Goal: Task Accomplishment & Management: Use online tool/utility

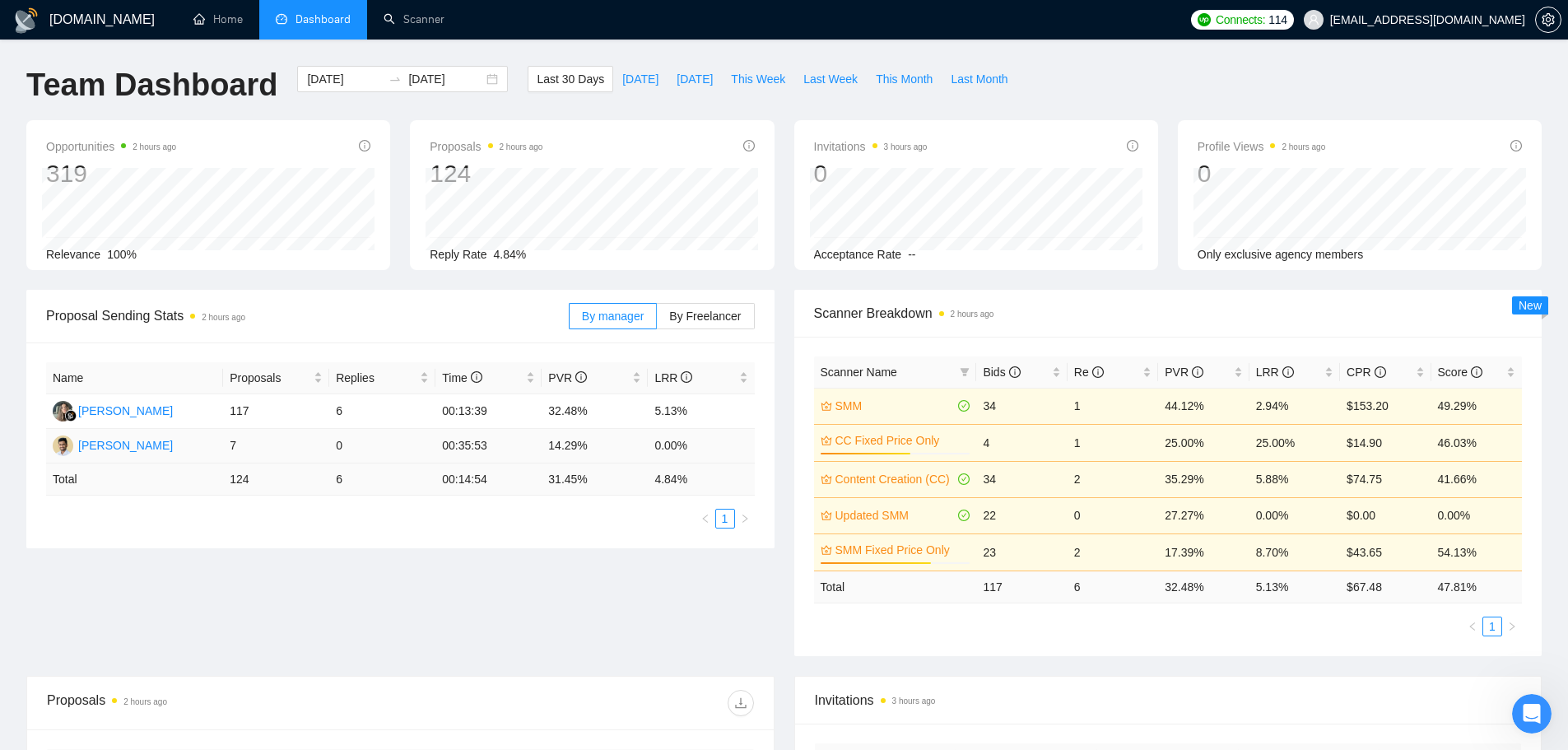
scroll to position [899, 0]
click at [432, 26] on link "Scanner" at bounding box center [414, 19] width 61 height 14
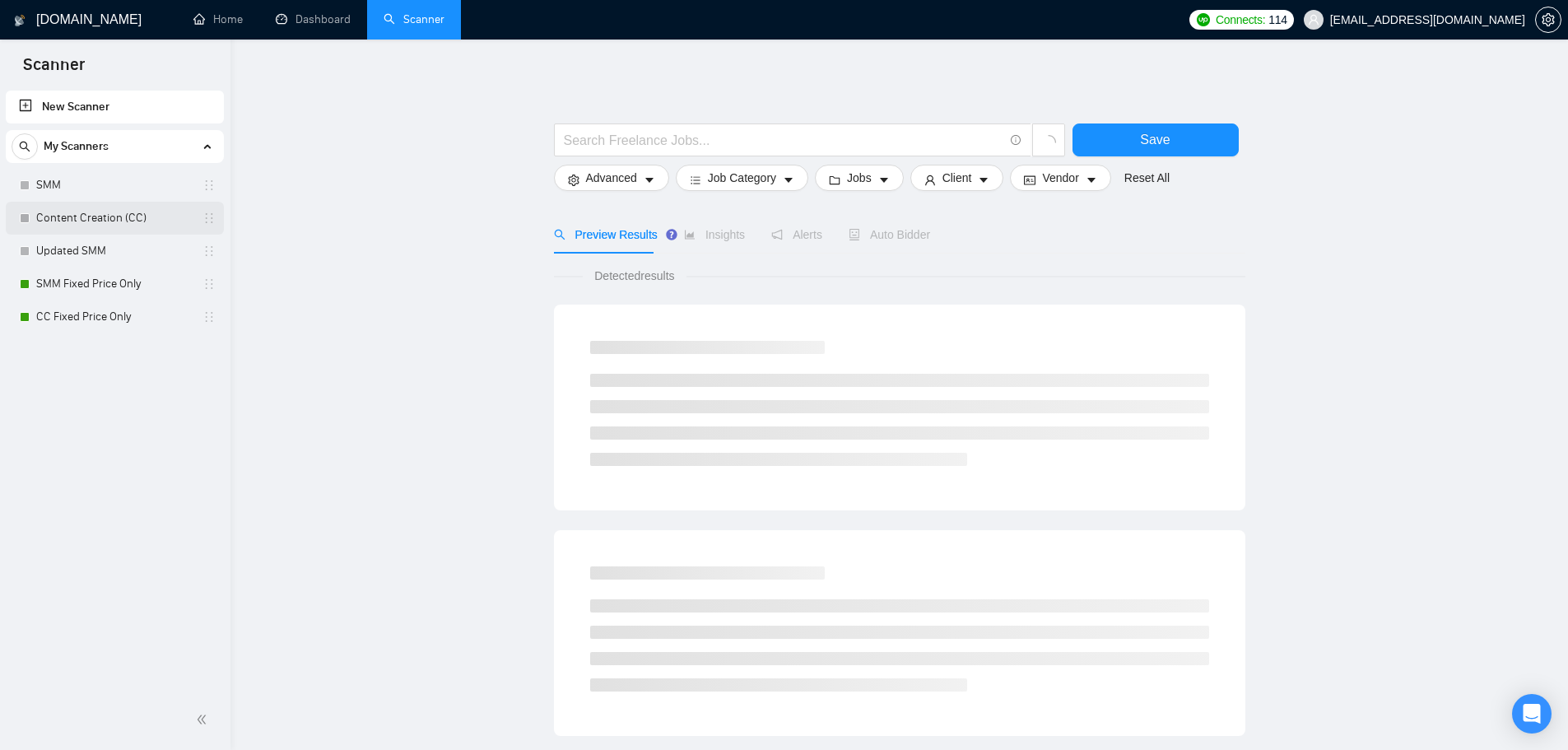
click at [82, 207] on link "Content Creation (CC)" at bounding box center [114, 219] width 157 height 33
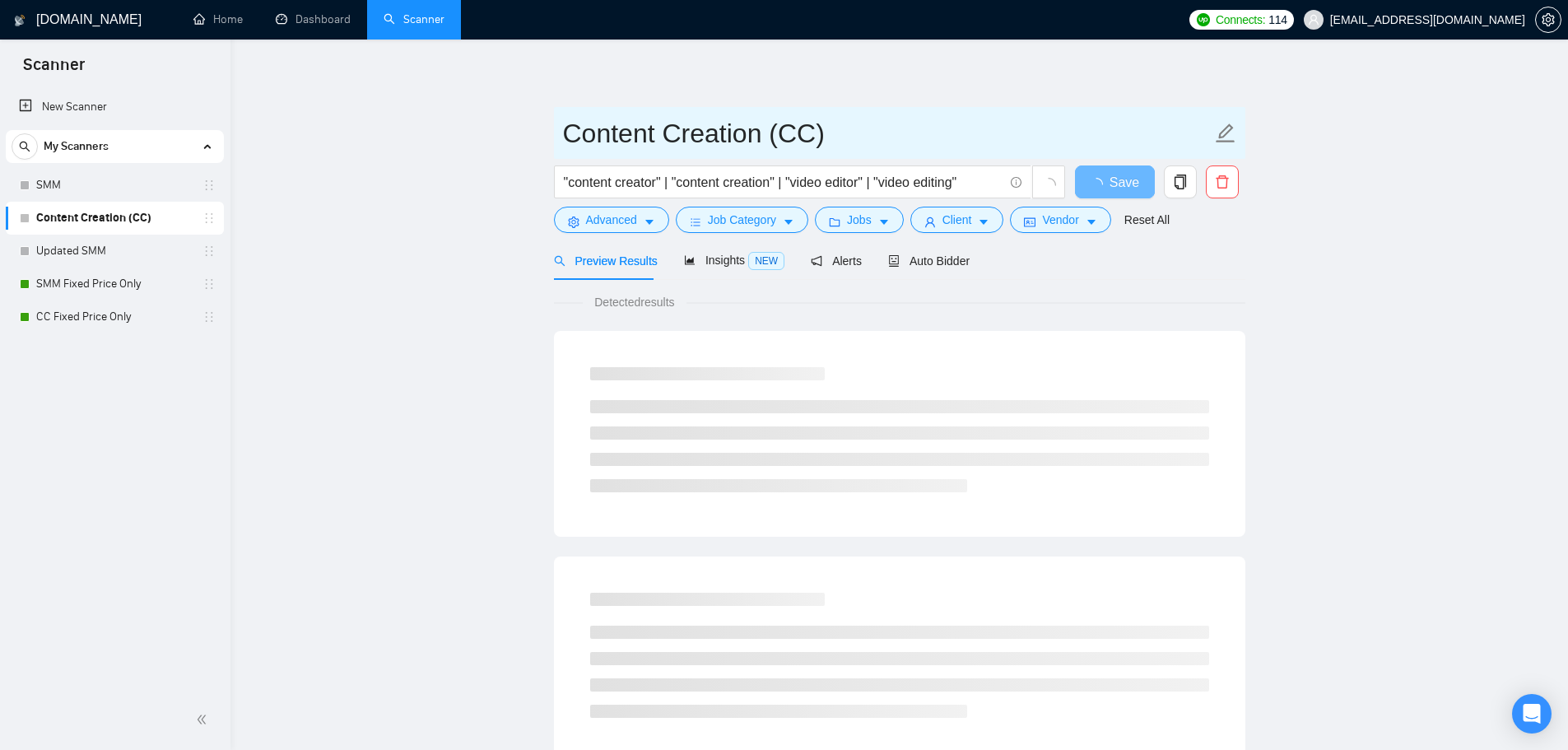
click at [778, 134] on input "Content Creation (CC)" at bounding box center [888, 133] width 649 height 41
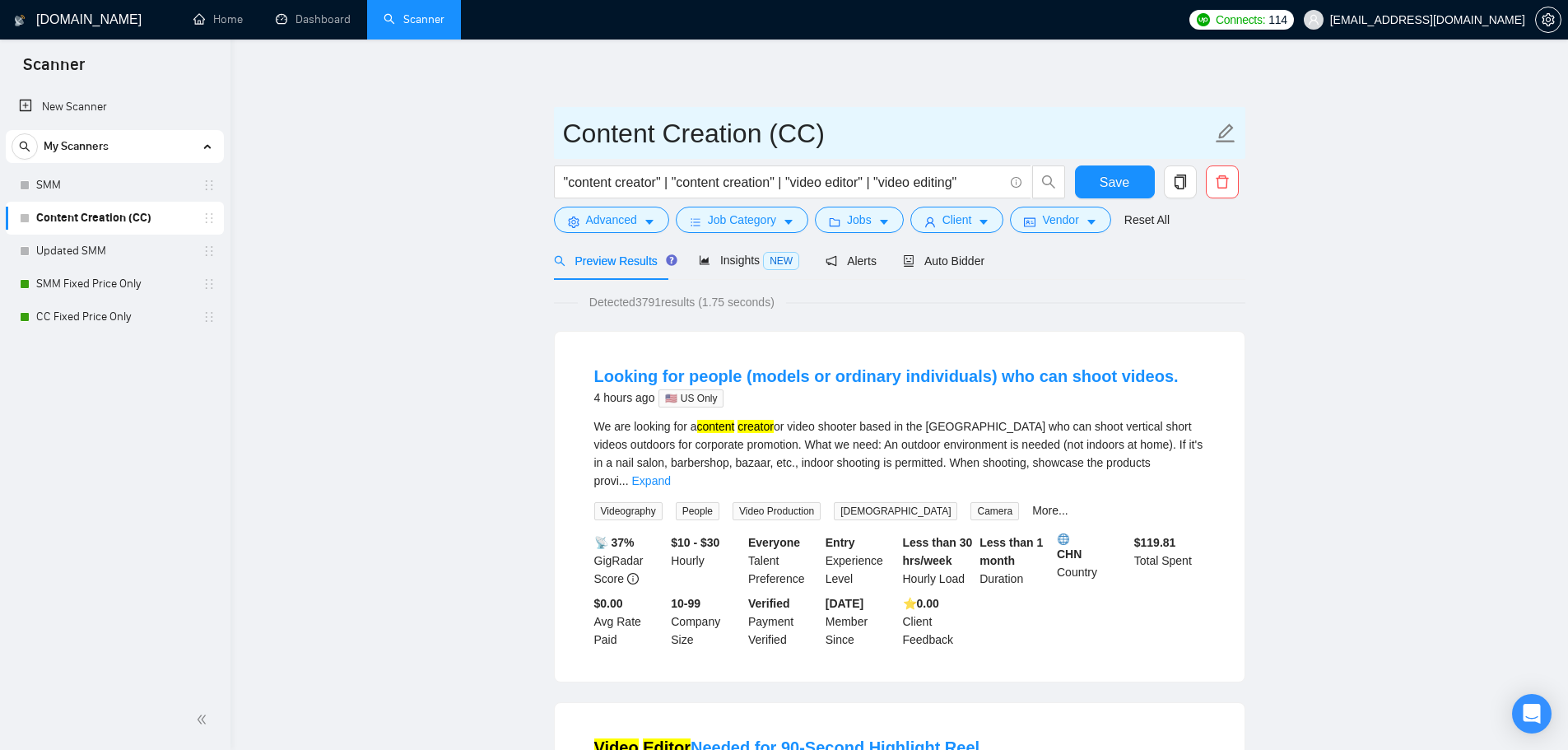
drag, startPoint x: 785, startPoint y: 138, endPoint x: -263, endPoint y: 135, distance: 1048.0
click at [0, 135] on html "Scanner New Scanner My Scanners SMM Content Creation (CC) Updated SMM SMM Fixed…" at bounding box center [784, 375] width 1568 height 750
click at [624, 129] on input "CC)" at bounding box center [888, 133] width 649 height 41
type input "CC"
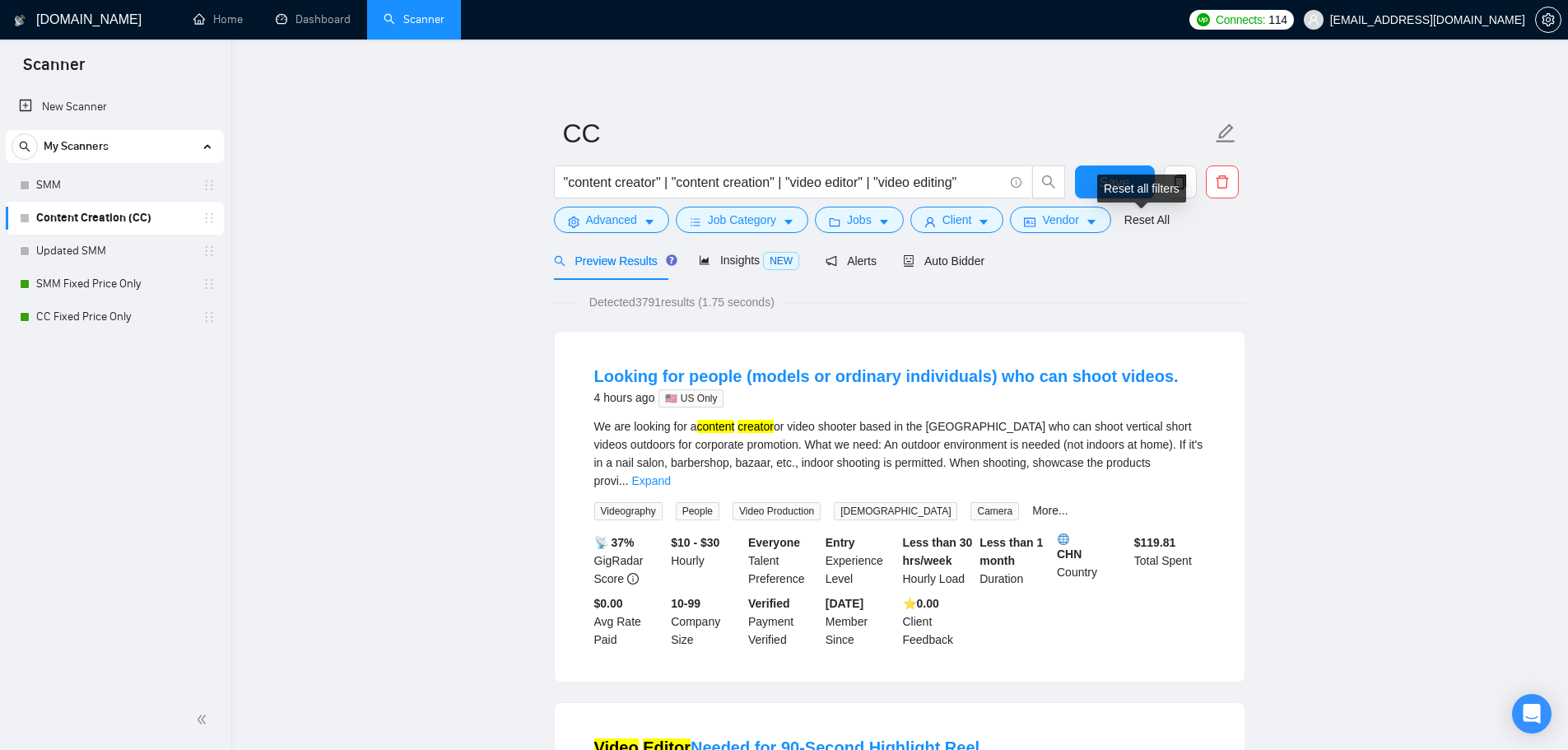
click at [1243, 309] on div "Detected 3791 results (1.75 seconds)" at bounding box center [900, 302] width 691 height 19
click at [1110, 177] on span "Save" at bounding box center [1115, 183] width 30 height 20
click at [83, 248] on link "Updated SMM" at bounding box center [114, 251] width 157 height 33
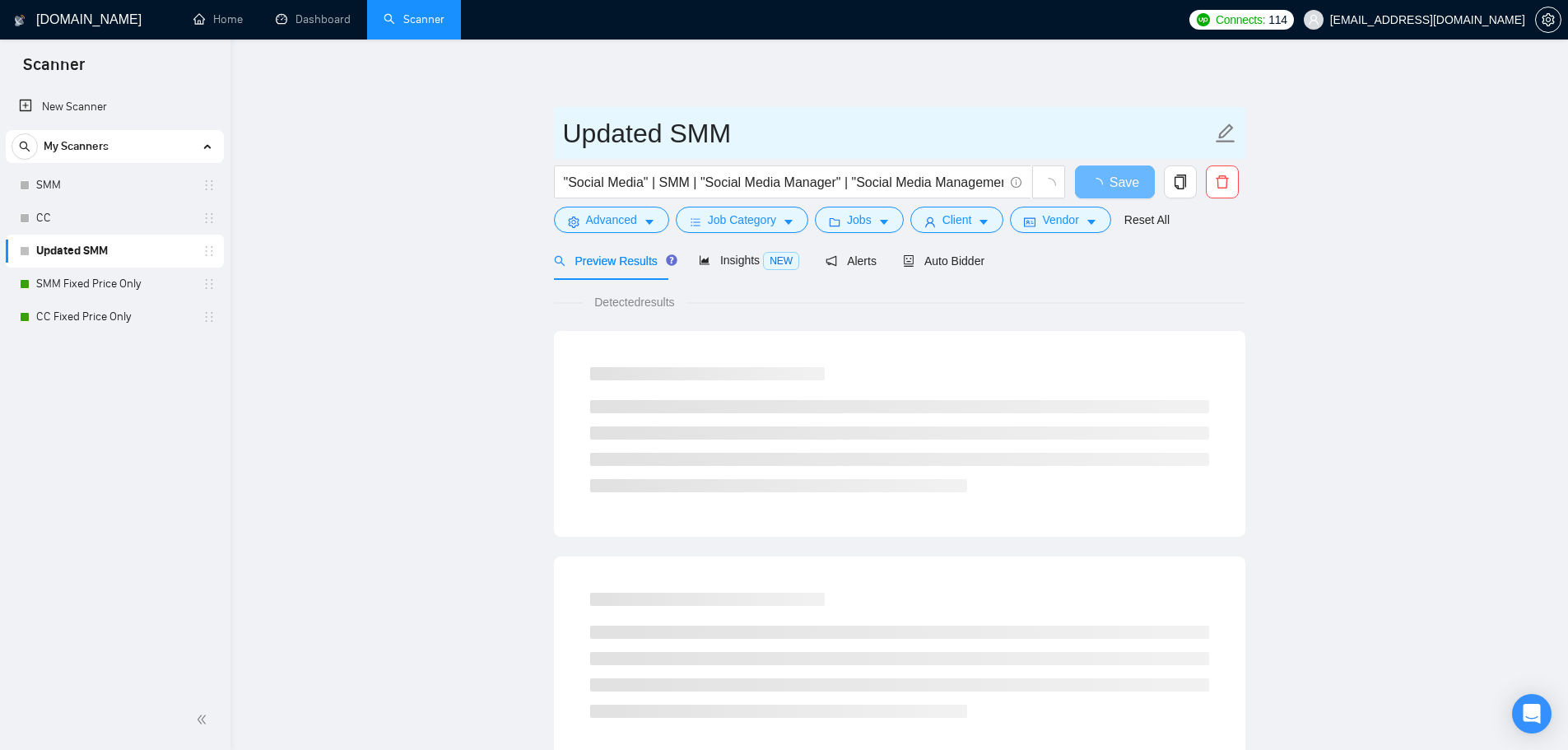
drag, startPoint x: 679, startPoint y: 141, endPoint x: 634, endPoint y: 133, distance: 45.7
click at [365, 120] on main "Updated SMM "Social Media" | SMM | "Social Media Manager" | "Social Media Manag…" at bounding box center [899, 753] width 1285 height 1374
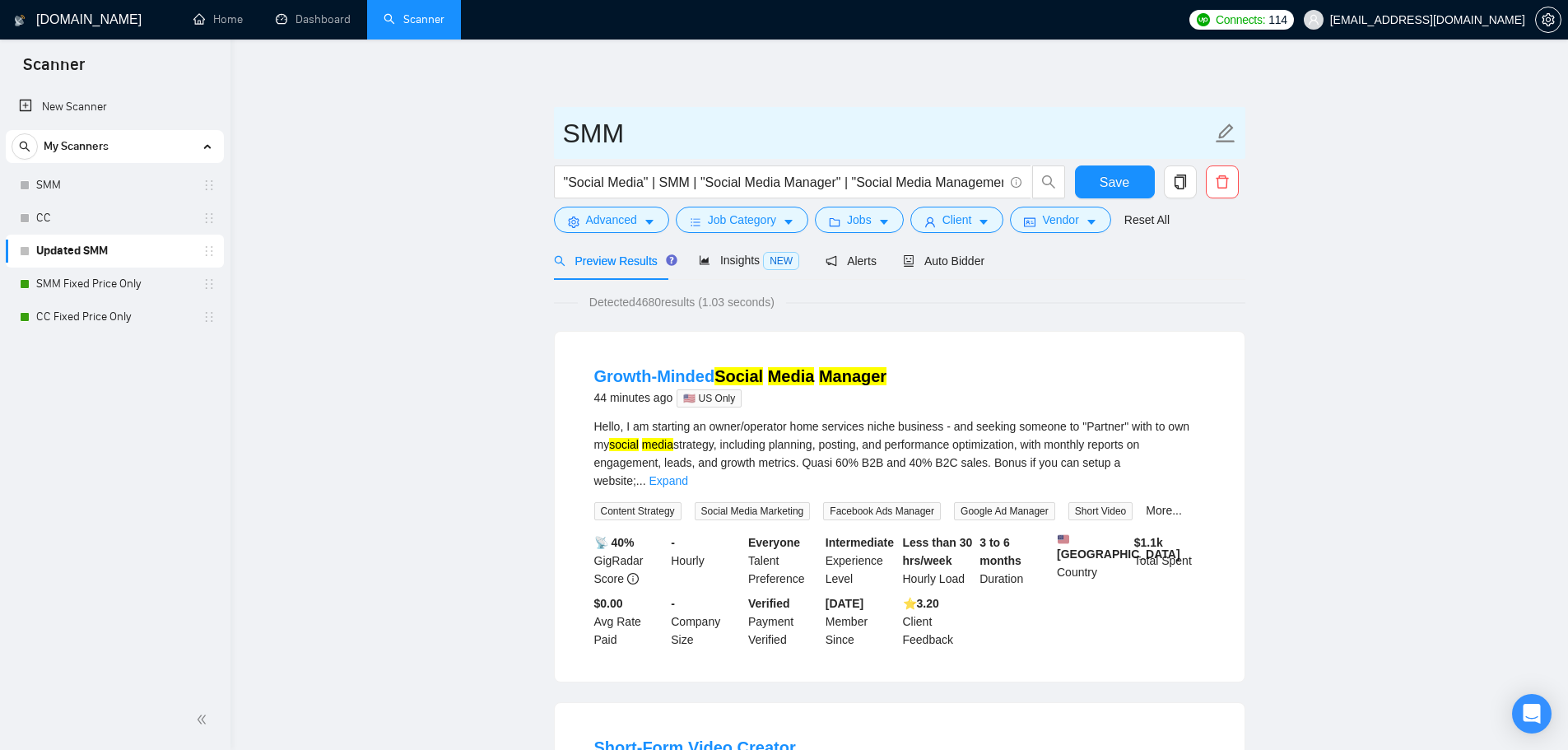
click at [644, 127] on input "SMM" at bounding box center [888, 133] width 649 height 41
type input "SMM Updated"
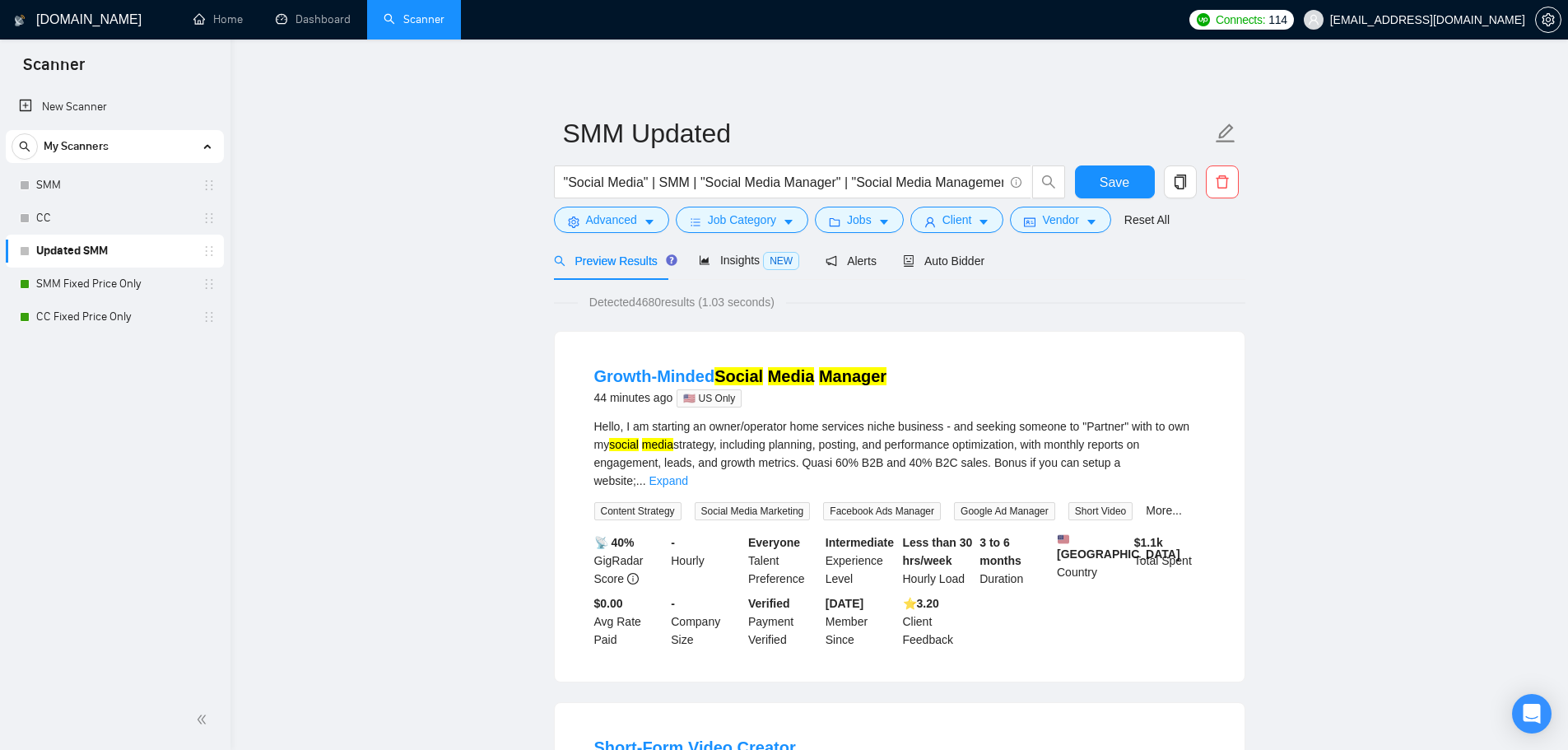
drag, startPoint x: 1459, startPoint y: 308, endPoint x: 1418, endPoint y: 299, distance: 42.0
click at [1119, 187] on span "Save" at bounding box center [1115, 183] width 30 height 20
click at [1226, 544] on div "Growth-Minded Social Media Manager 44 minutes ago 🇺🇸 US Only Hello, I am starti…" at bounding box center [900, 507] width 689 height 350
click at [346, 12] on link "Dashboard" at bounding box center [313, 19] width 75 height 14
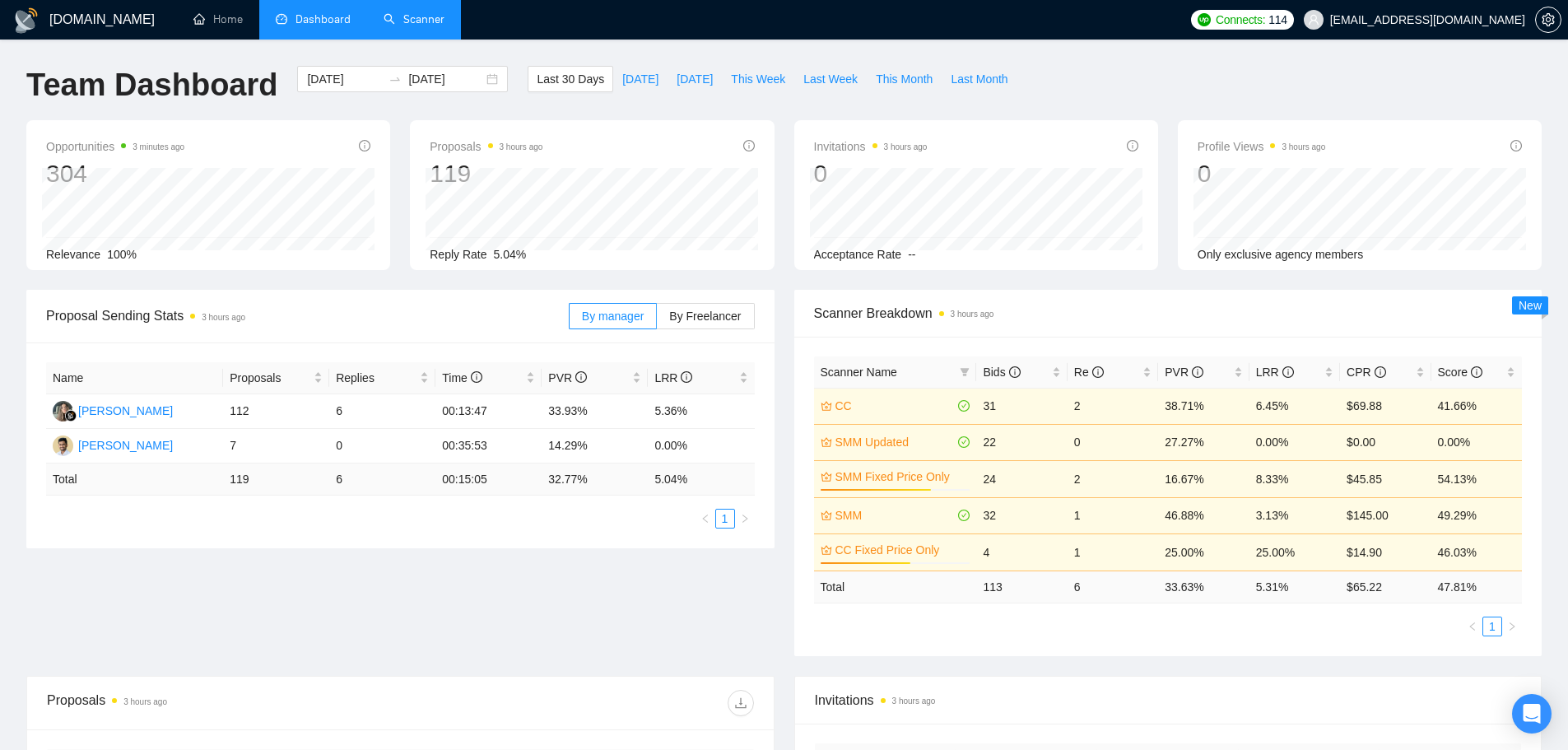
click at [421, 22] on link "Scanner" at bounding box center [414, 19] width 61 height 14
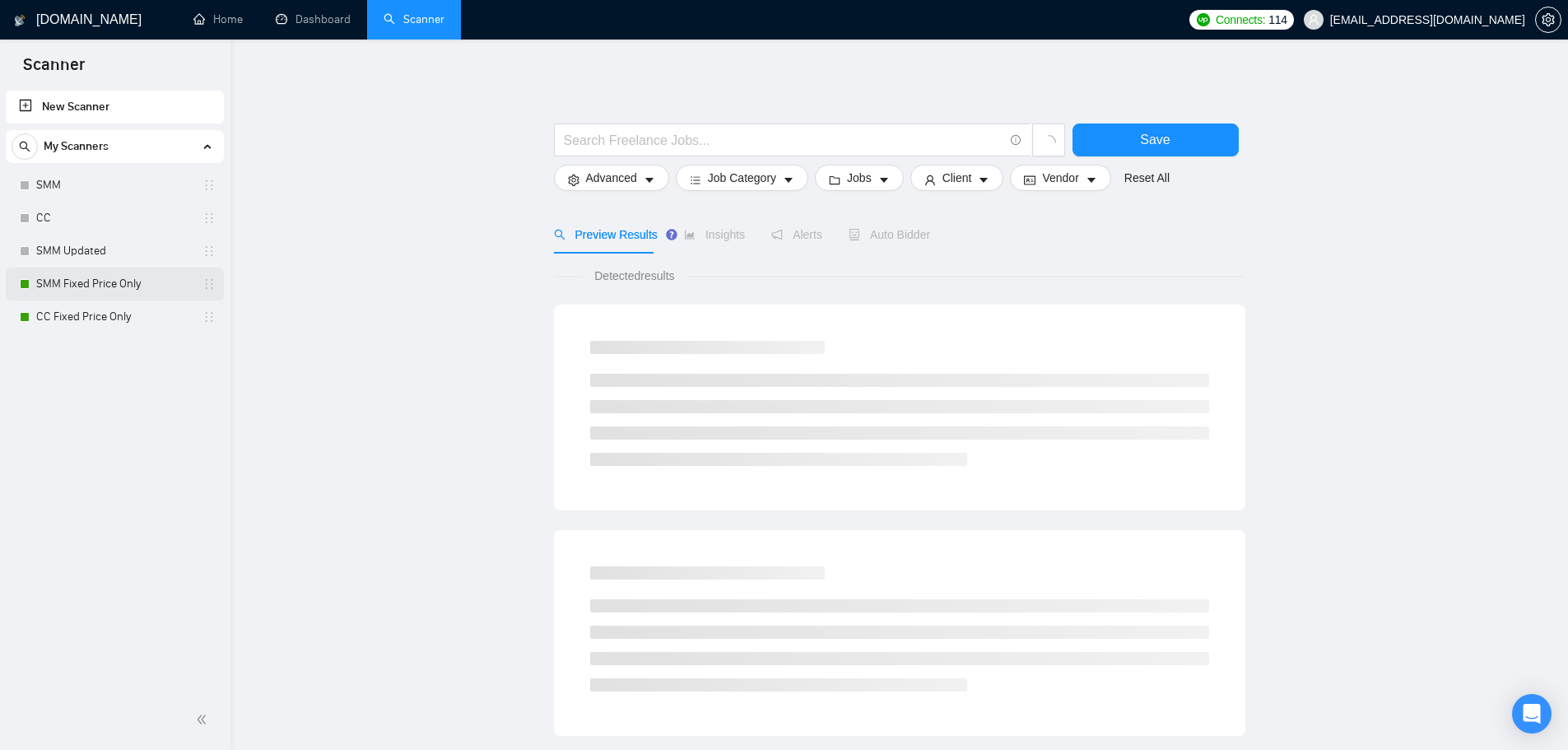
click at [119, 274] on link "SMM Fixed Price Only" at bounding box center [114, 285] width 157 height 33
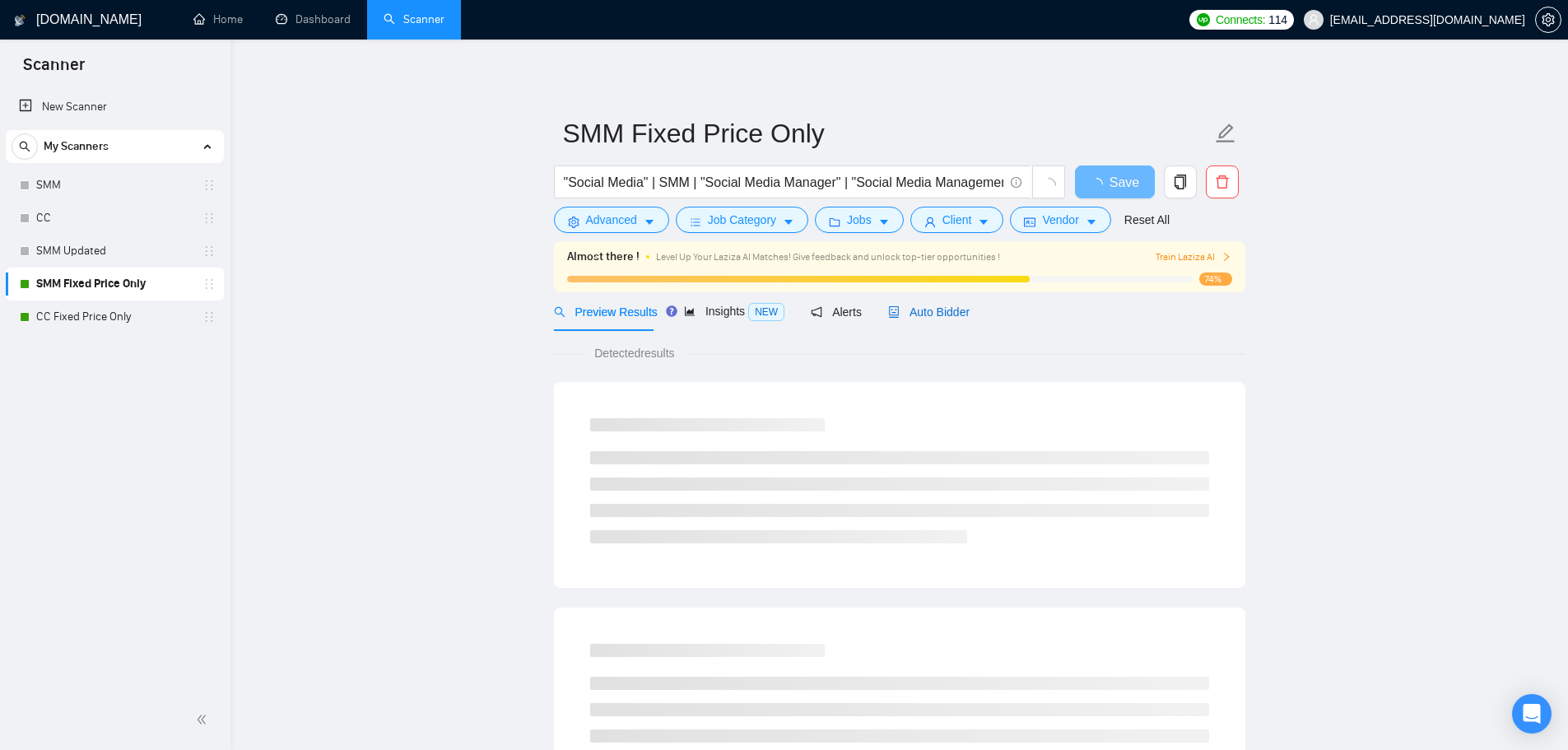
click at [912, 312] on span "Auto Bidder" at bounding box center [929, 312] width 82 height 13
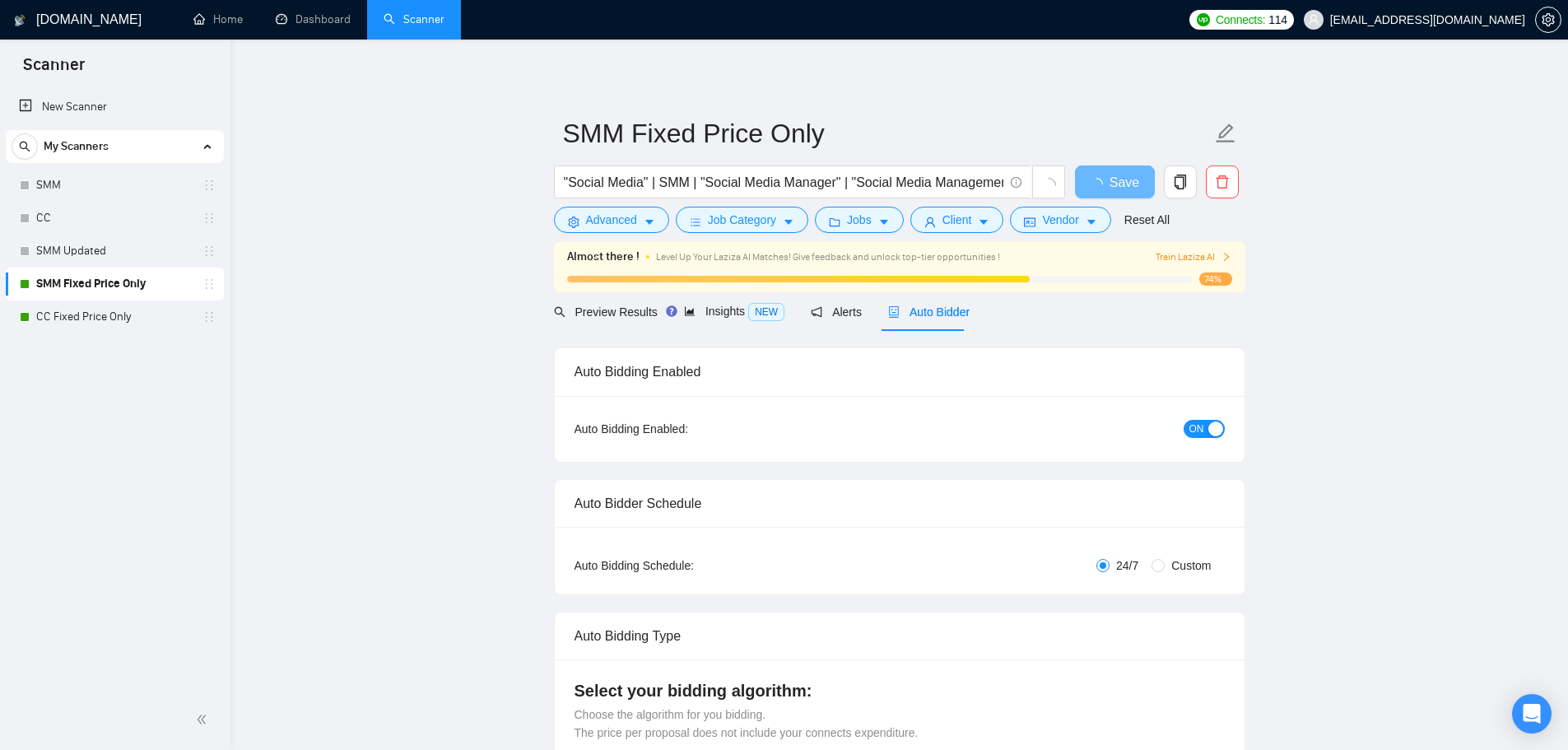
checkbox input "true"
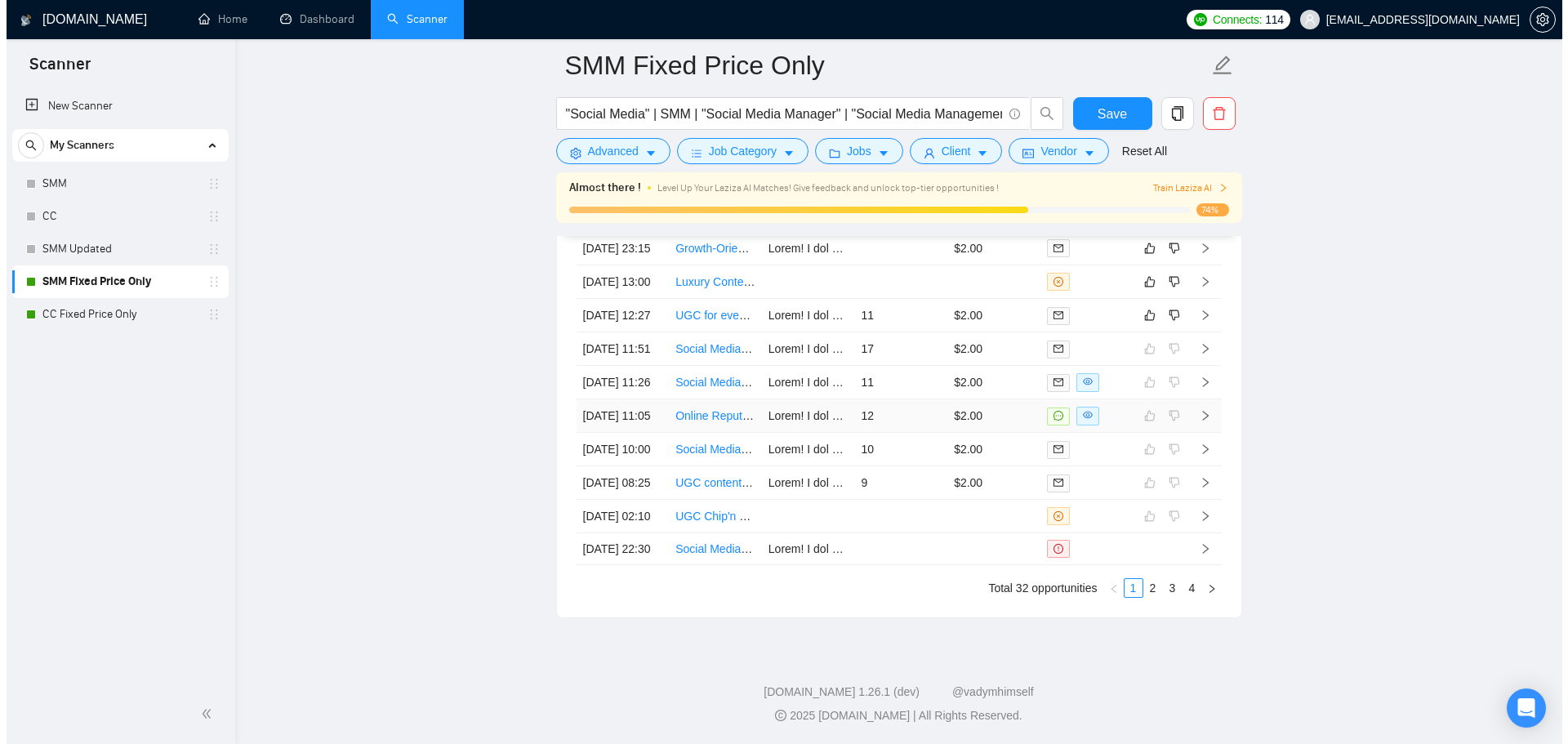
scroll to position [4338, 0]
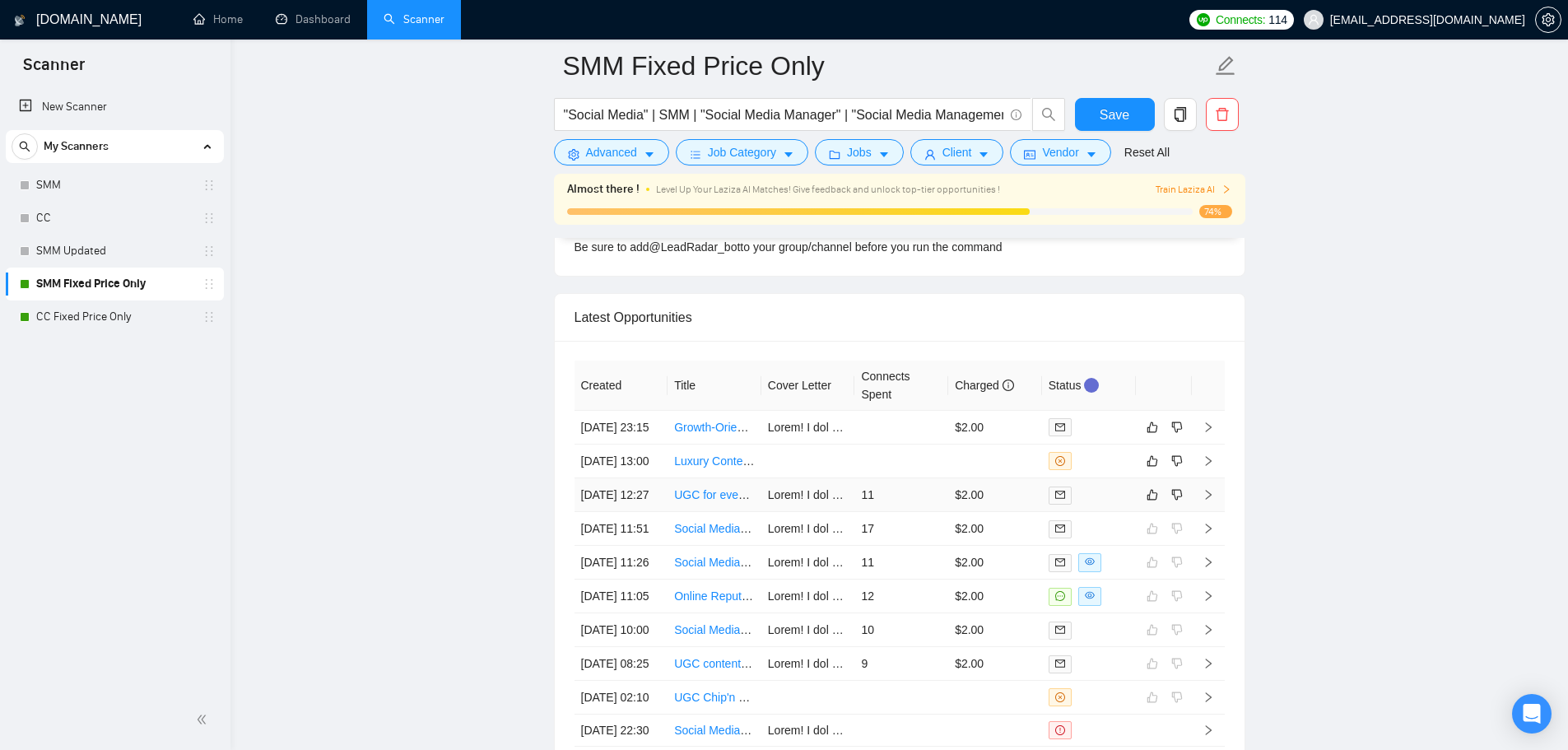
click at [931, 513] on td "11" at bounding box center [901, 495] width 94 height 33
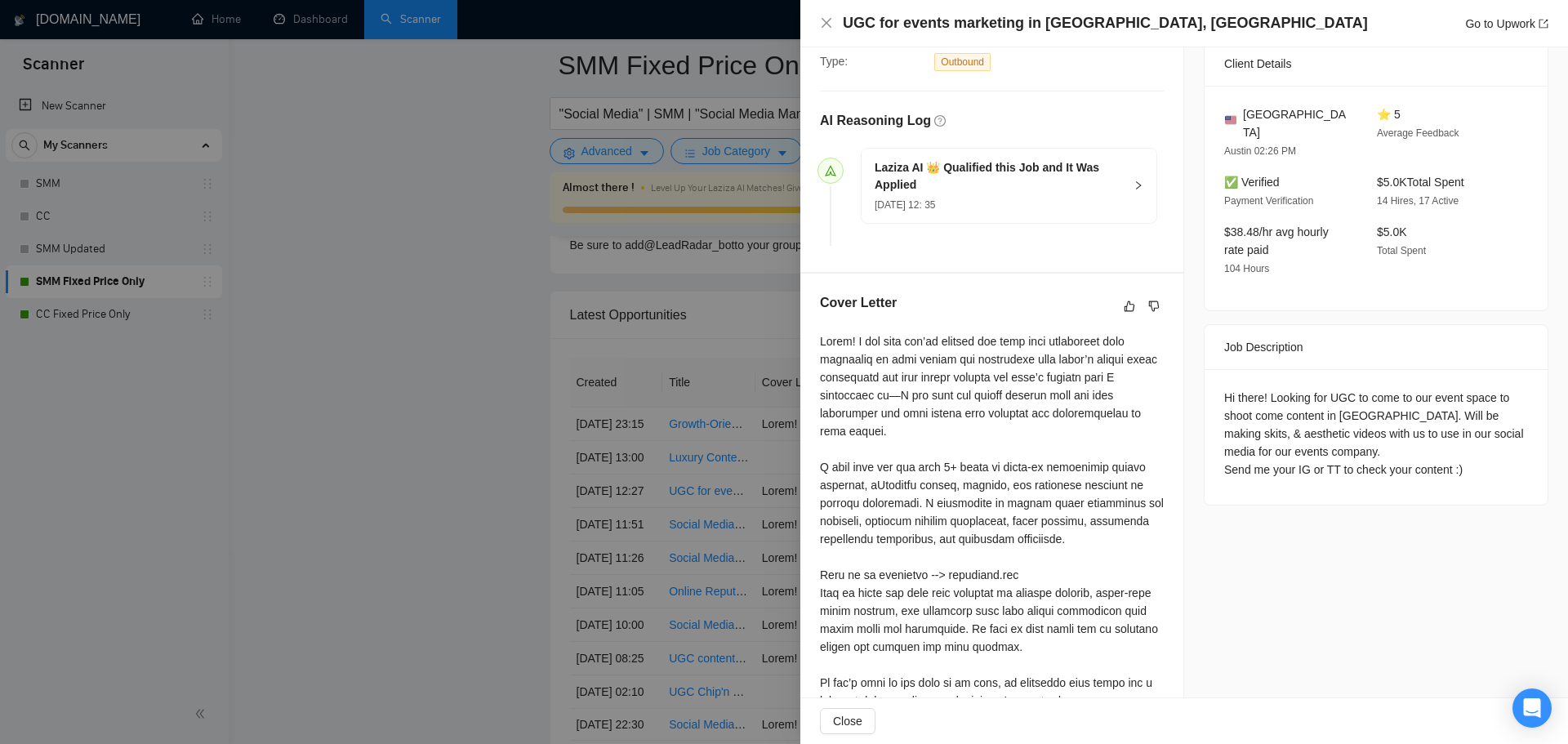
scroll to position [164, 0]
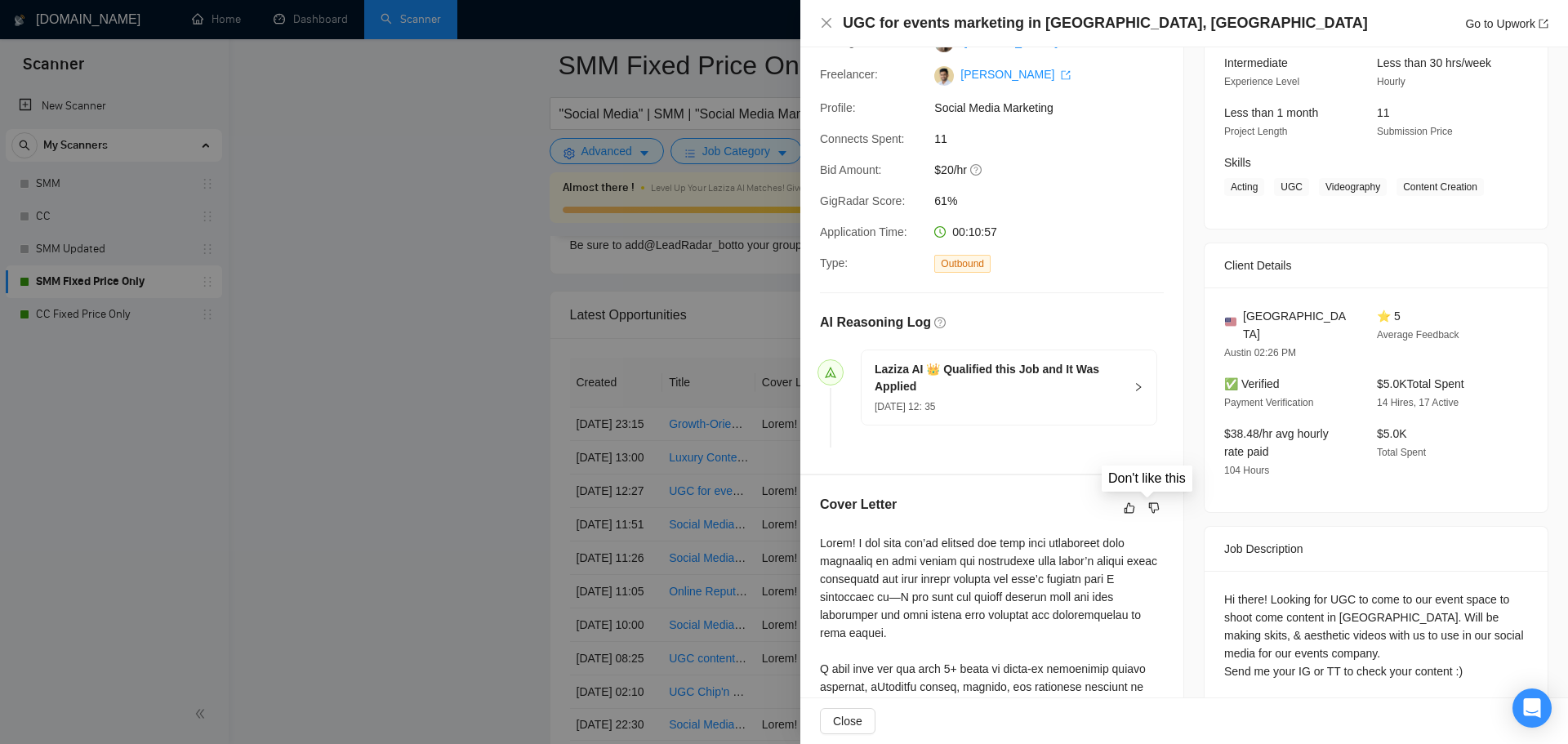
click at [626, 474] on div at bounding box center [784, 372] width 1568 height 744
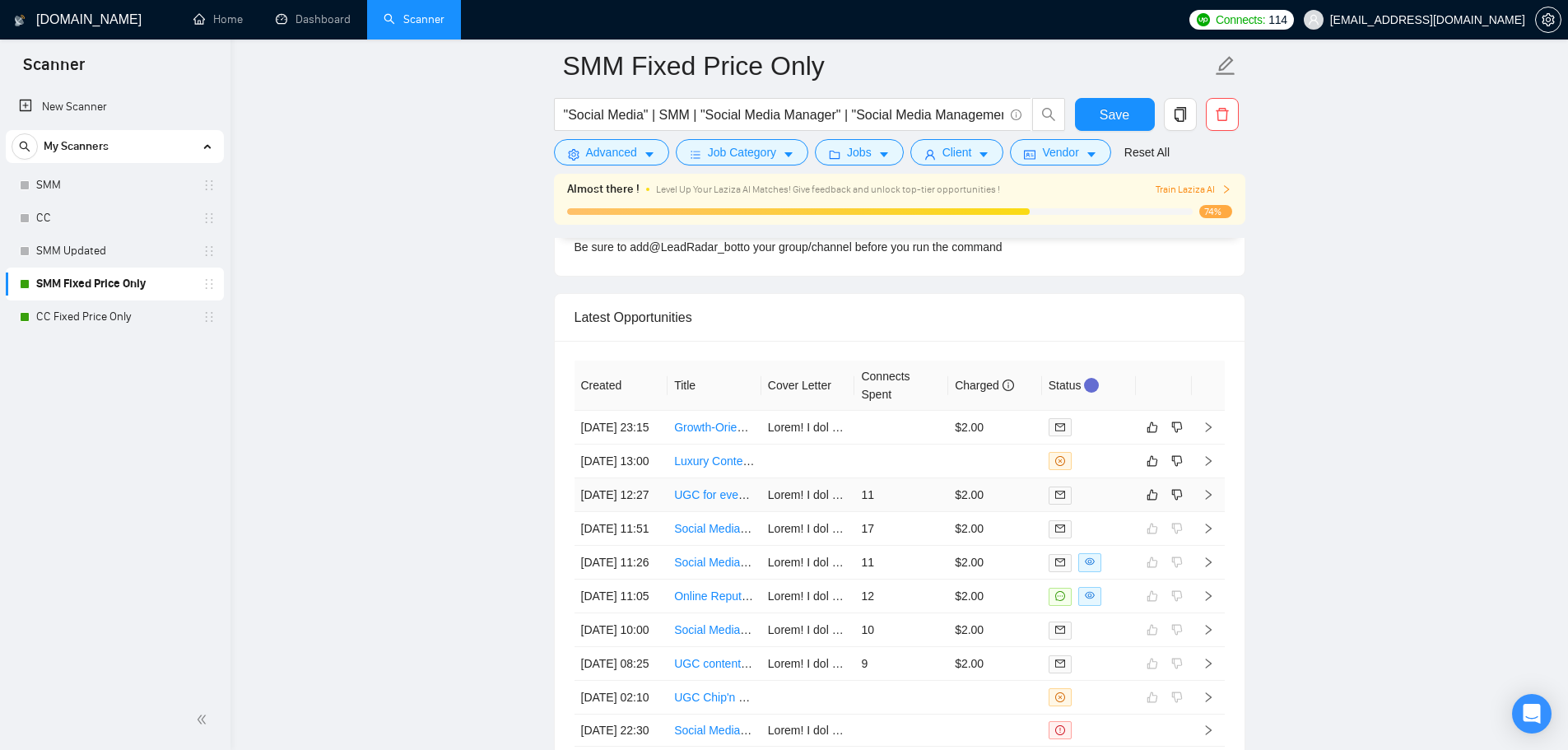
click at [934, 513] on td "11" at bounding box center [901, 495] width 94 height 33
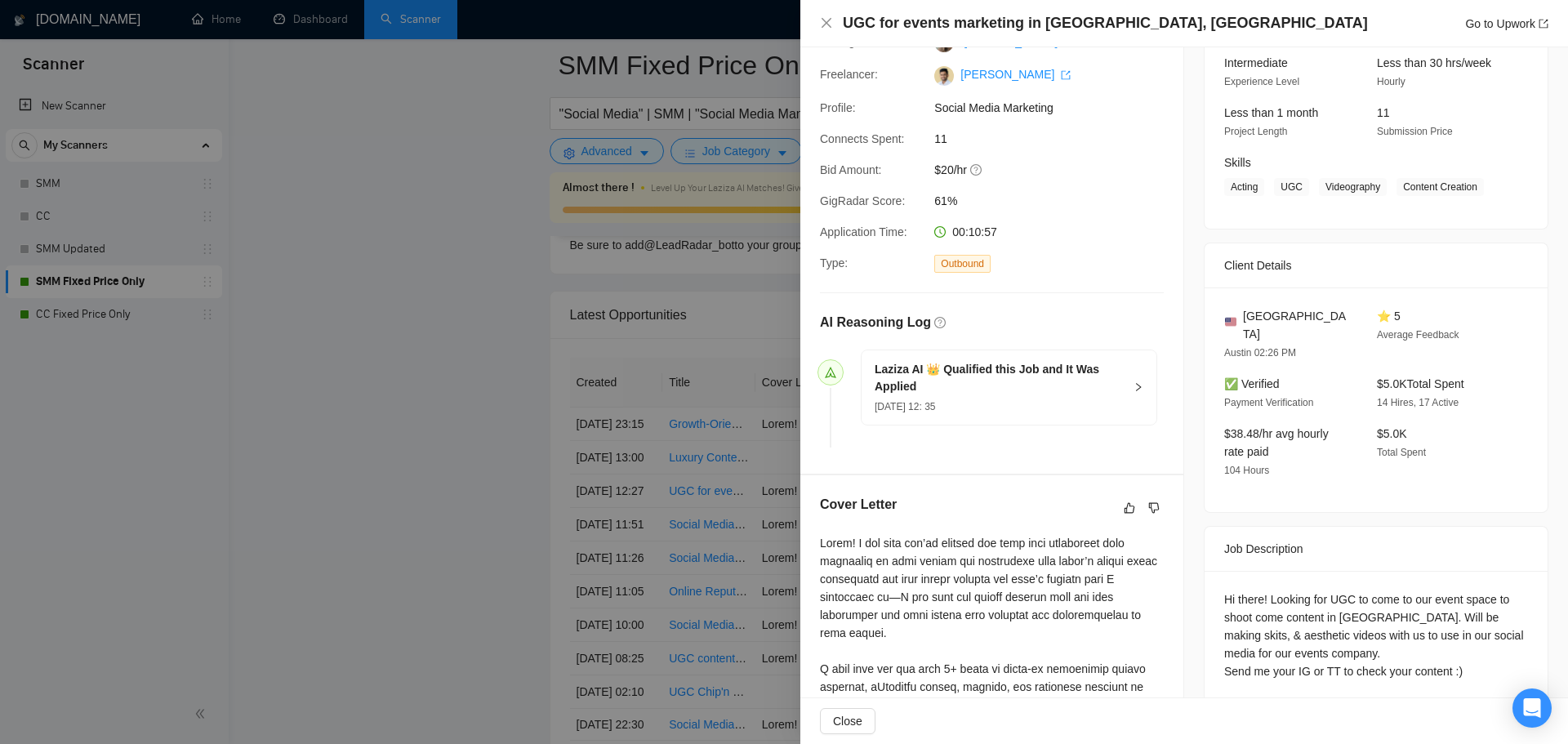
scroll to position [246, 0]
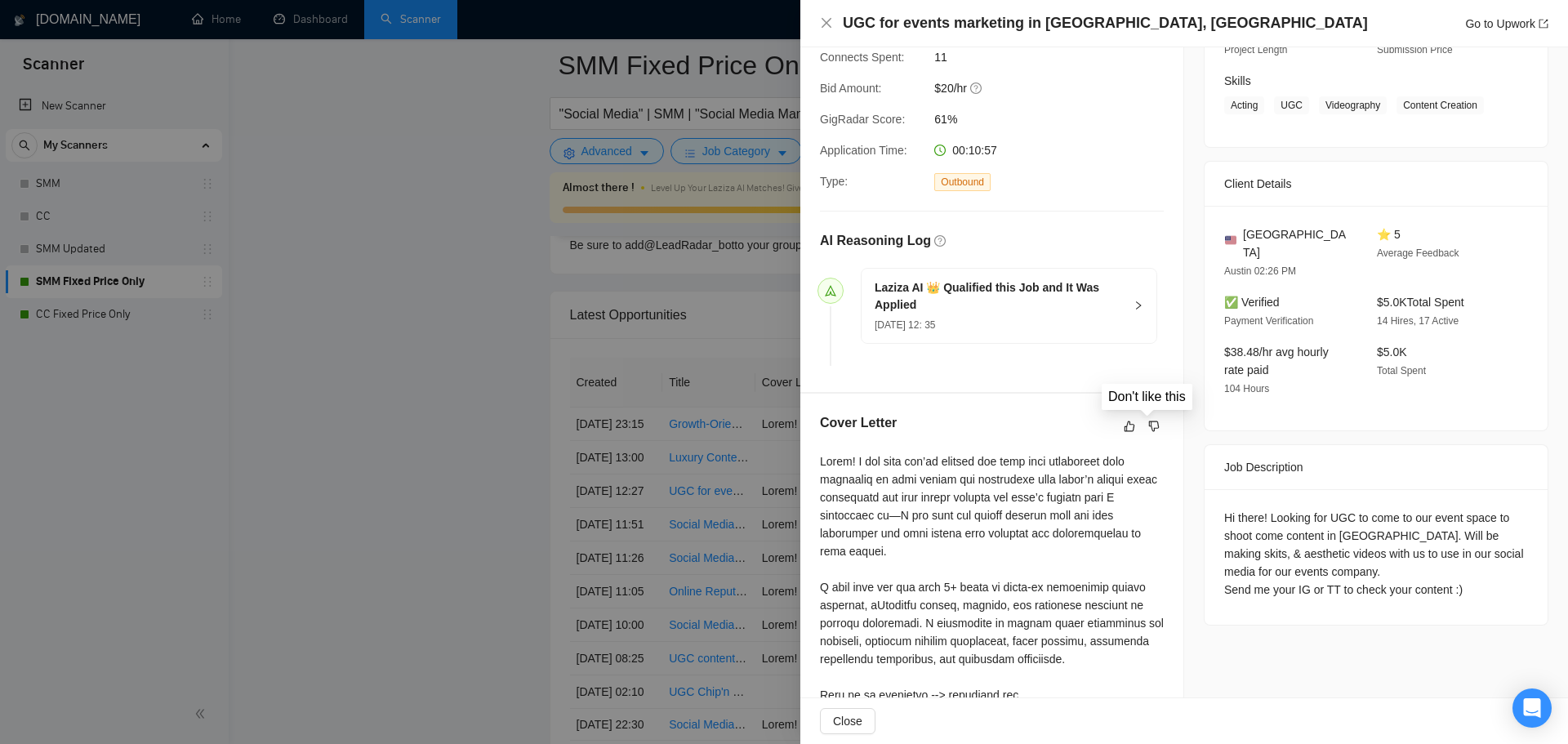
click at [983, 289] on h5 "Laziza AI 👑 Qualified this Job and It Was Applied" at bounding box center [998, 296] width 249 height 34
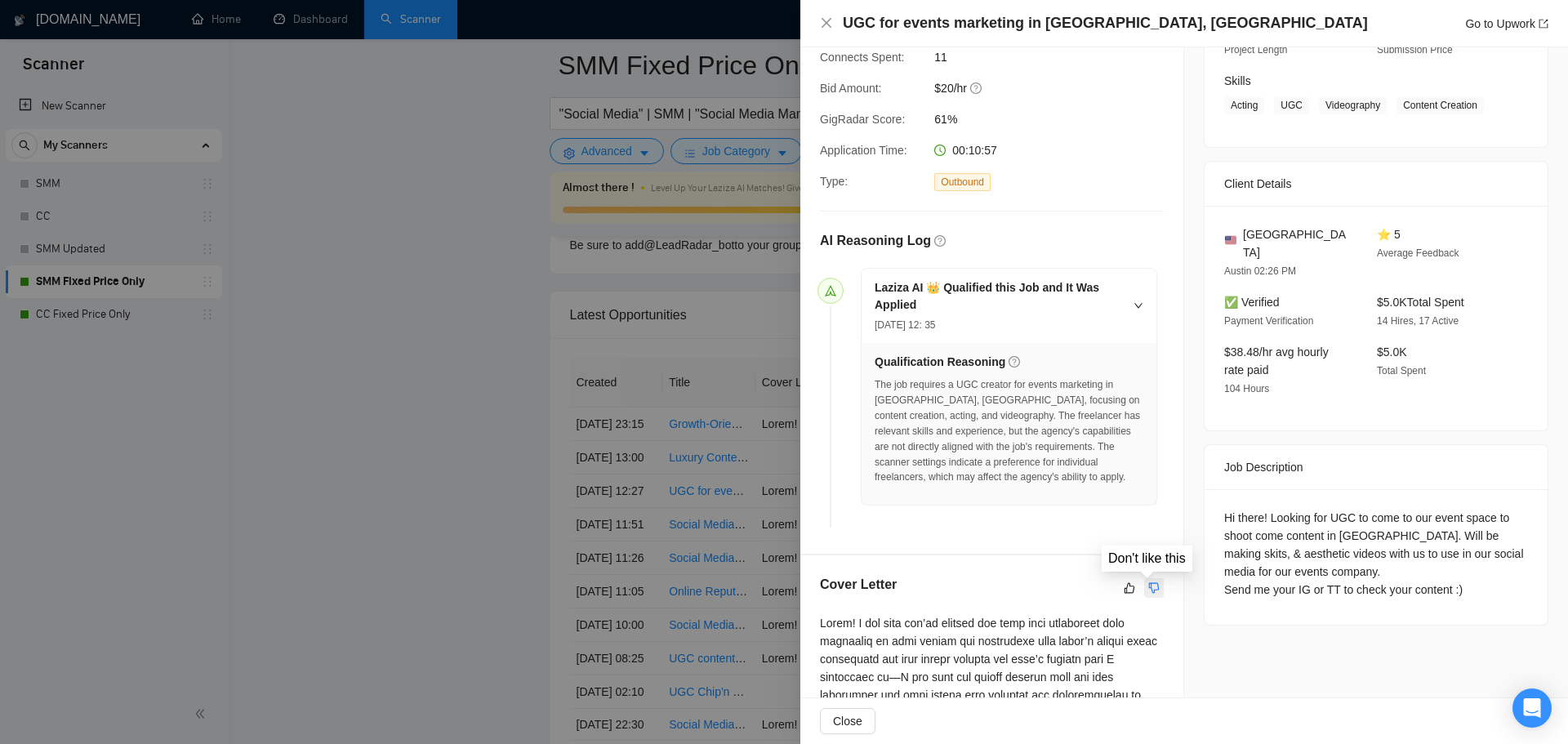
click at [1148, 588] on icon "dislike" at bounding box center [1153, 589] width 11 height 13
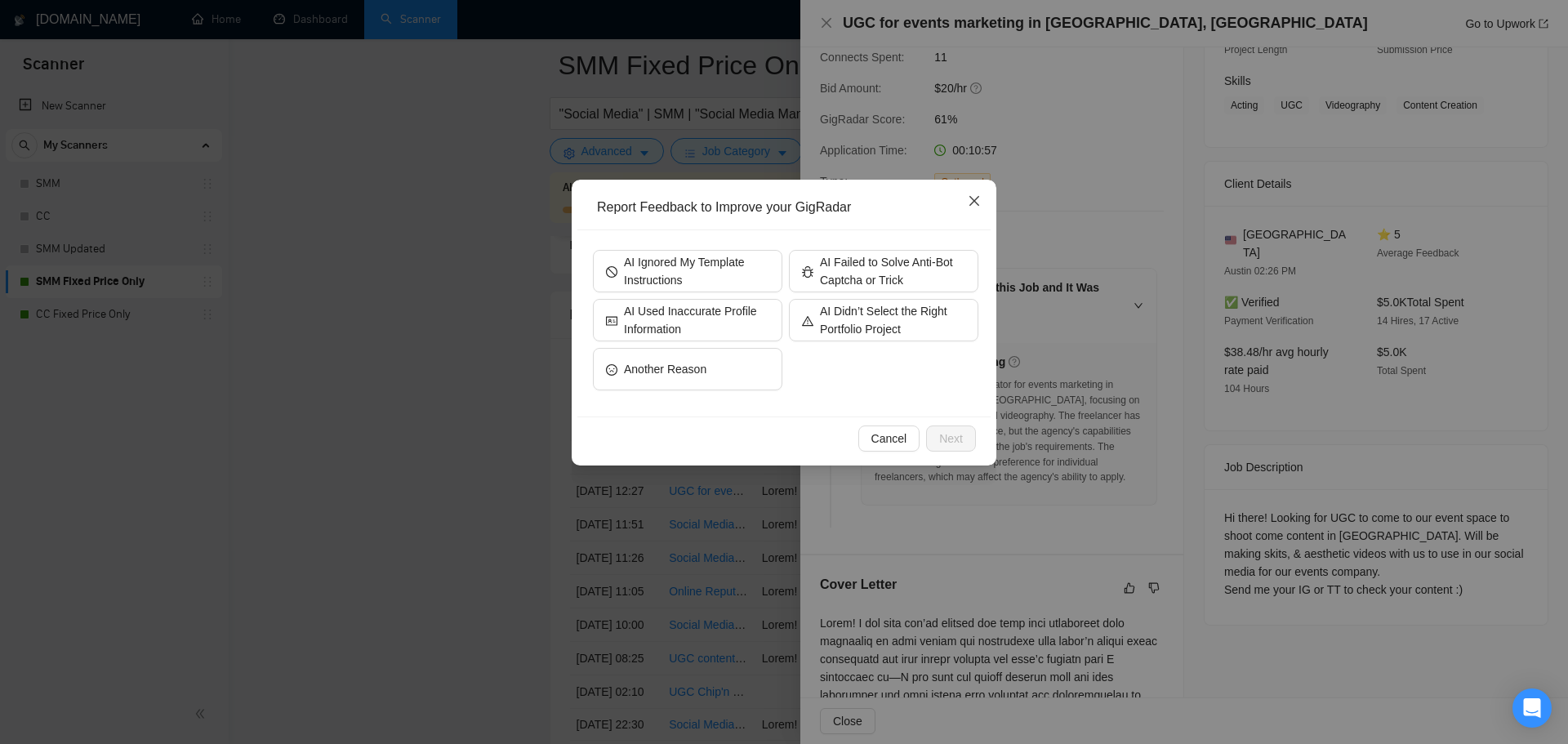
click at [965, 209] on span "Close" at bounding box center [974, 201] width 44 height 44
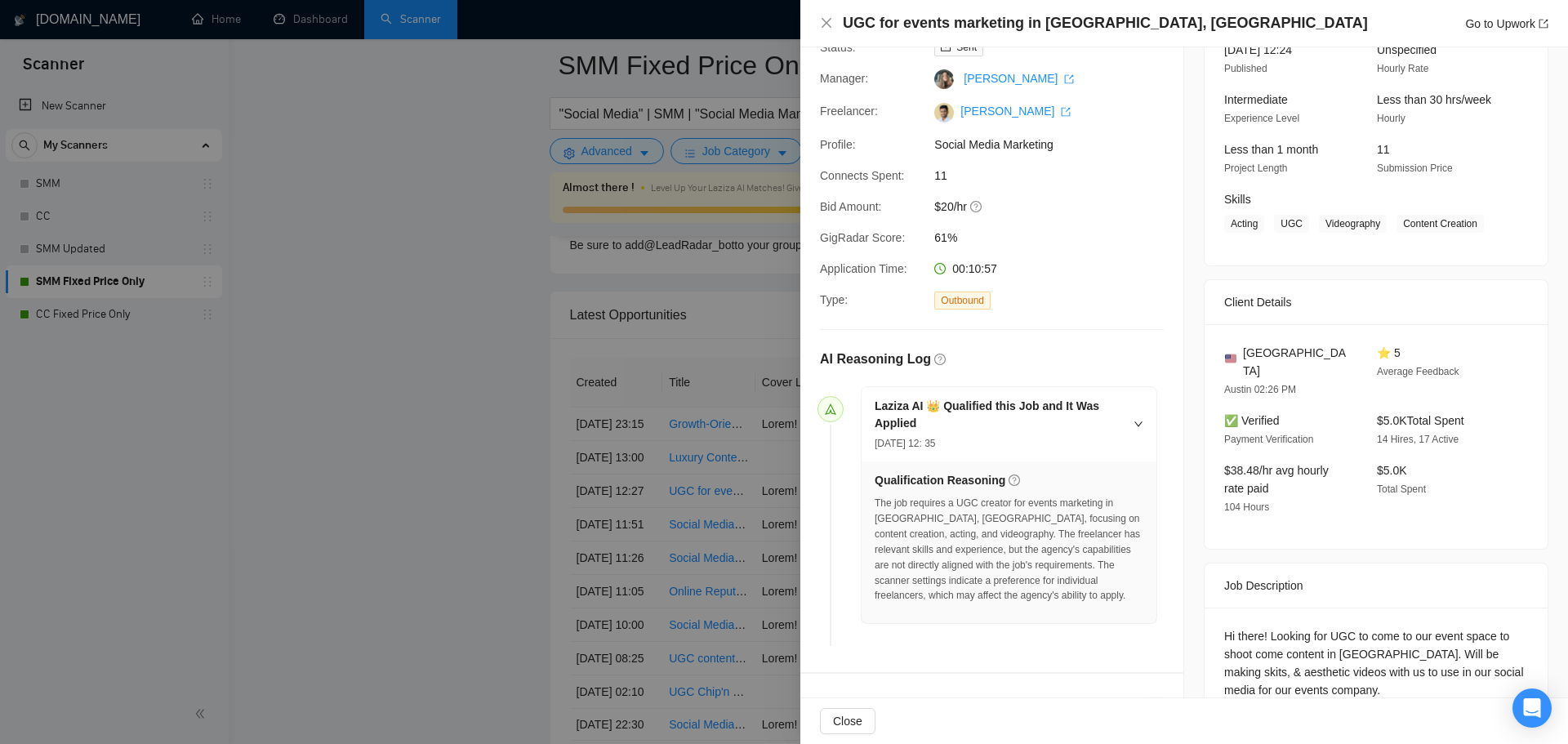
scroll to position [0, 0]
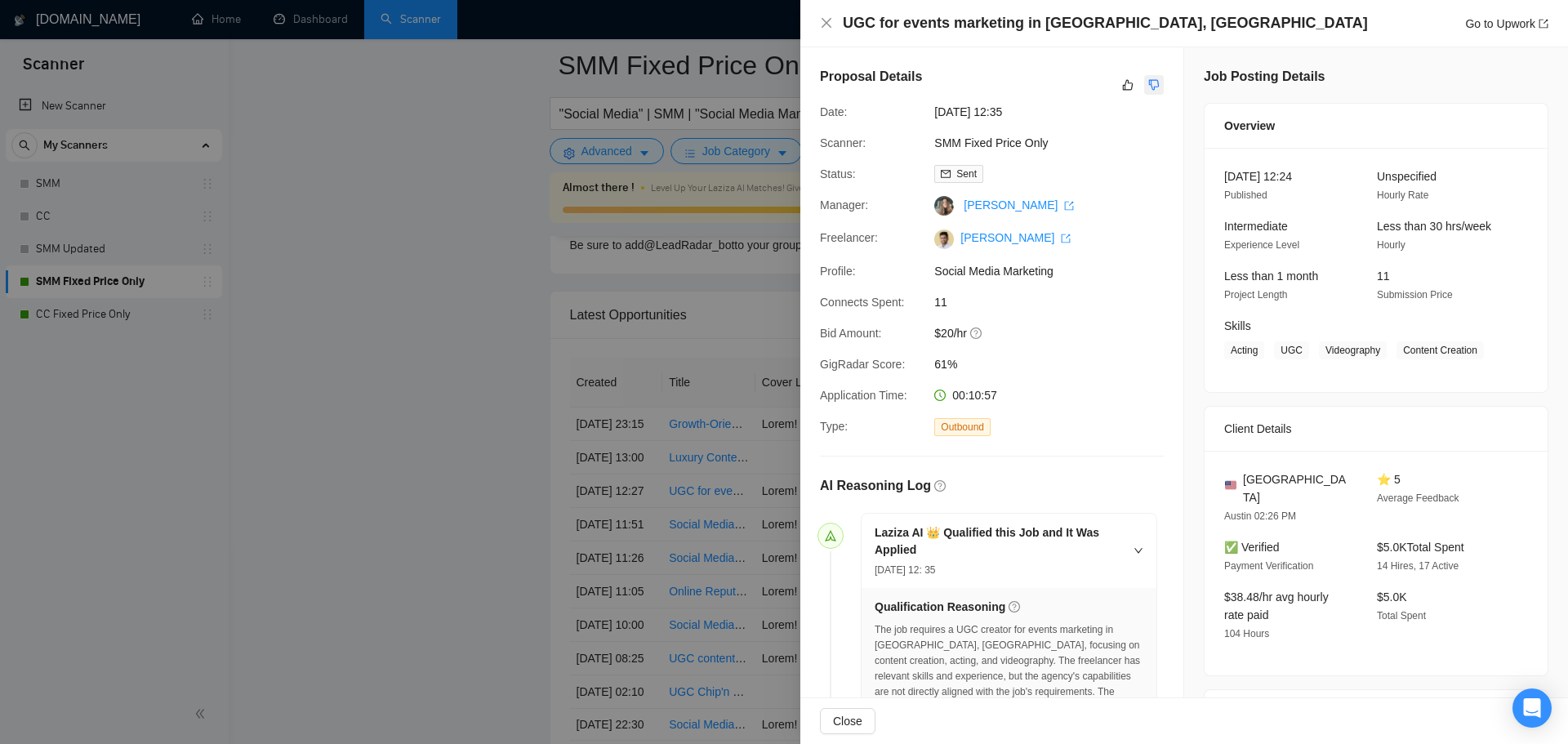
click at [1145, 77] on button "button" at bounding box center [1153, 85] width 19 height 19
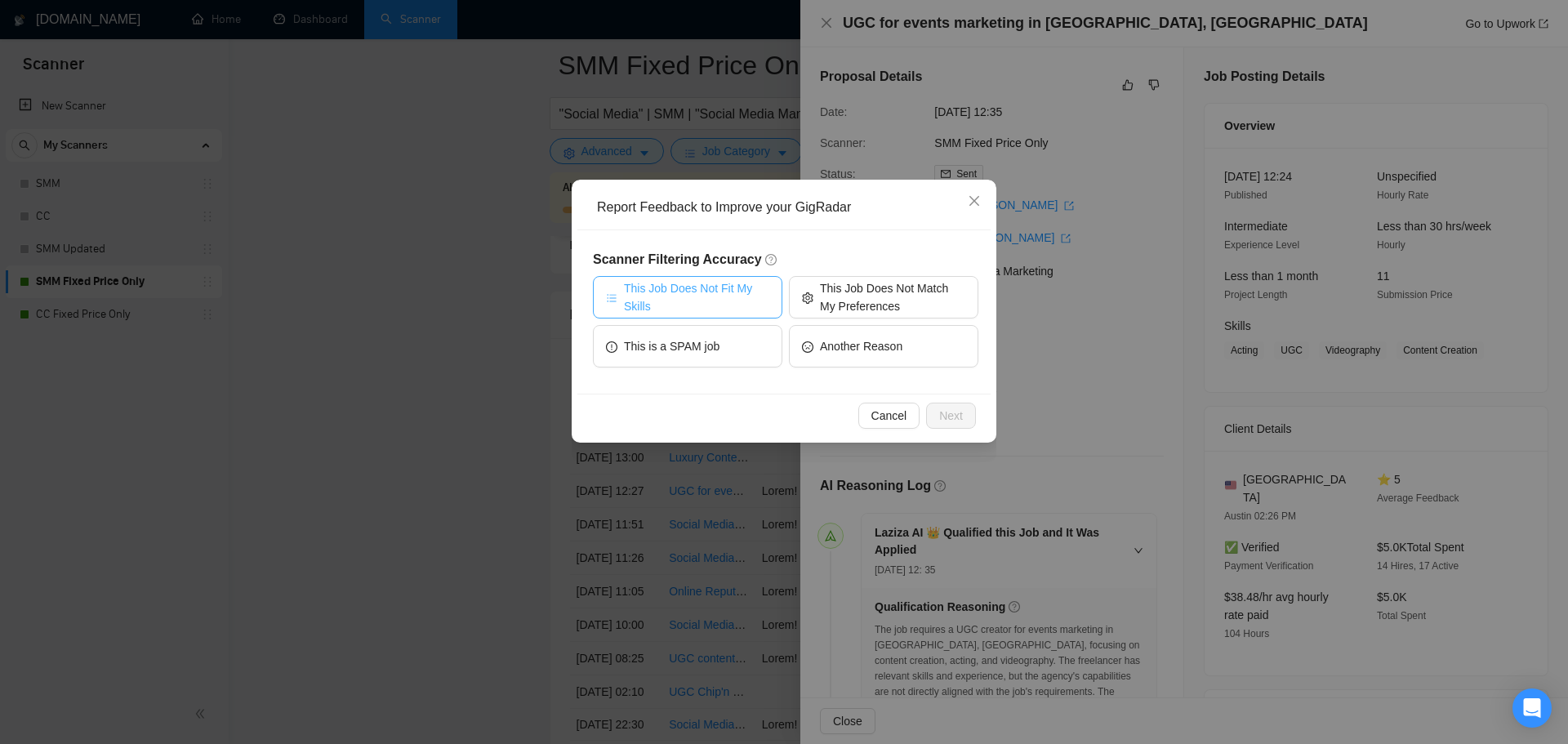
click at [679, 307] on span "This Job Does Not Fit My Skills" at bounding box center [697, 297] width 145 height 36
click at [941, 421] on span "Next" at bounding box center [951, 416] width 24 height 18
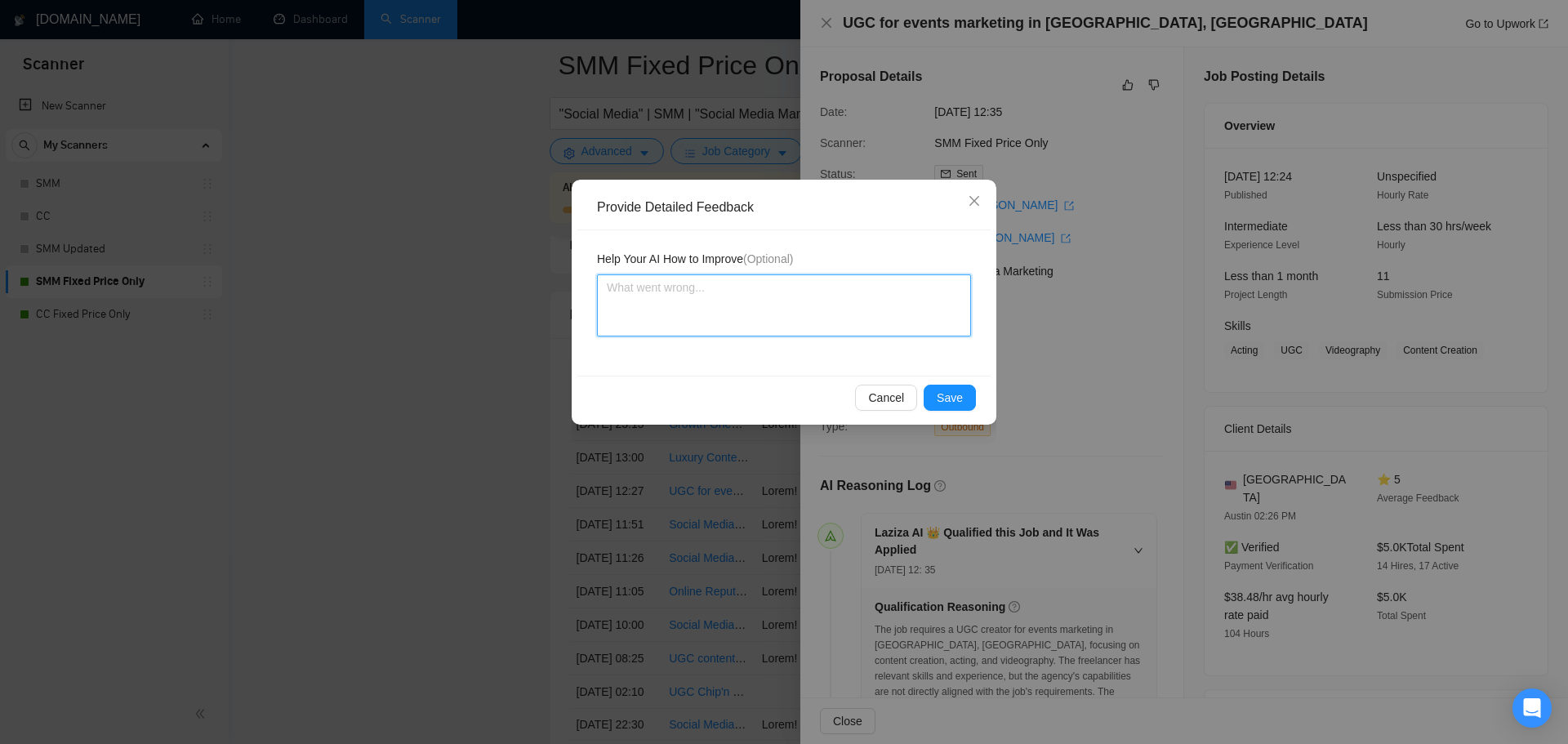
click at [748, 311] on textarea at bounding box center [783, 306] width 374 height 63
type textarea "T"
type textarea "Th"
type textarea "Thi"
type textarea "This"
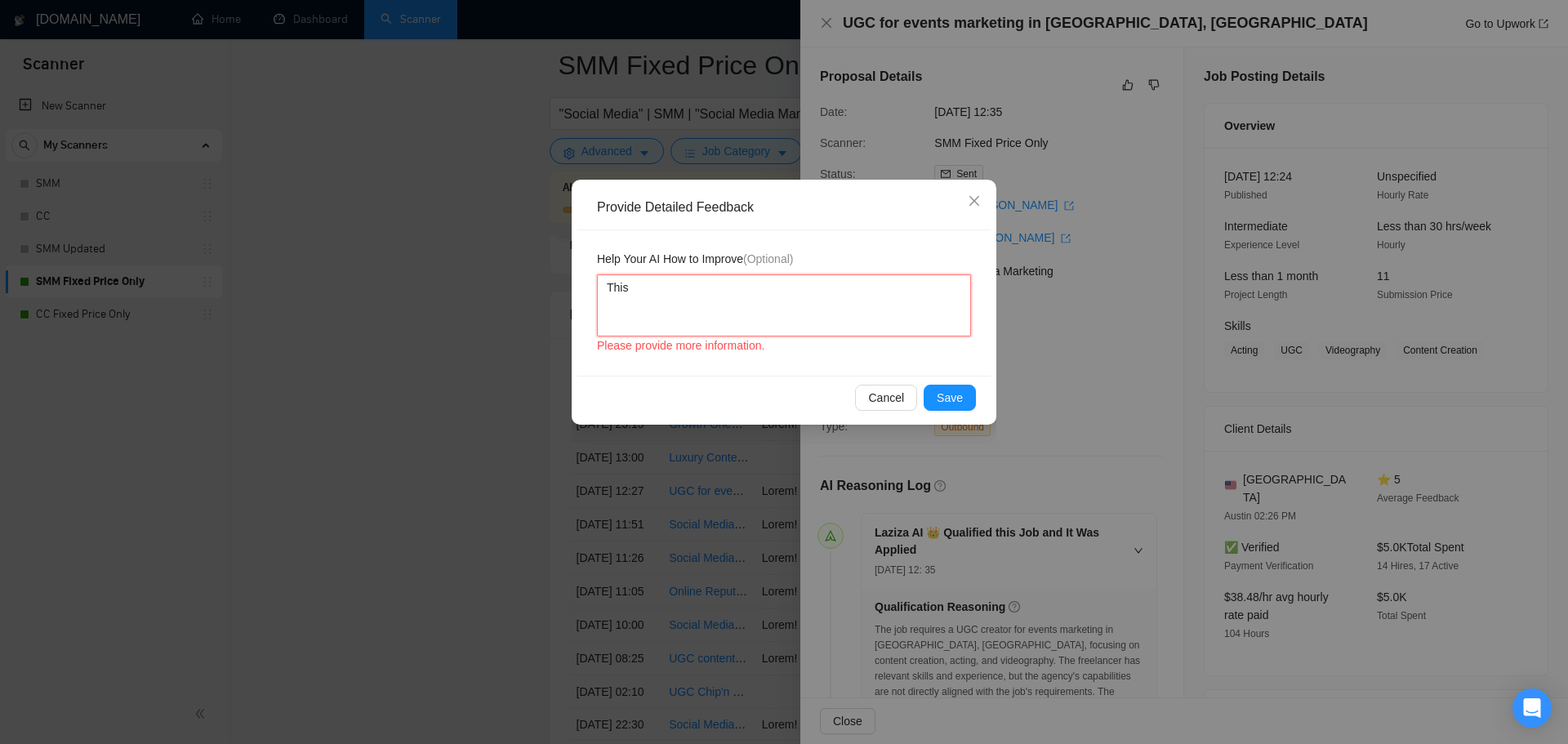
type textarea "This"
type textarea "This j"
type textarea "This jo"
type textarea "This job"
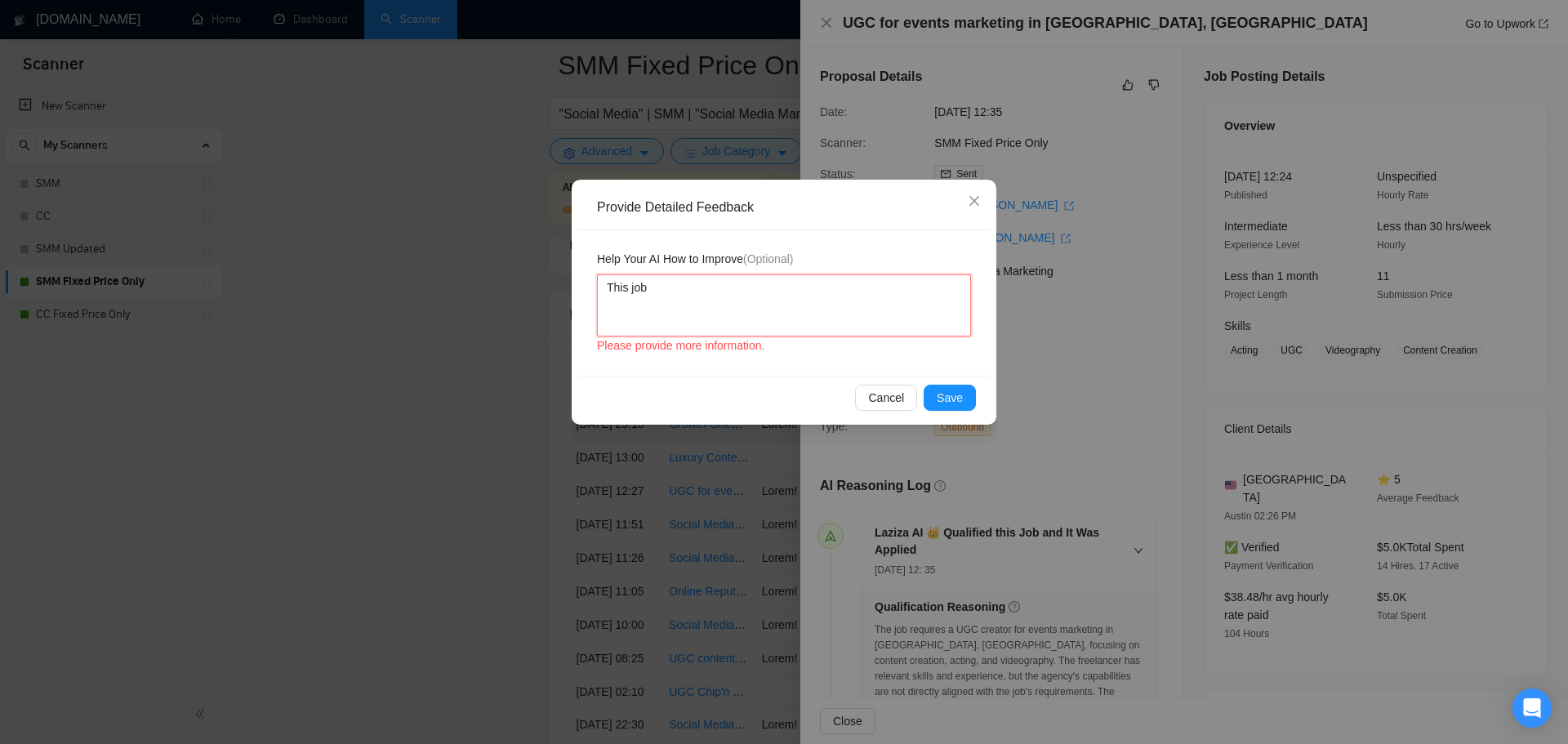
type textarea "This job r"
type textarea "This job re"
type textarea "This job req"
type textarea "This job requ"
type textarea "This job requi"
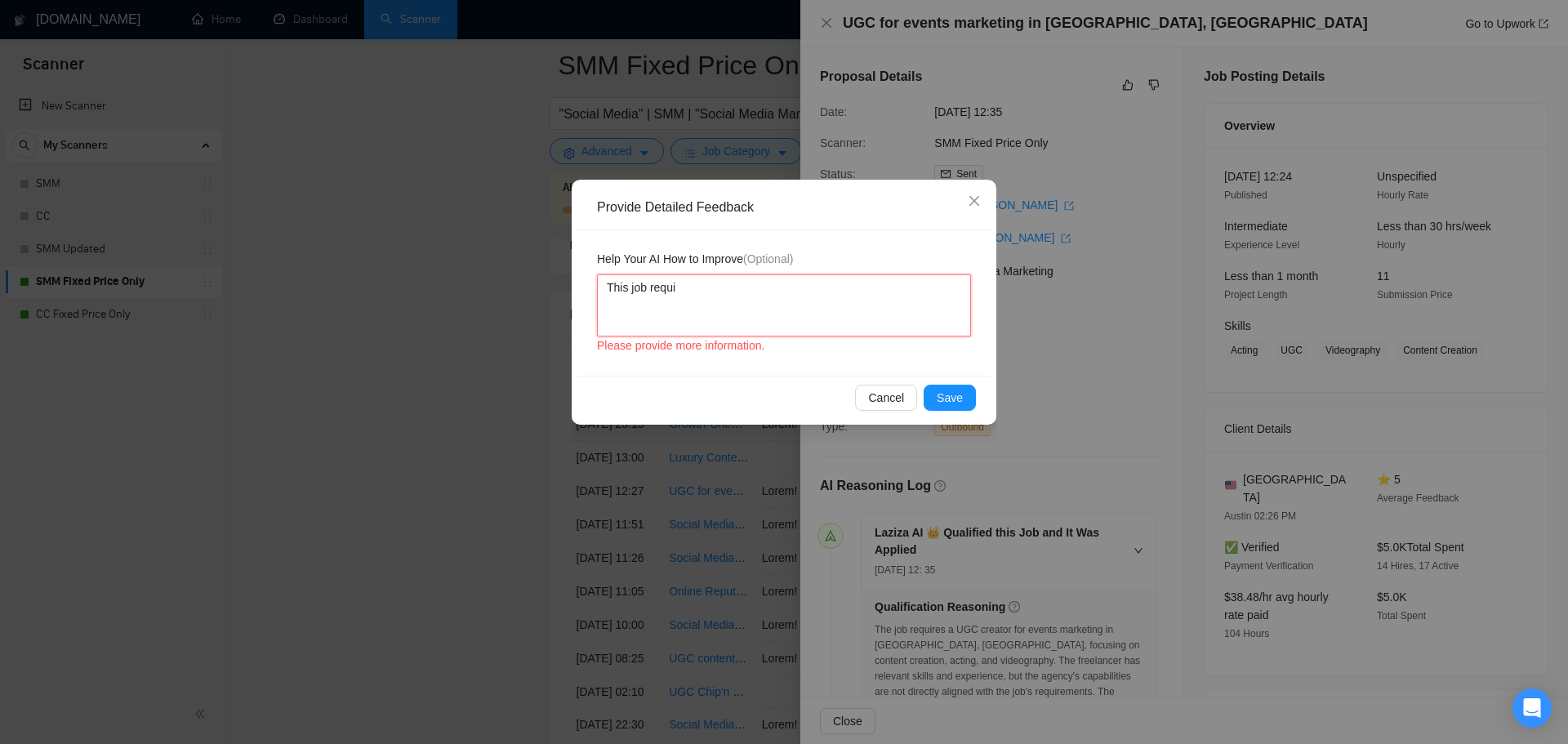
type textarea "This job requir"
type textarea "This job require"
type textarea "This job requires"
type textarea "This job requires t"
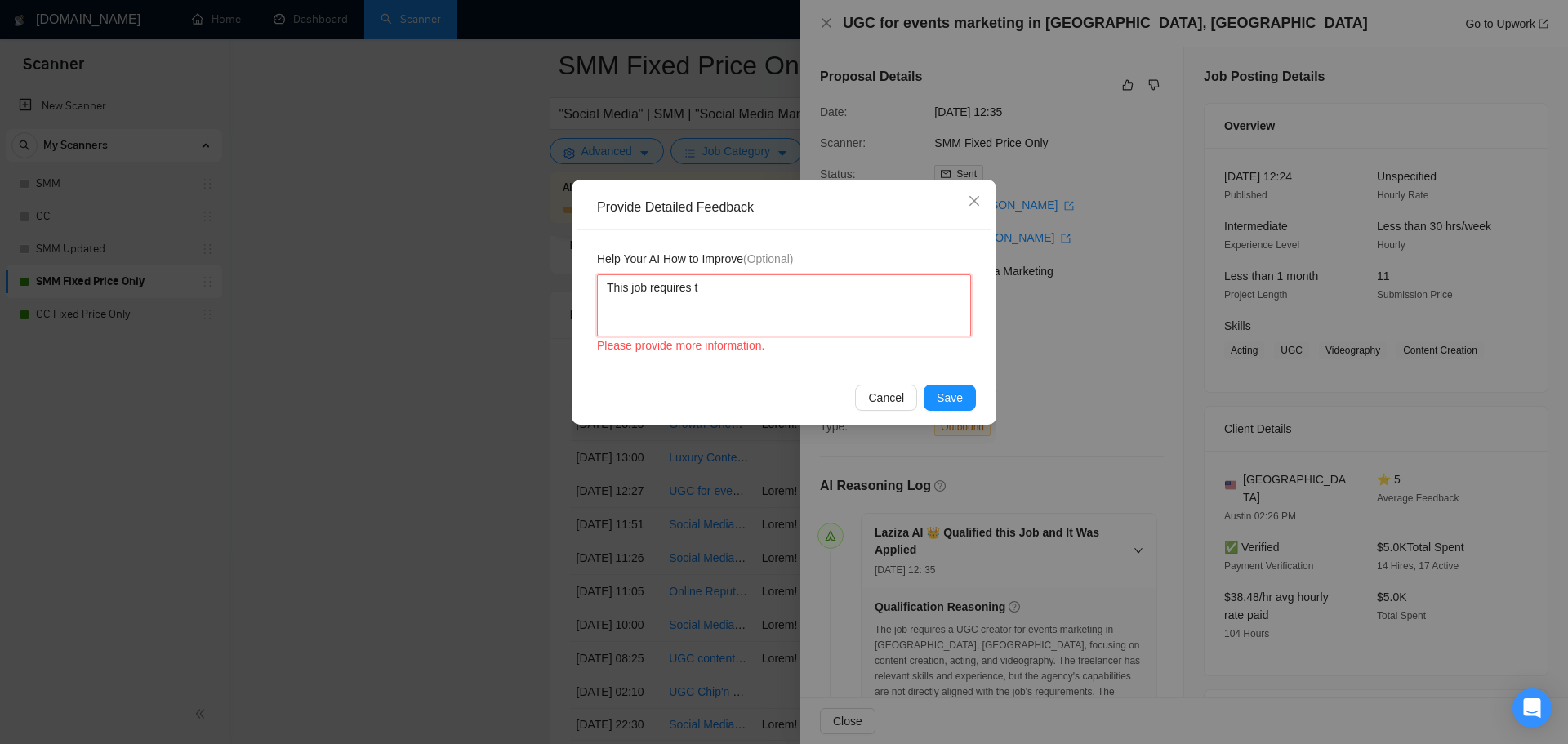
type textarea "This job requires th"
type textarea "This job requires the"
type textarea "This job requires the f"
type textarea "This job requires the fr"
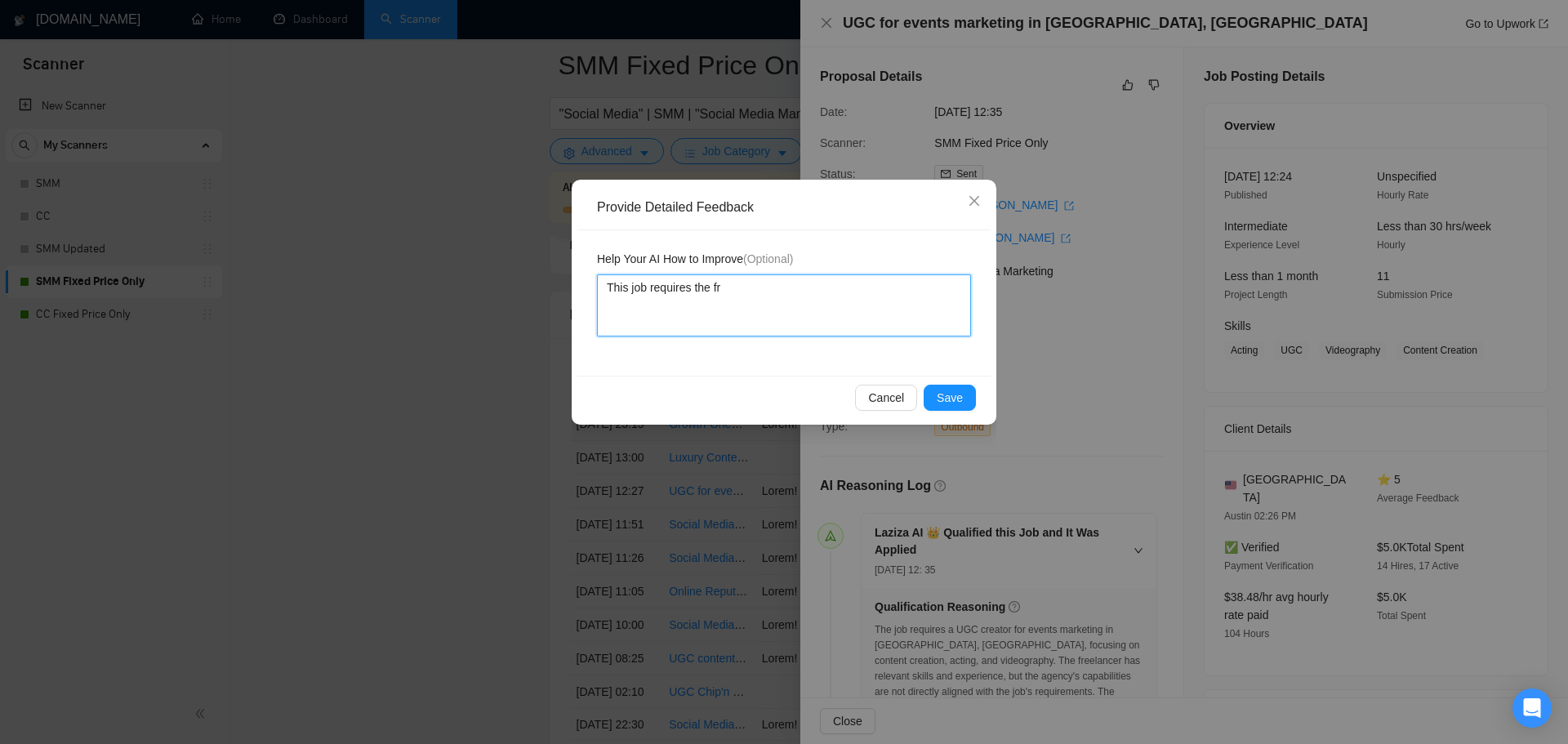
type textarea "This job requires the fre"
type textarea "This job requires the free"
type textarea "This job requires the freel"
type textarea "This job requires the freela"
type textarea "This job requires the freelan"
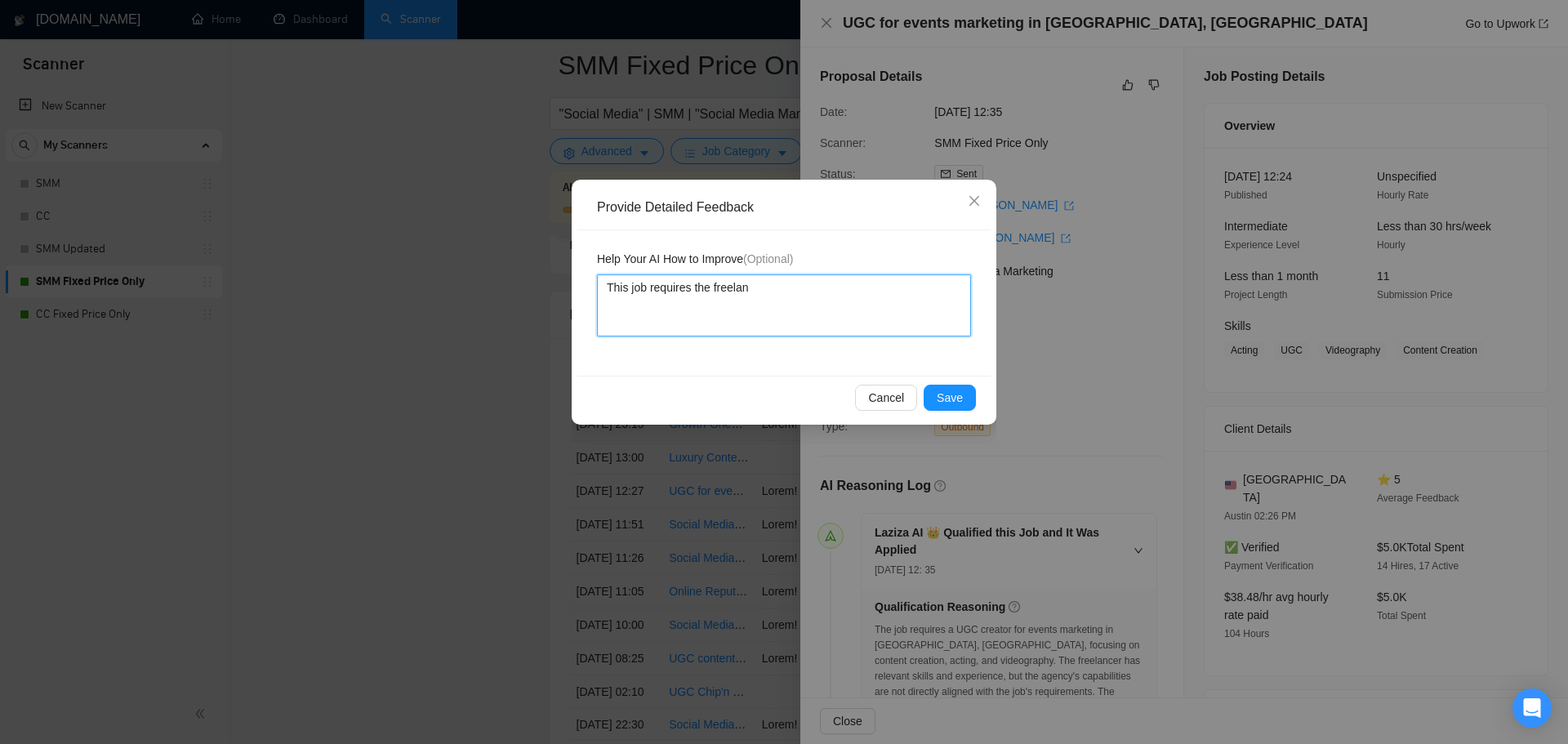
type textarea "This job requires the freelanc"
type textarea "This job requires the freelance"
type textarea "This job requires the freelancer"
type textarea "This job requires the freelancer ("
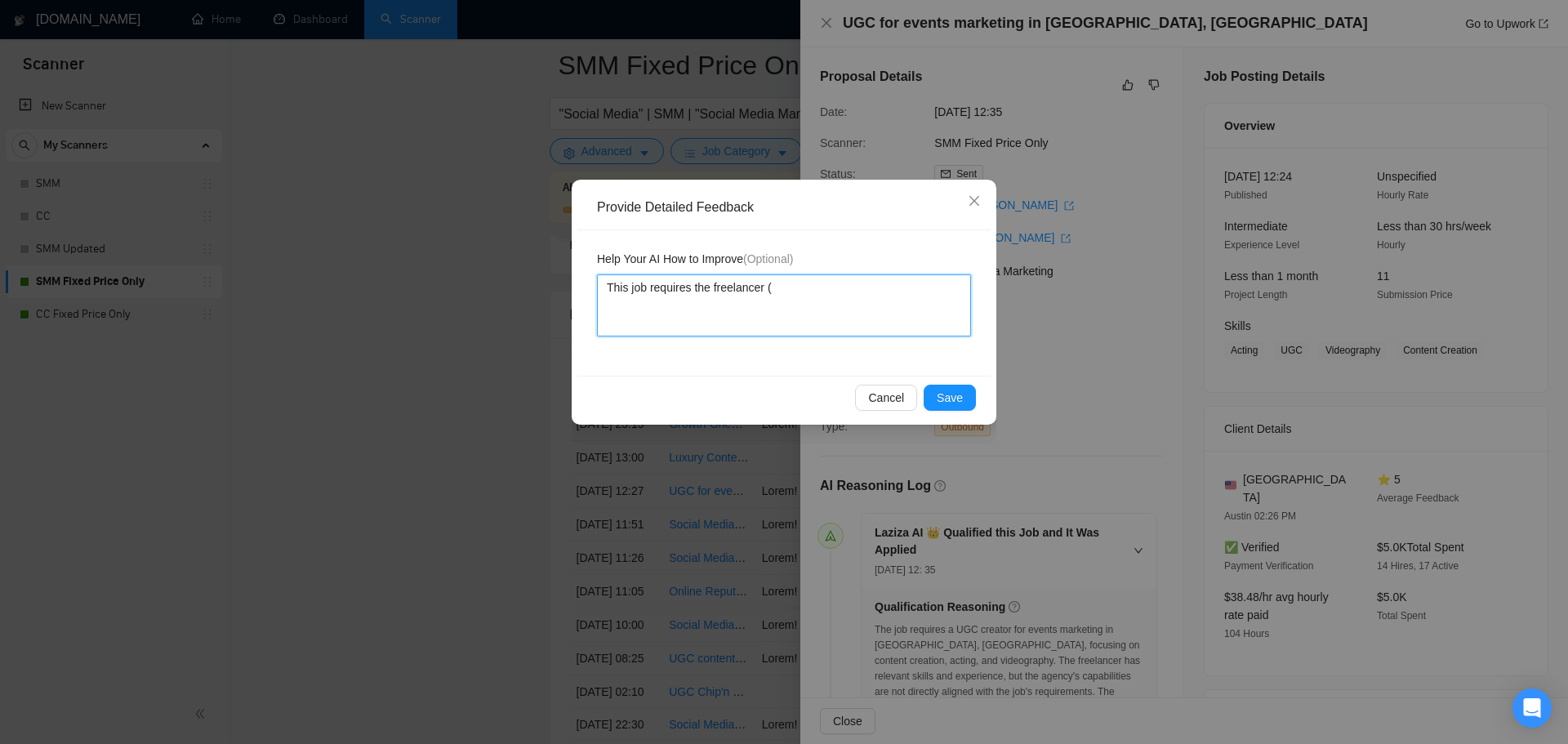
type textarea "This job requires the freelancer (S"
type textarea "This job requires the freelancer (Su"
type textarea "This job requires the freelancer (Sun"
type textarea "This job requires the freelancer (Sunn"
type textarea "This job requires the freelancer (Sunny"
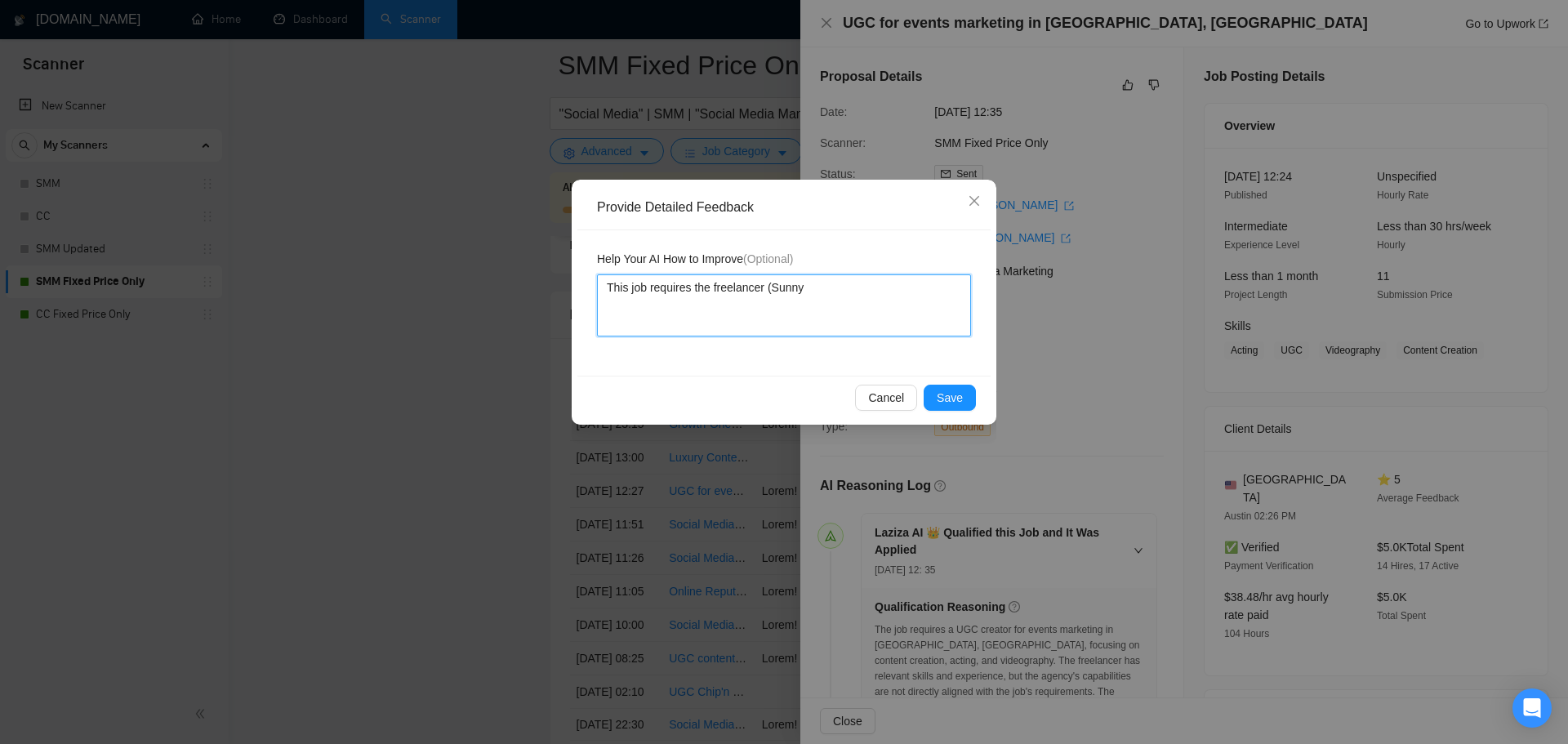
type textarea "This job requires the freelancer (Sunny"
type textarea "This job requires the freelancer (Sunny H"
type textarea "This job requires the freelancer (Sunny Ha"
type textarea "This job requires the freelancer (Sunny Har"
type textarea "This job requires the freelancer (Sunny Hari"
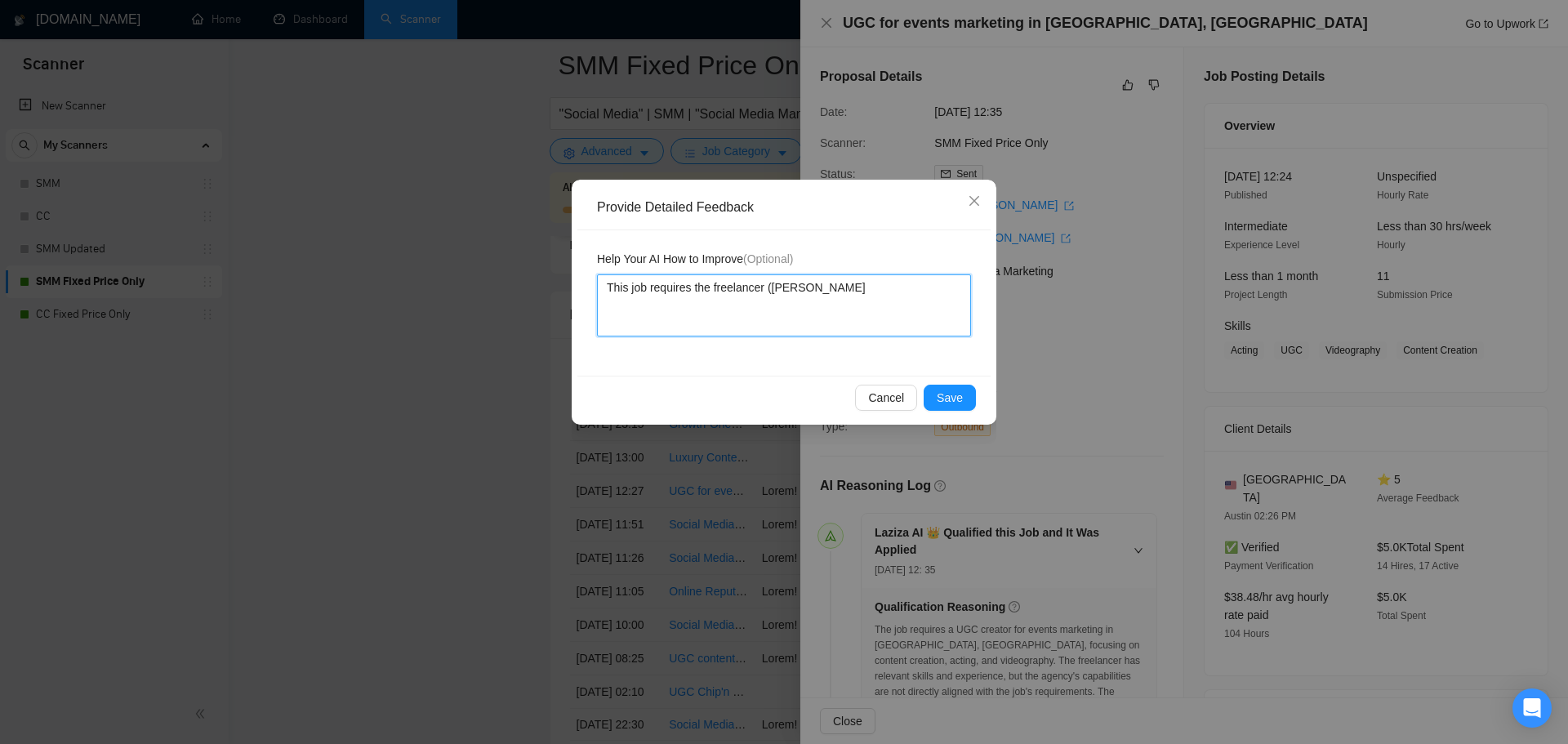
type textarea "This job requires the freelancer (Sunny Hari)"
type textarea "This job requires the freelancer (Sunny Hari) t"
type textarea "This job requires the freelancer (Sunny Hari) to"
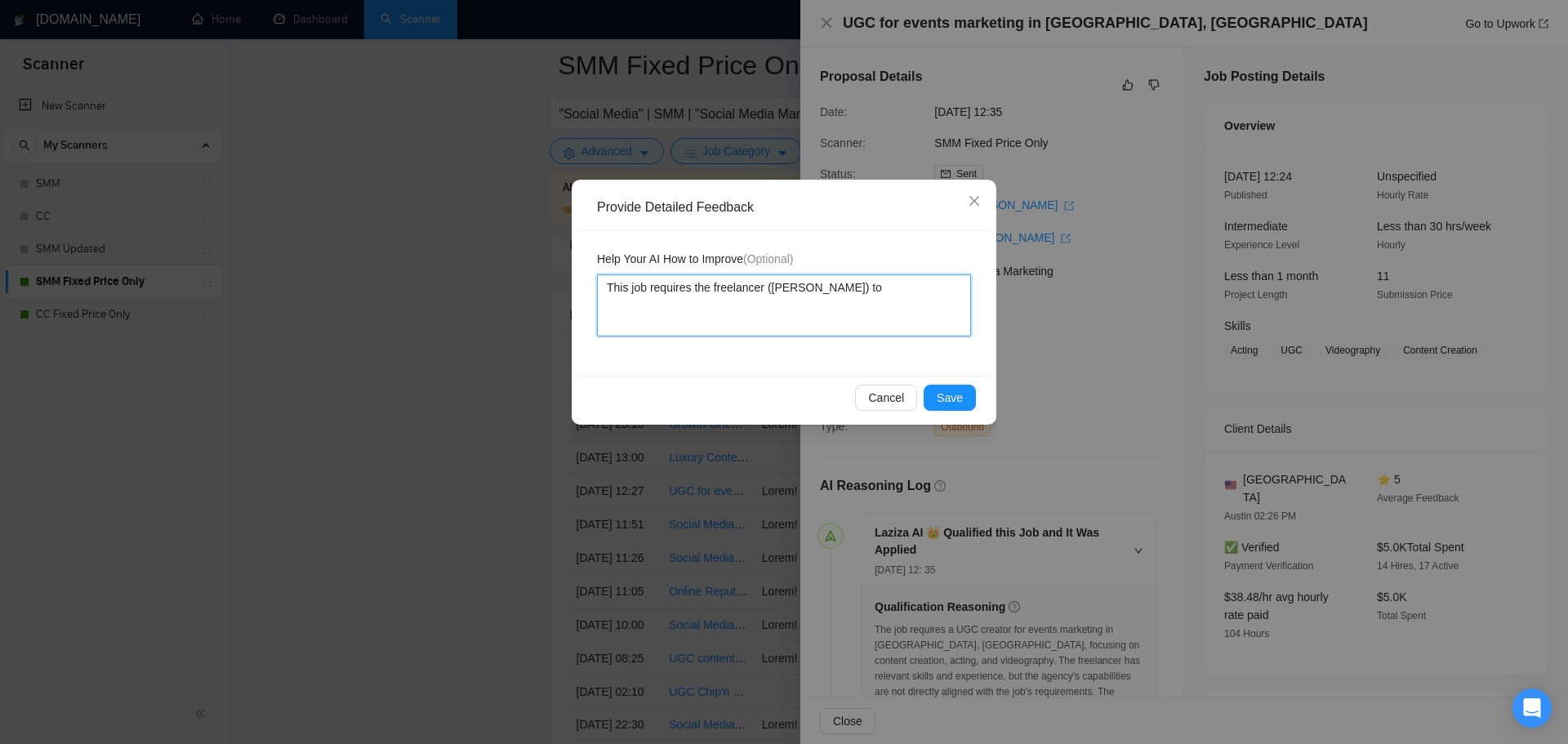
type textarea "This job requires the freelancer (Sunny Hari) to b"
type textarea "This job requires the freelancer (Sunny Hari) to be"
type textarea "This job requires the freelancer (Sunny Hari) to be in"
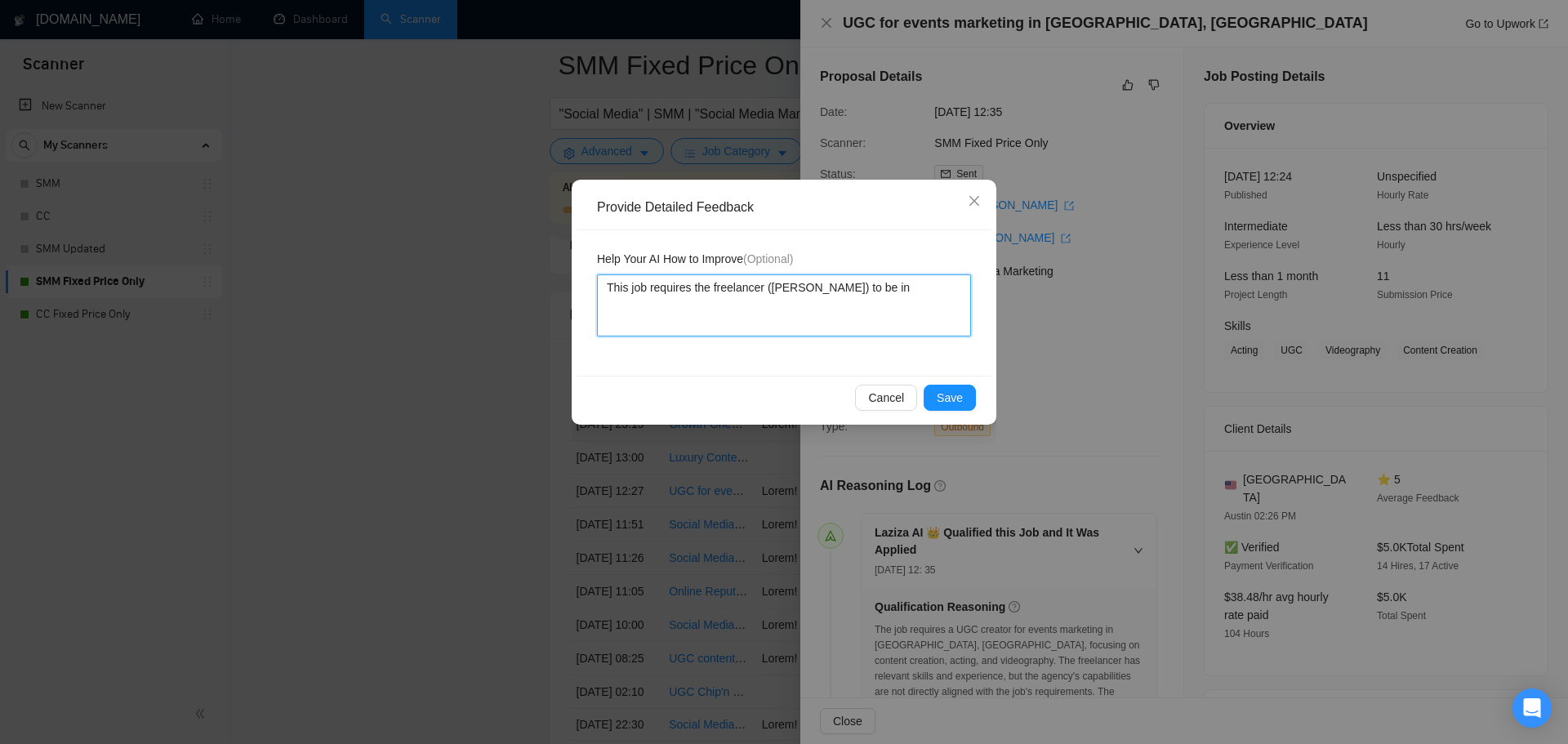
type textarea "This job requires the freelancer (Sunny Hari) to be in a"
type textarea "This job requires the freelancer (Sunny Hari) to be in a s"
type textarea "This job requires the freelancer (Sunny Hari) to be in a sp"
type textarea "This job requires the freelancer (Sunny Hari) to be in a spe"
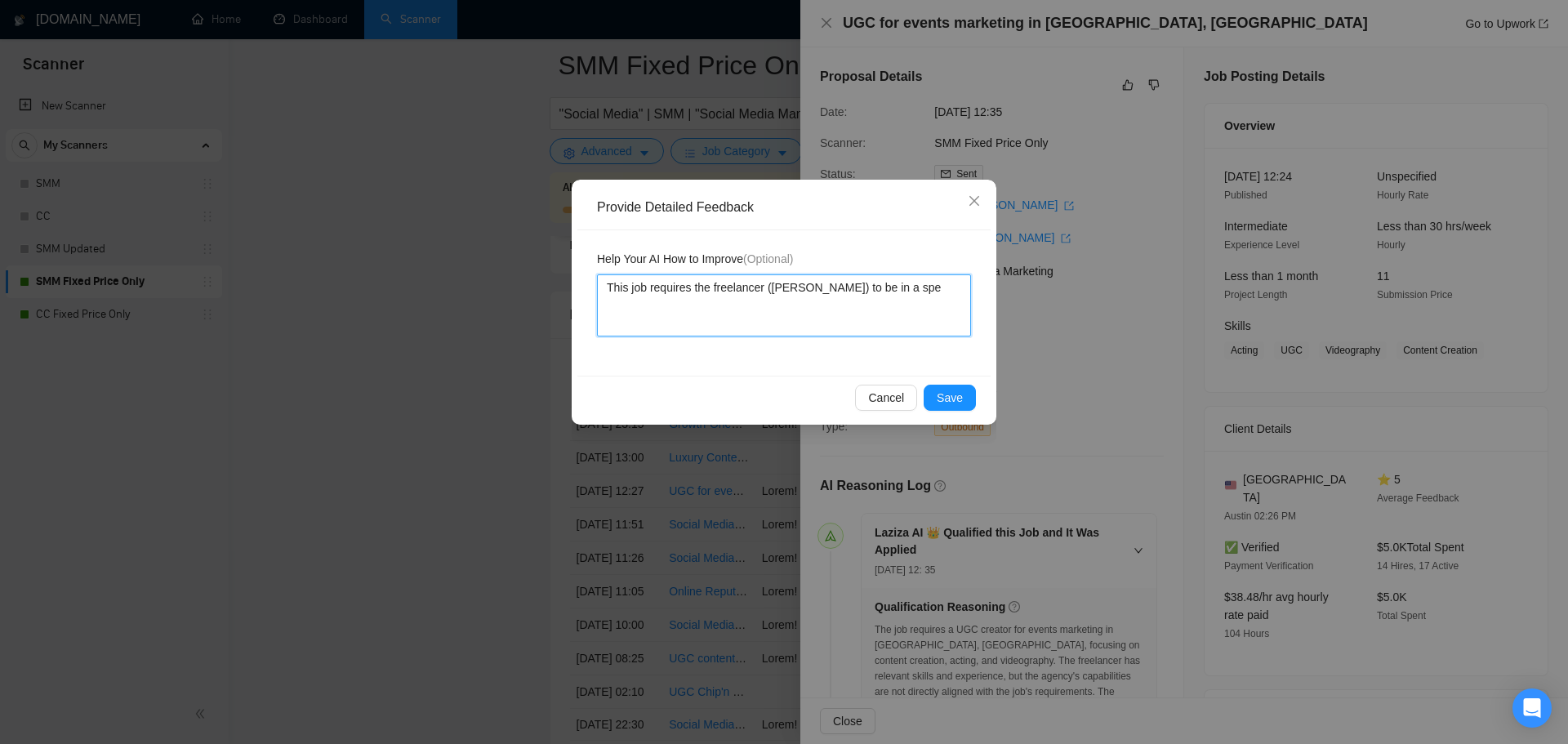
type textarea "This job requires the freelancer (Sunny Hari) to be in a spec"
type textarea "This job requires the freelancer (Sunny Hari) to be in a speci"
type textarea "This job requires the freelancer (Sunny Hari) to be in a specif"
type textarea "This job requires the freelancer (Sunny Hari) to be in a specifi"
type textarea "This job requires the freelancer (Sunny Hari) to be in a specific"
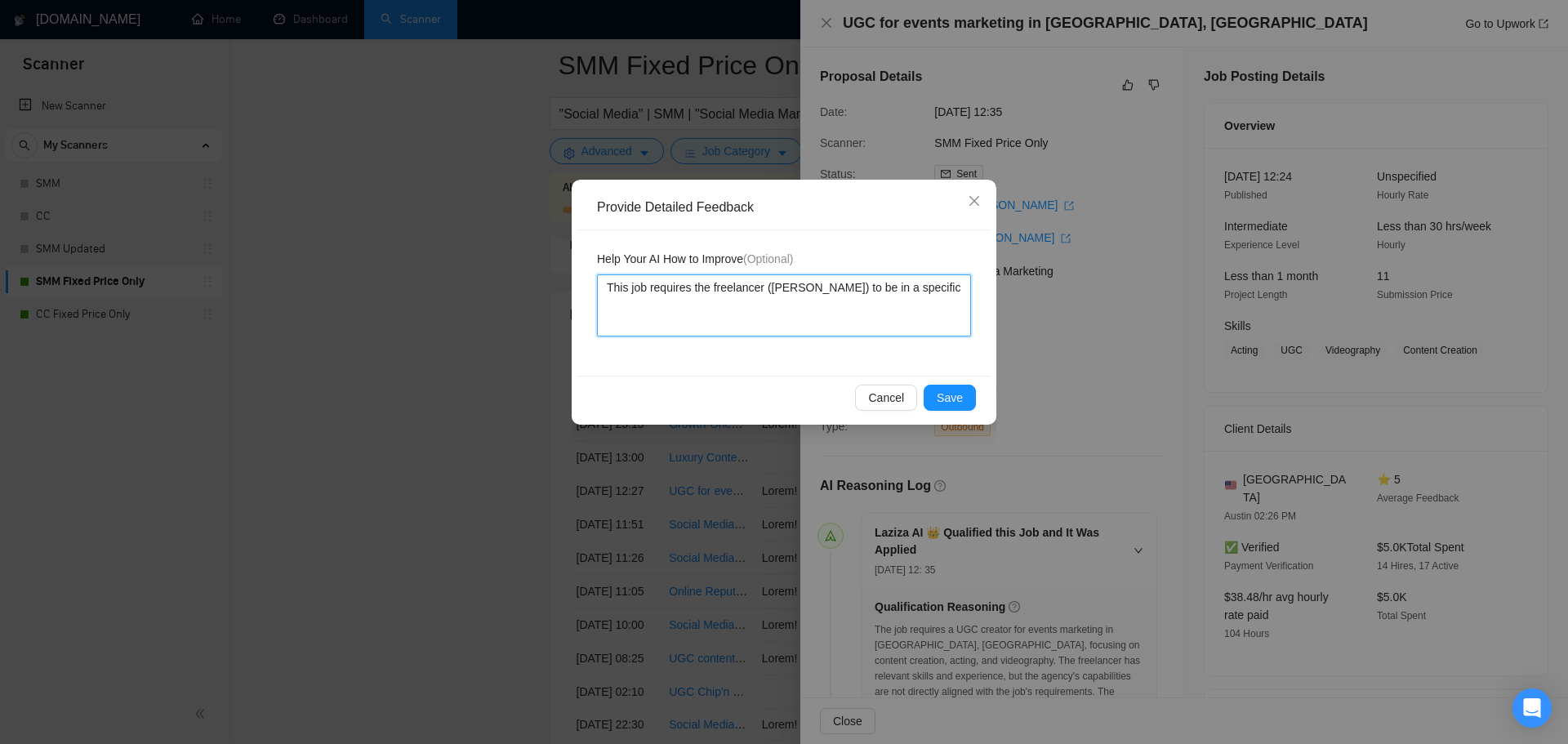
type textarea "This job requires the freelancer (Sunny Hari) to be in a specific"
type textarea "This job requires the freelancer (Sunny Hari) to be in a specific l"
type textarea "This job requires the freelancer (Sunny Hari) to be in a specific loc"
type textarea "This job requires the freelancer (Sunny Hari) to be in a specific loca"
type textarea "This job requires the freelancer (Sunny Hari) to be in a specific locat"
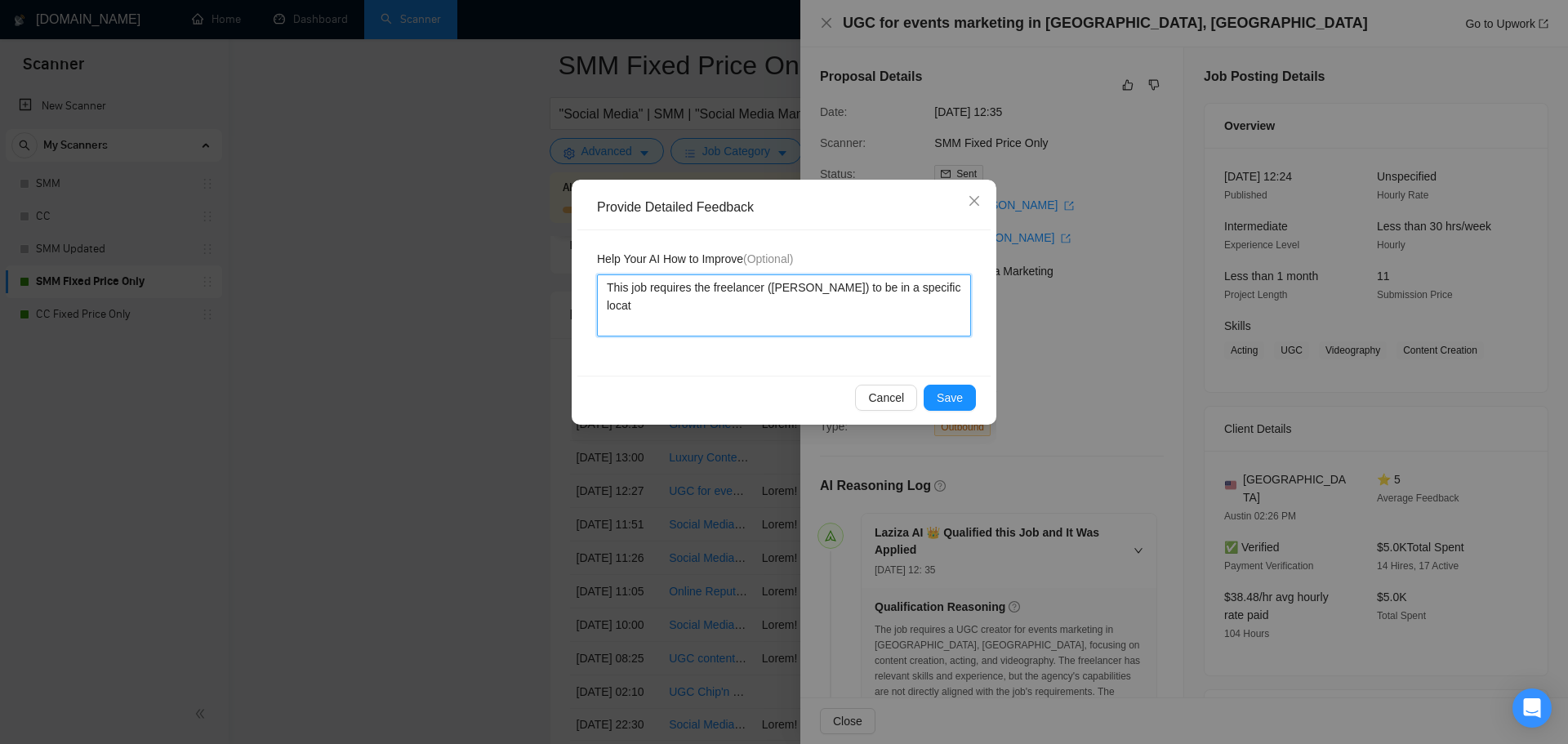
type textarea "This job requires the freelancer (Sunny Hari) to be in a specific locati"
type textarea "This job requires the freelancer (Sunny Hari) to be in a specific locatio"
type textarea "This job requires the freelancer (Sunny Hari) to be in a specific location"
click at [857, 289] on textarea "This job requires the freelancer (Sunny Hari) to be in a specific location" at bounding box center [783, 306] width 374 height 63
type textarea "This job requires the freelancer (Sunny Hari) to b in a specific location"
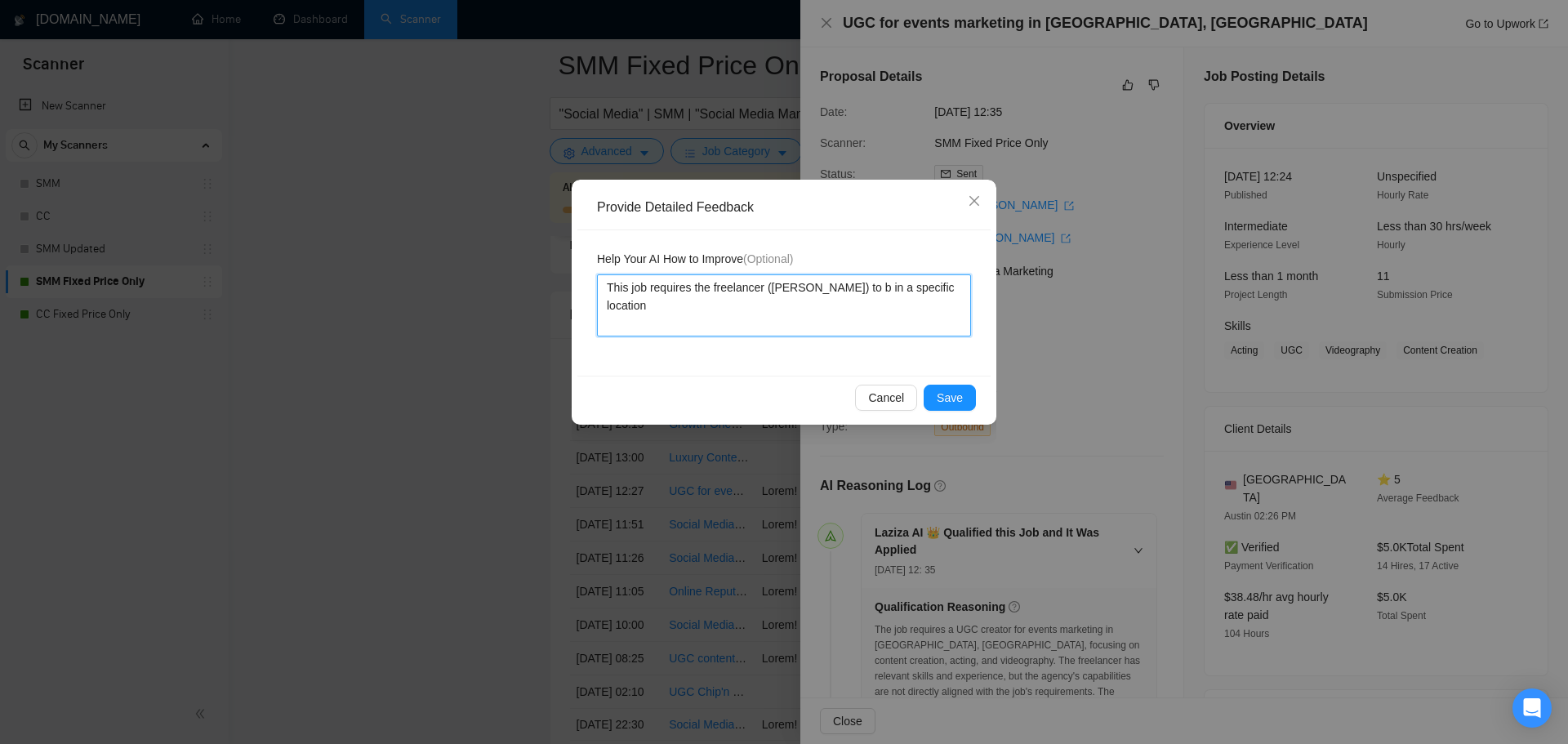
type textarea "This job requires the freelancer (Sunny Hari) to in a specific location"
type textarea "This job requires the freelancer (Sunny Hari) tof in a specific location"
type textarea "This job requires the freelancer (Sunny Hari) tofil in a specific location"
type textarea "This job requires the freelancer (Sunny Hari) tofil; in a specific location"
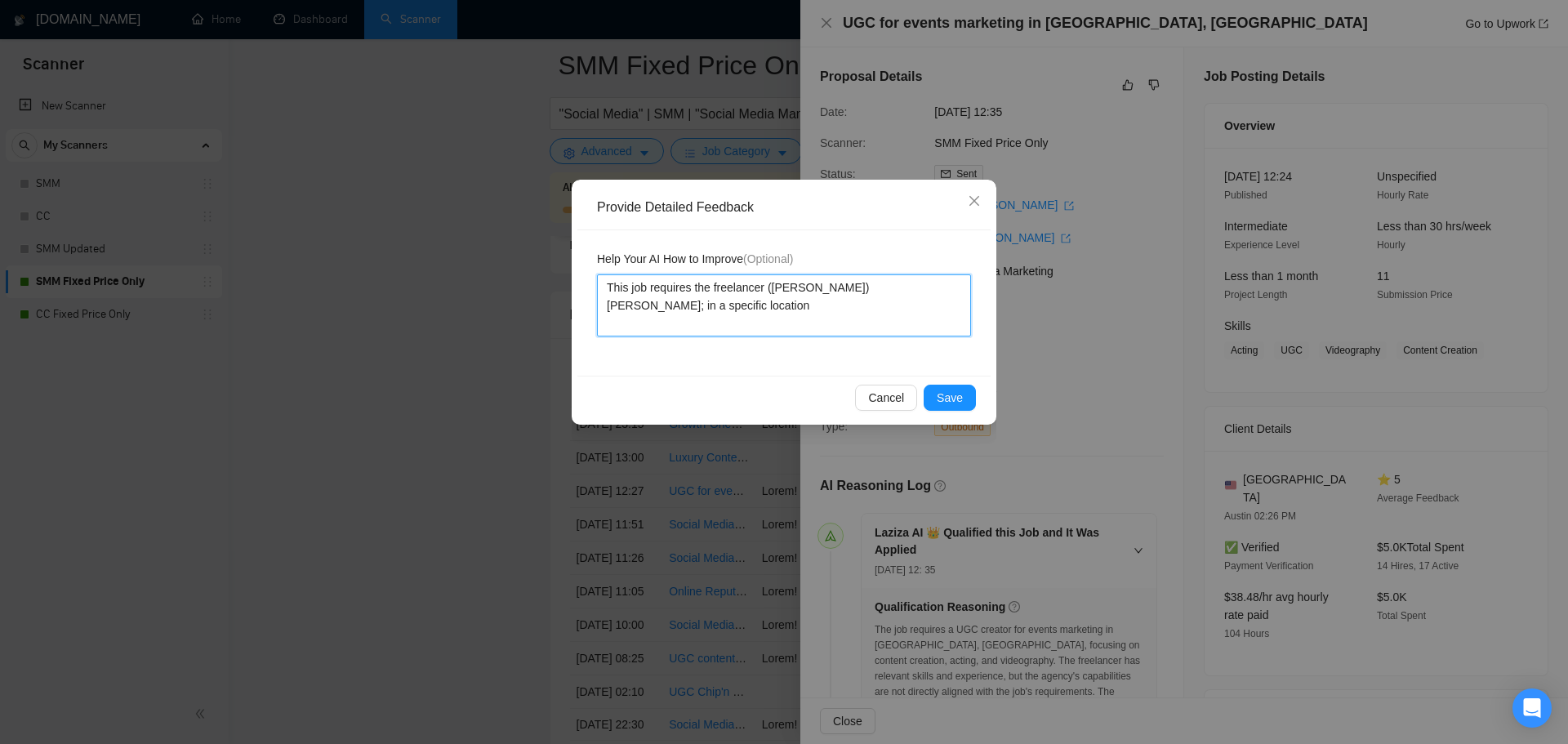
type textarea "This job requires the freelancer (Sunny Hari) tofil;m in a specific location"
click at [848, 291] on textarea "This job requires the freelancer (Sunny Hari) tofil;m in a specific location" at bounding box center [783, 306] width 374 height 63
click at [855, 292] on textarea "This job requires the freelancer (Sunny Hari) tofil;m in a specific location" at bounding box center [783, 306] width 374 height 63
type textarea "This job requires the freelancer (Sunny Hari) tofilm in a specific location"
type textarea "This job requires the freelancer (Sunny Hari) to film in a specific location"
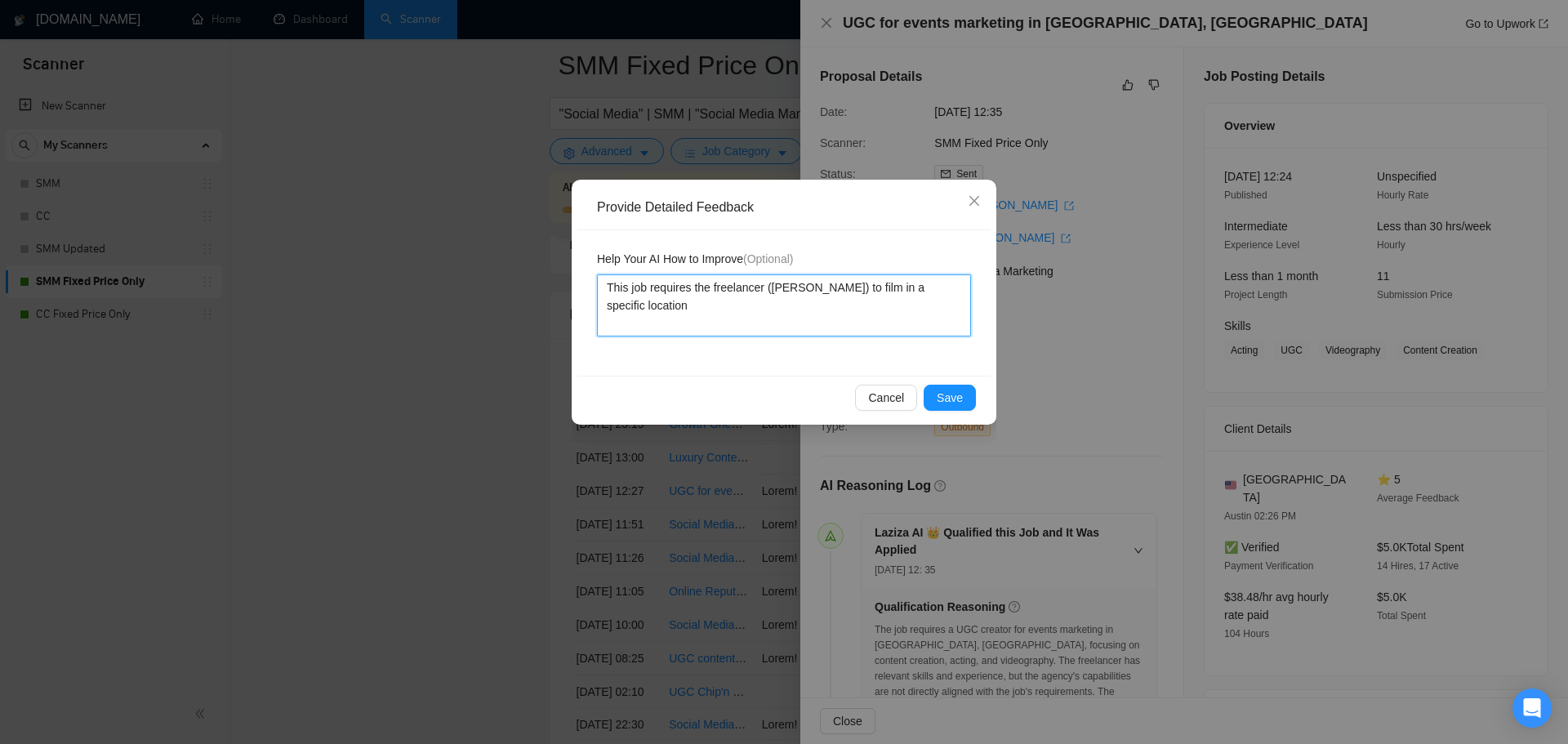
click at [862, 311] on textarea "This job requires the freelancer (Sunny Hari) to film in a specific location" at bounding box center [783, 306] width 374 height 63
type textarea "This job requires the freelancer (Sunny Hari) to film in a specific location."
type textarea "This job requires the freelancer (Sunny Hari) to film in a specific location. T"
type textarea "This job requires the freelancer (Sunny Hari) to film in a specific location. Th"
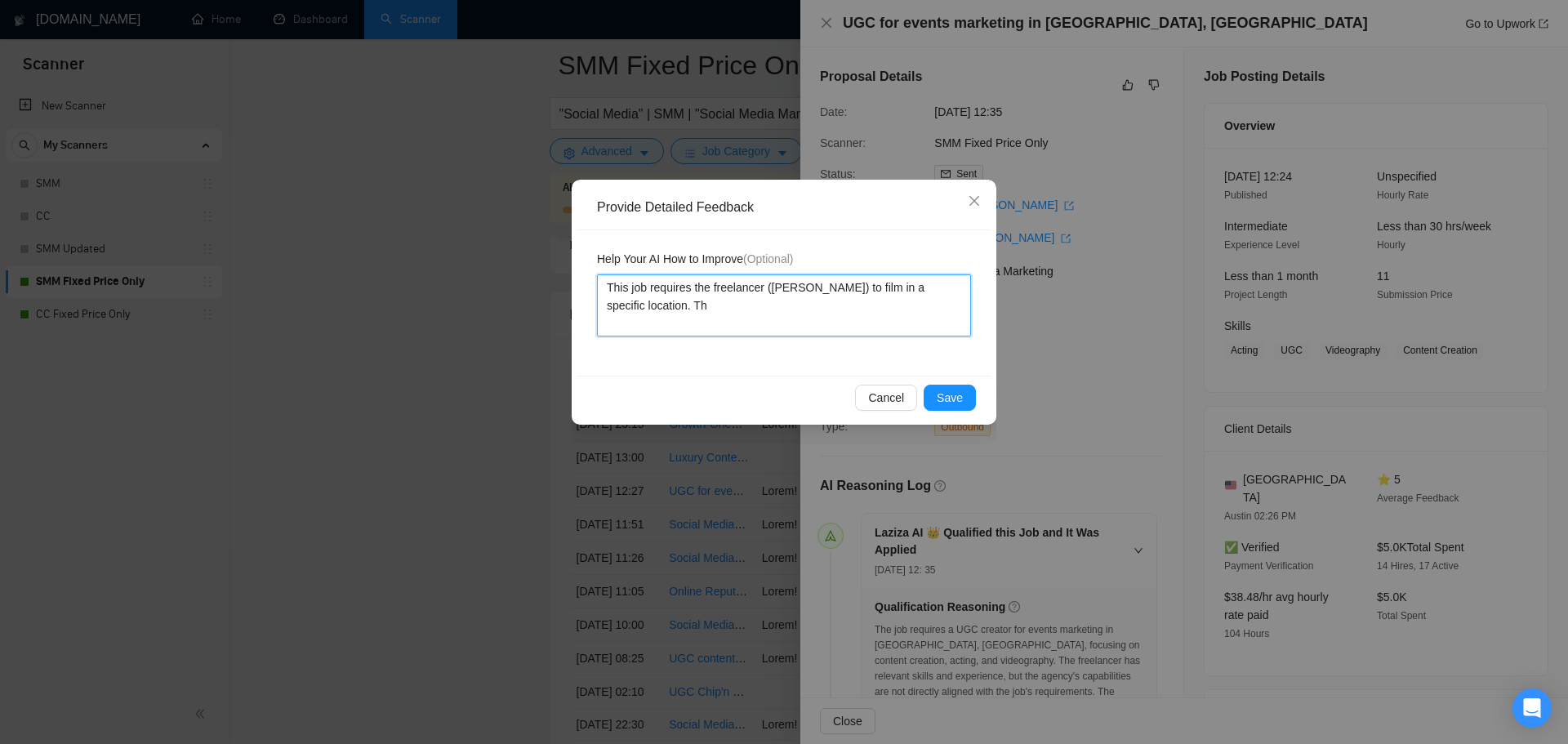
type textarea "This job requires the freelancer (Sunny Hari) to film in a specific location. T"
type textarea "This job requires the freelancer (Sunny Hari) to film in a specific location."
type textarea "This job requires the freelancer (Sunny Hari) to film in a specific location. T"
type textarea "This job requires the freelancer (Sunny Hari) to film in a specific location. Th"
type textarea "This job requires the freelancer (Sunny Hari) to film in a specific location. T…"
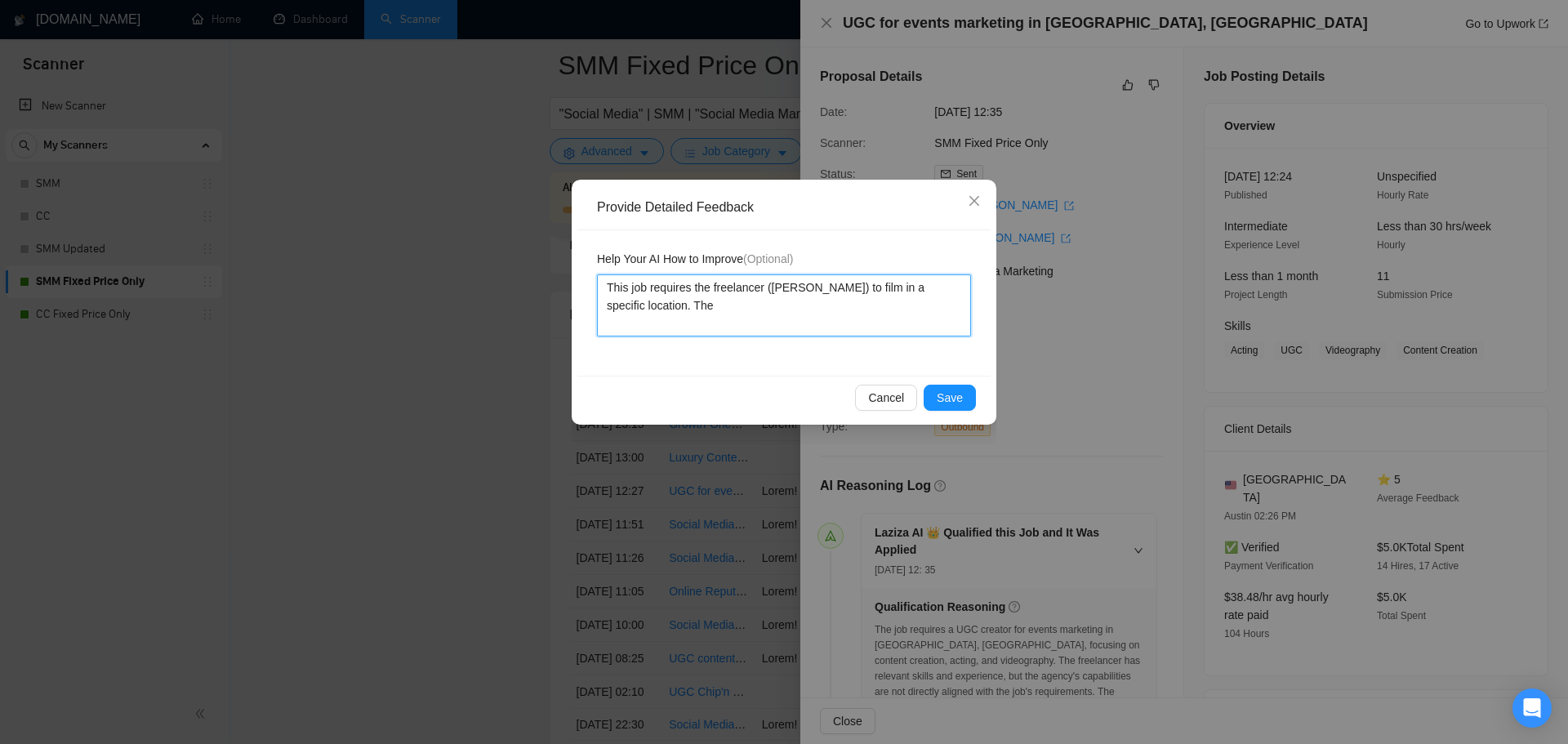
type textarea "This job requires the freelancer (Sunny Hari) to film in a specific location. T…"
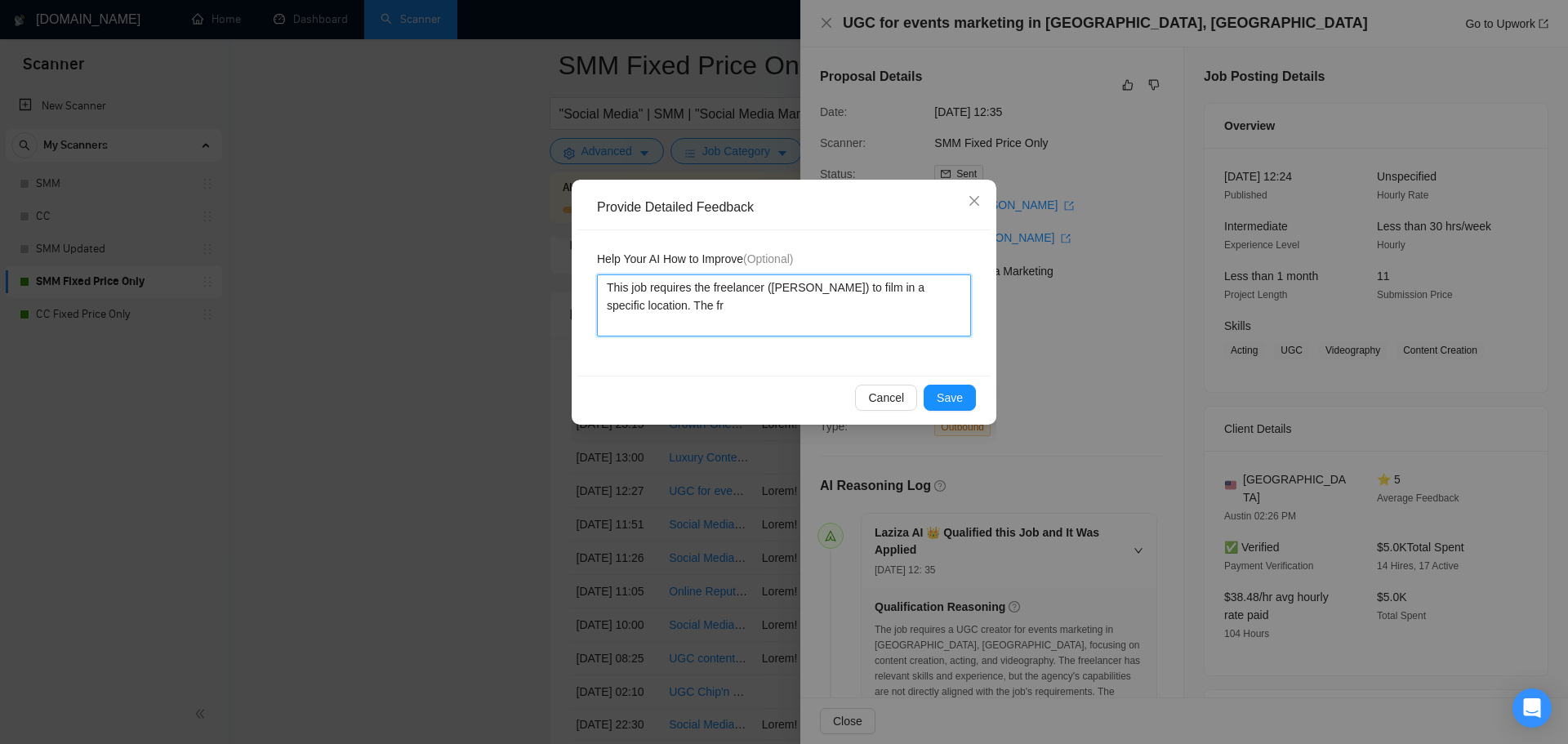
type textarea "This job requires the freelancer (Sunny Hari) to film in a specific location. T…"
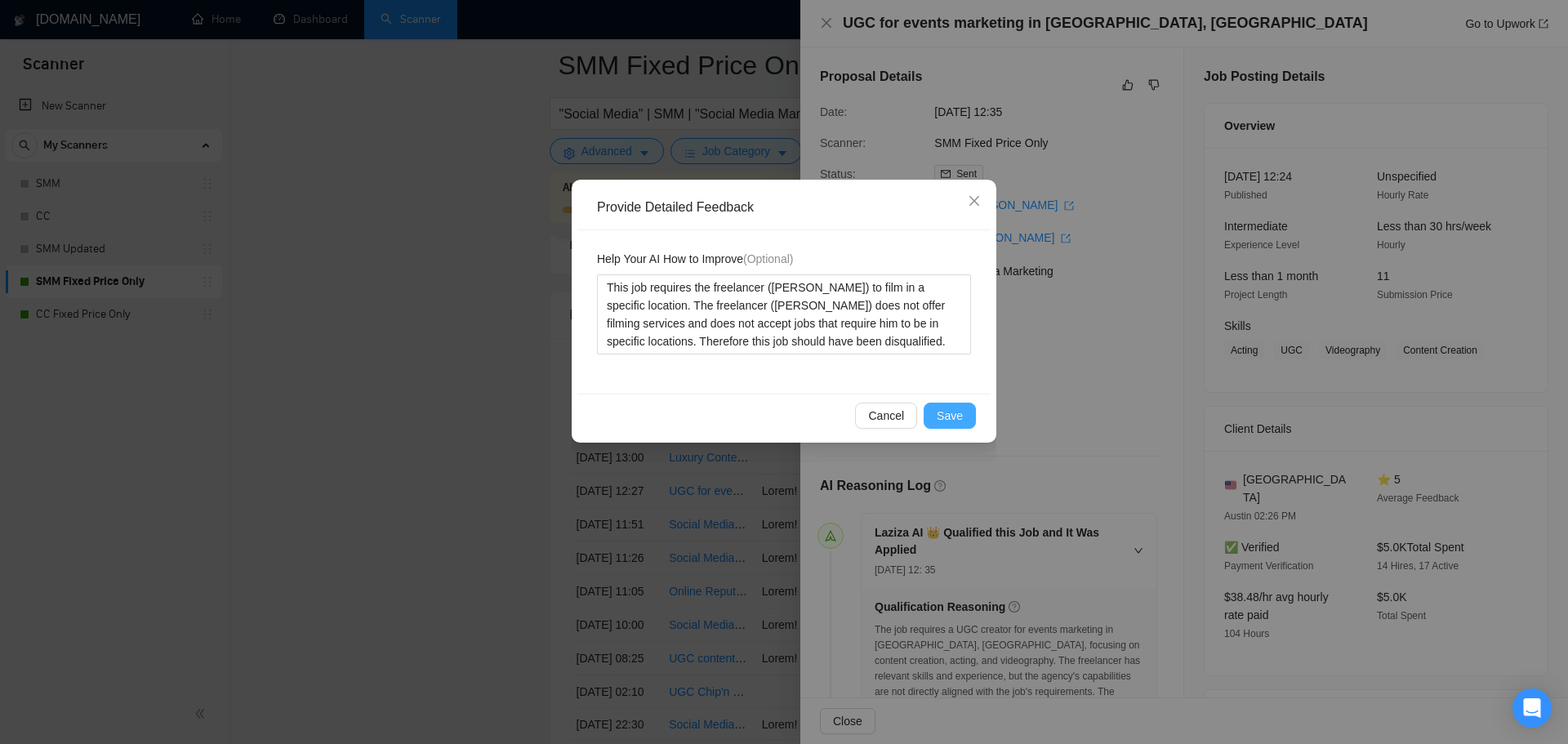
click at [948, 418] on span "Save" at bounding box center [949, 416] width 26 height 18
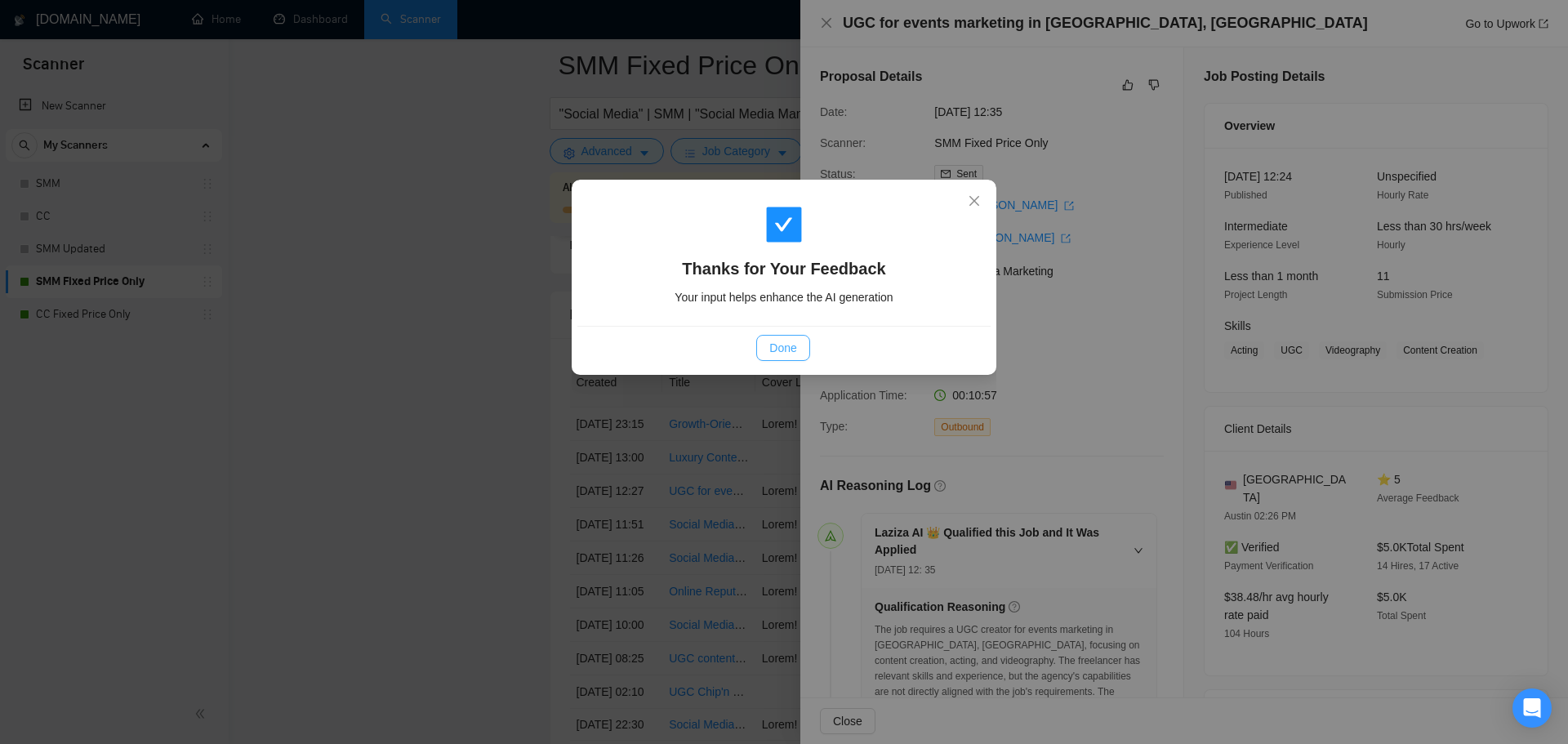
click at [778, 345] on span "Done" at bounding box center [782, 349] width 27 height 18
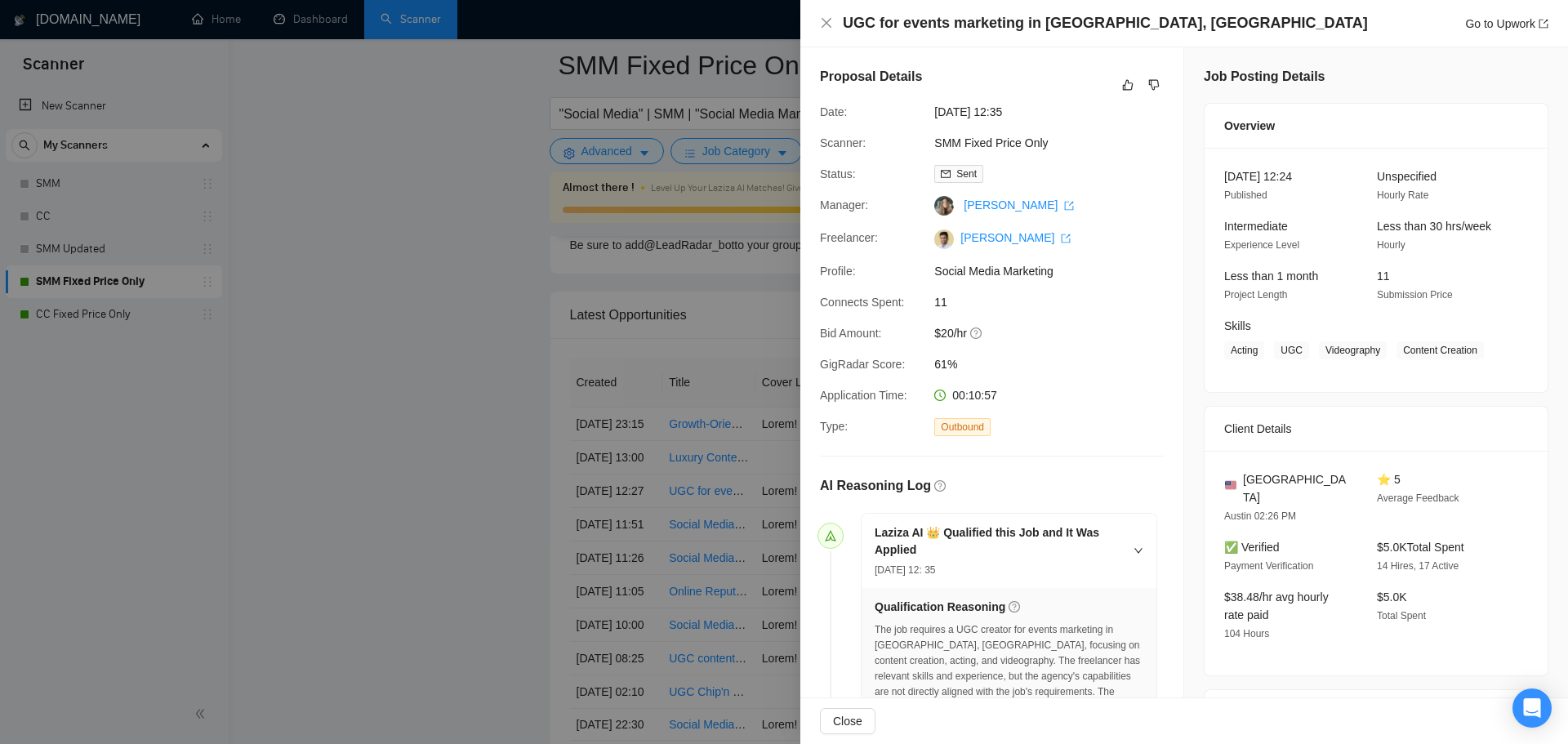
click at [690, 579] on div at bounding box center [784, 372] width 1568 height 744
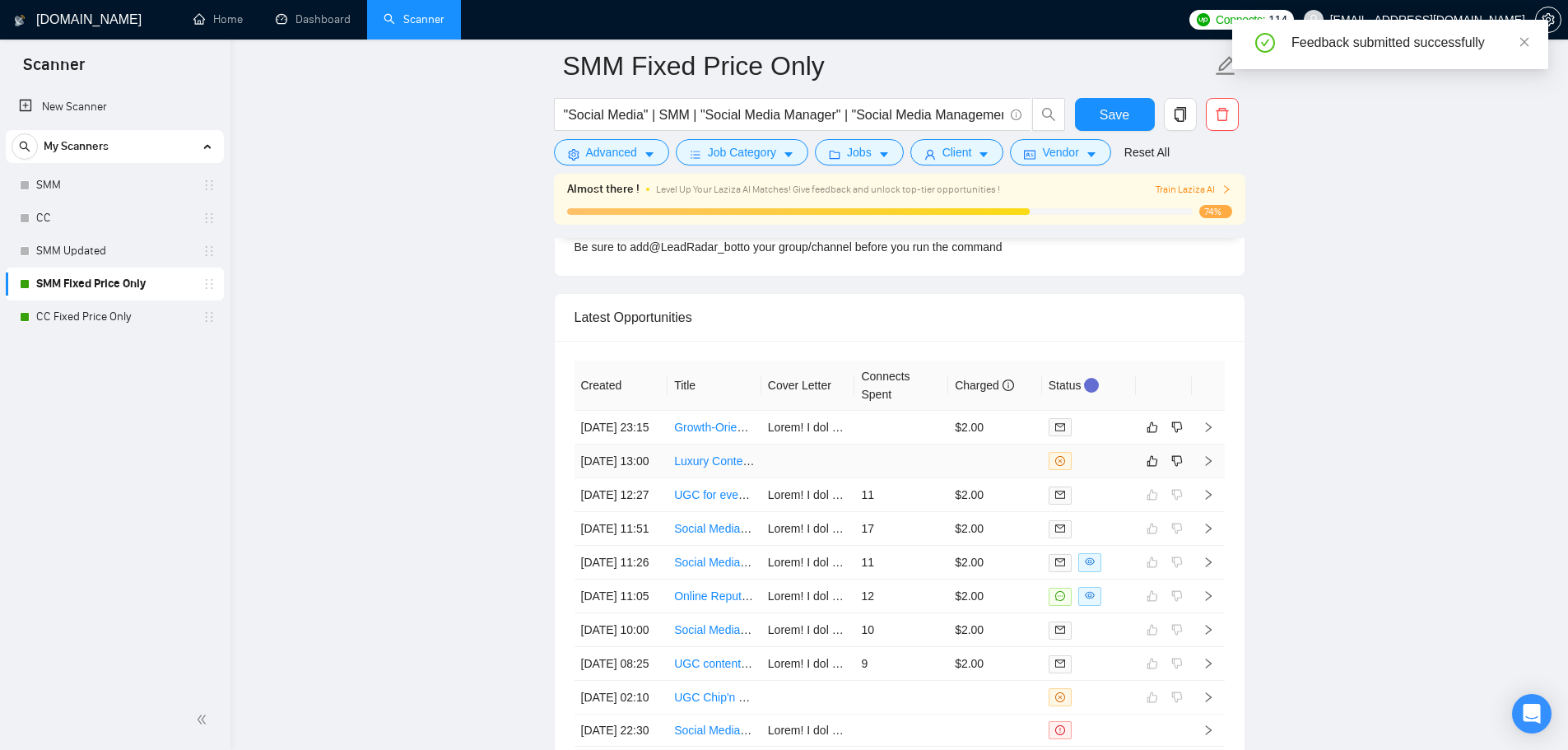
click at [884, 478] on td at bounding box center [901, 462] width 94 height 33
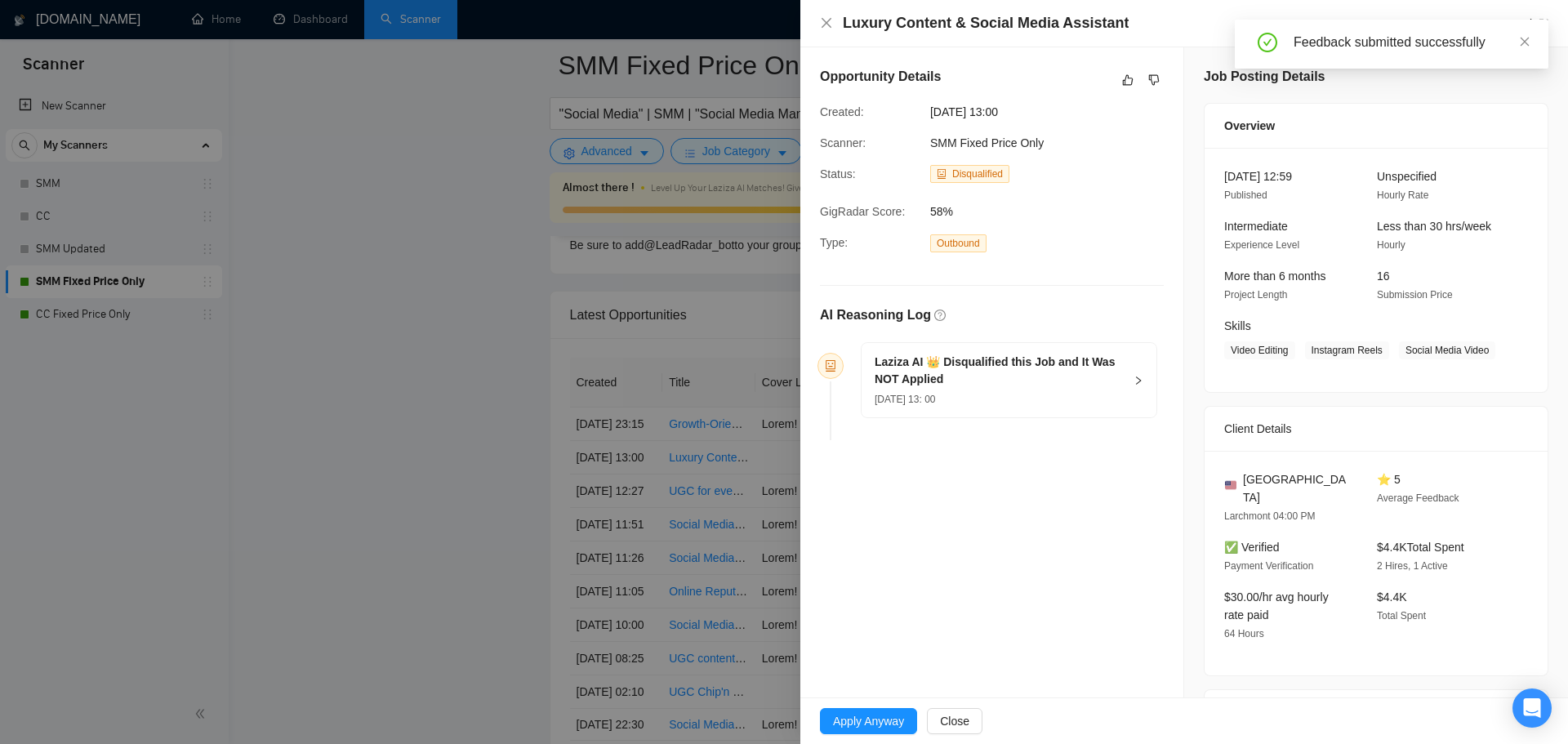
click at [997, 406] on div "09 Oct, 2025 13: 00" at bounding box center [998, 399] width 249 height 18
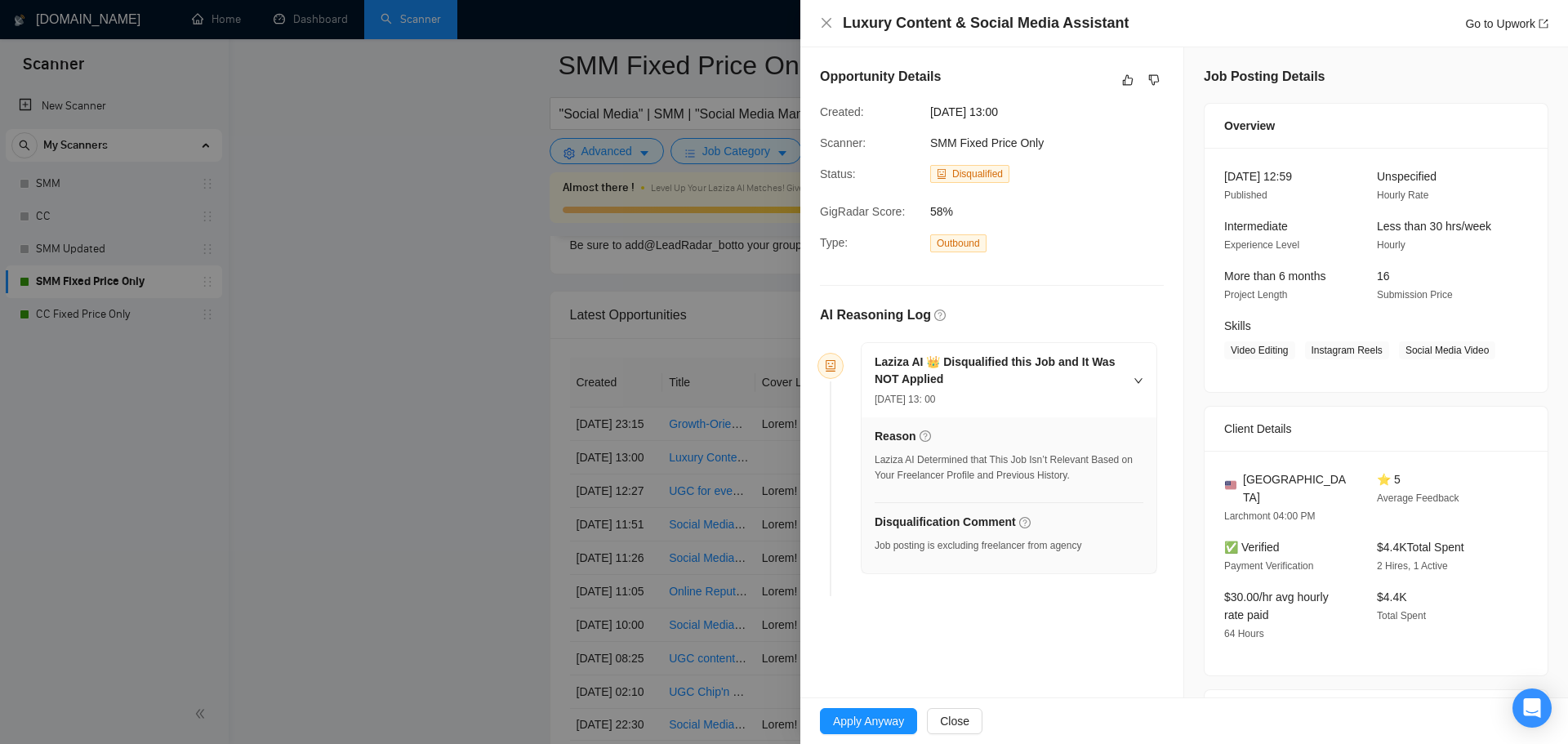
click at [325, 479] on div at bounding box center [784, 372] width 1568 height 744
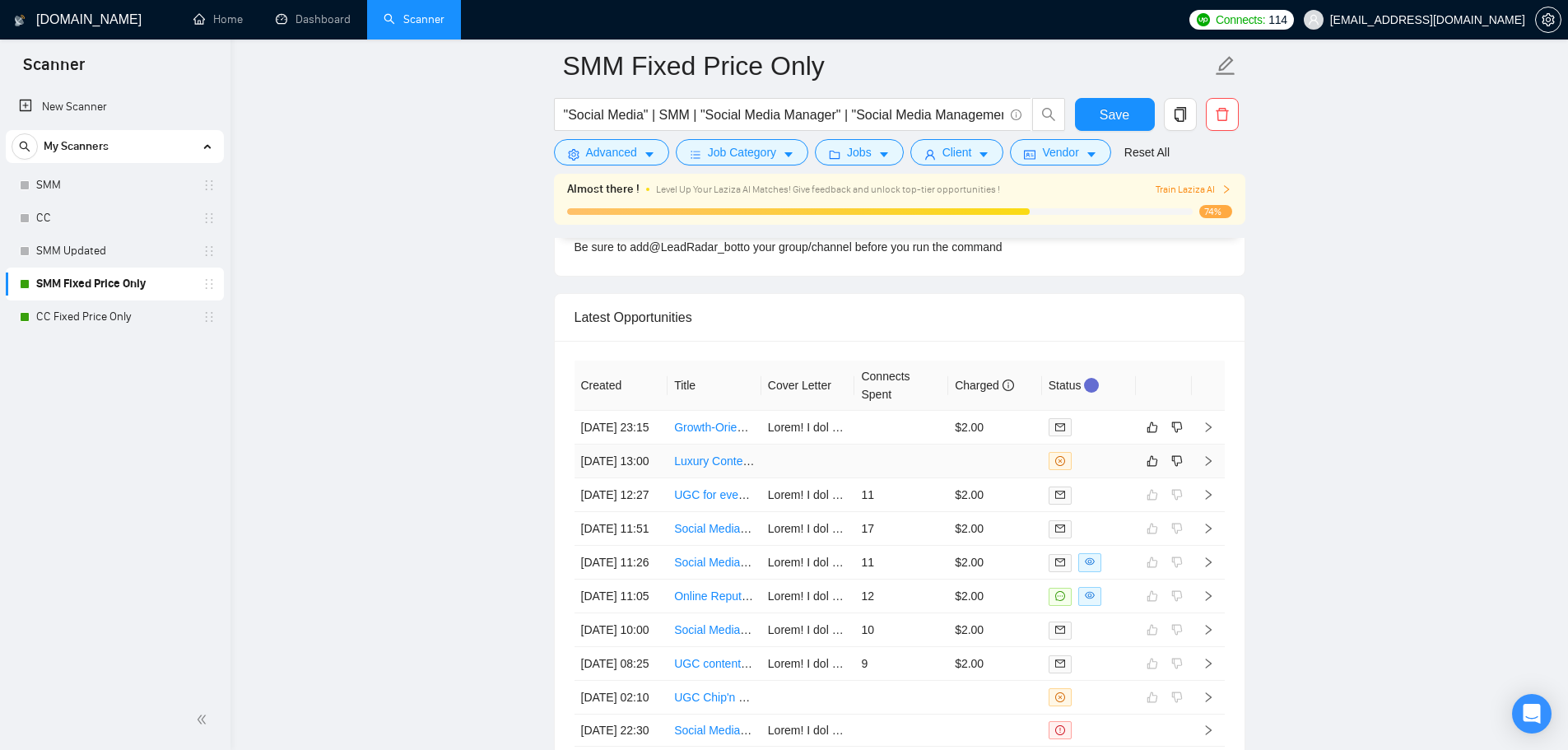
click at [682, 468] on link "Luxury Content & Social Media Assistant" at bounding box center [778, 461] width 208 height 13
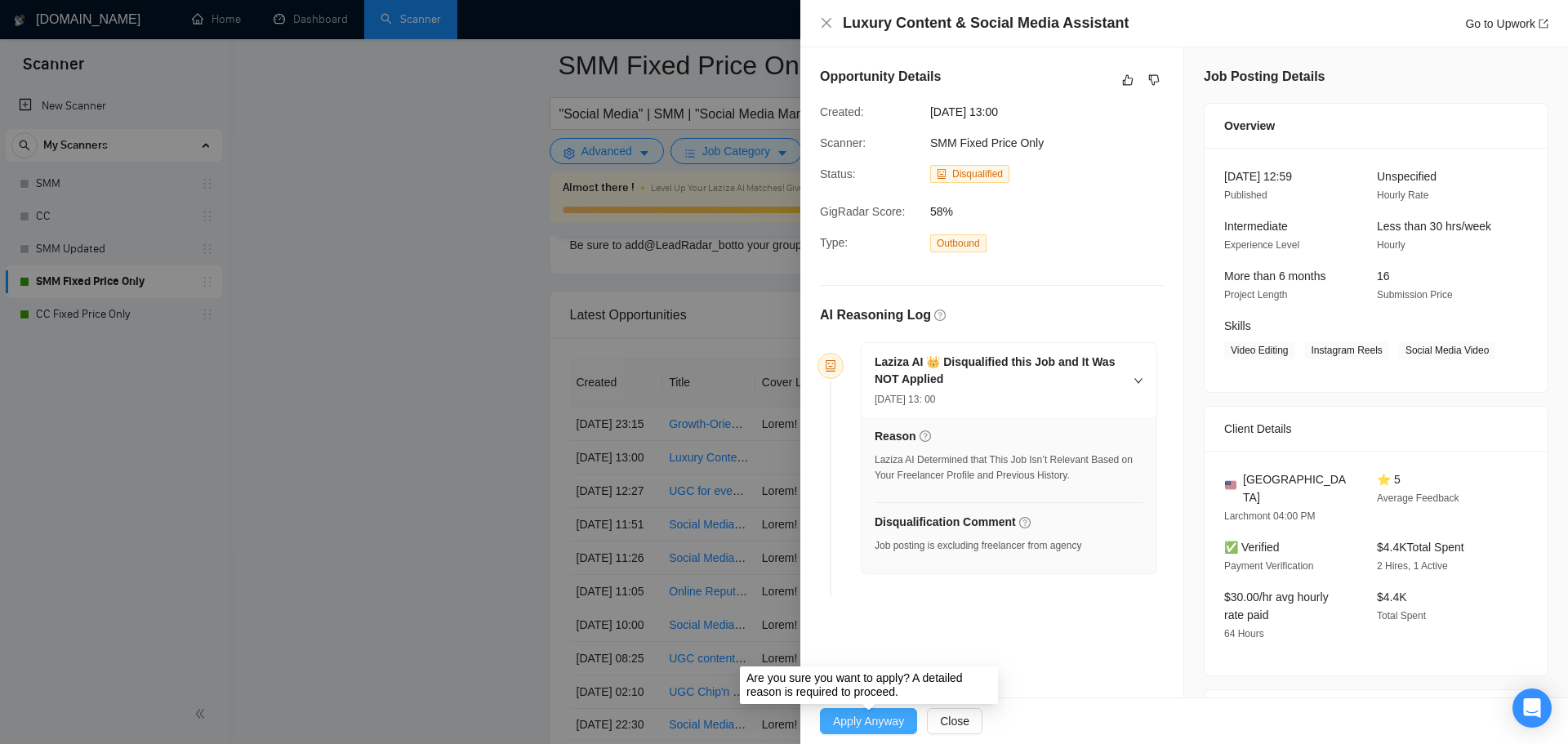
click at [868, 728] on span "Apply Anyway" at bounding box center [868, 722] width 71 height 18
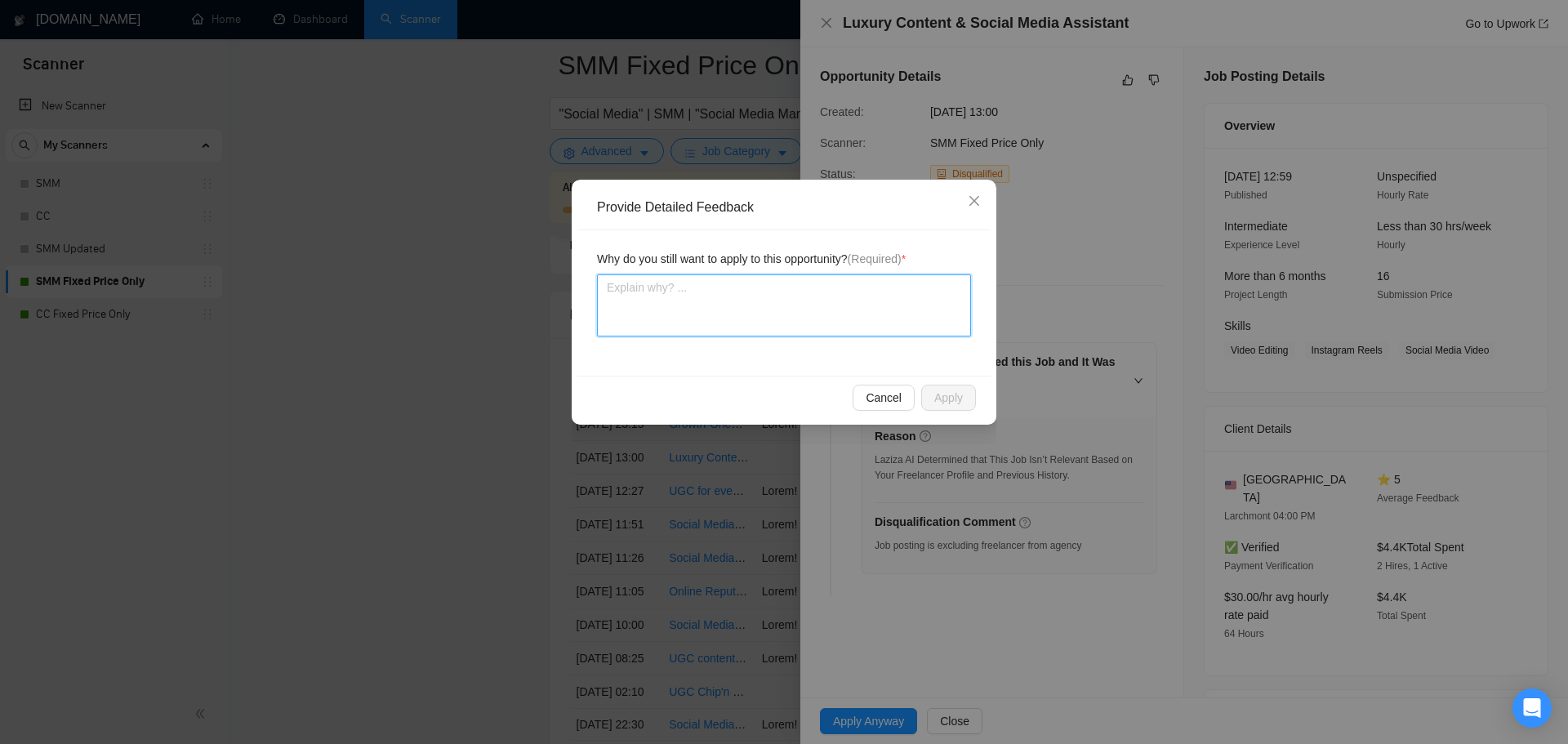
click at [874, 308] on textarea at bounding box center [783, 306] width 374 height 63
click at [814, 294] on textarea "All the requirements match the freelancer (Sunny Hari)" at bounding box center [783, 306] width 374 height 63
click at [898, 295] on textarea "All the requirements match the freelancer's (Sunny Hari)" at bounding box center [783, 306] width 374 height 63
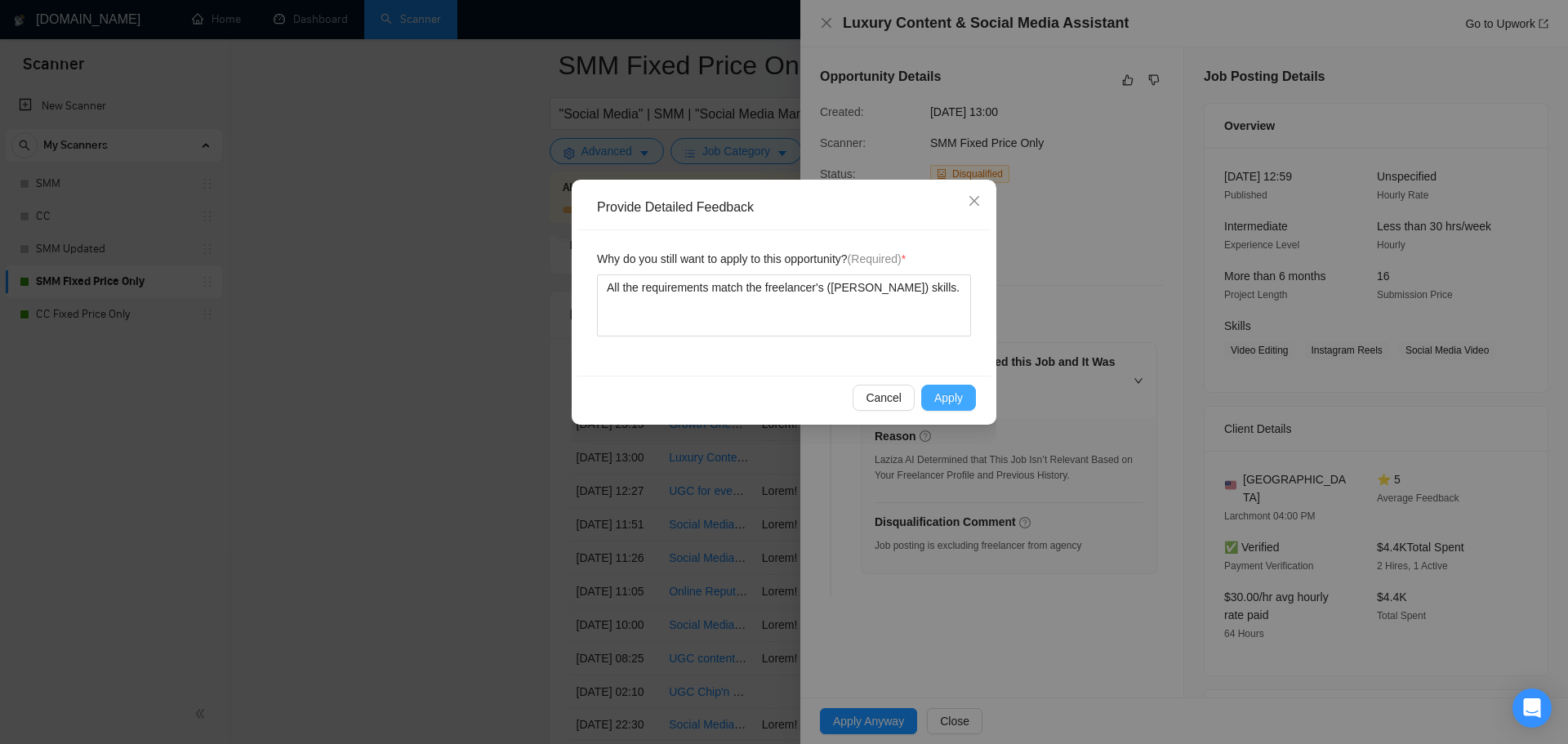
click at [944, 395] on span "Apply" at bounding box center [948, 398] width 28 height 18
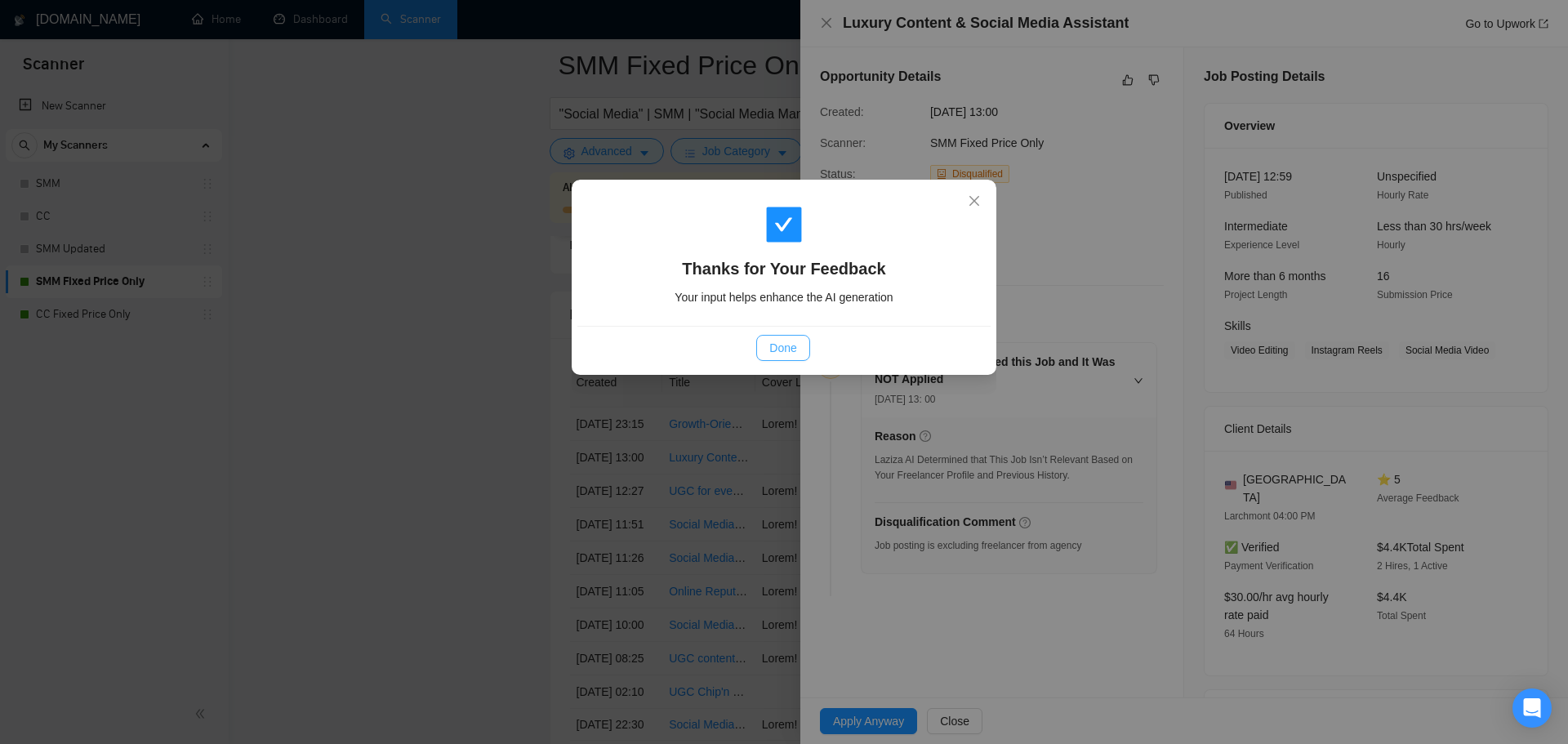
click at [780, 341] on span "Done" at bounding box center [782, 349] width 27 height 18
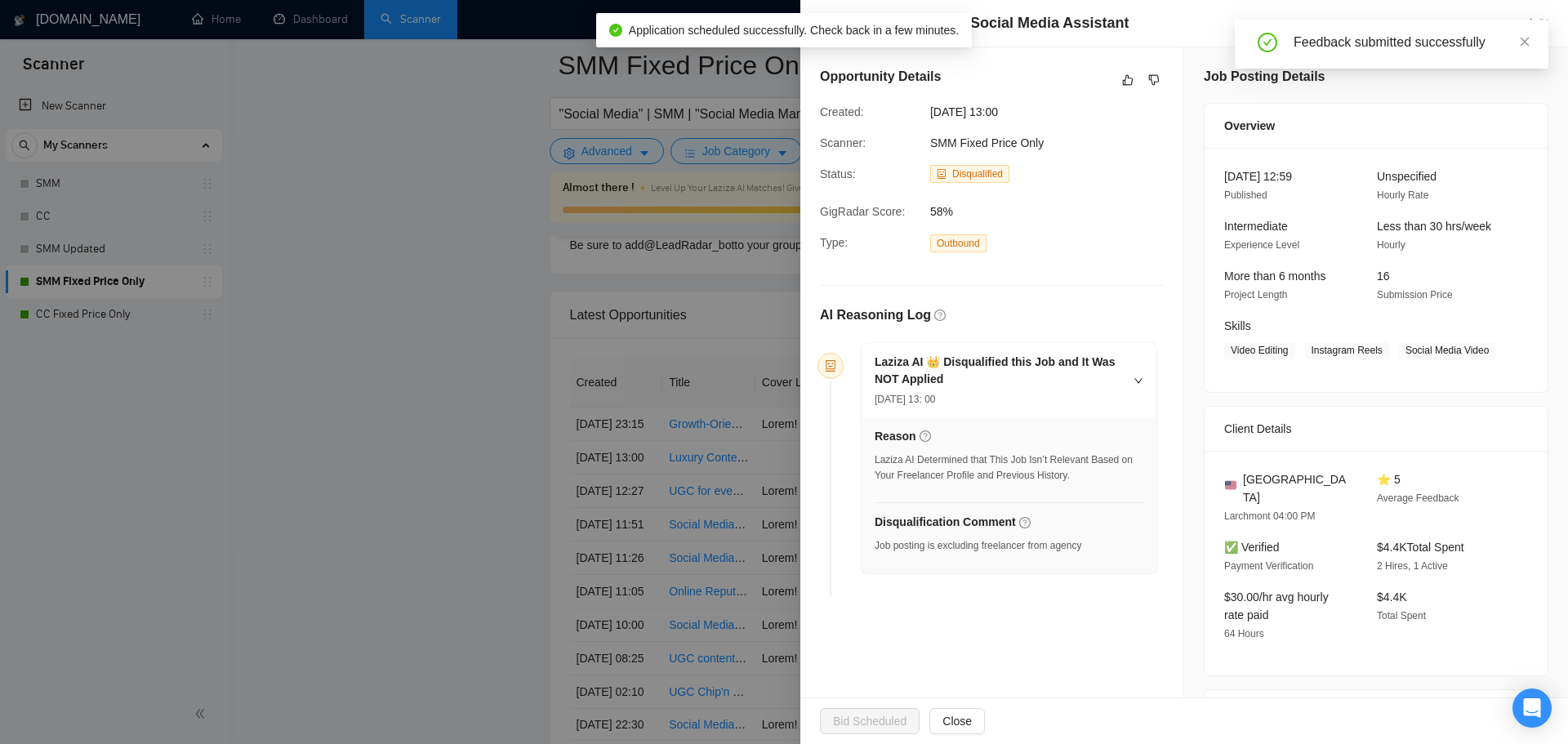
click at [721, 490] on div at bounding box center [784, 372] width 1568 height 744
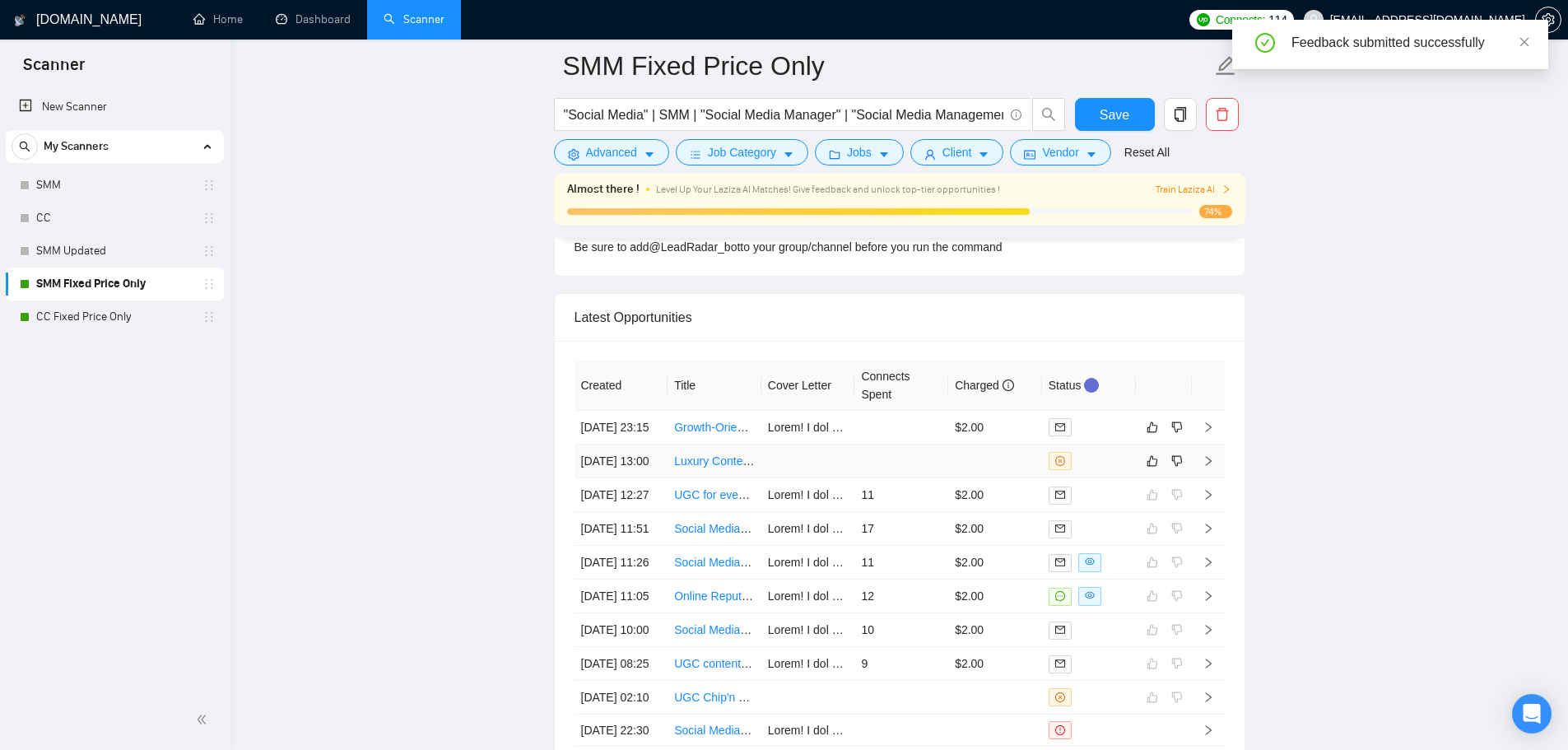
click at [872, 478] on td at bounding box center [901, 462] width 94 height 33
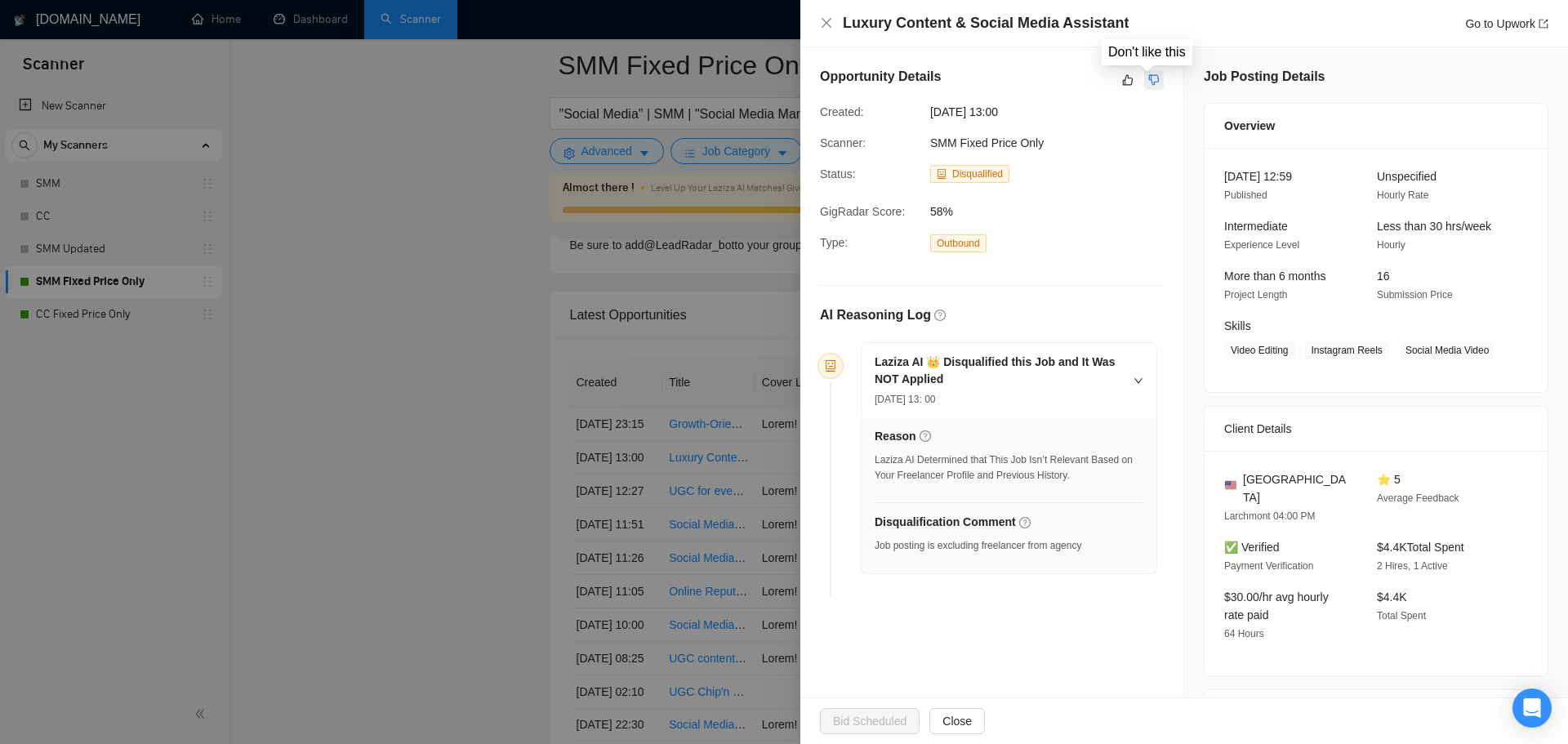
click at [1148, 86] on icon "dislike" at bounding box center [1153, 80] width 11 height 13
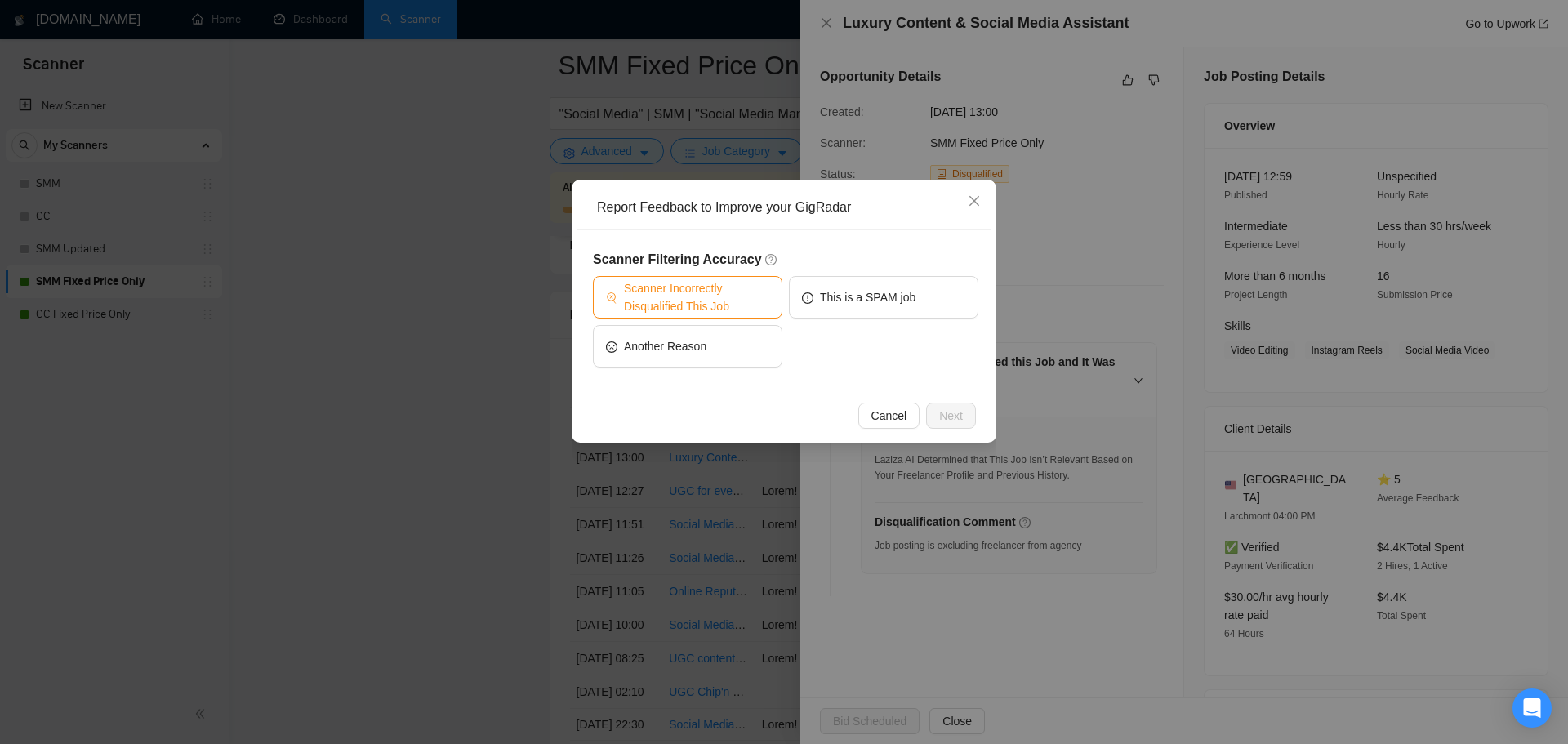
click at [679, 303] on span "Scanner Incorrectly Disqualified This Job" at bounding box center [697, 297] width 145 height 36
click at [942, 415] on span "Next" at bounding box center [951, 416] width 24 height 18
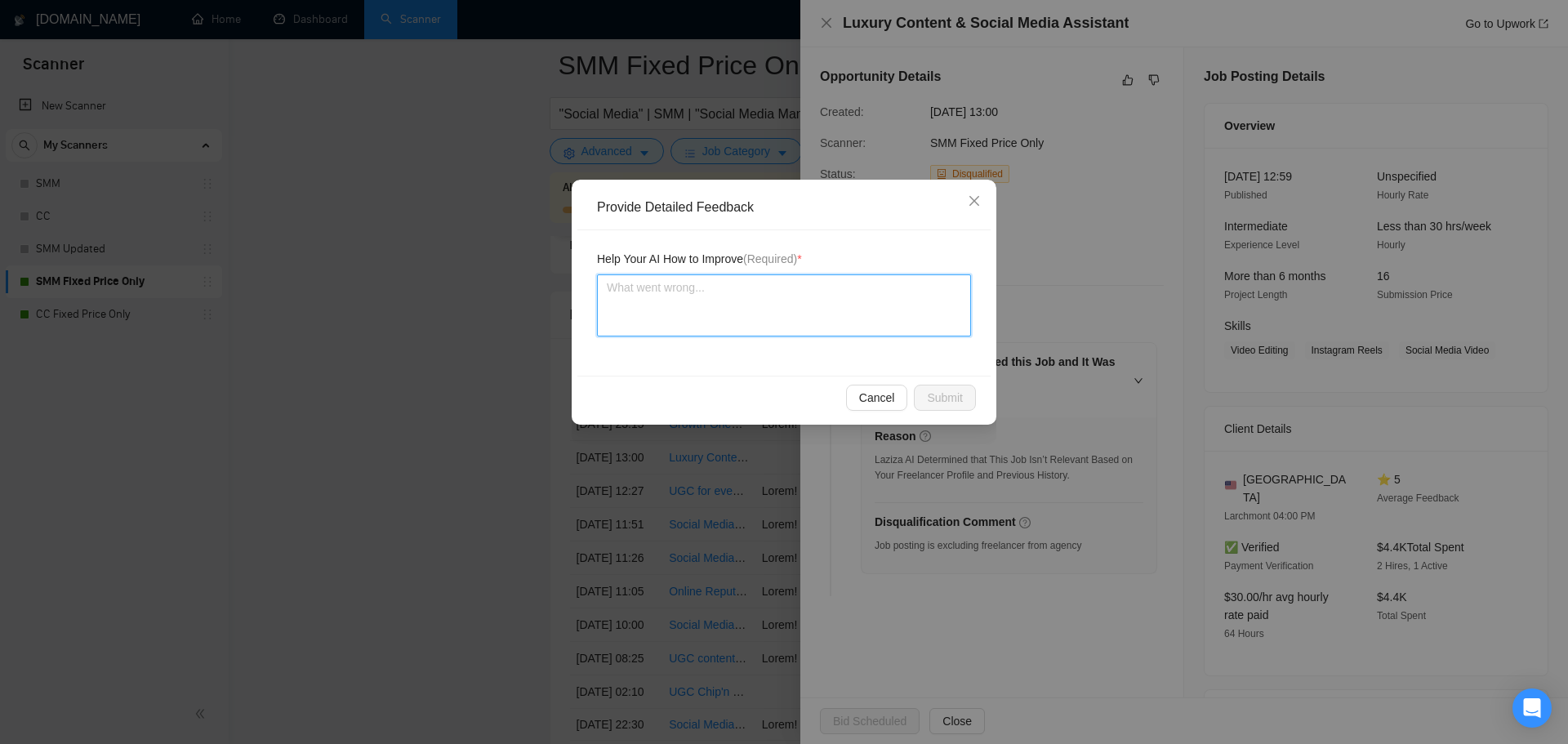
click at [744, 331] on textarea at bounding box center [783, 306] width 374 height 63
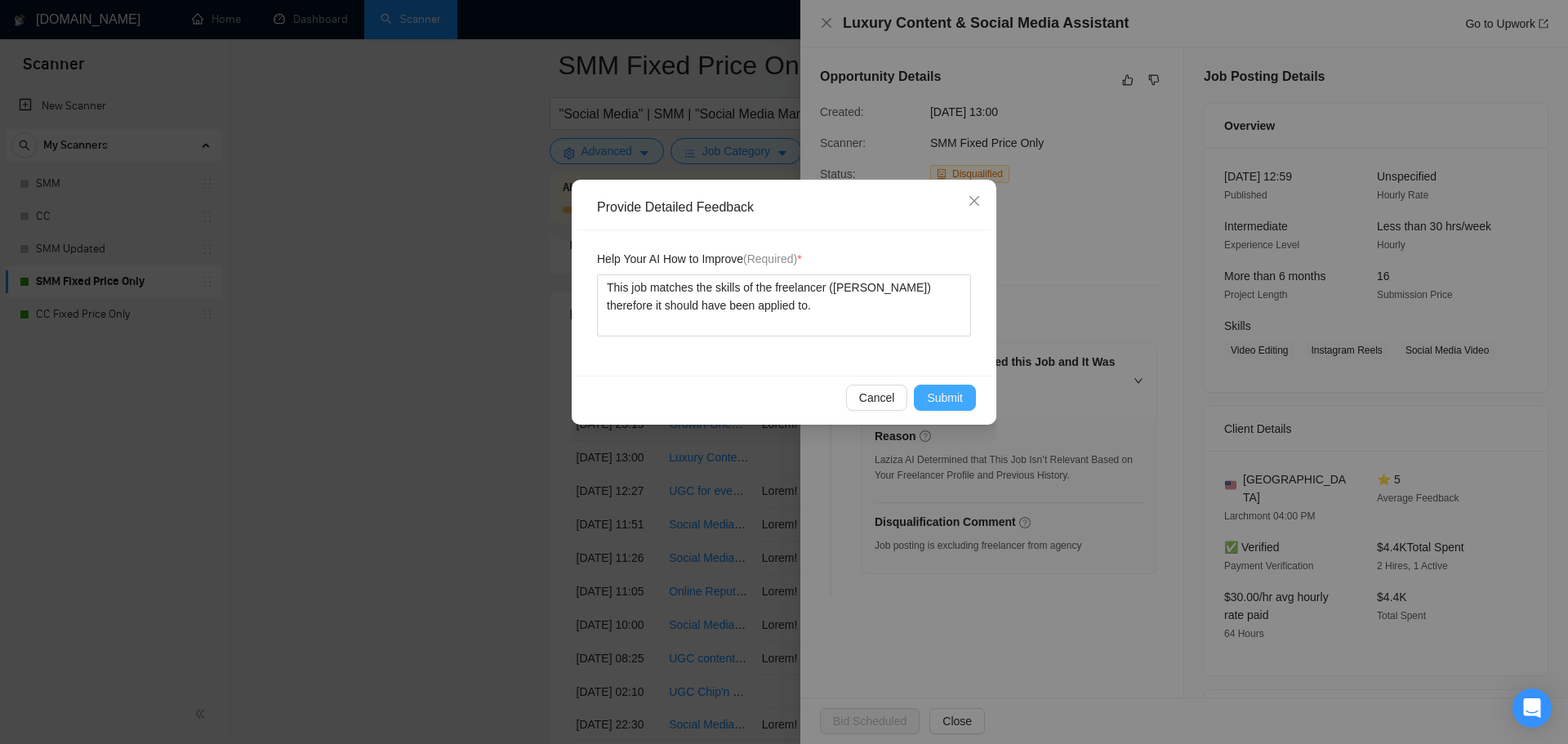
click at [956, 399] on span "Submit" at bounding box center [944, 398] width 36 height 18
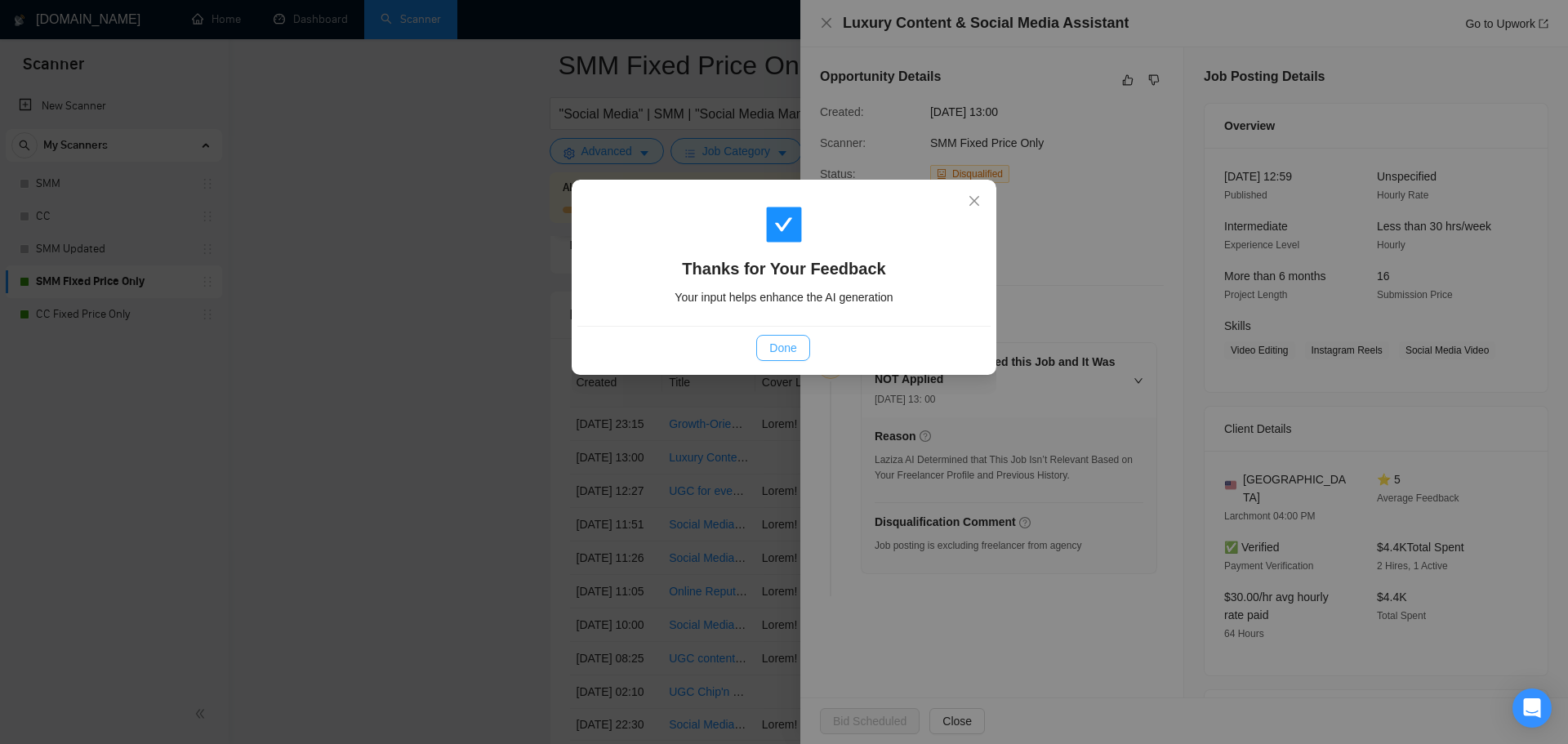
click at [778, 344] on span "Done" at bounding box center [782, 349] width 27 height 18
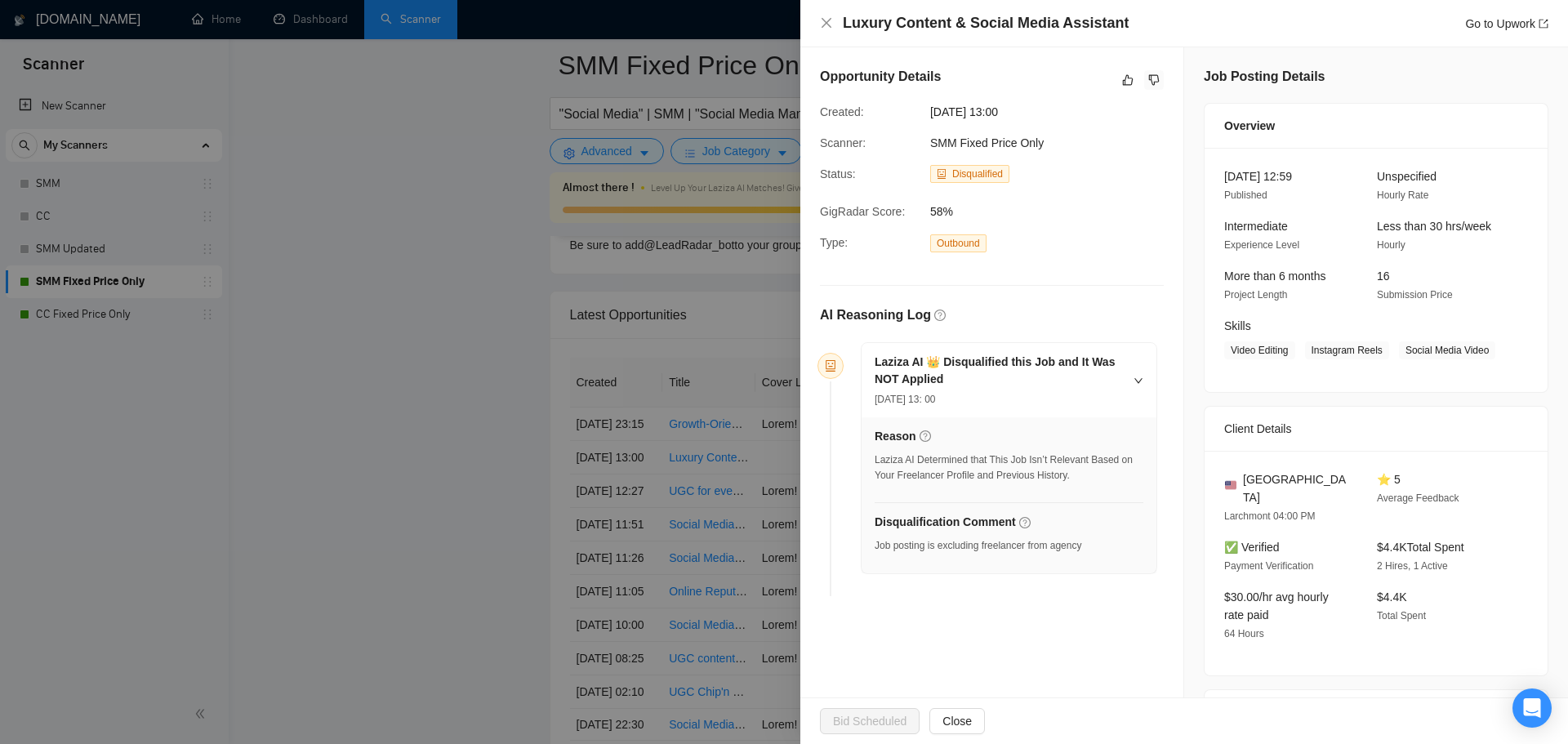
scroll to position [408, 0]
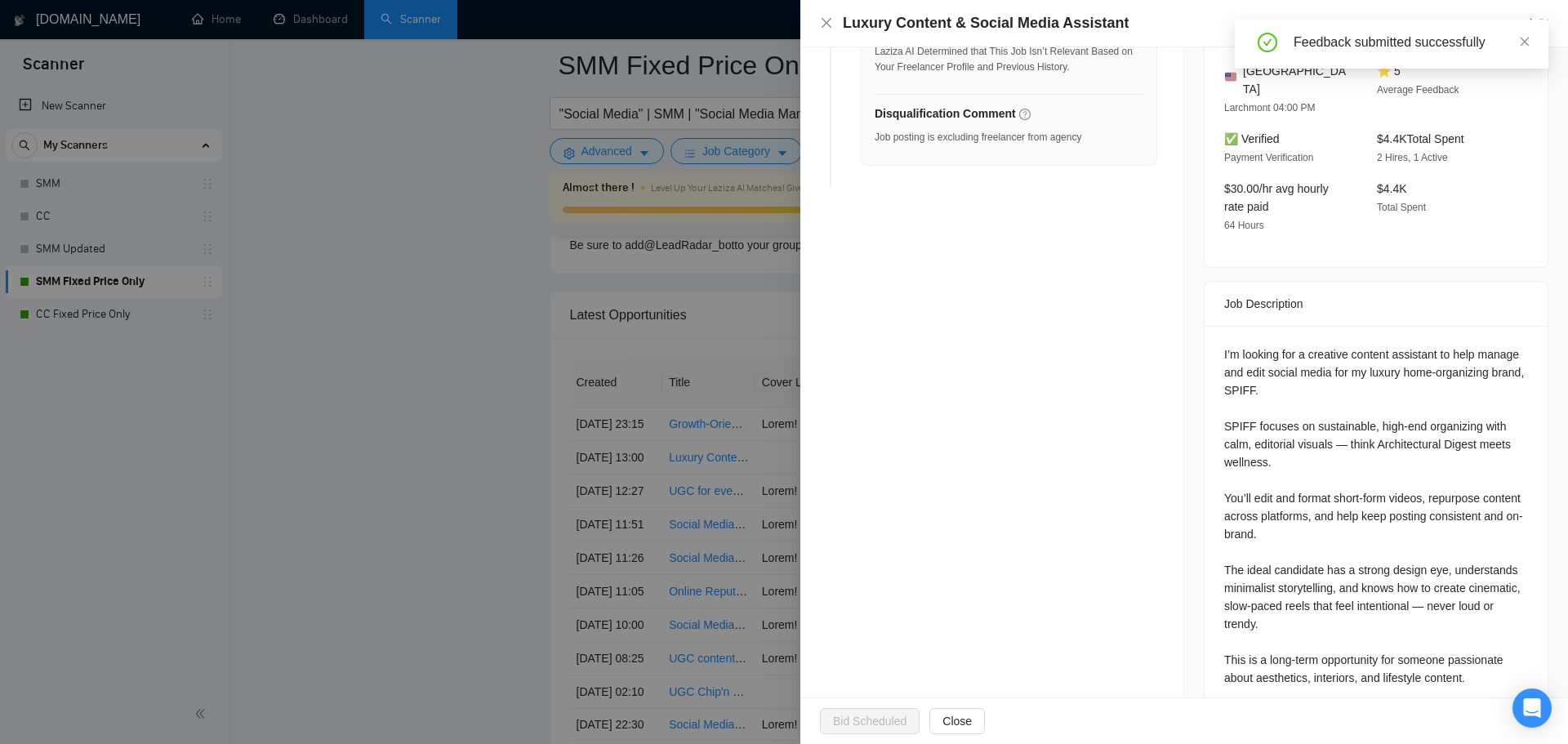
click at [276, 460] on div at bounding box center [784, 372] width 1568 height 744
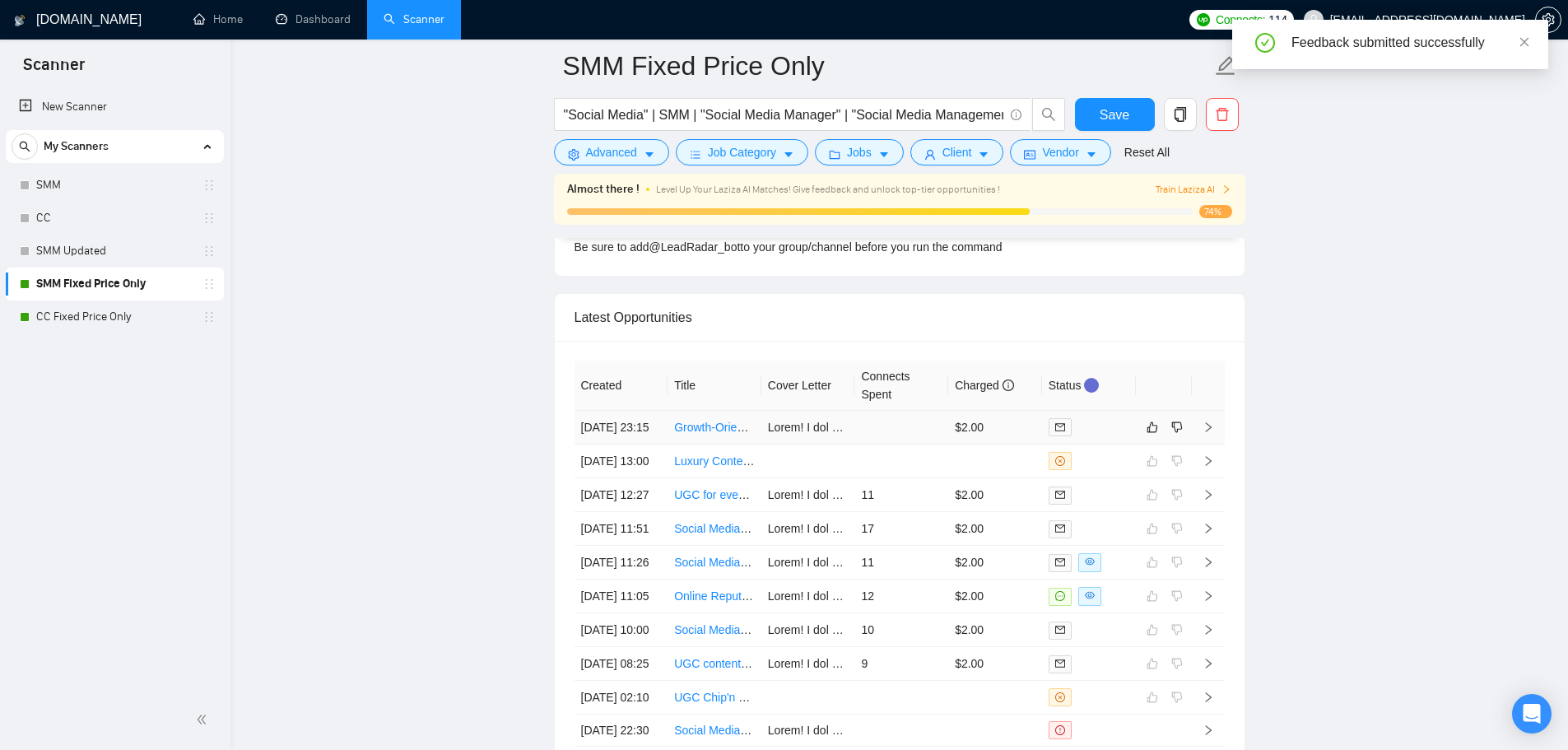
click at [867, 432] on td at bounding box center [901, 427] width 94 height 33
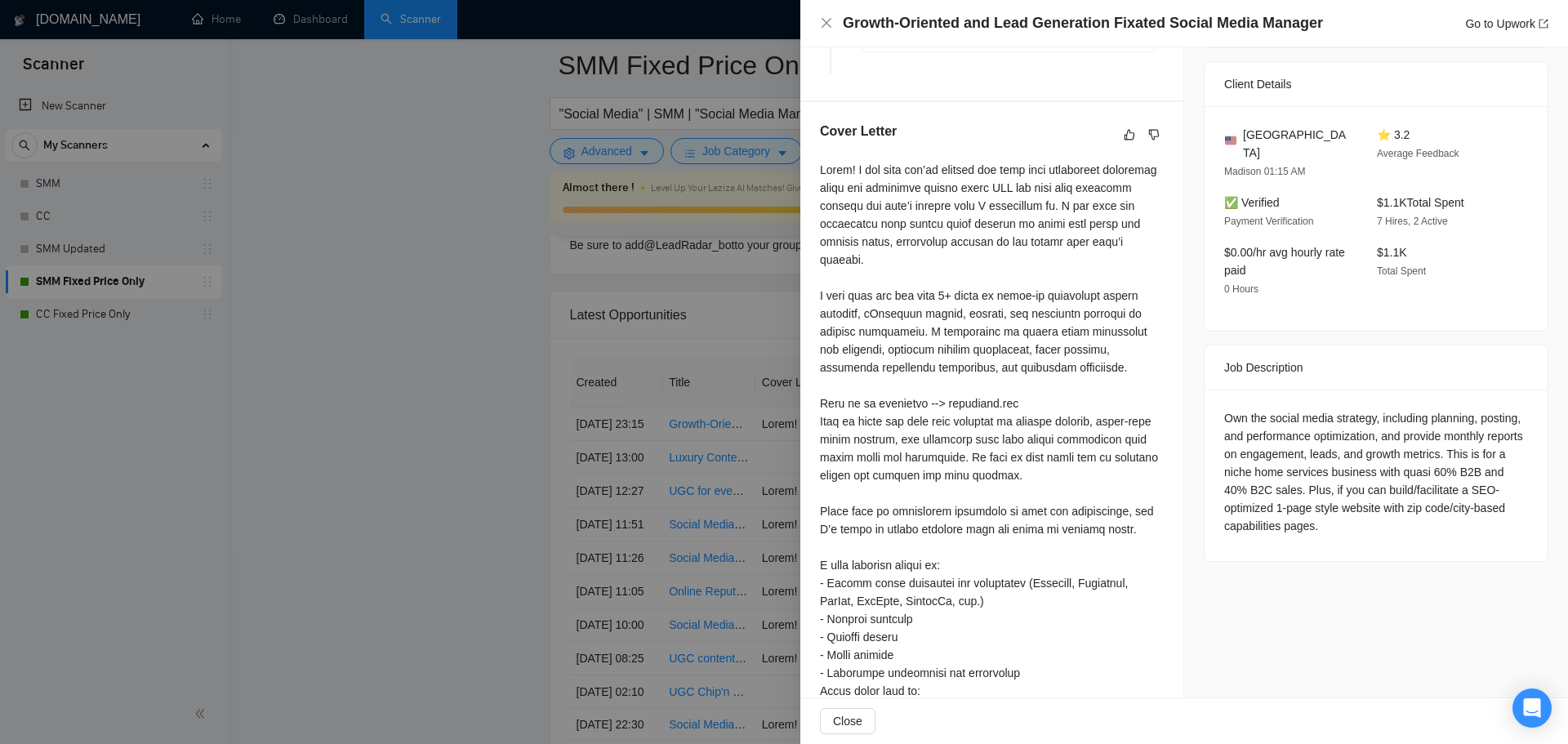
click at [694, 497] on div at bounding box center [784, 372] width 1568 height 744
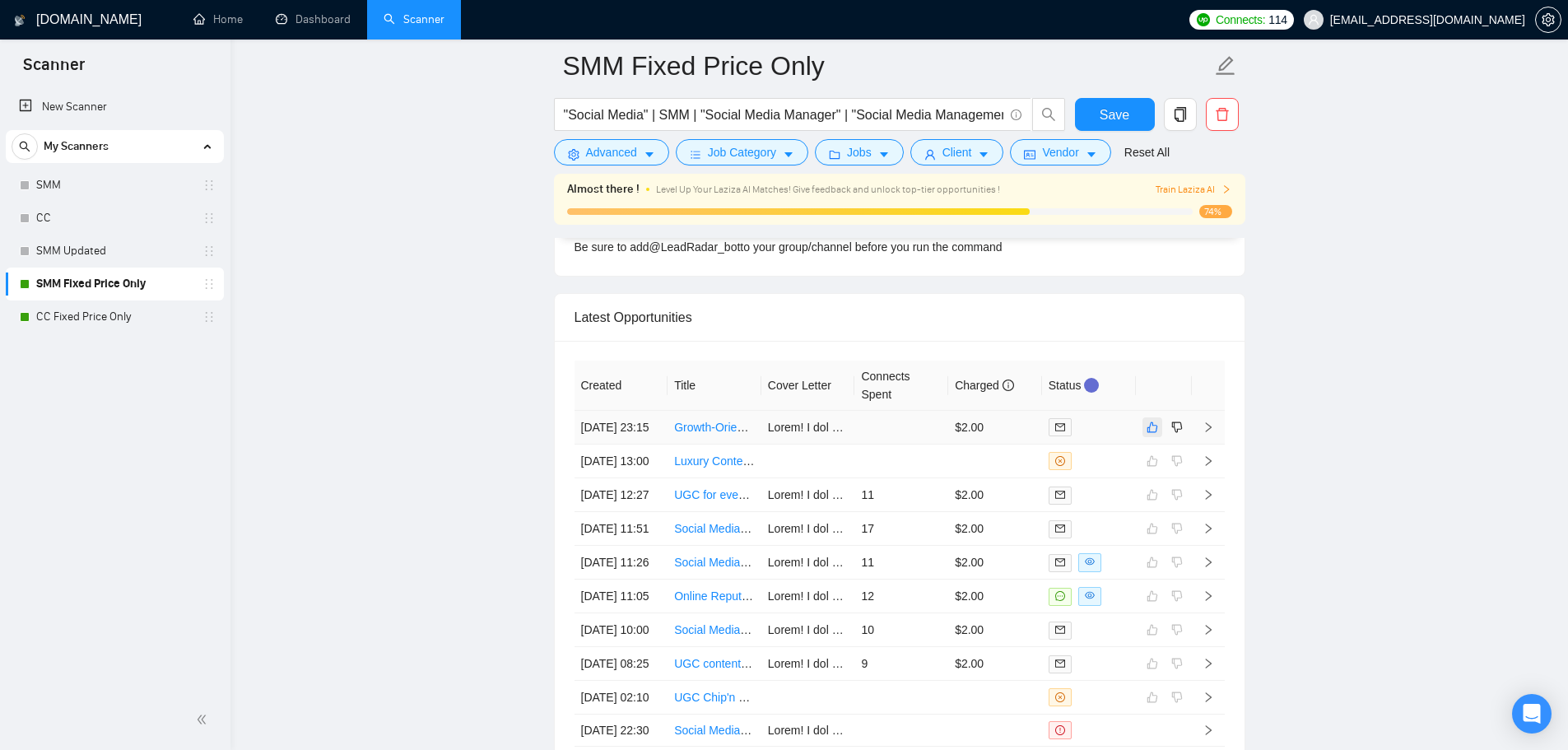
click at [1152, 433] on icon "like" at bounding box center [1153, 427] width 11 height 13
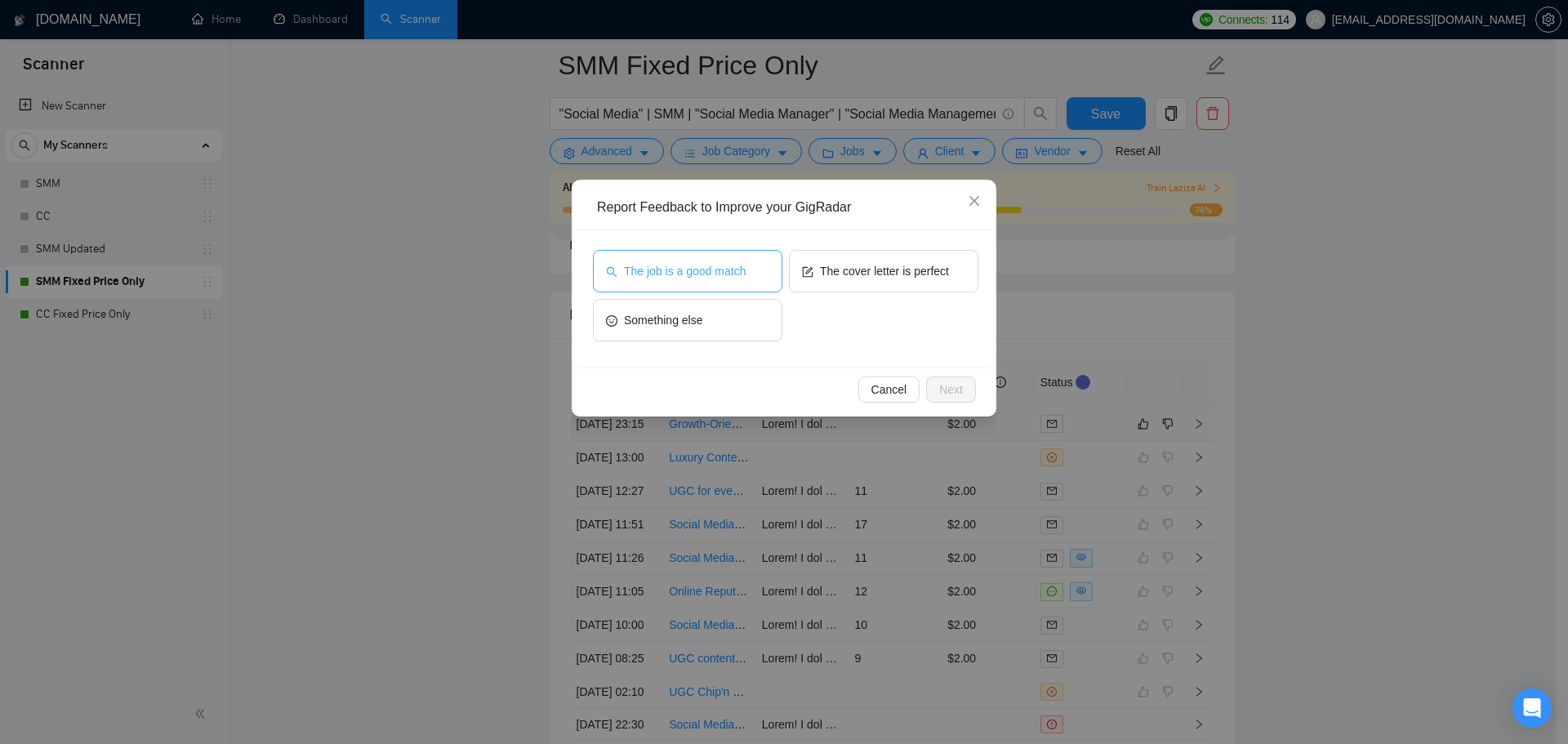
click at [727, 280] on button "The job is a good match" at bounding box center [687, 271] width 189 height 42
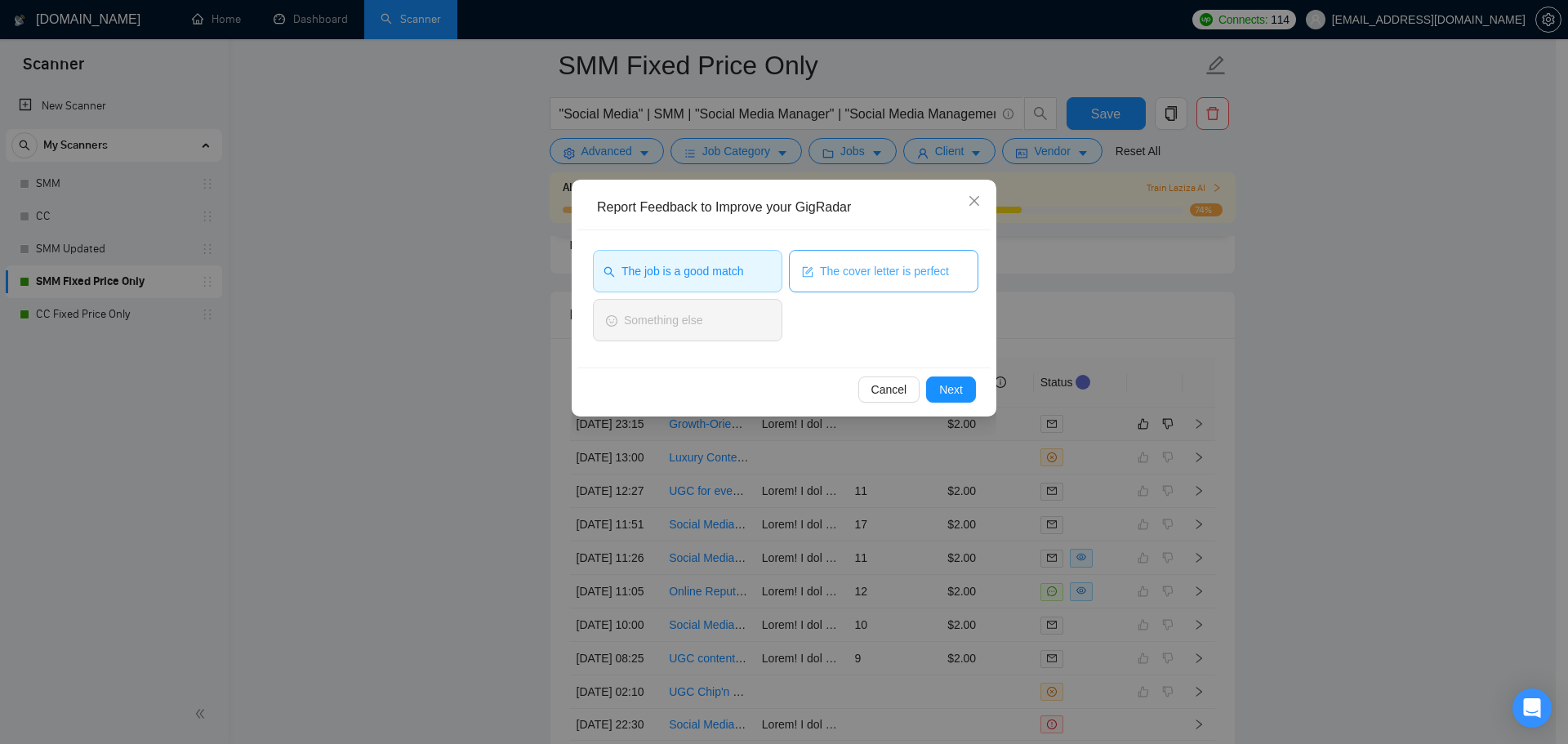
click at [846, 275] on span "The cover letter is perfect" at bounding box center [884, 271] width 129 height 18
click at [948, 396] on span "Next" at bounding box center [951, 390] width 24 height 18
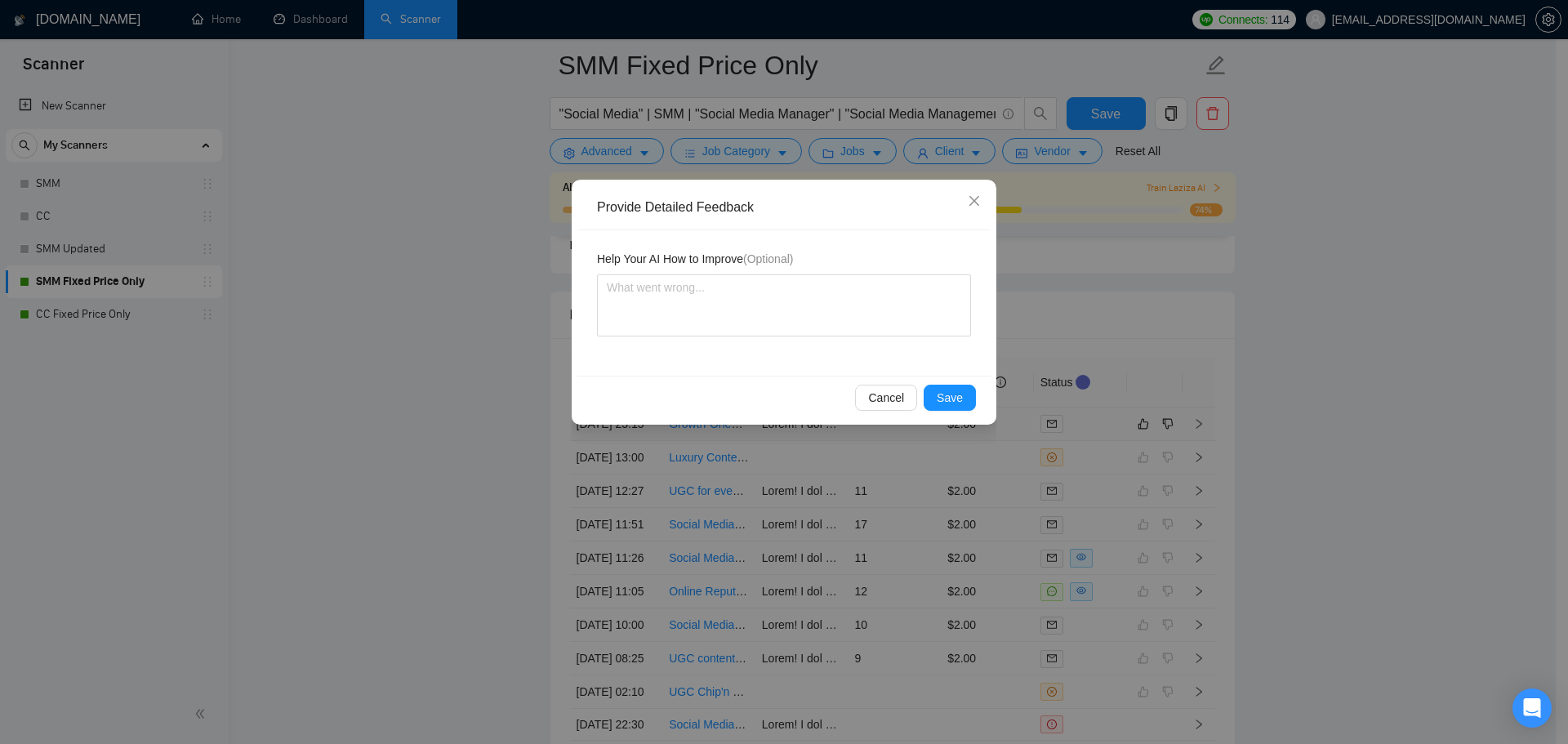
click at [972, 418] on div "Cancel Save" at bounding box center [784, 397] width 414 height 43
click at [949, 402] on span "Save" at bounding box center [949, 398] width 26 height 18
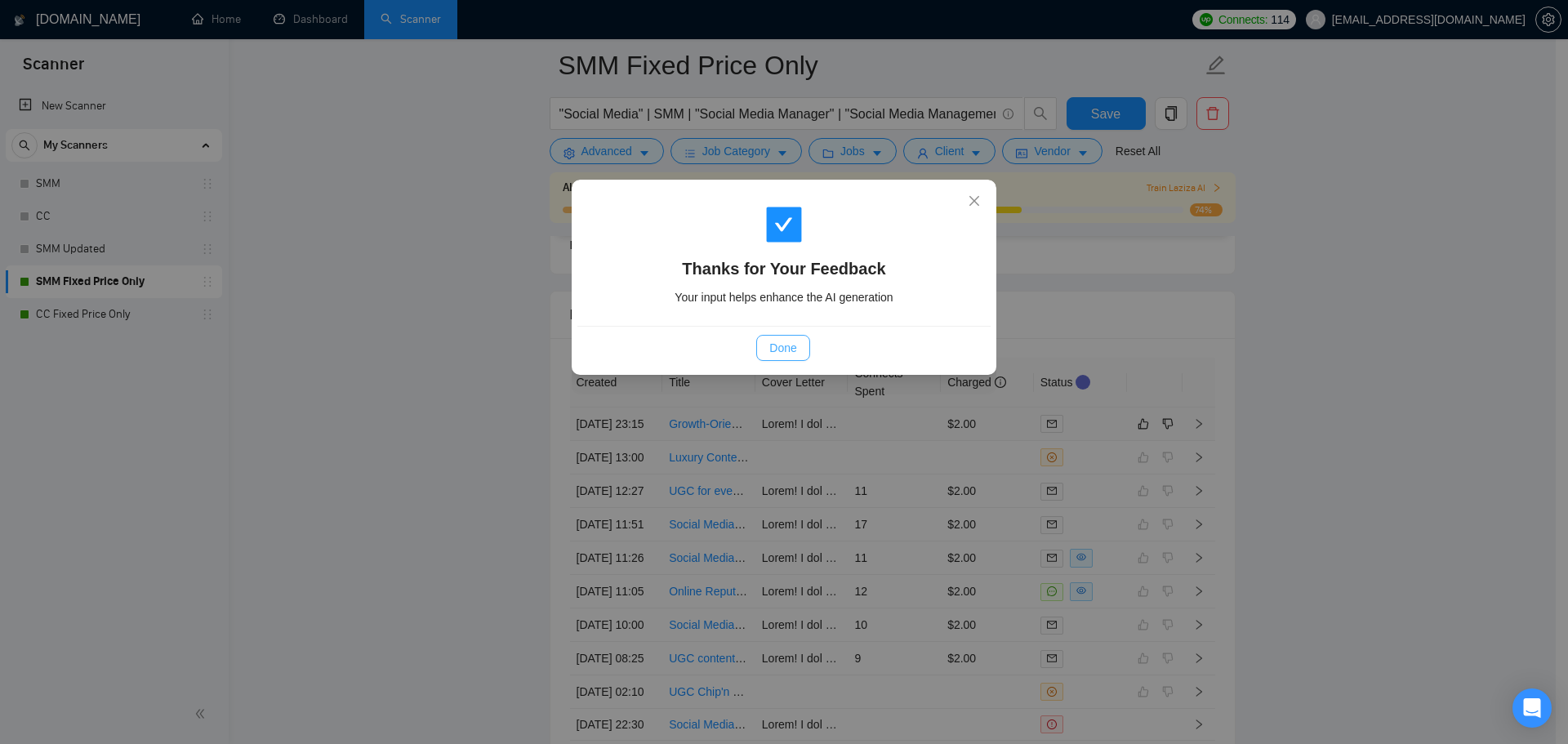
click at [778, 353] on span "Done" at bounding box center [782, 349] width 27 height 18
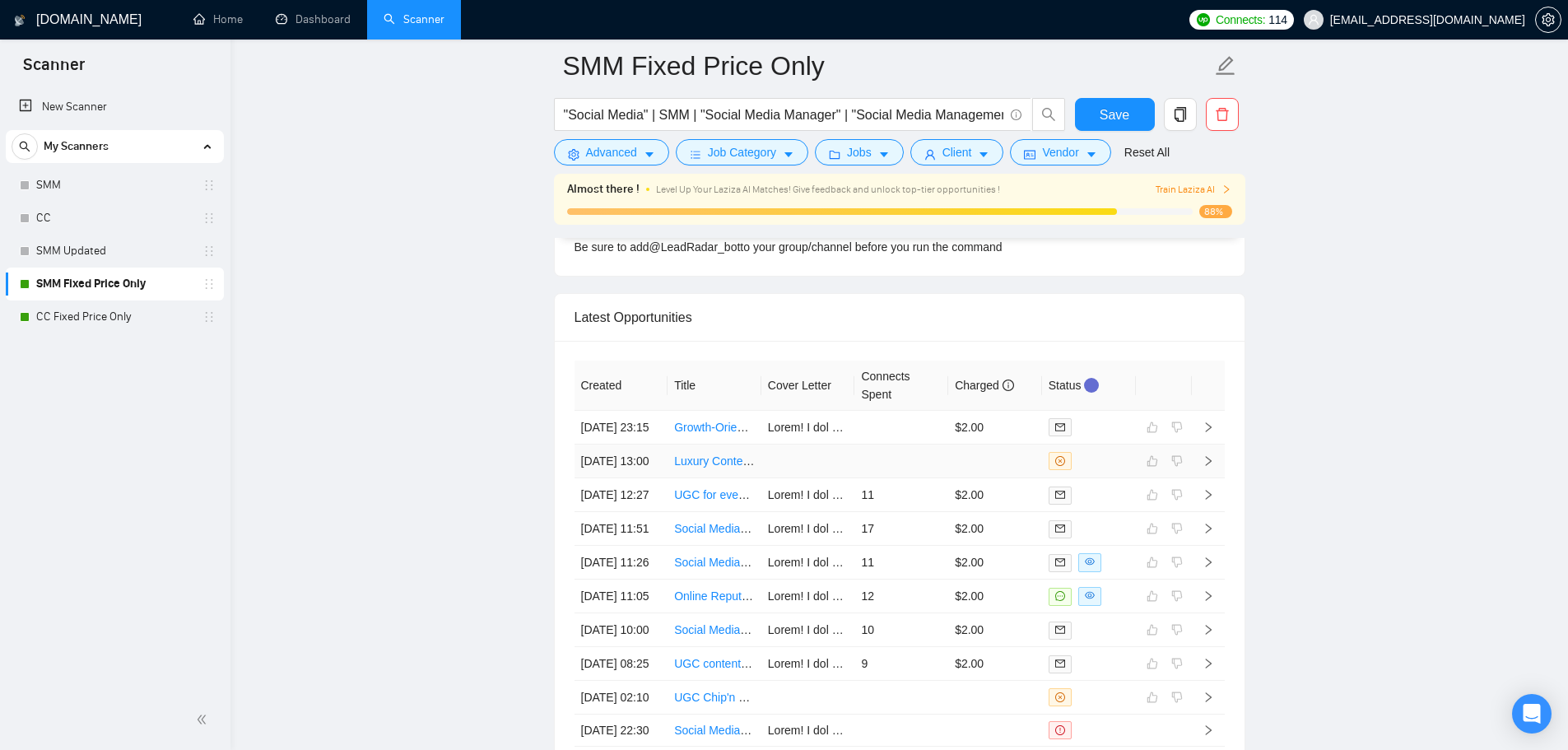
click at [911, 464] on td at bounding box center [901, 462] width 94 height 33
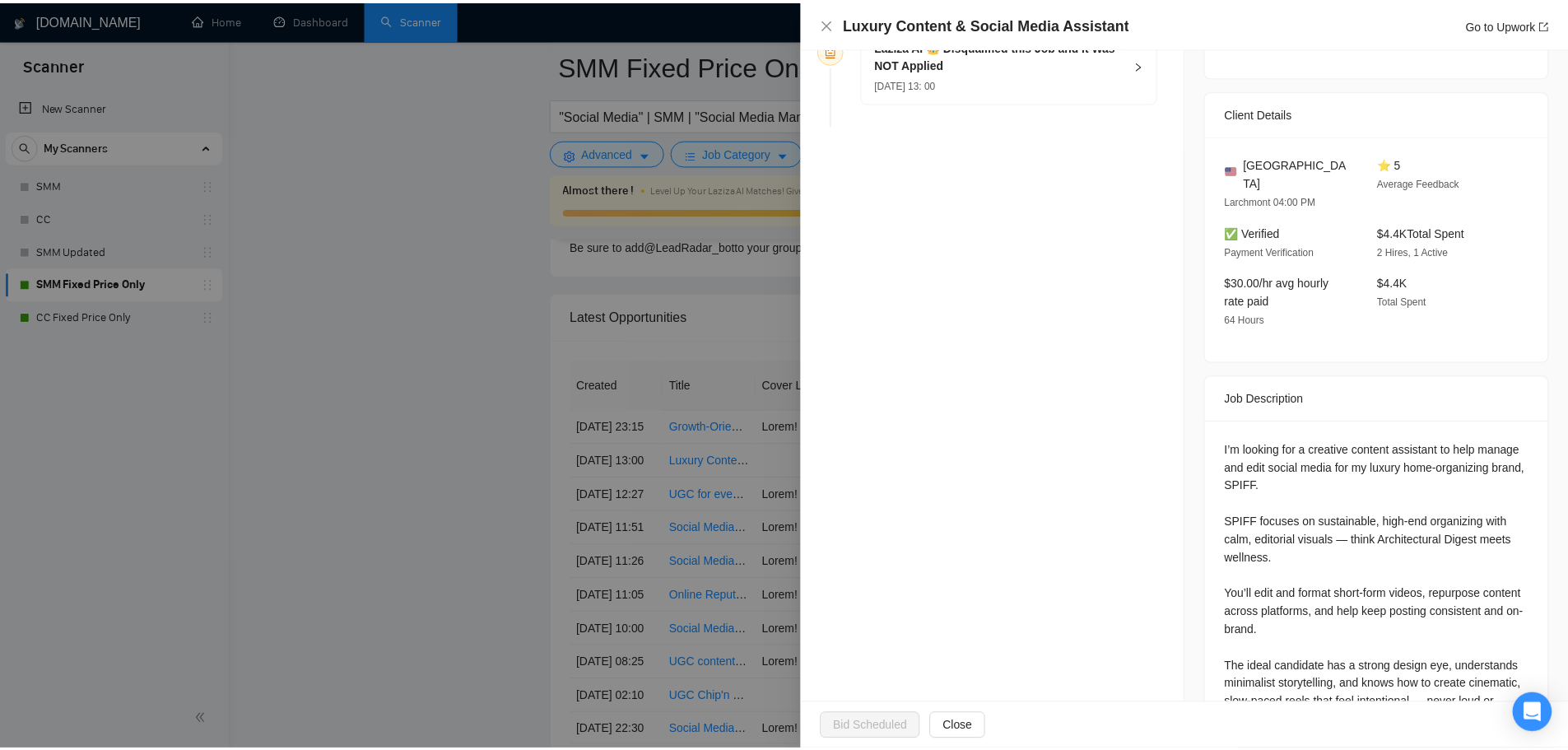
scroll to position [570, 0]
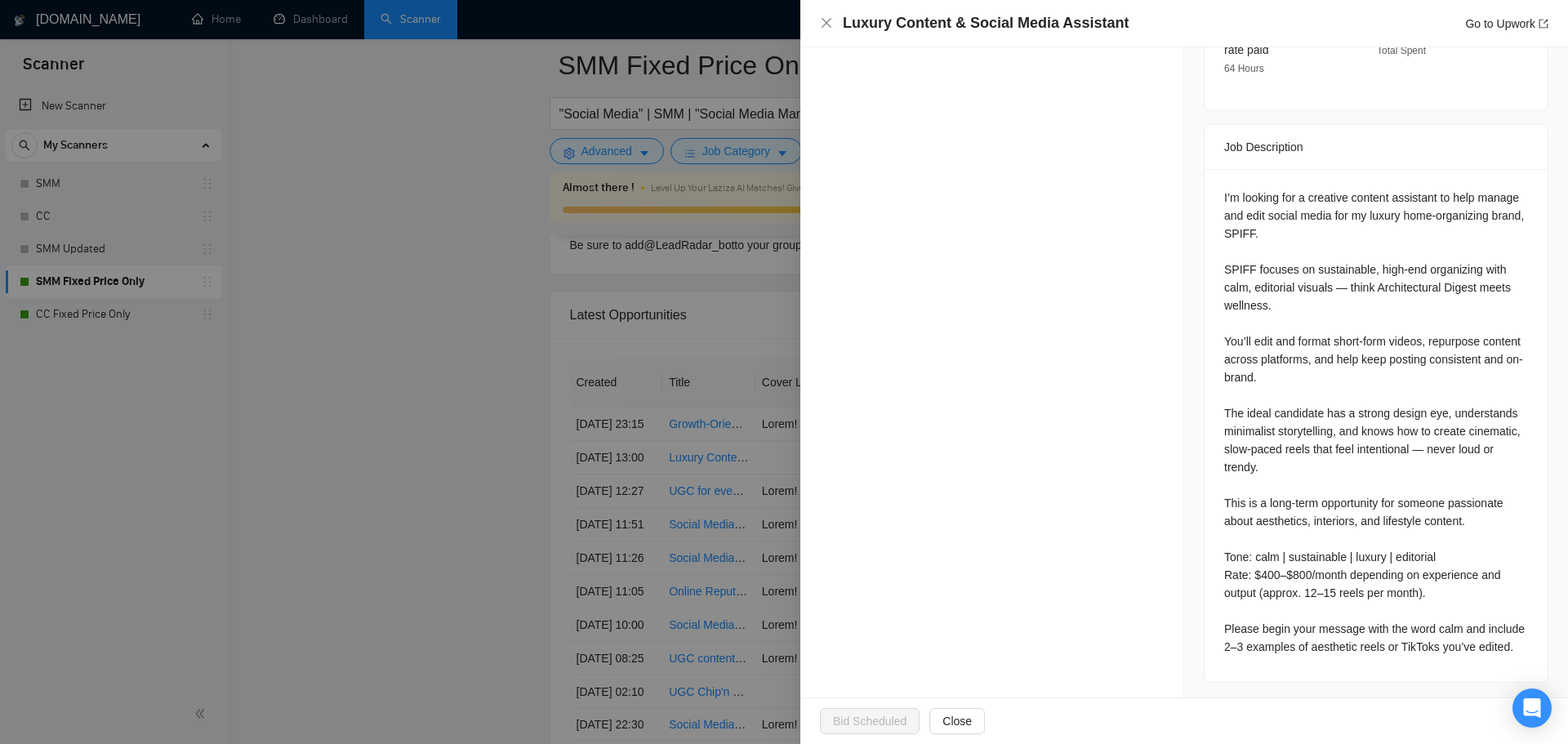
click at [414, 459] on div at bounding box center [784, 372] width 1568 height 744
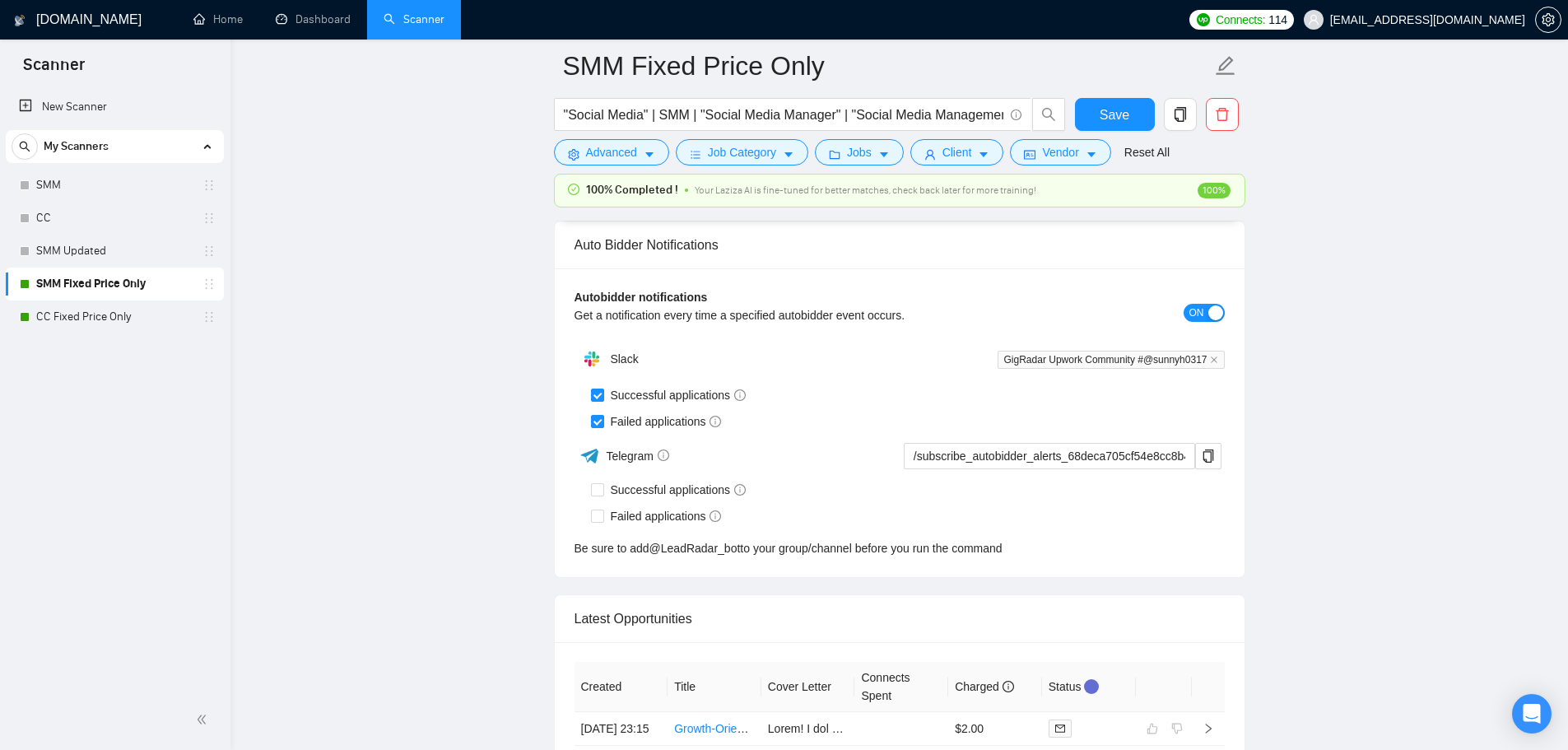
scroll to position [4397, 0]
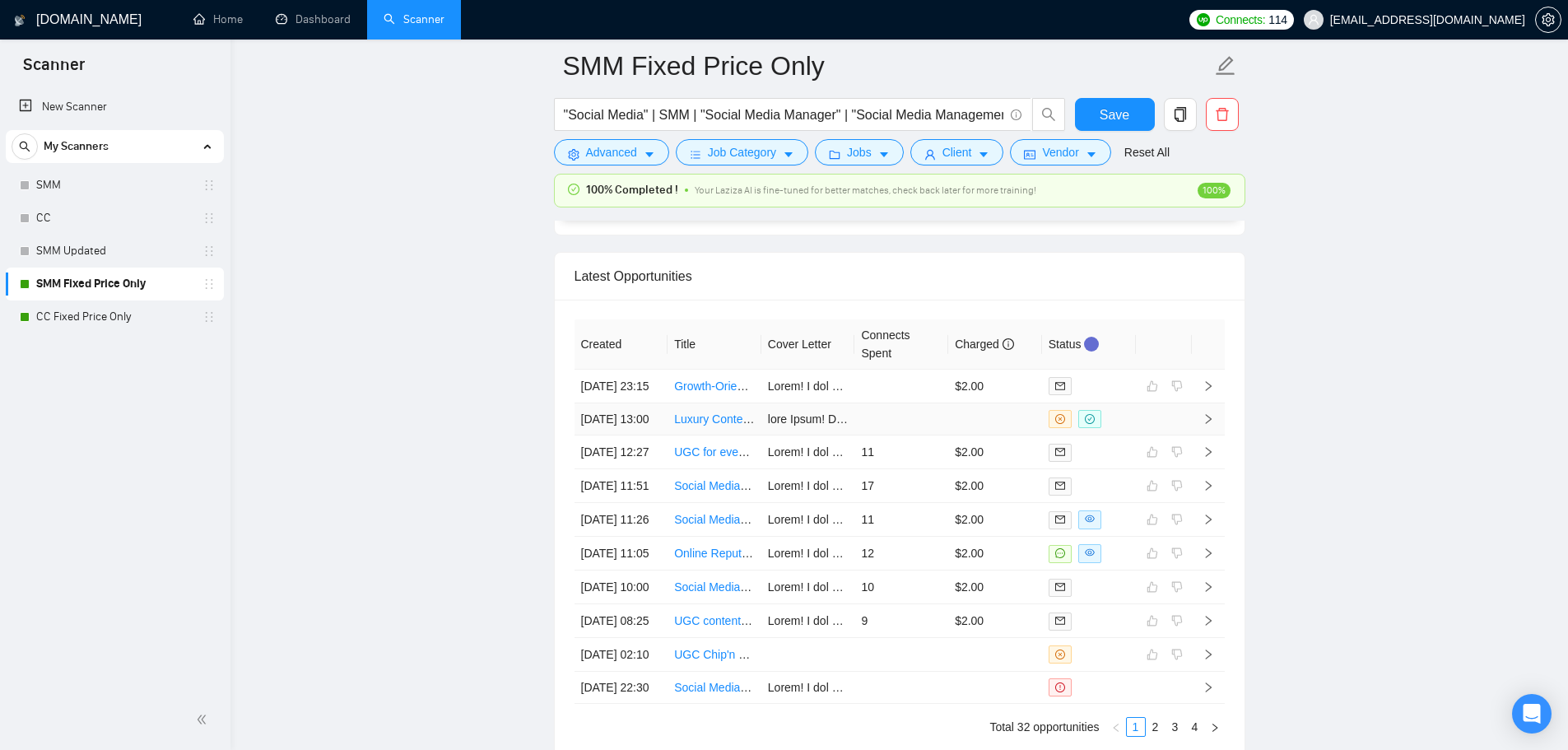
click at [889, 436] on td at bounding box center [901, 419] width 94 height 32
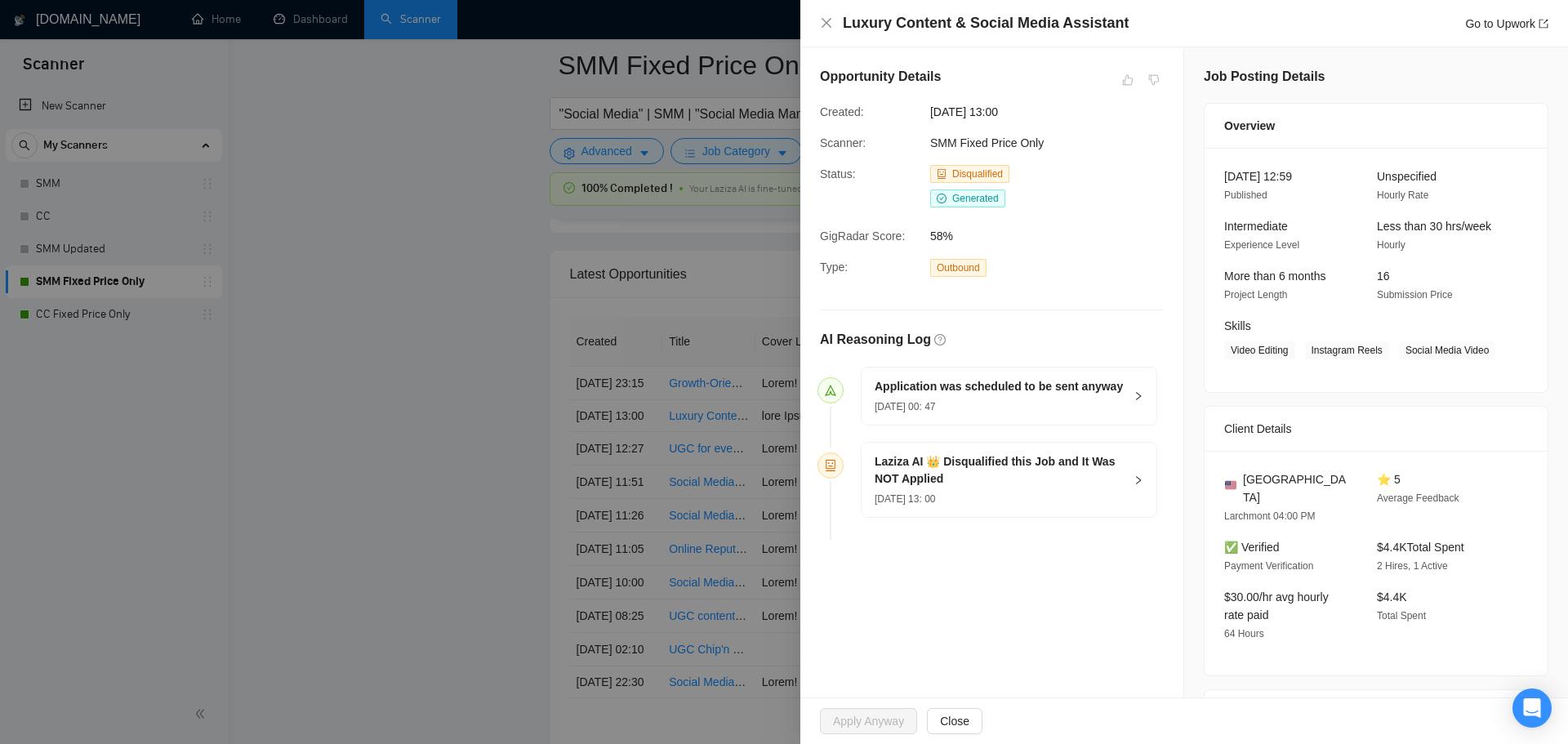
click at [443, 139] on div at bounding box center [784, 372] width 1568 height 744
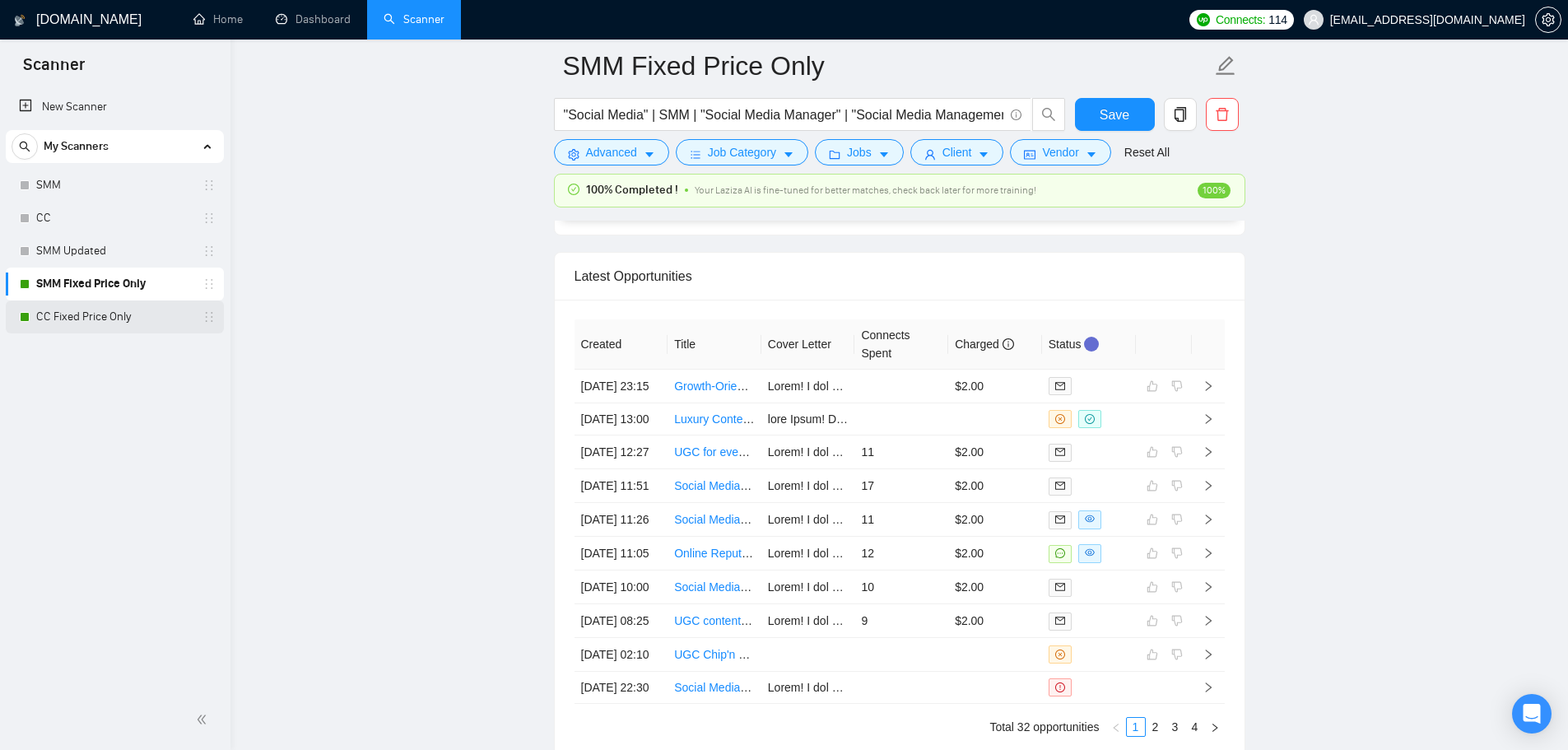
click at [85, 325] on link "CC Fixed Price Only" at bounding box center [114, 317] width 157 height 33
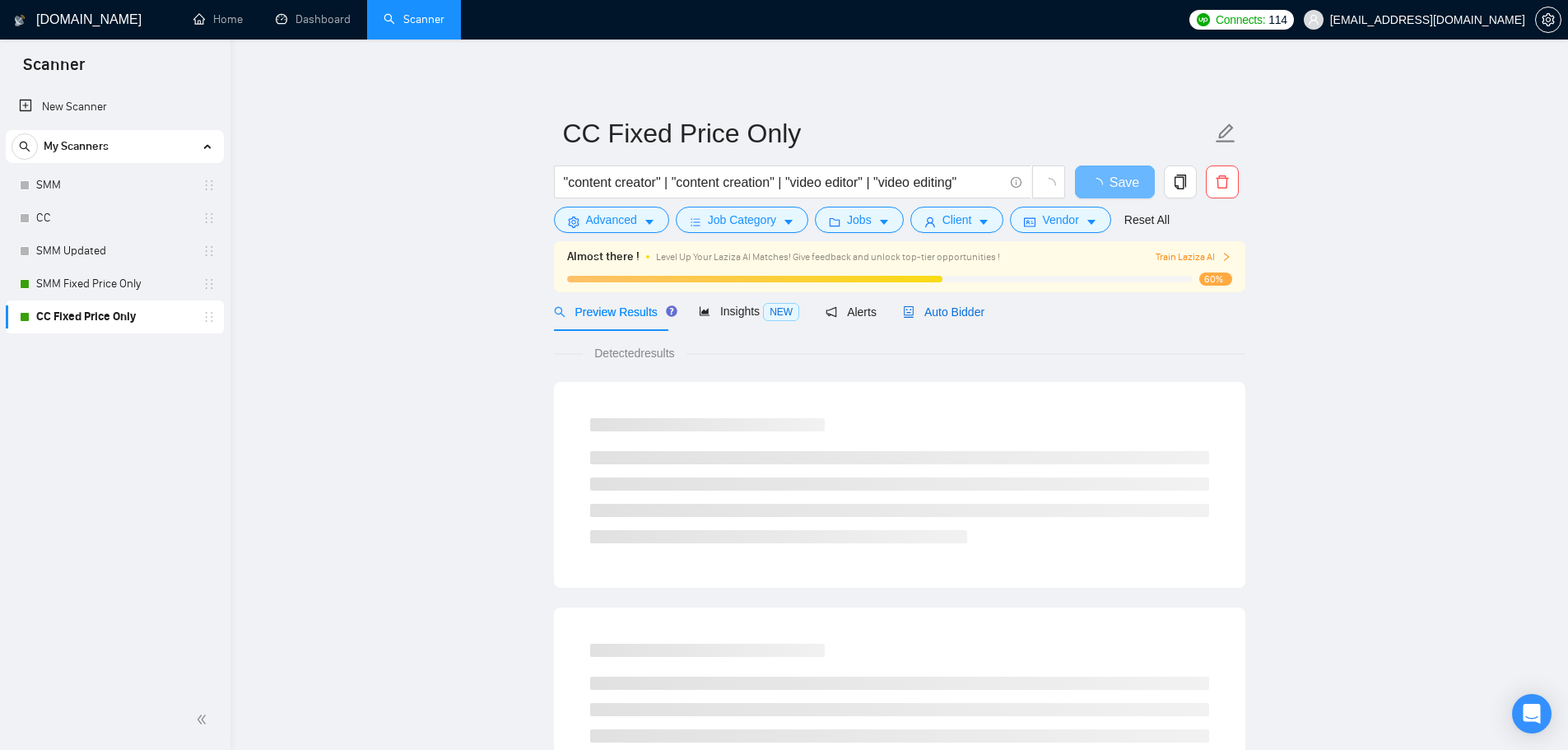
click at [942, 310] on span "Auto Bidder" at bounding box center [944, 312] width 82 height 13
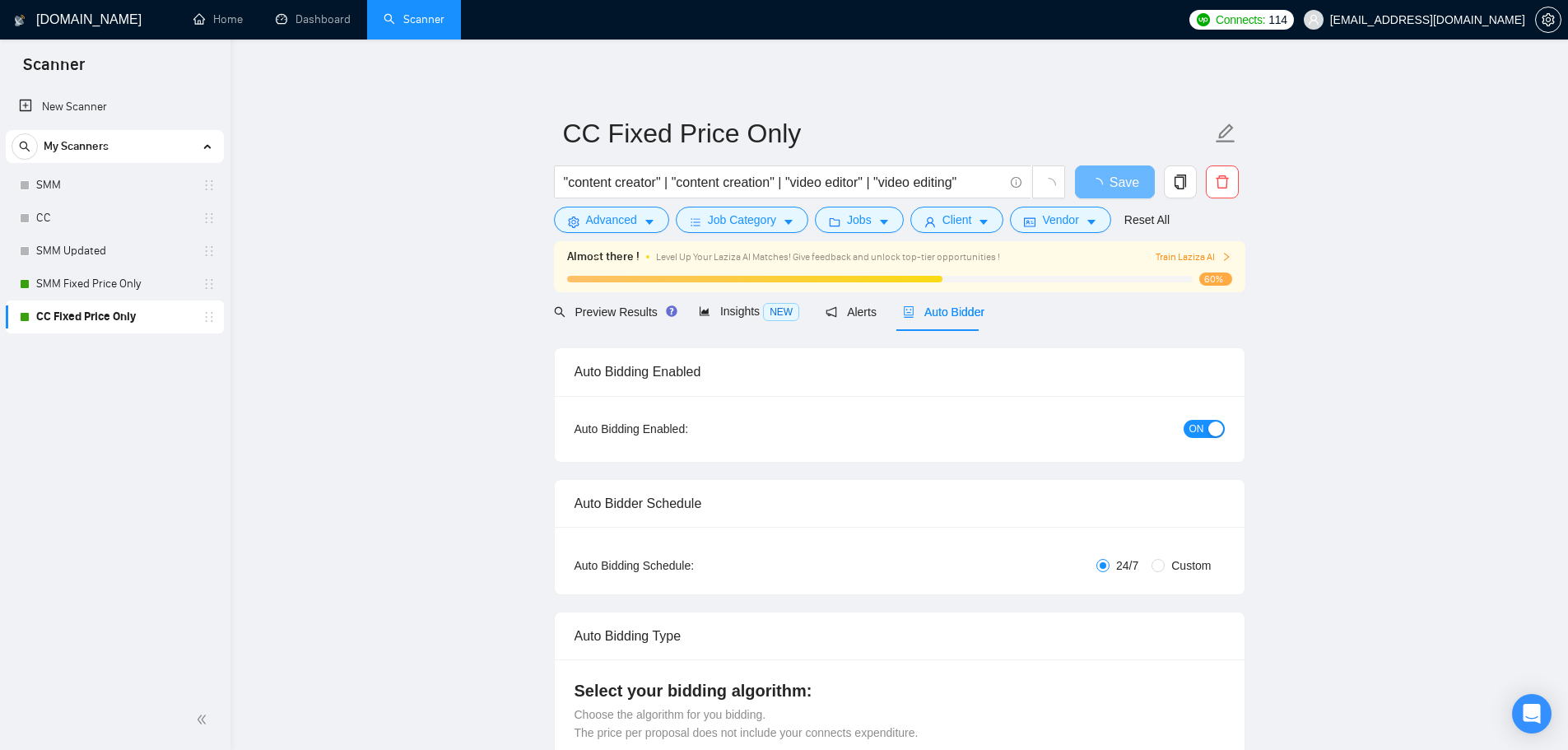
checkbox input "true"
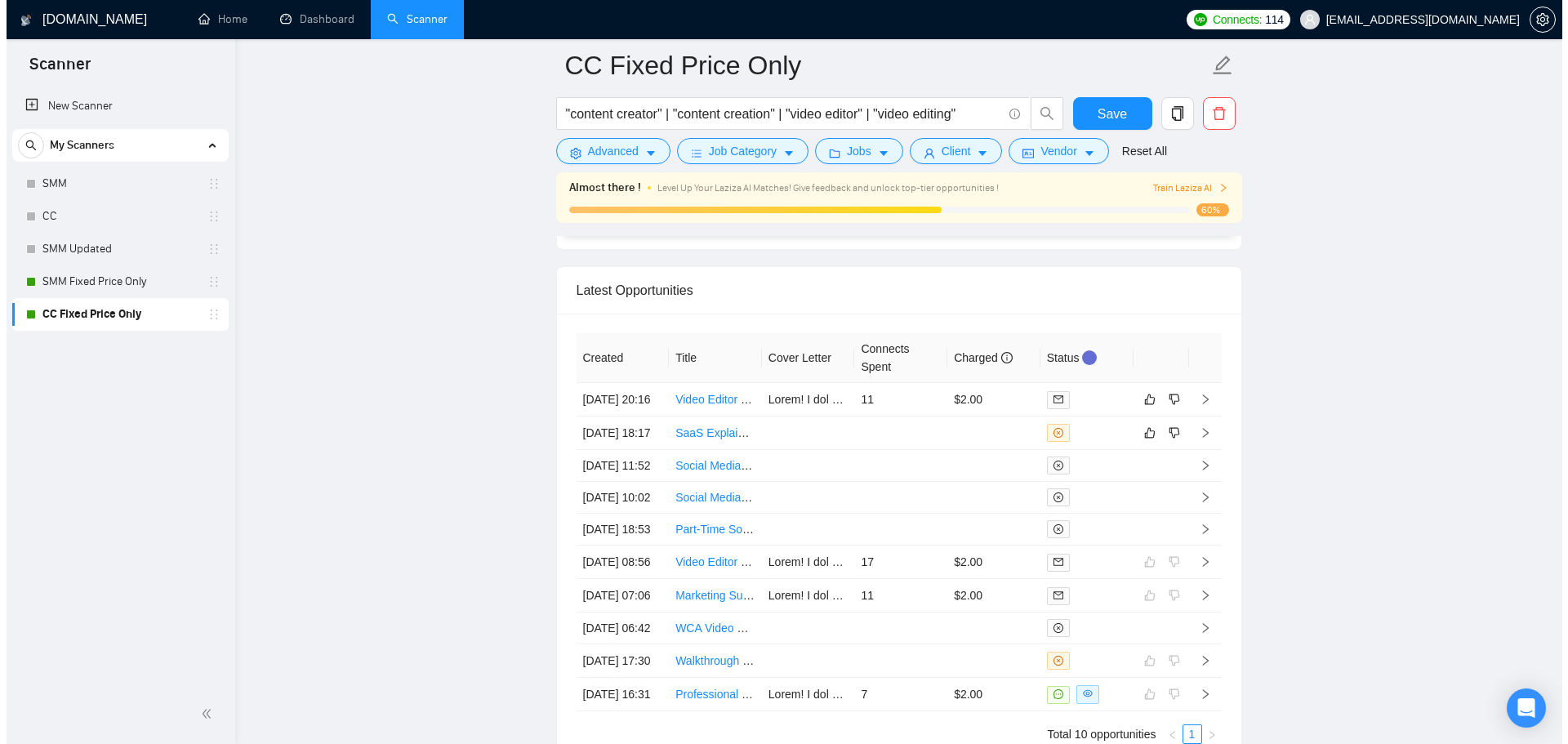
scroll to position [4412, 0]
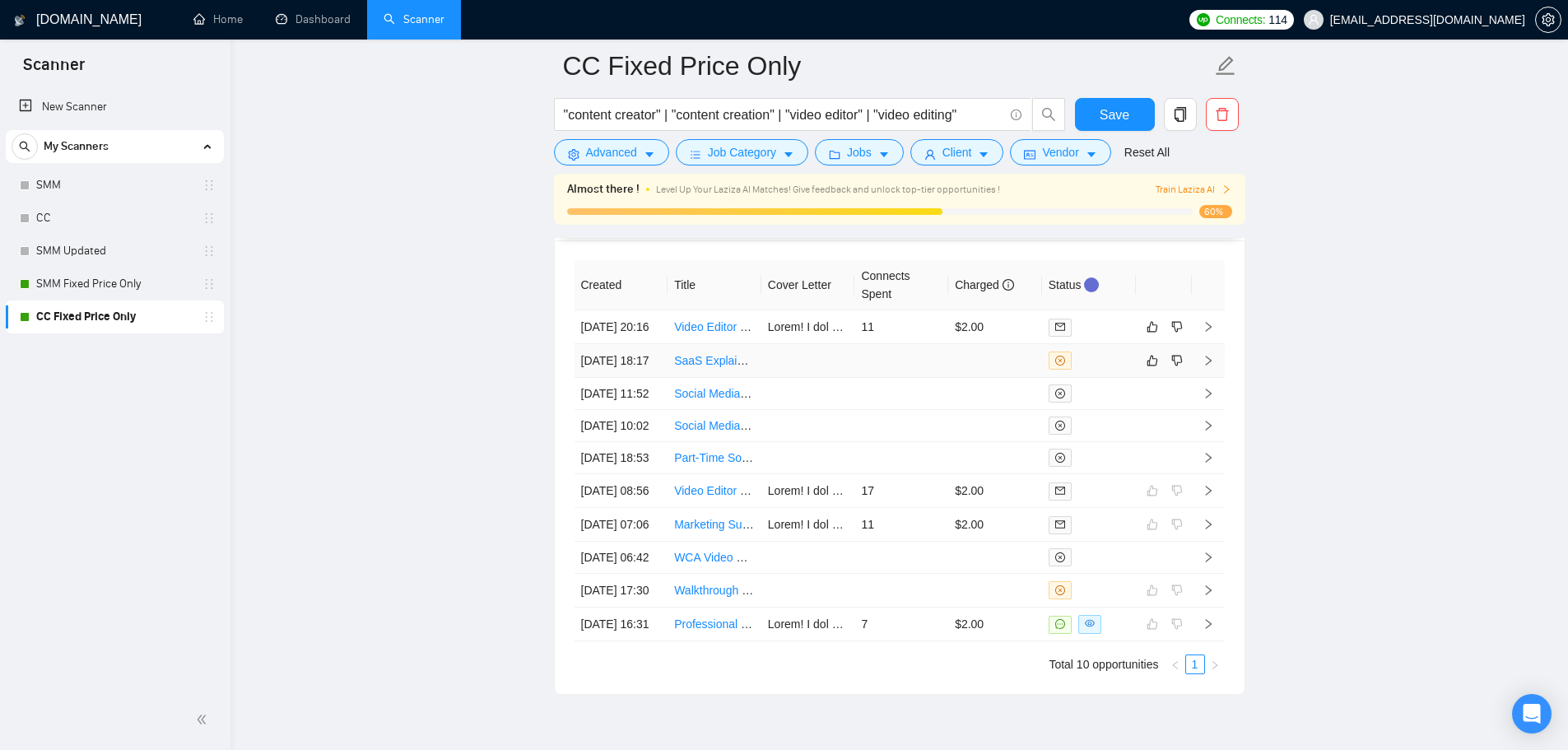
click at [903, 378] on td at bounding box center [901, 361] width 94 height 33
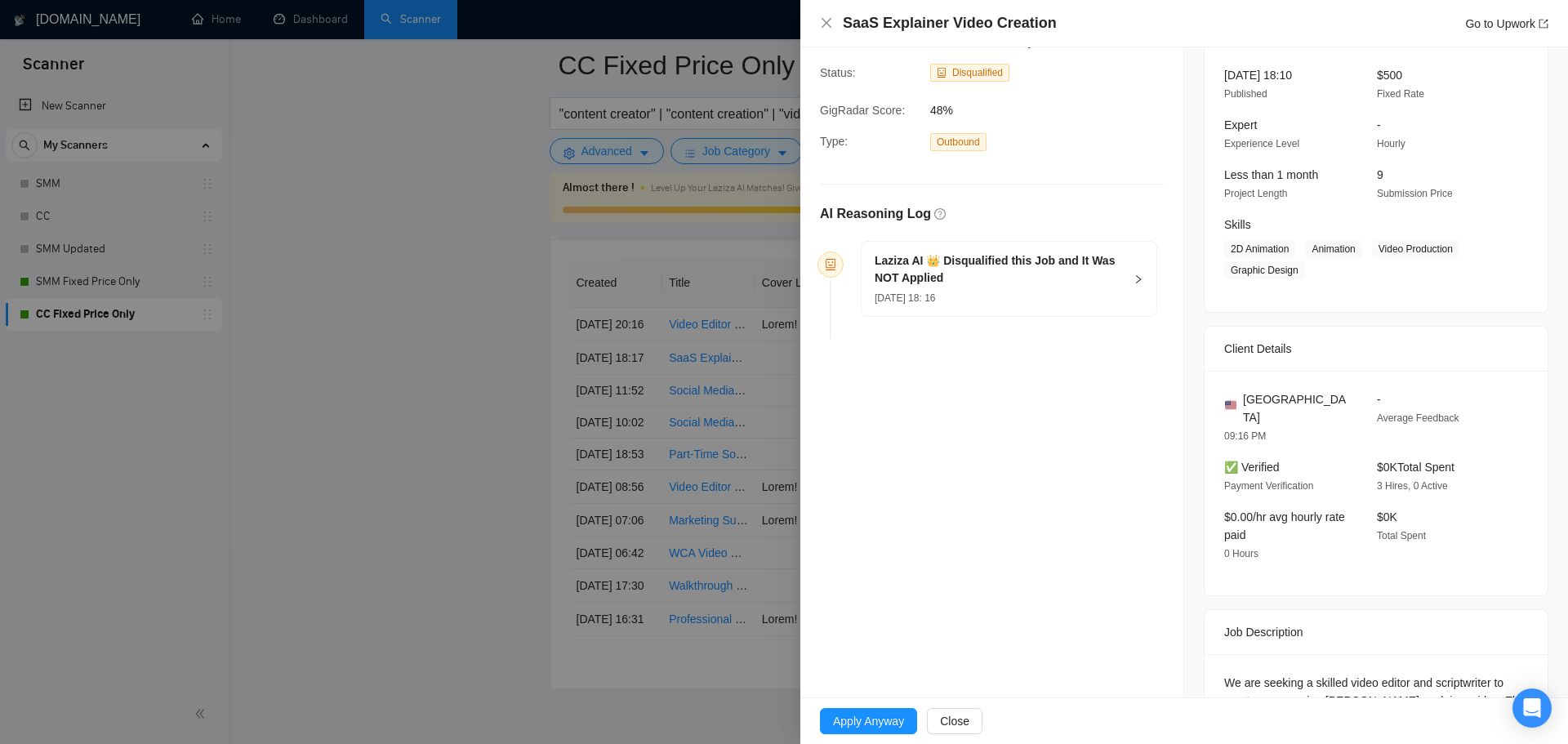
scroll to position [209, 0]
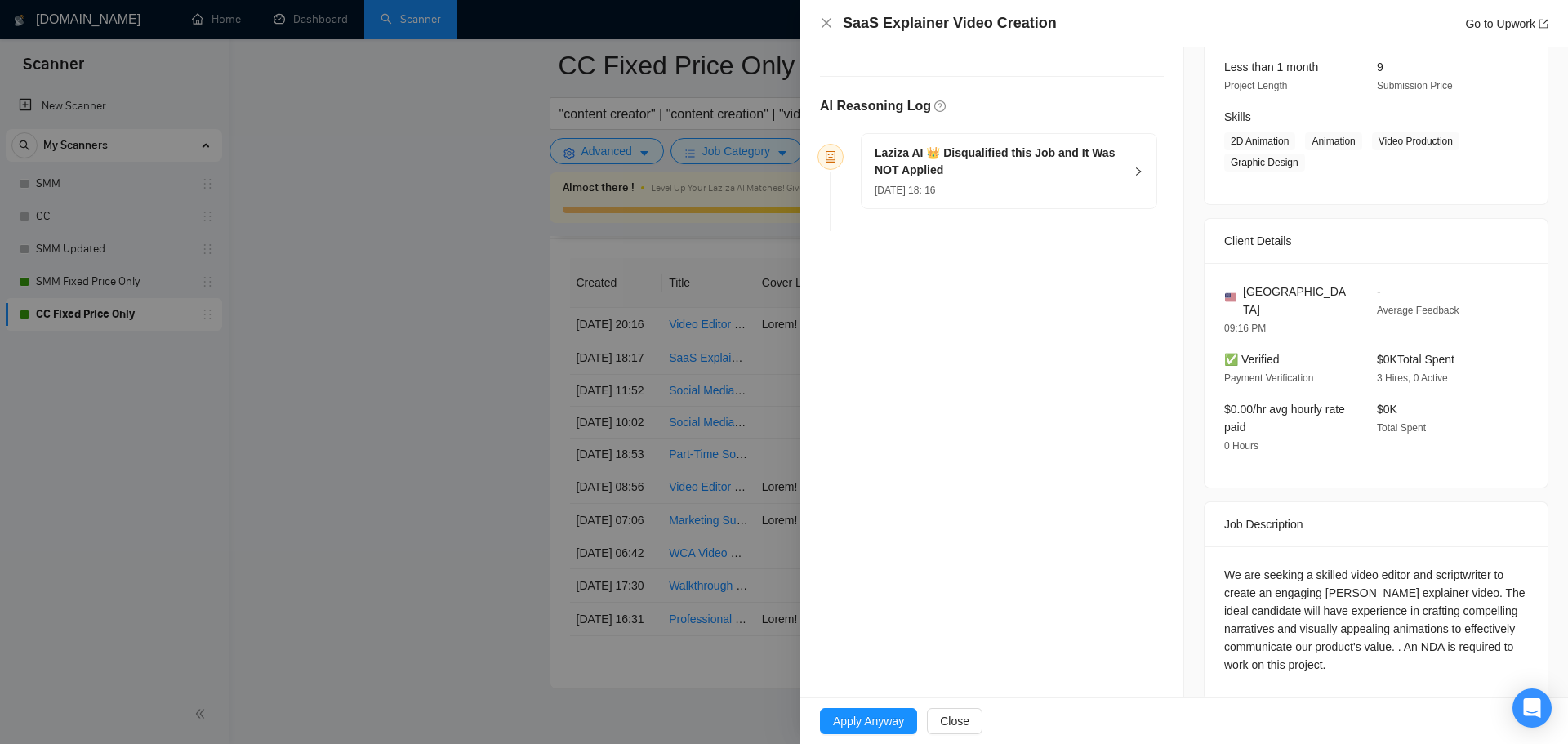
click at [1089, 180] on div "09 Oct, 2025 18: 16" at bounding box center [998, 189] width 249 height 18
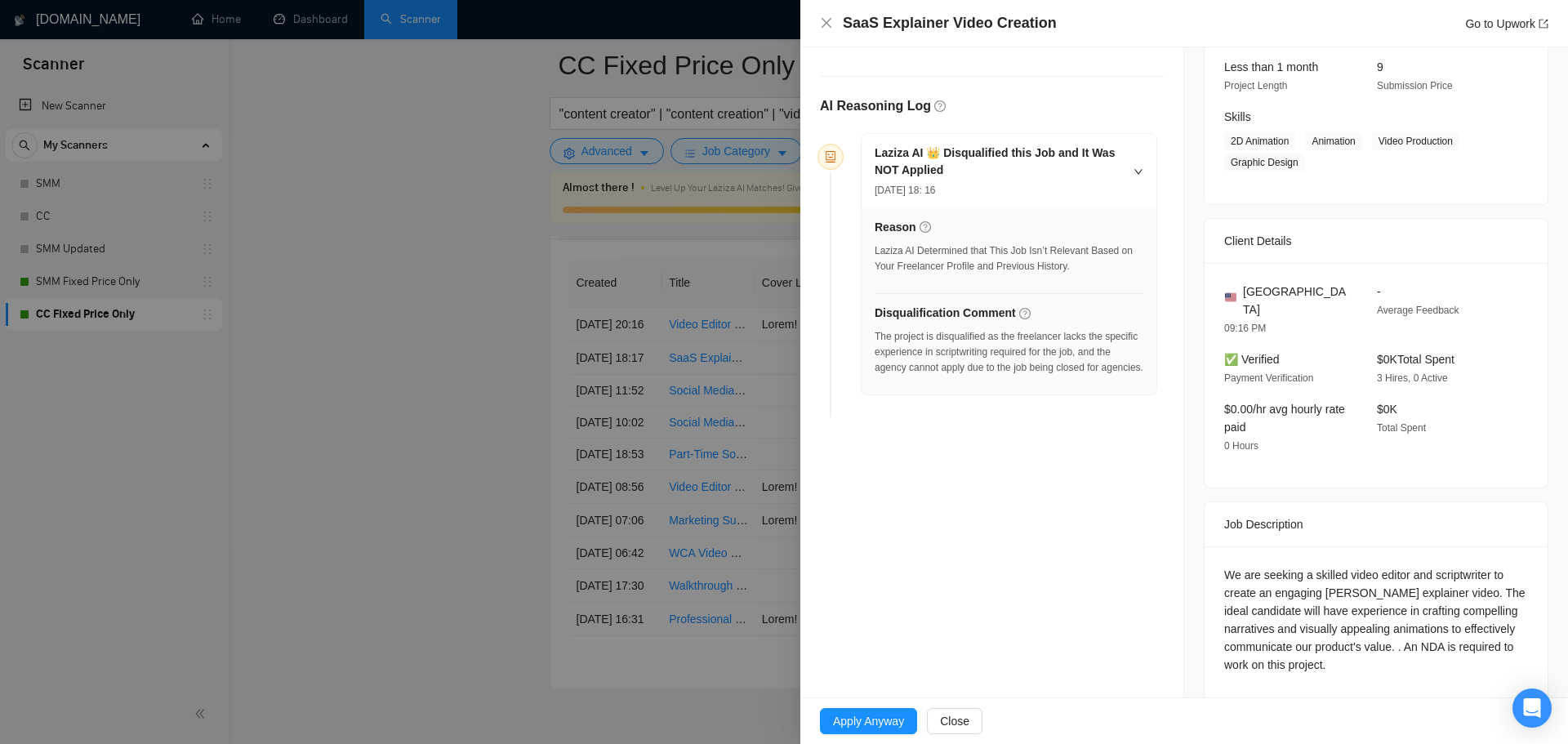
click at [608, 454] on div at bounding box center [784, 372] width 1568 height 744
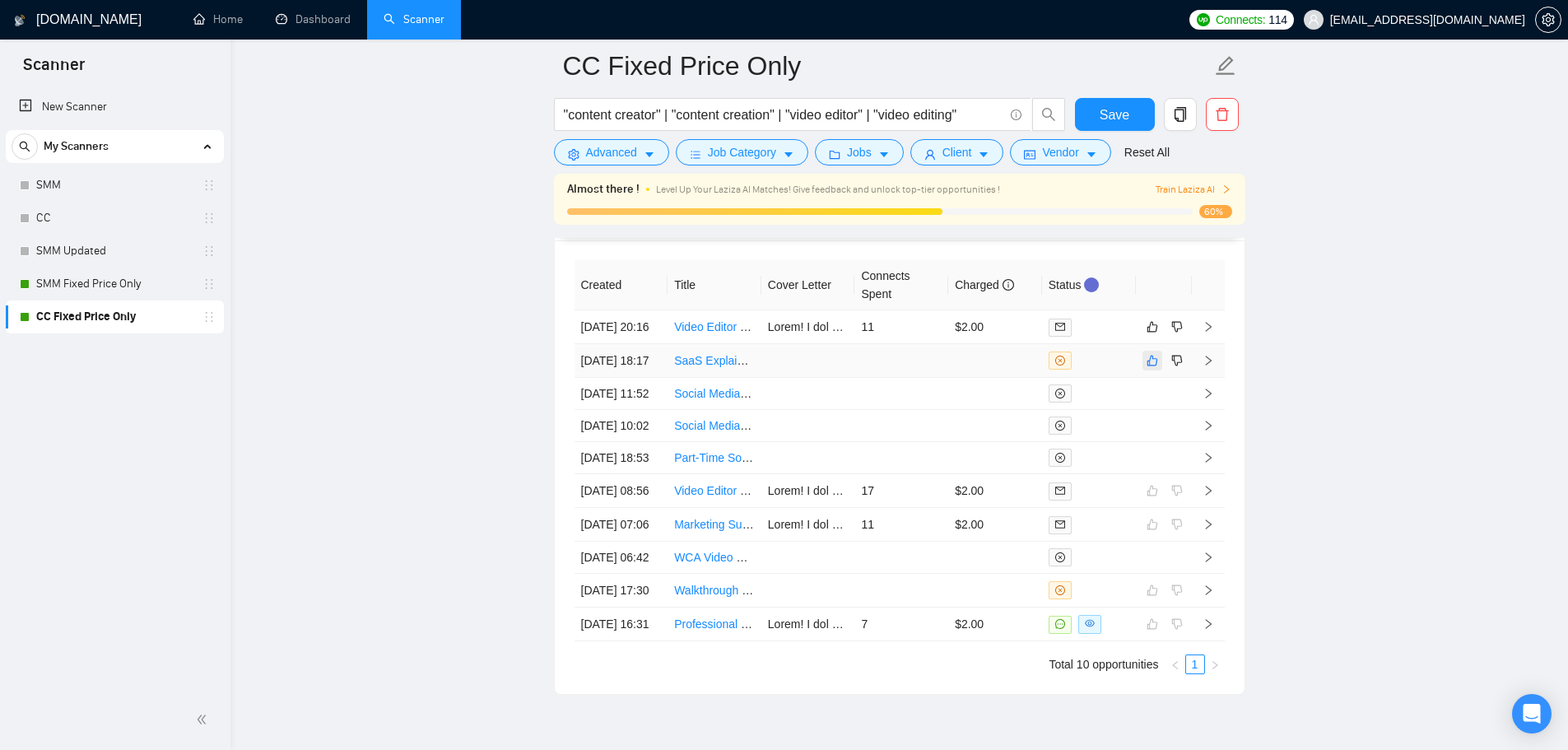
click at [1157, 366] on icon "like" at bounding box center [1153, 362] width 11 height 11
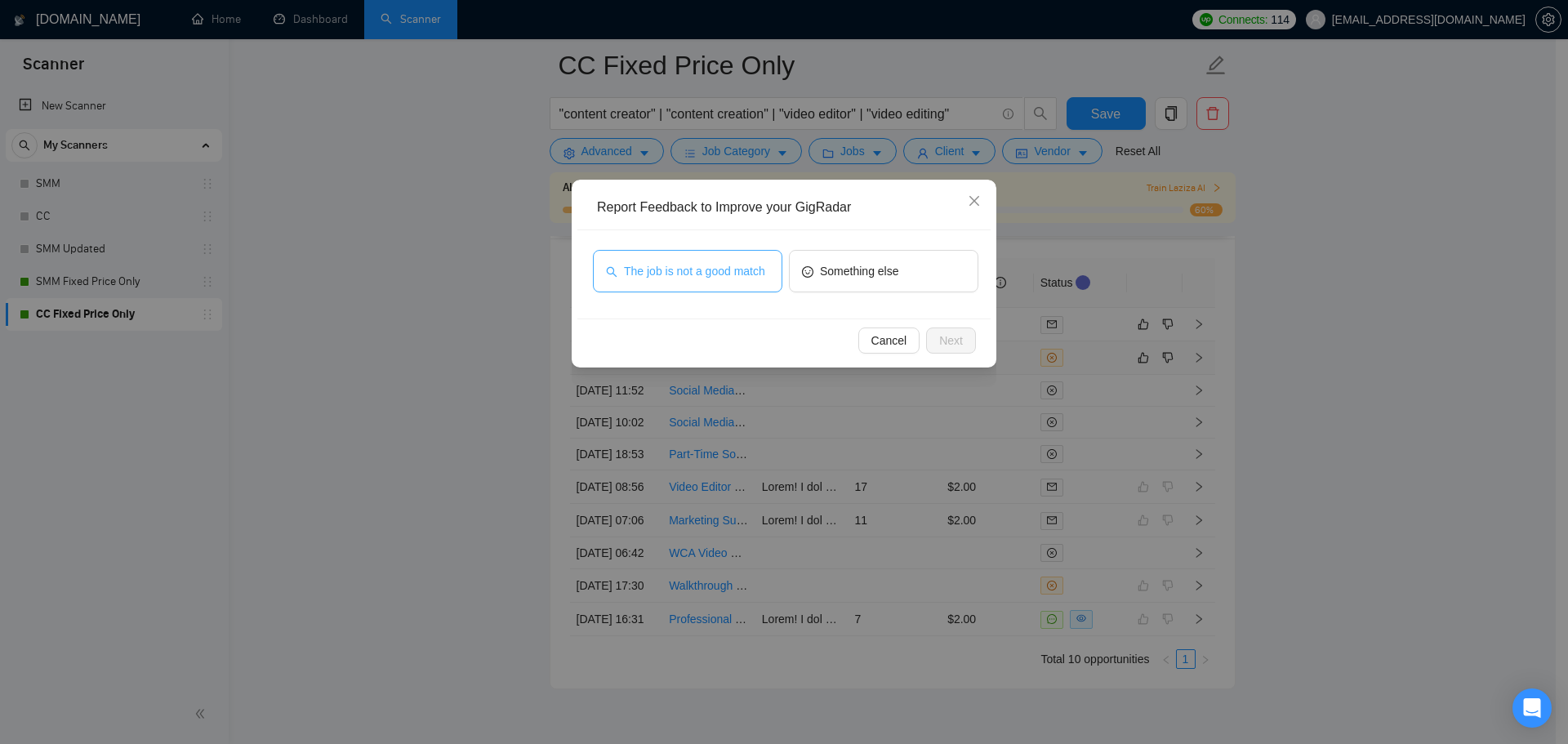
click at [695, 281] on button "The job is not a good match" at bounding box center [687, 271] width 189 height 42
click at [934, 337] on button "Next" at bounding box center [950, 340] width 50 height 26
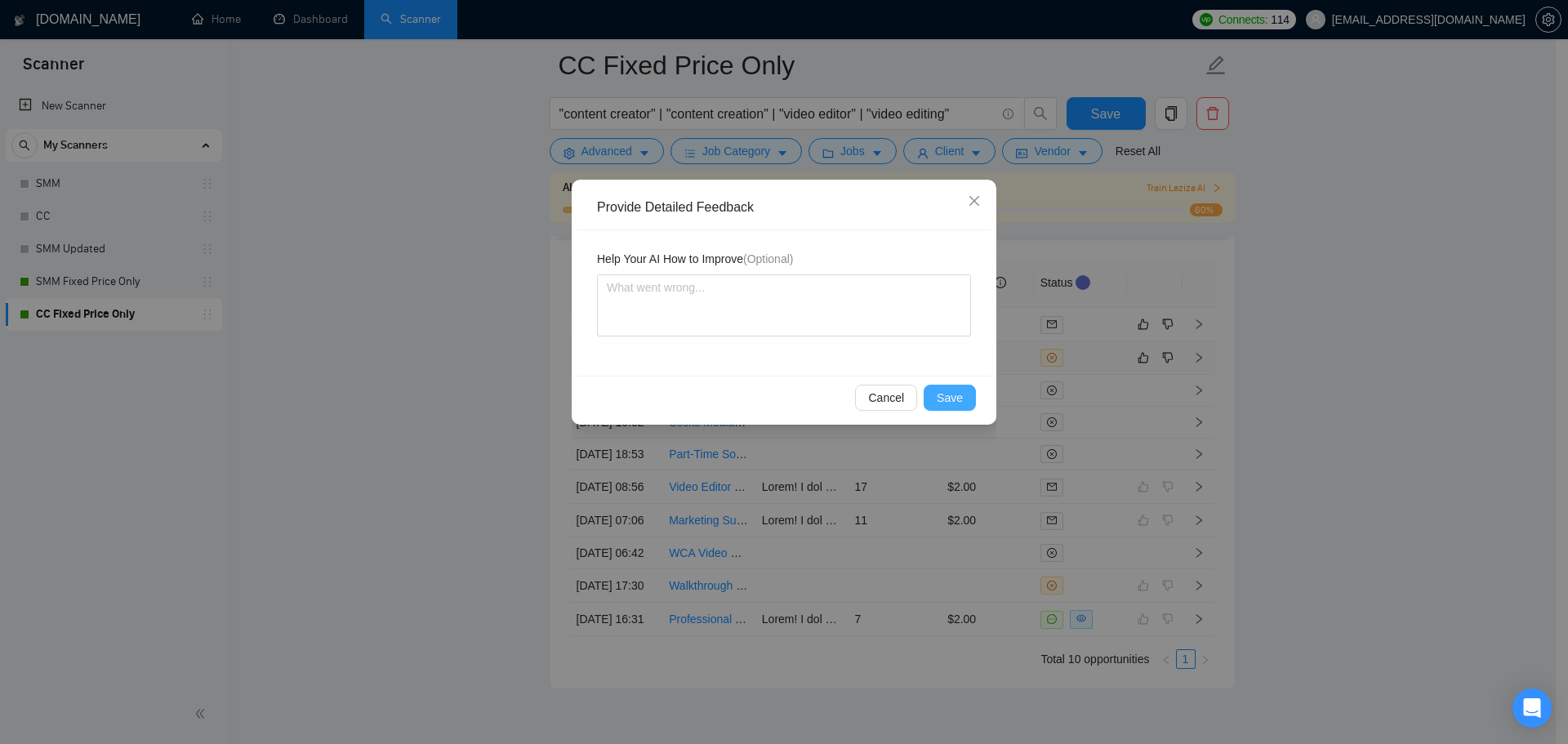
click at [945, 398] on span "Save" at bounding box center [949, 398] width 26 height 18
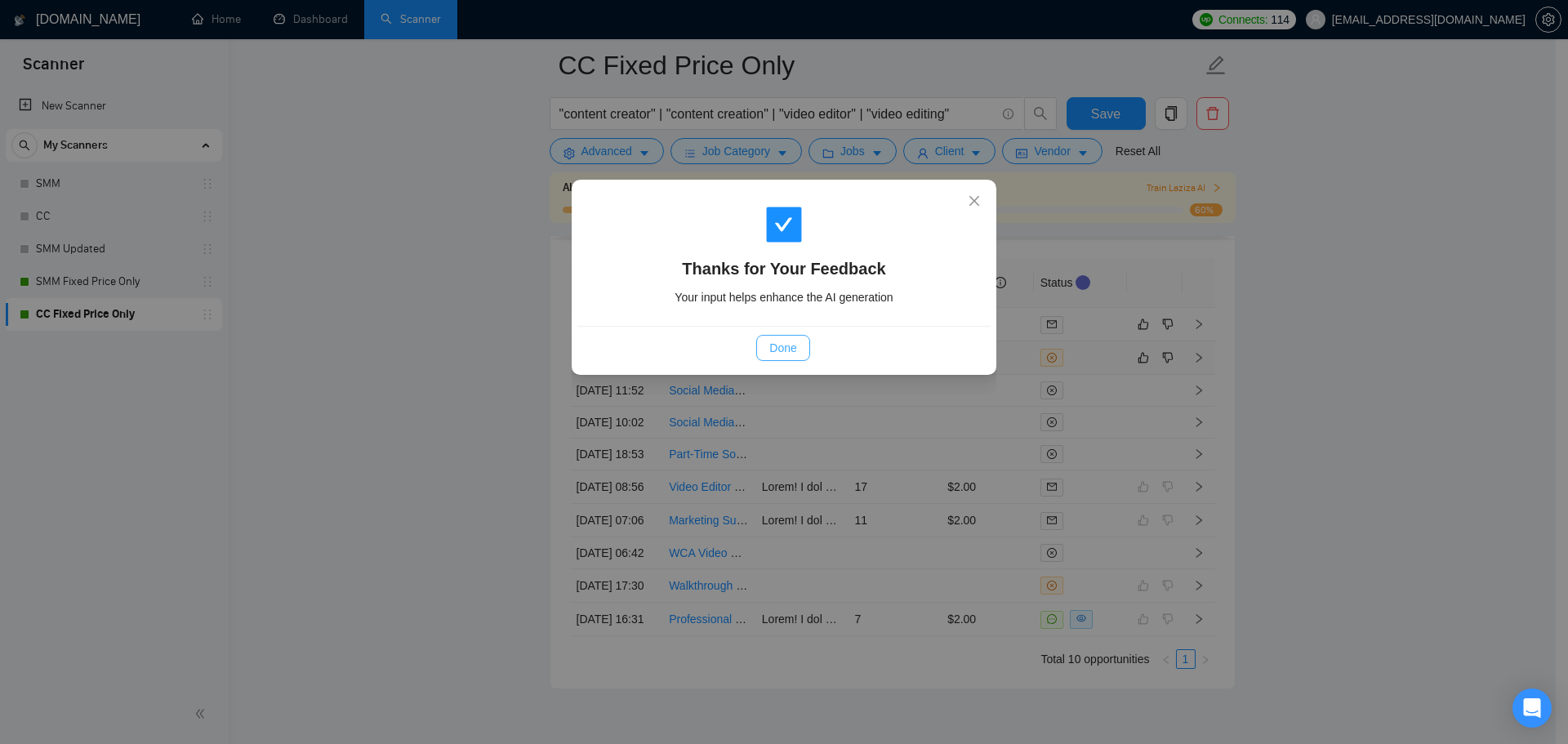
click at [800, 344] on button "Done" at bounding box center [783, 348] width 53 height 26
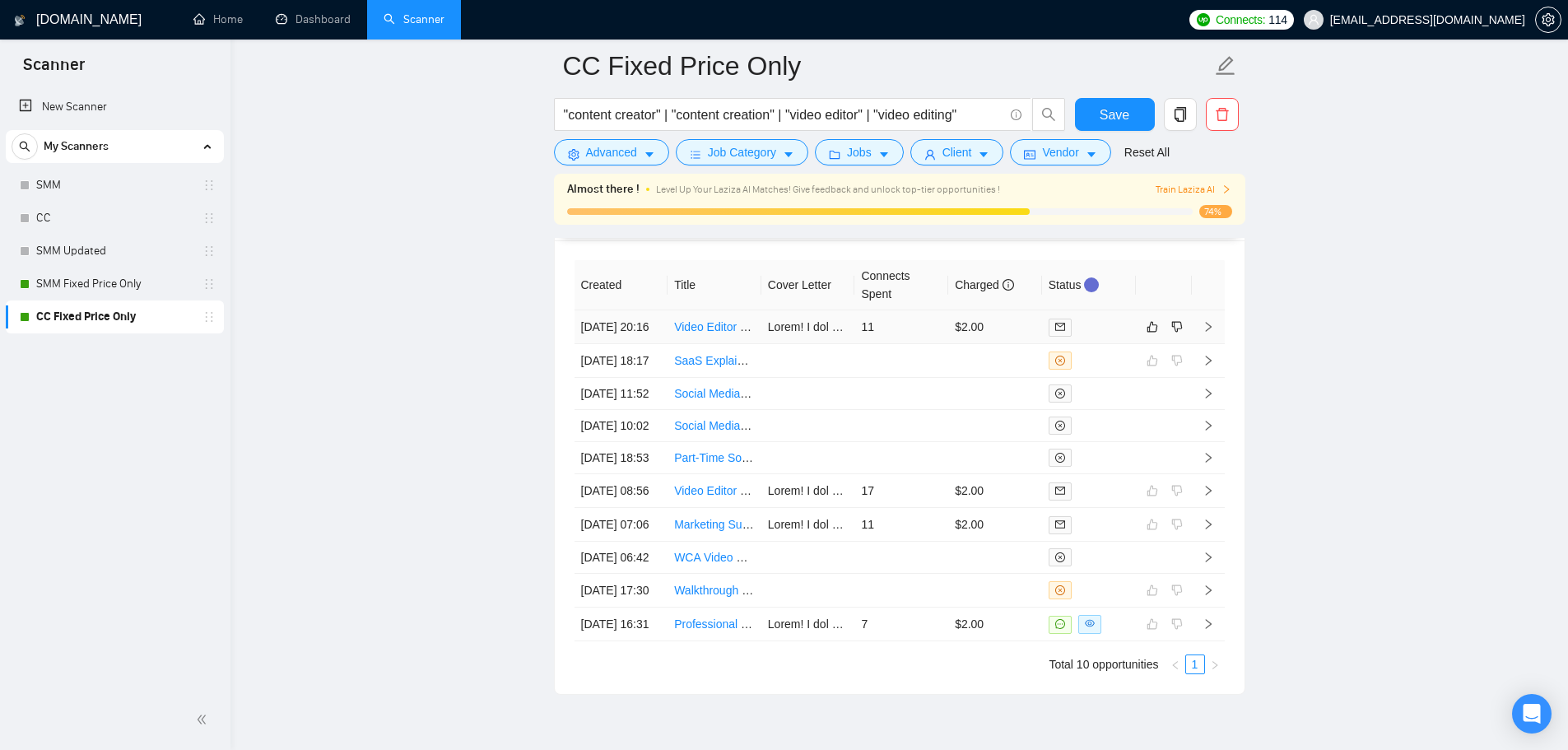
click at [1095, 339] on tbody "09 Oct, 2025 20:16 Video Editor Needed for 90-Second Highlight Reel 11 $2.00 09…" at bounding box center [900, 476] width 651 height 331
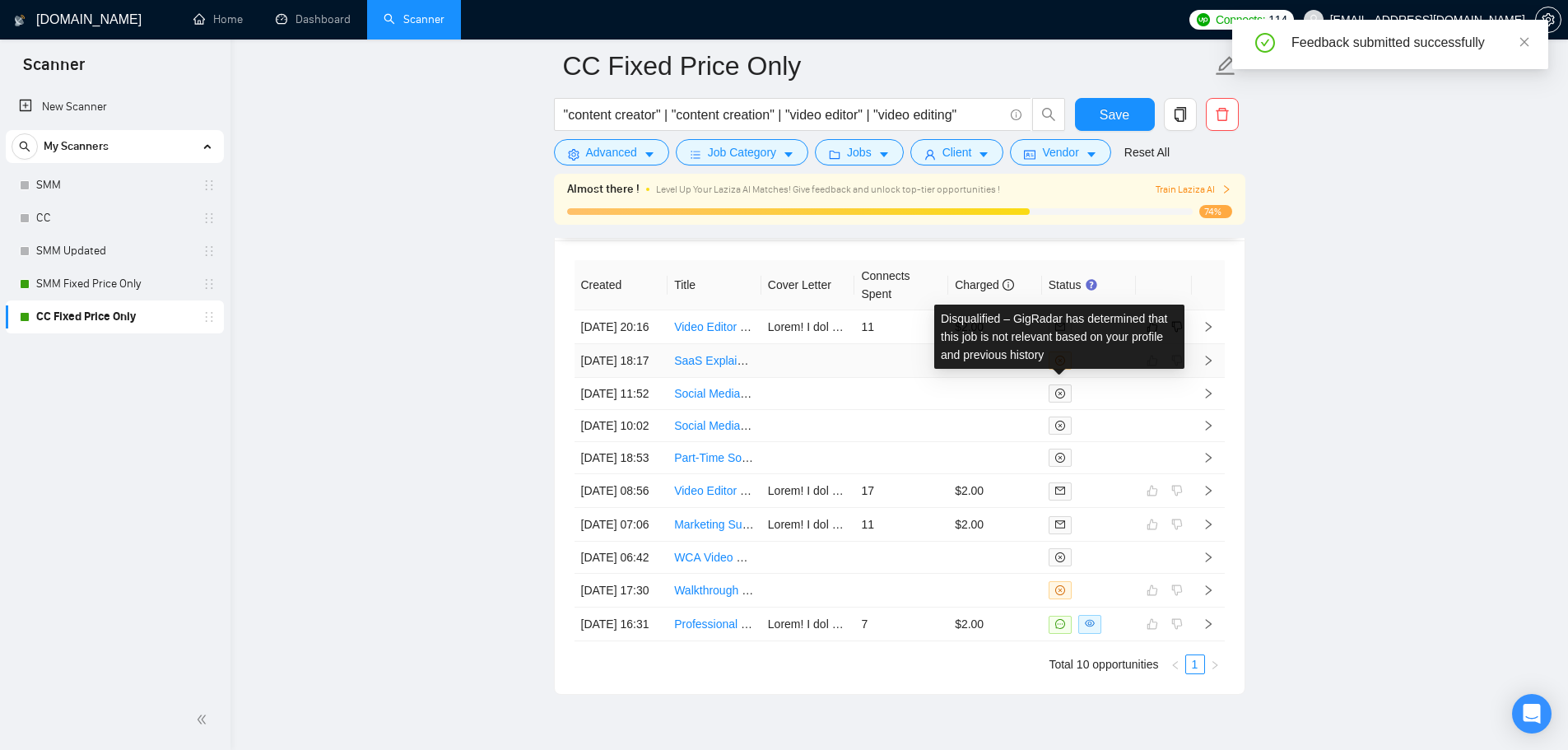
click at [1071, 374] on td at bounding box center [1089, 361] width 94 height 33
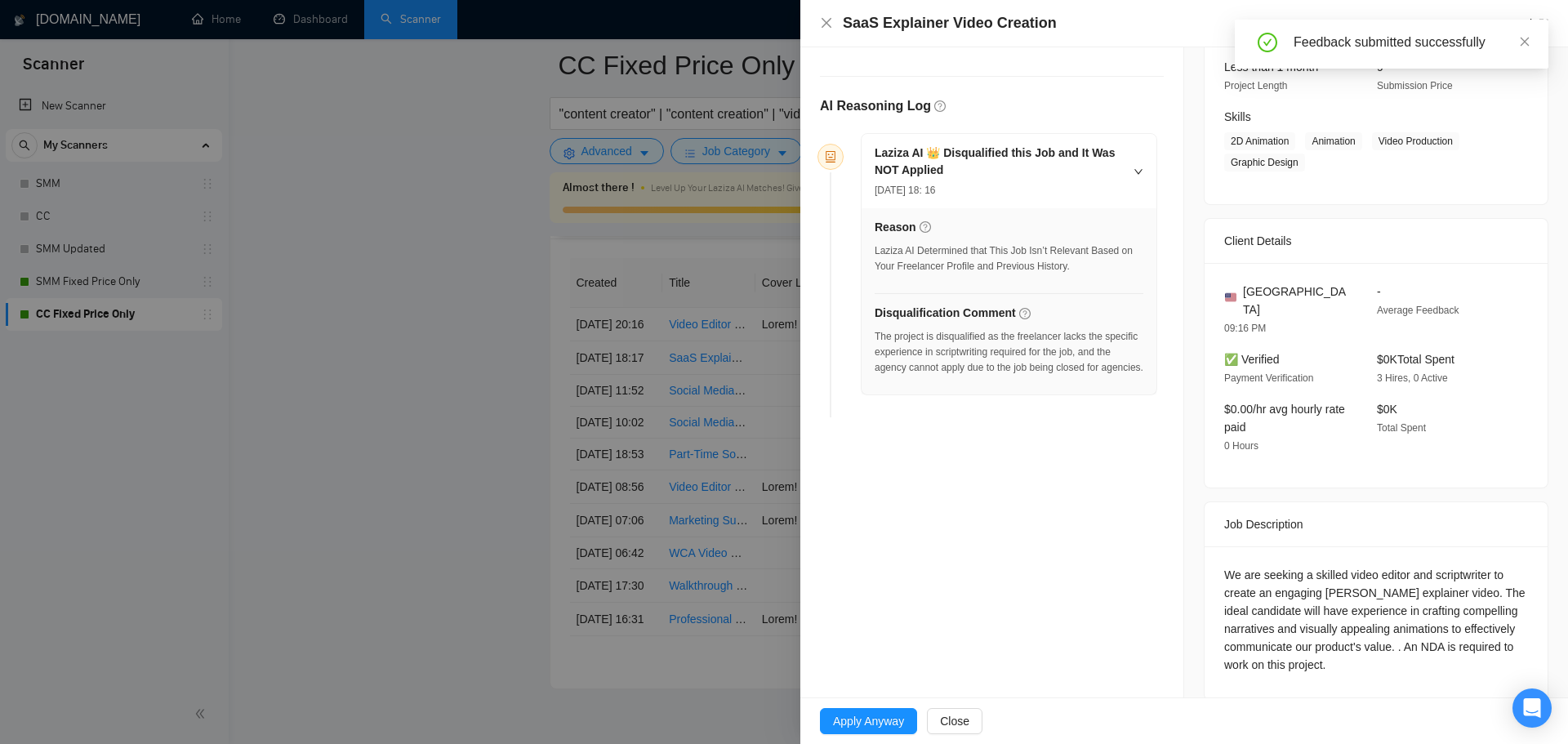
click at [483, 287] on div at bounding box center [784, 372] width 1568 height 744
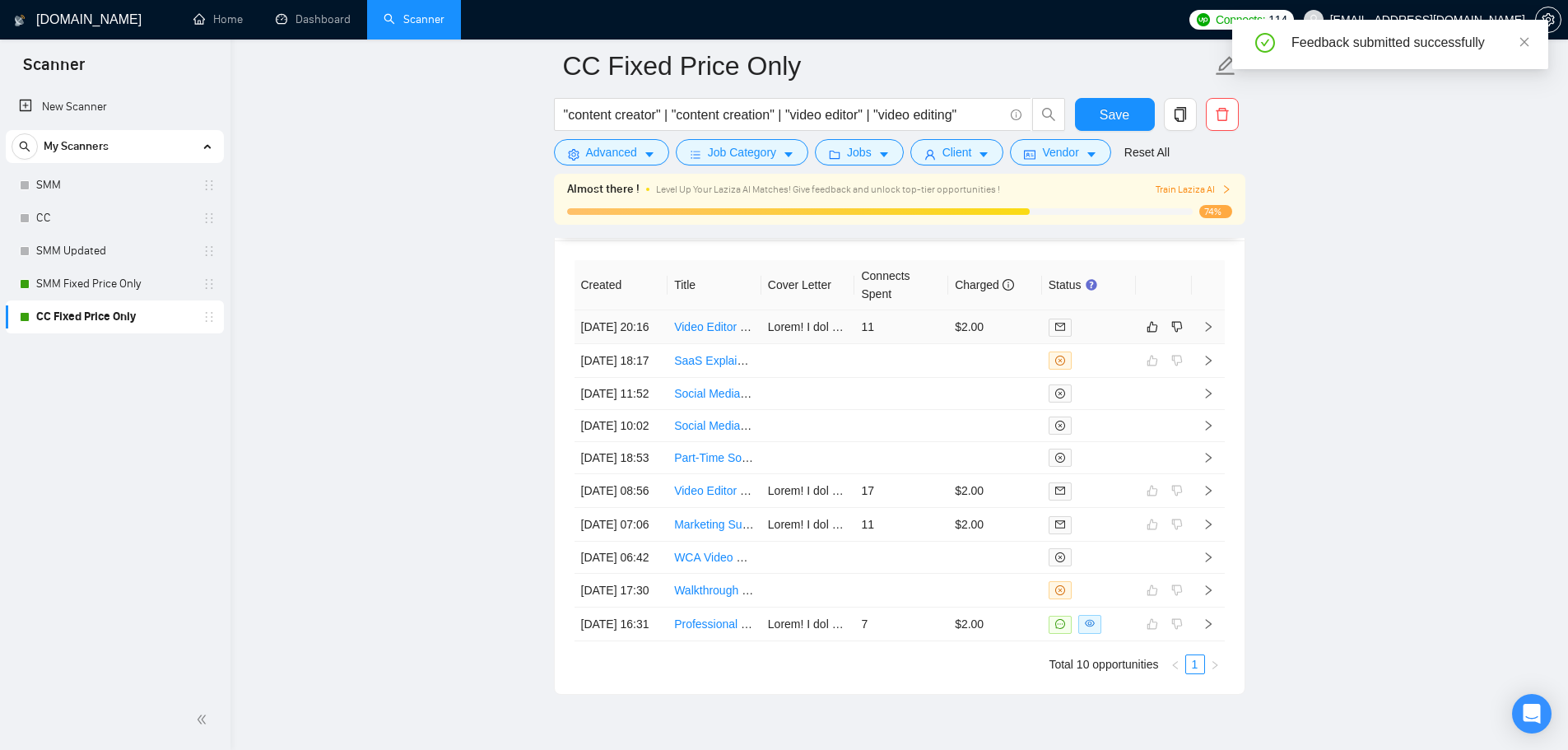
click at [1088, 327] on div at bounding box center [1089, 327] width 81 height 19
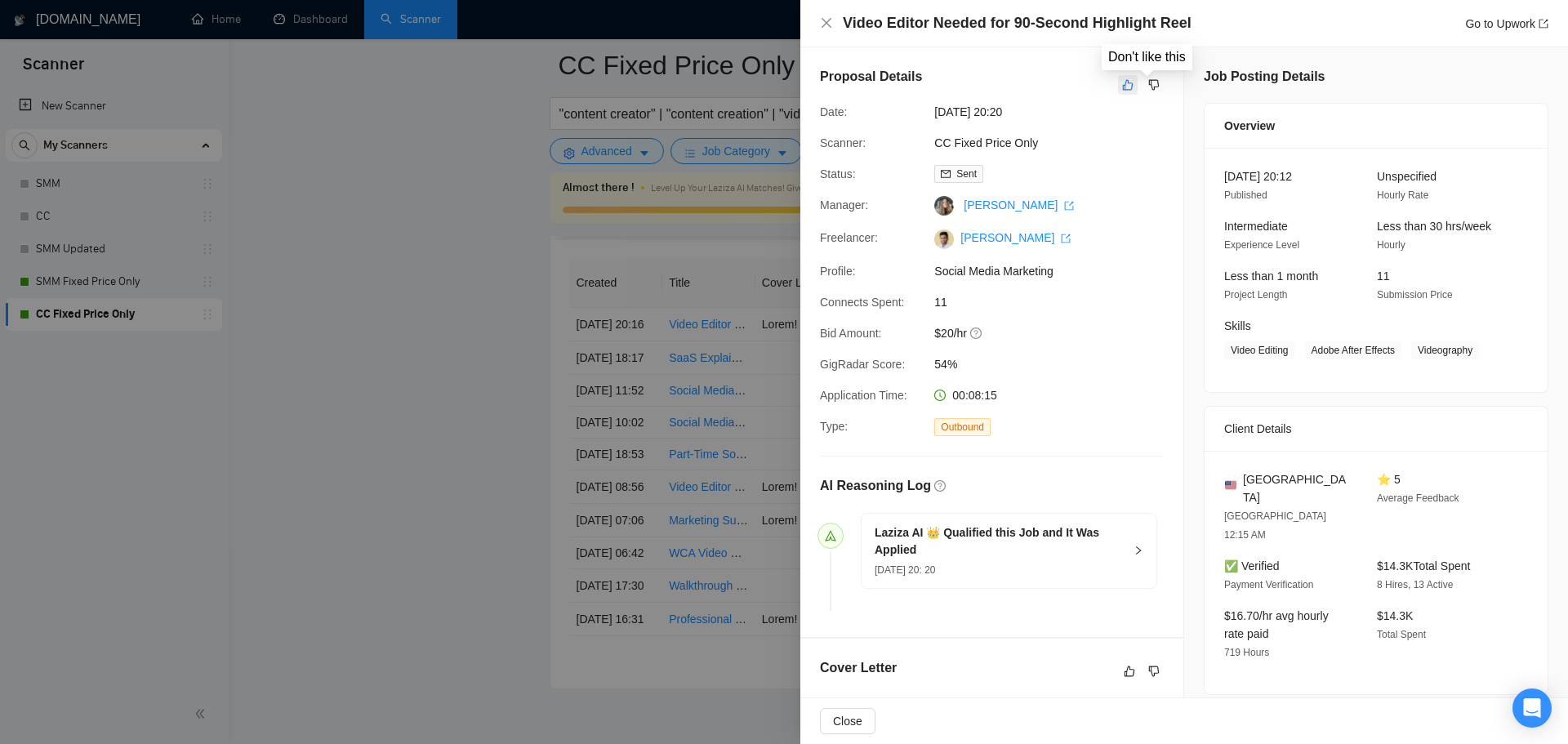
click at [1128, 86] on button "button" at bounding box center [1127, 85] width 19 height 19
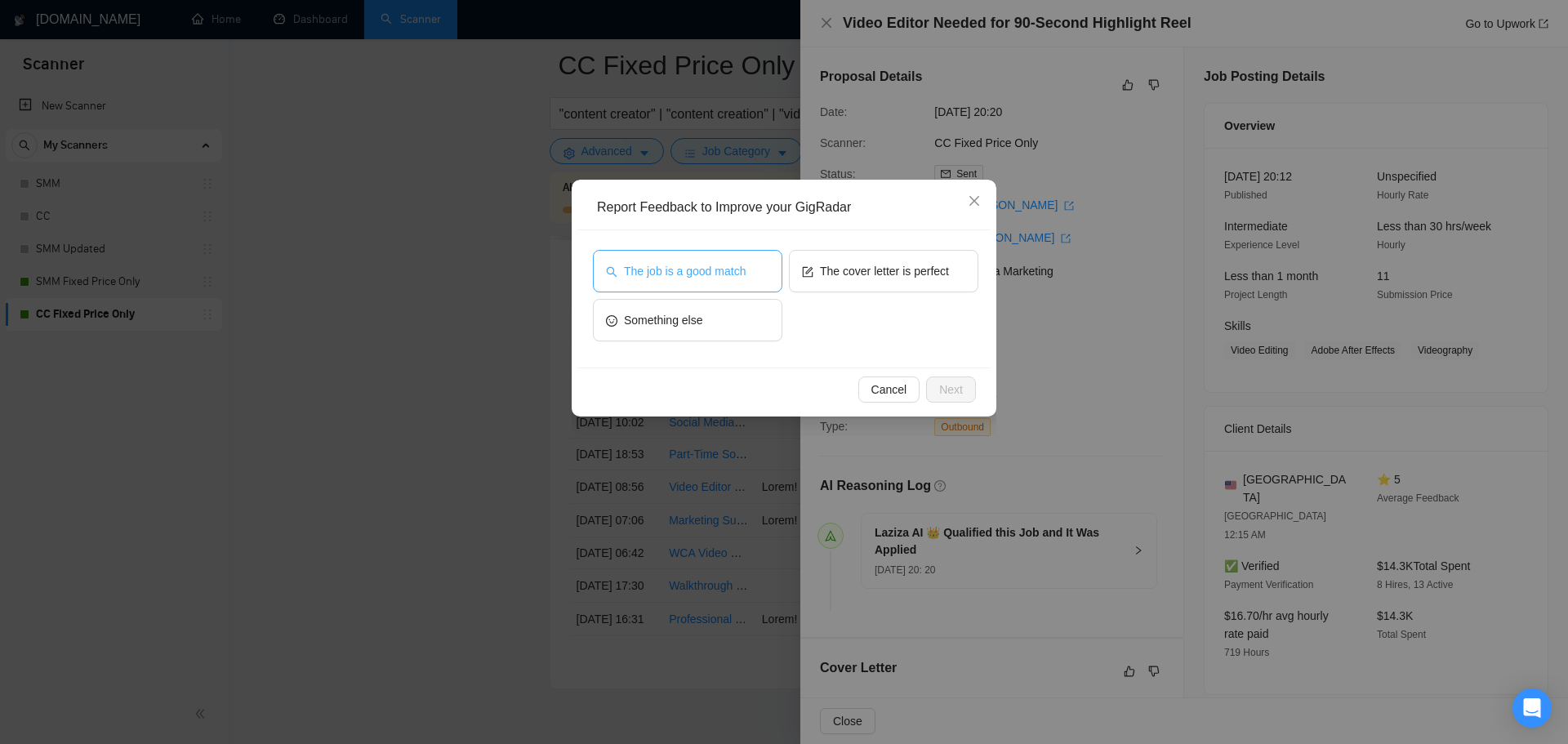
click at [758, 267] on button "The job is a good match" at bounding box center [687, 271] width 189 height 42
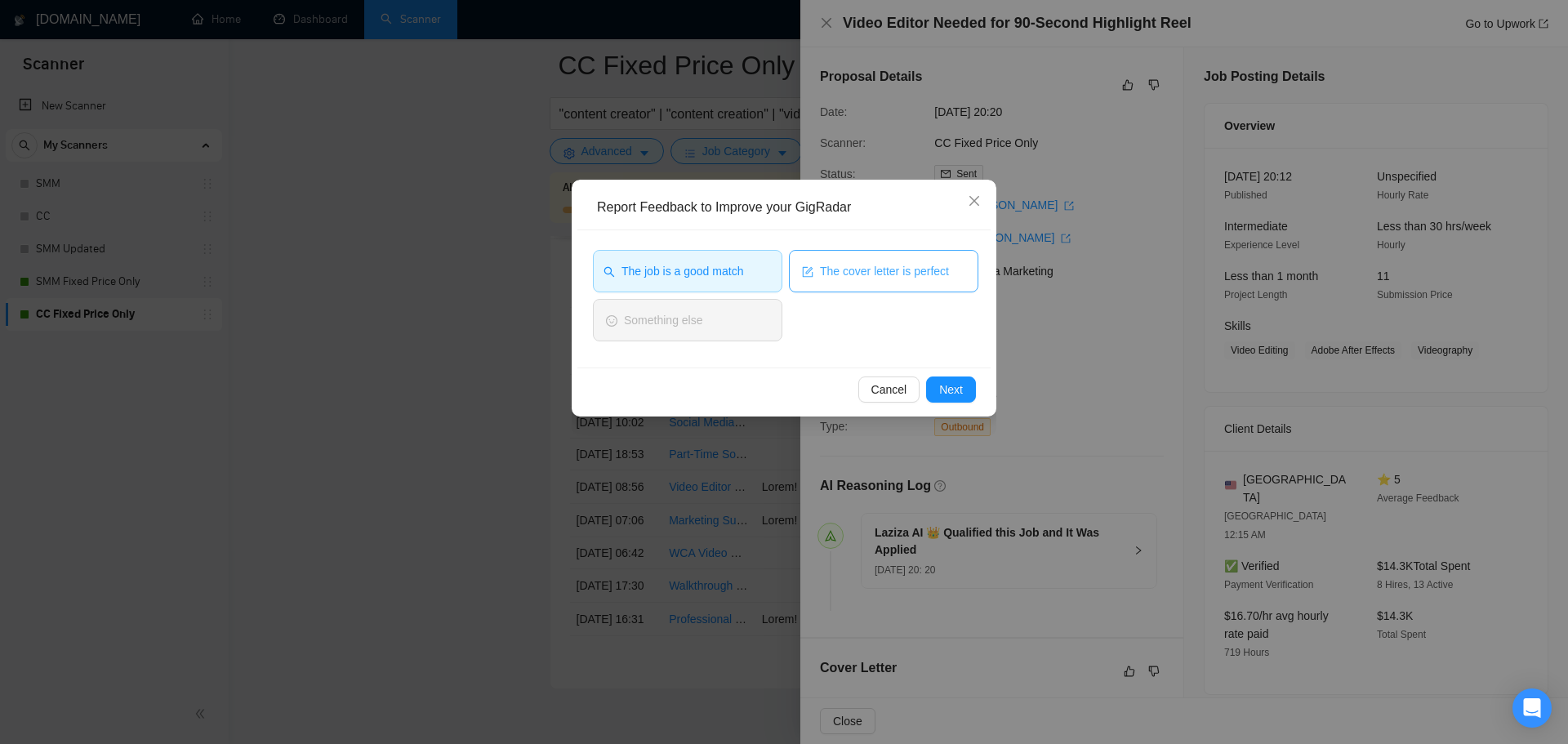
click at [857, 270] on span "The cover letter is perfect" at bounding box center [884, 271] width 129 height 18
click at [960, 395] on span "Next" at bounding box center [951, 390] width 24 height 18
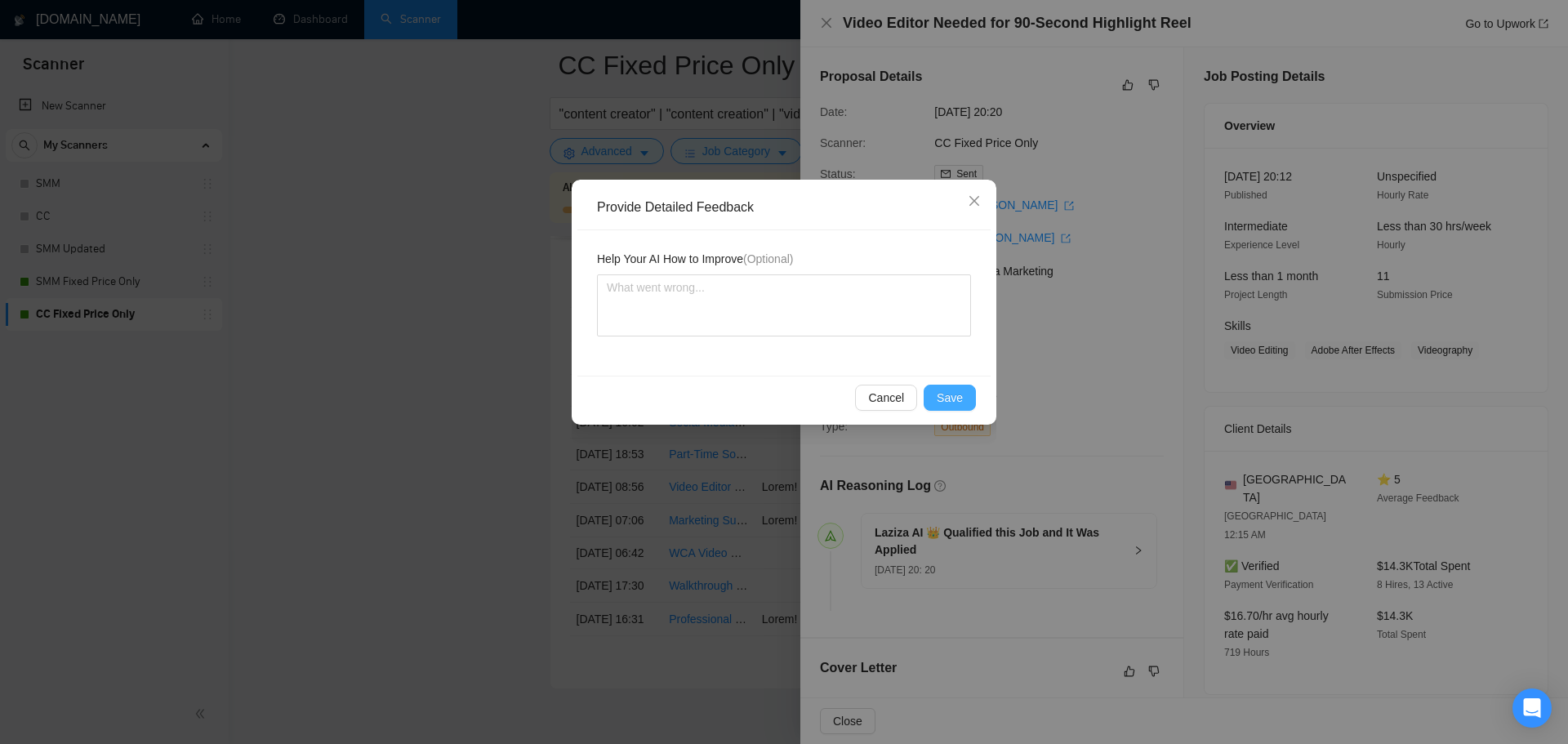
click at [943, 389] on span "Save" at bounding box center [949, 398] width 26 height 18
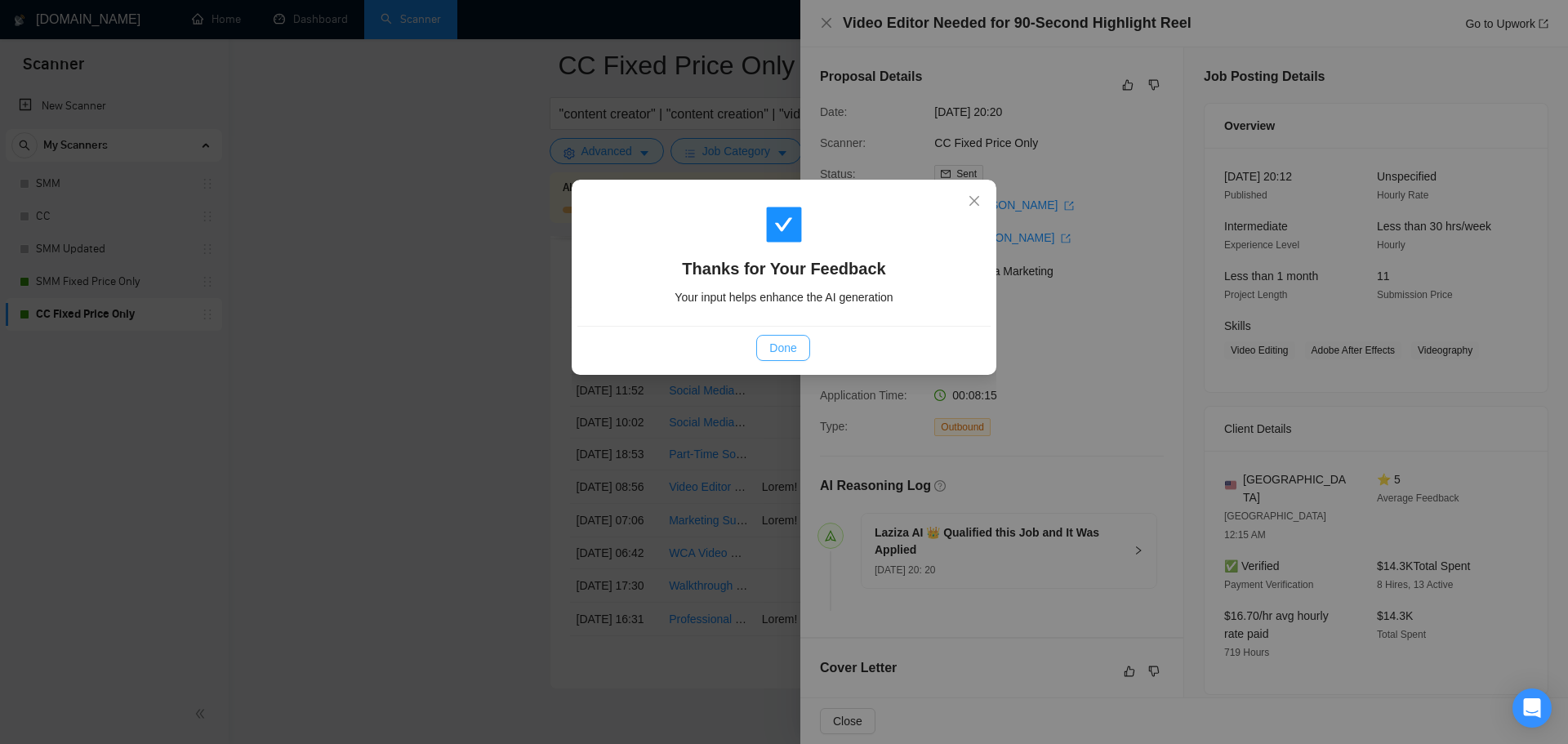
click at [794, 339] on span "Done" at bounding box center [782, 349] width 27 height 18
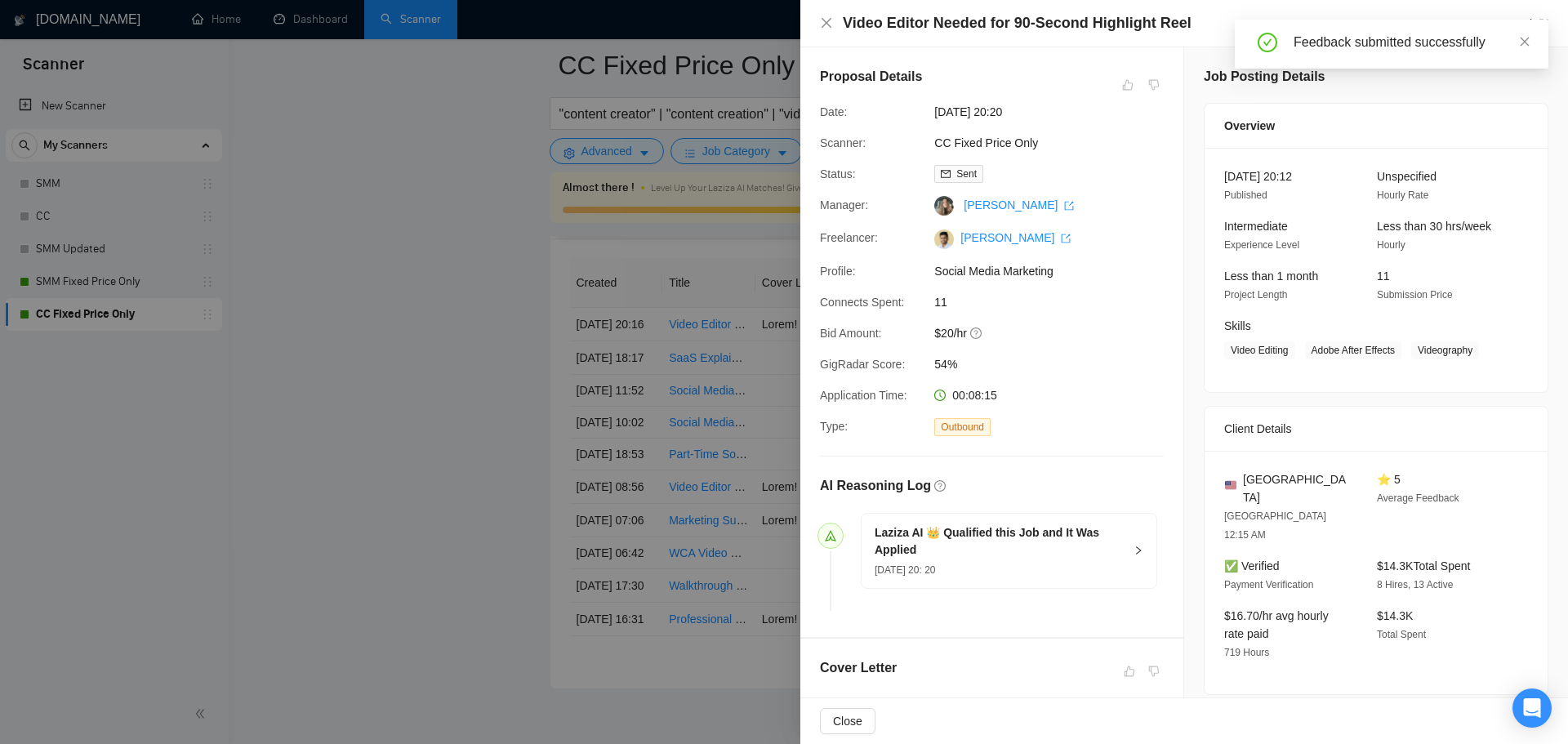
click at [227, 296] on div at bounding box center [784, 372] width 1568 height 744
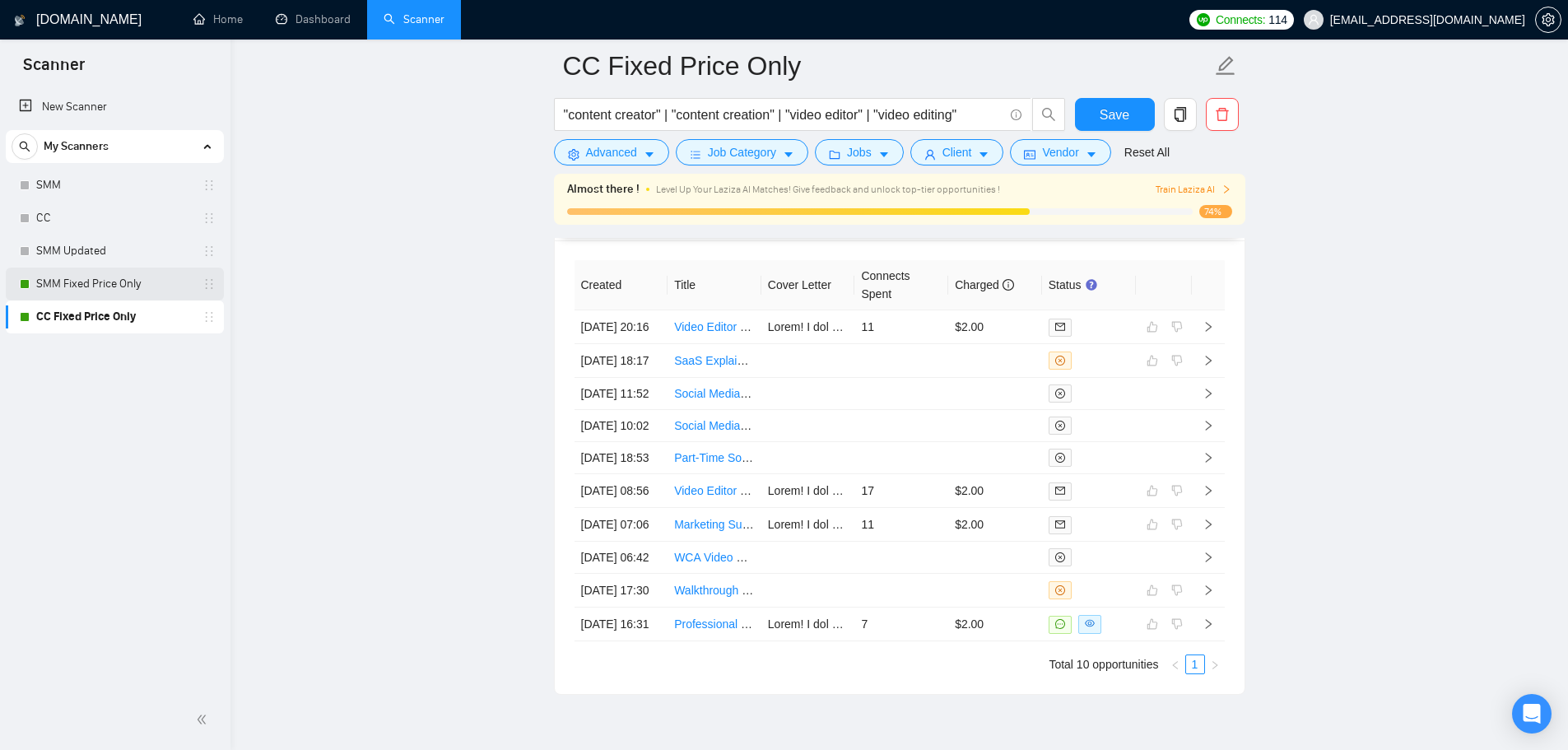
click at [134, 296] on link "SMM Fixed Price Only" at bounding box center [114, 285] width 157 height 33
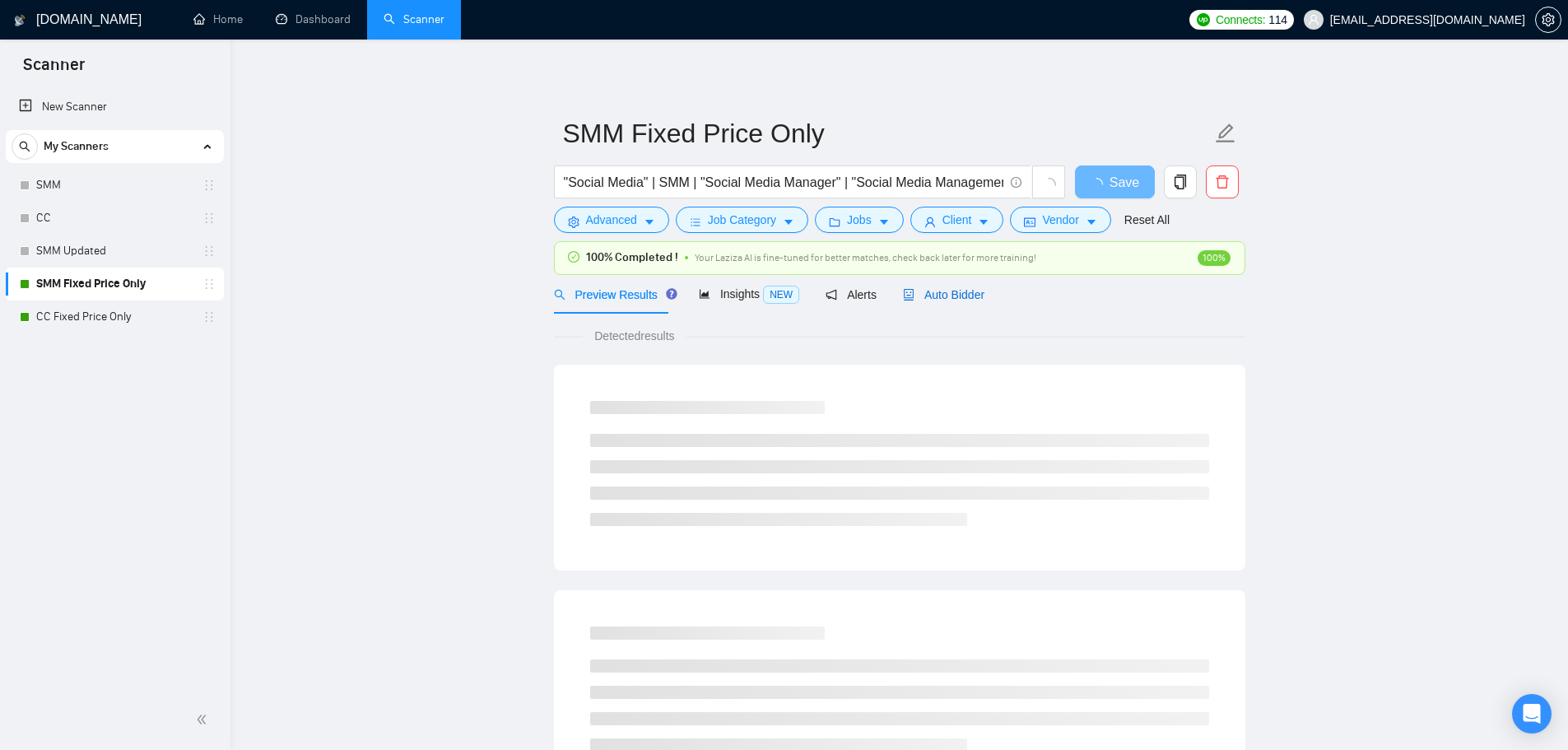
click at [904, 298] on icon "robot" at bounding box center [909, 295] width 11 height 11
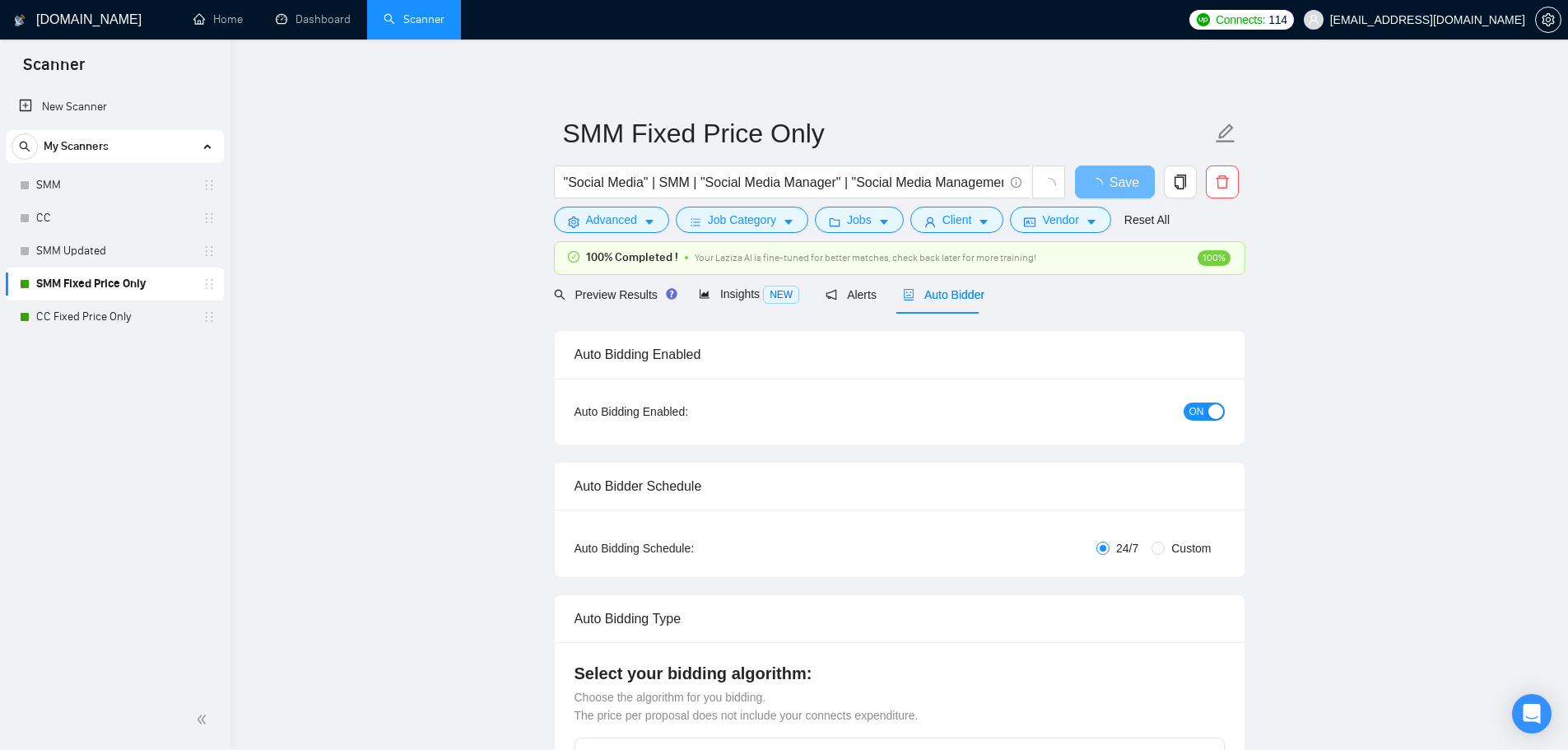
checkbox input "true"
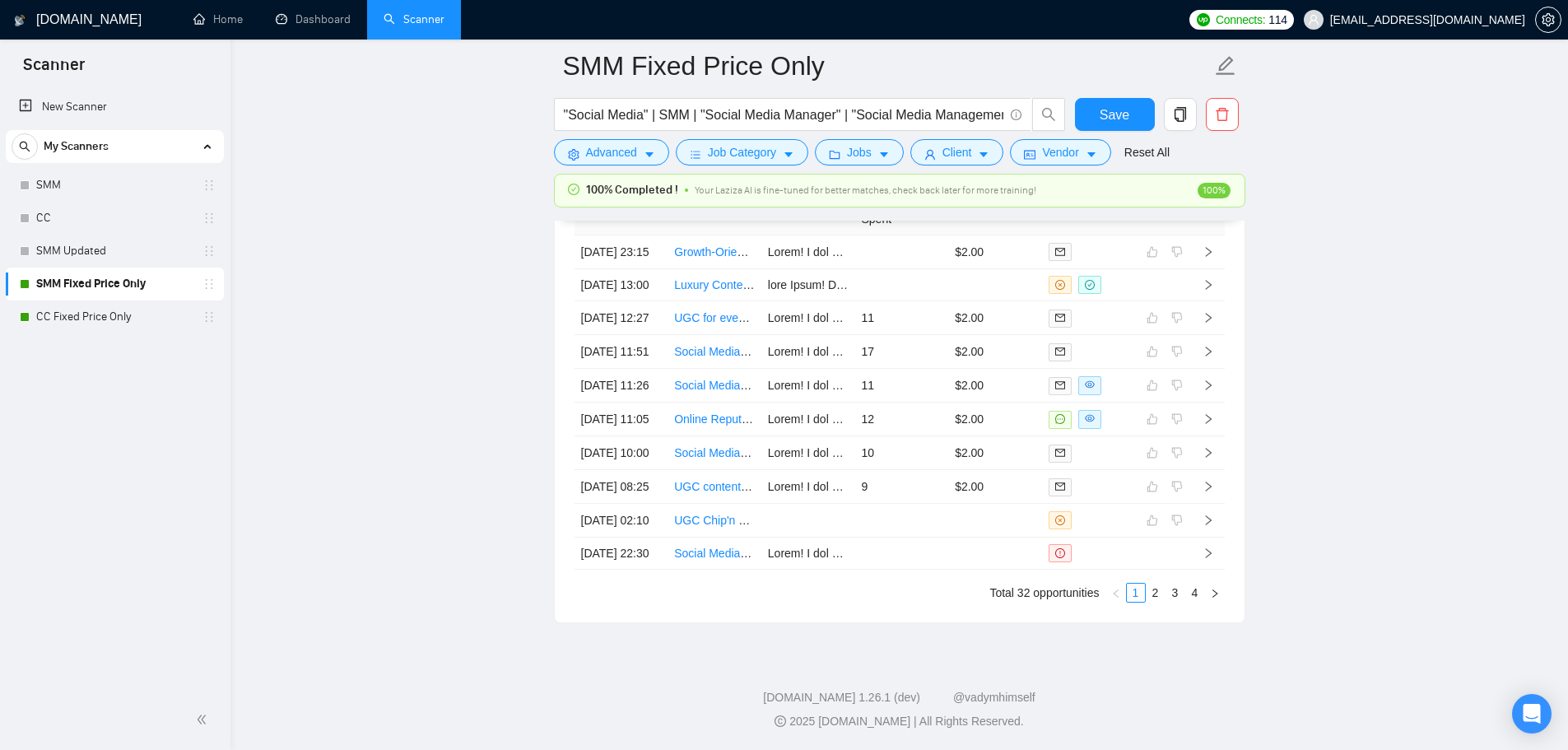
scroll to position [4287, 0]
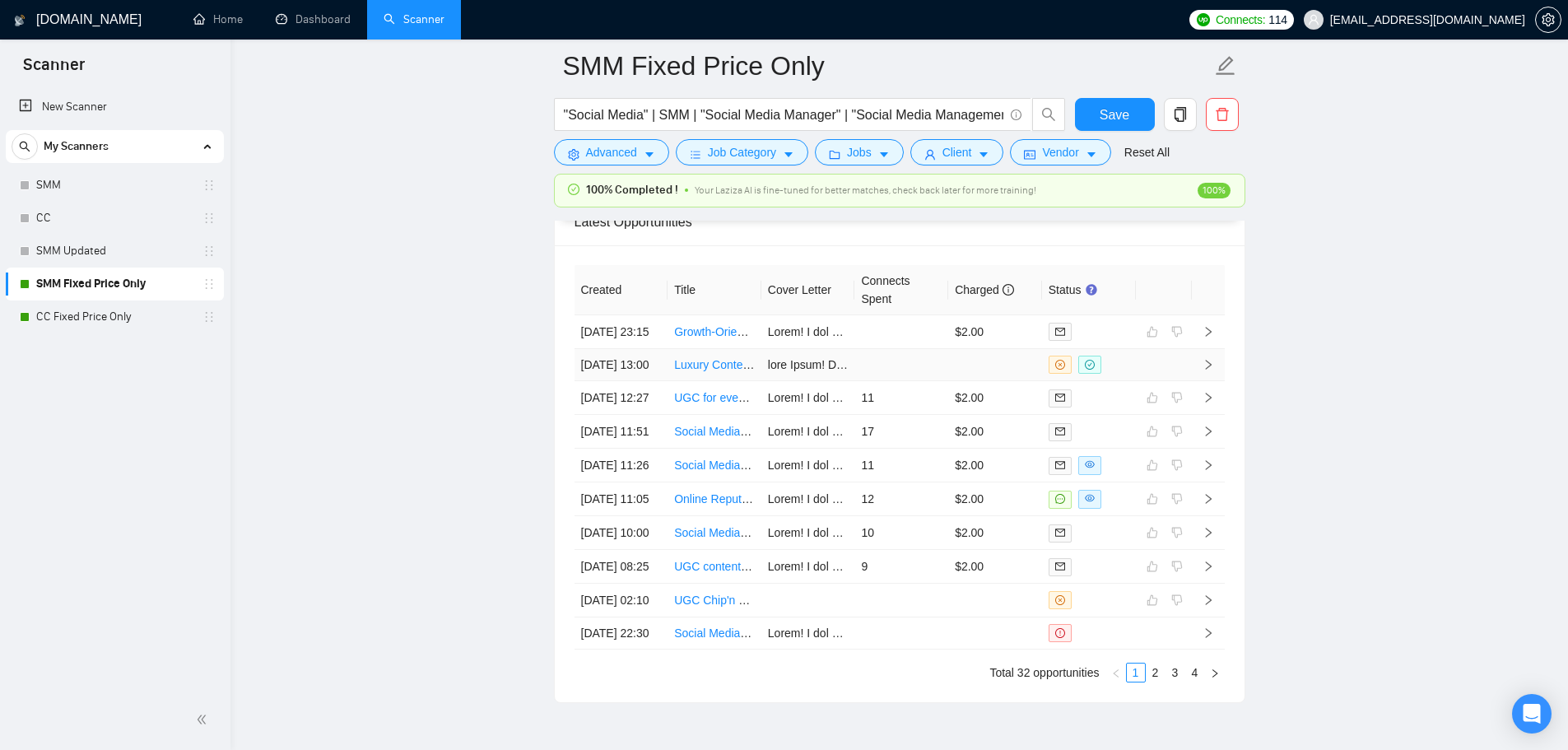
click at [886, 381] on td at bounding box center [901, 365] width 94 height 32
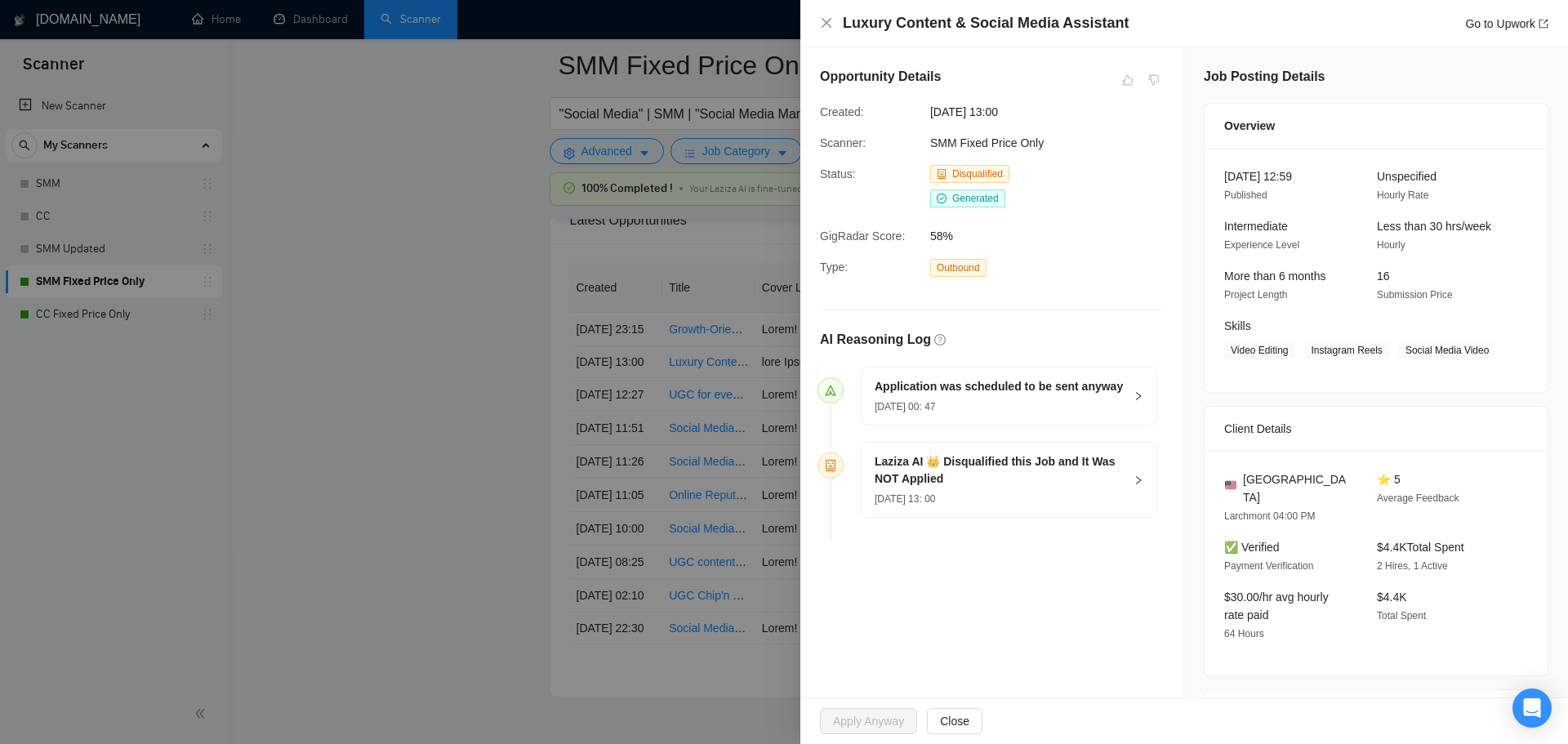
click at [675, 404] on div at bounding box center [784, 372] width 1568 height 744
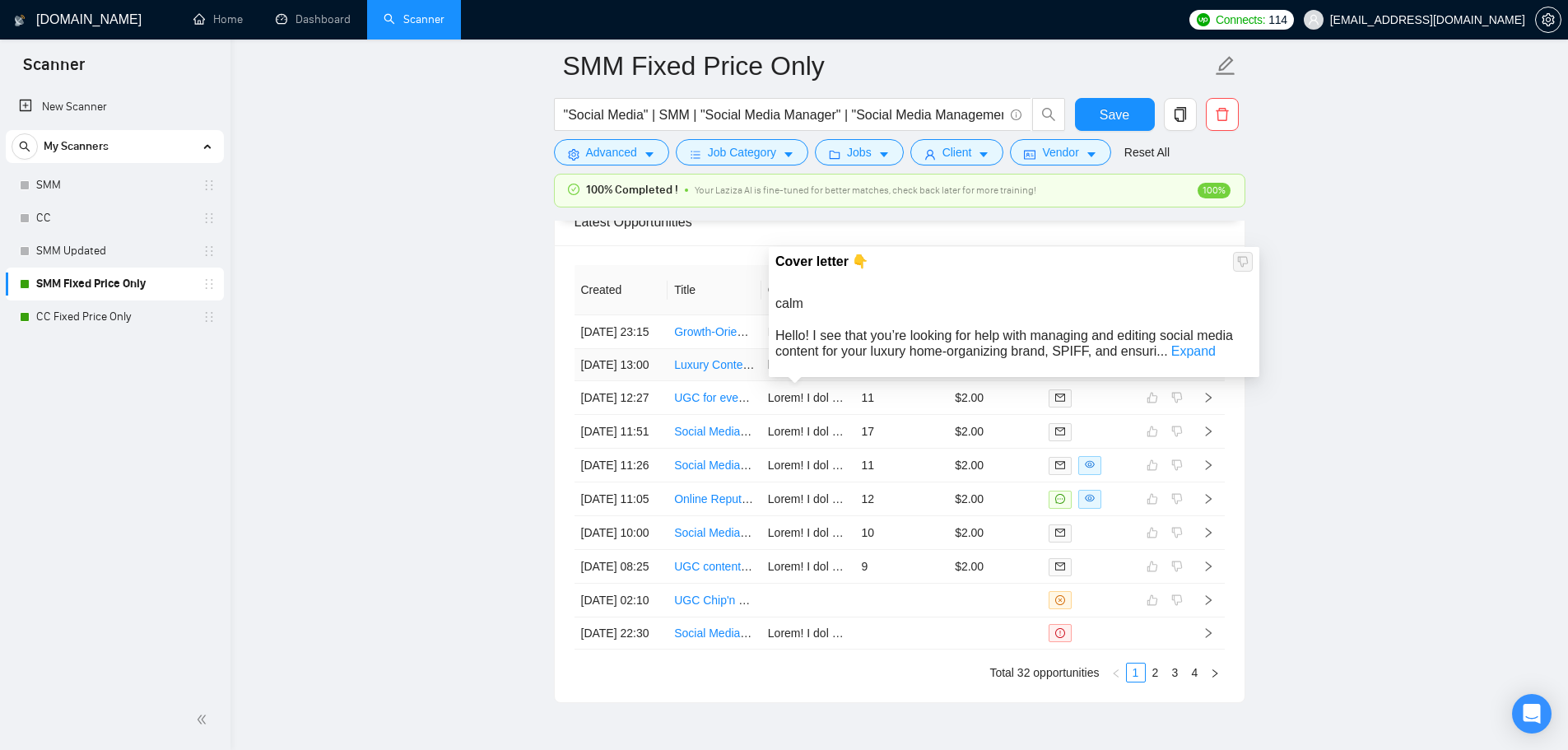
click at [890, 381] on td at bounding box center [901, 365] width 94 height 32
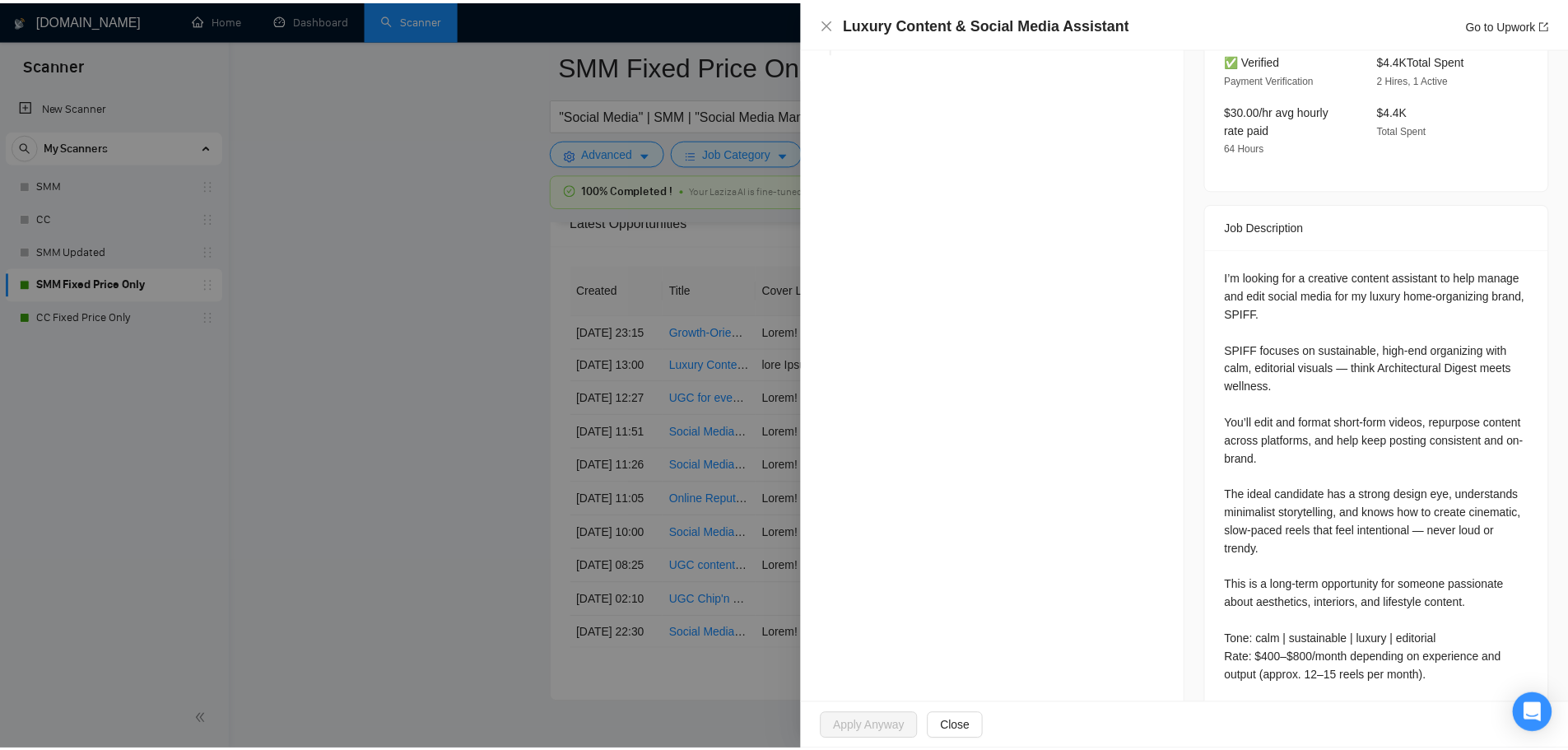
scroll to position [570, 0]
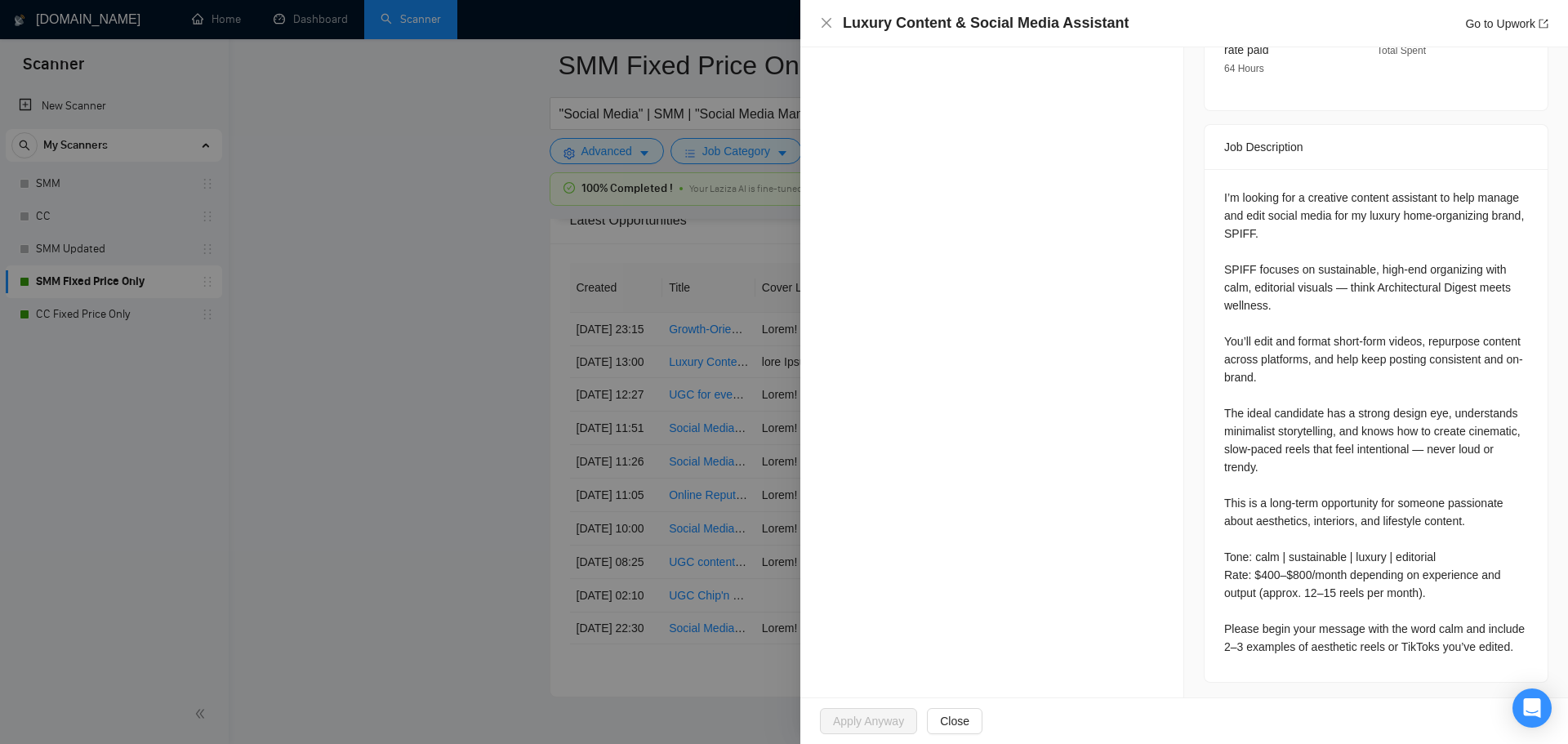
click at [515, 421] on div at bounding box center [784, 372] width 1568 height 744
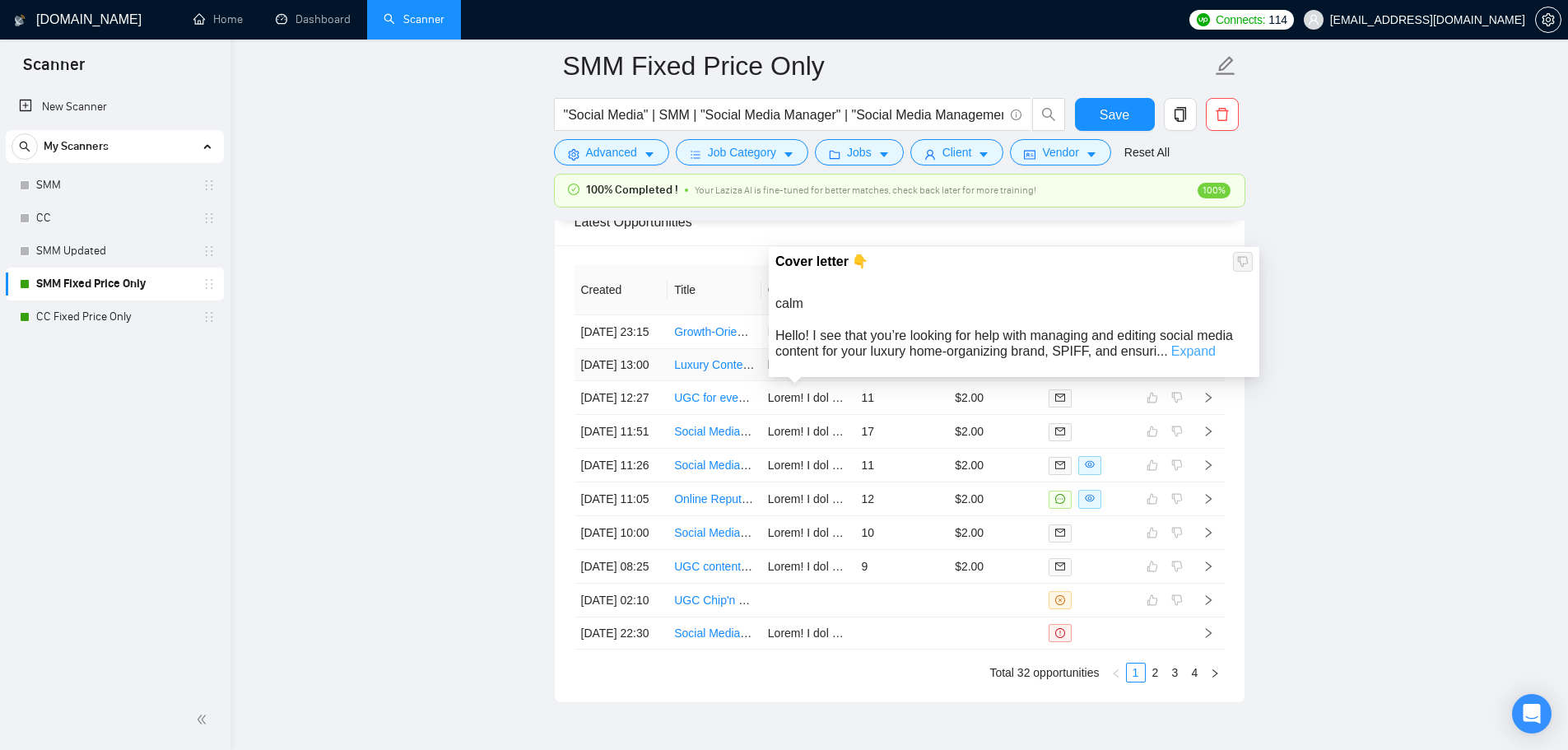
click at [1202, 358] on link "Expand" at bounding box center [1194, 350] width 44 height 14
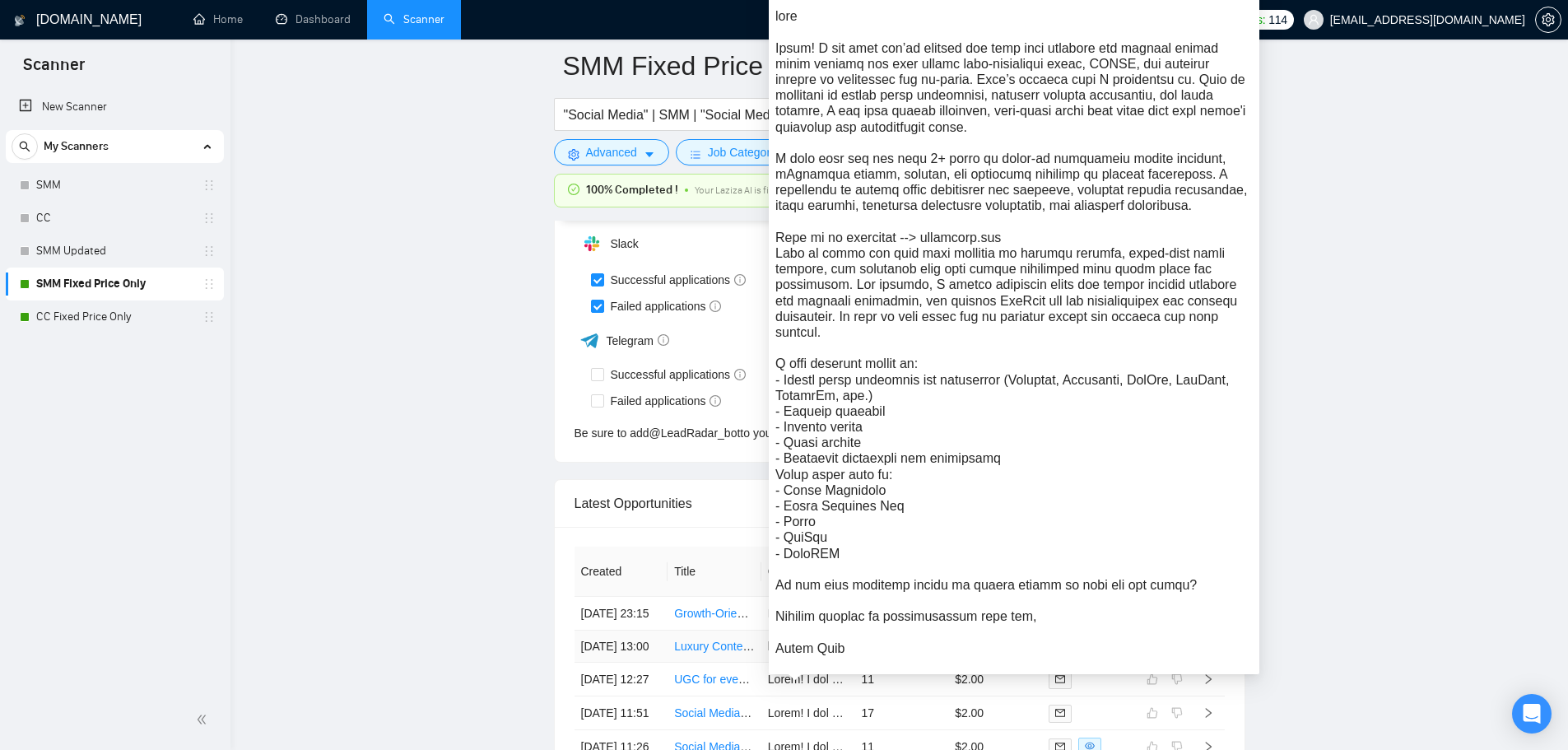
scroll to position [4369, 0]
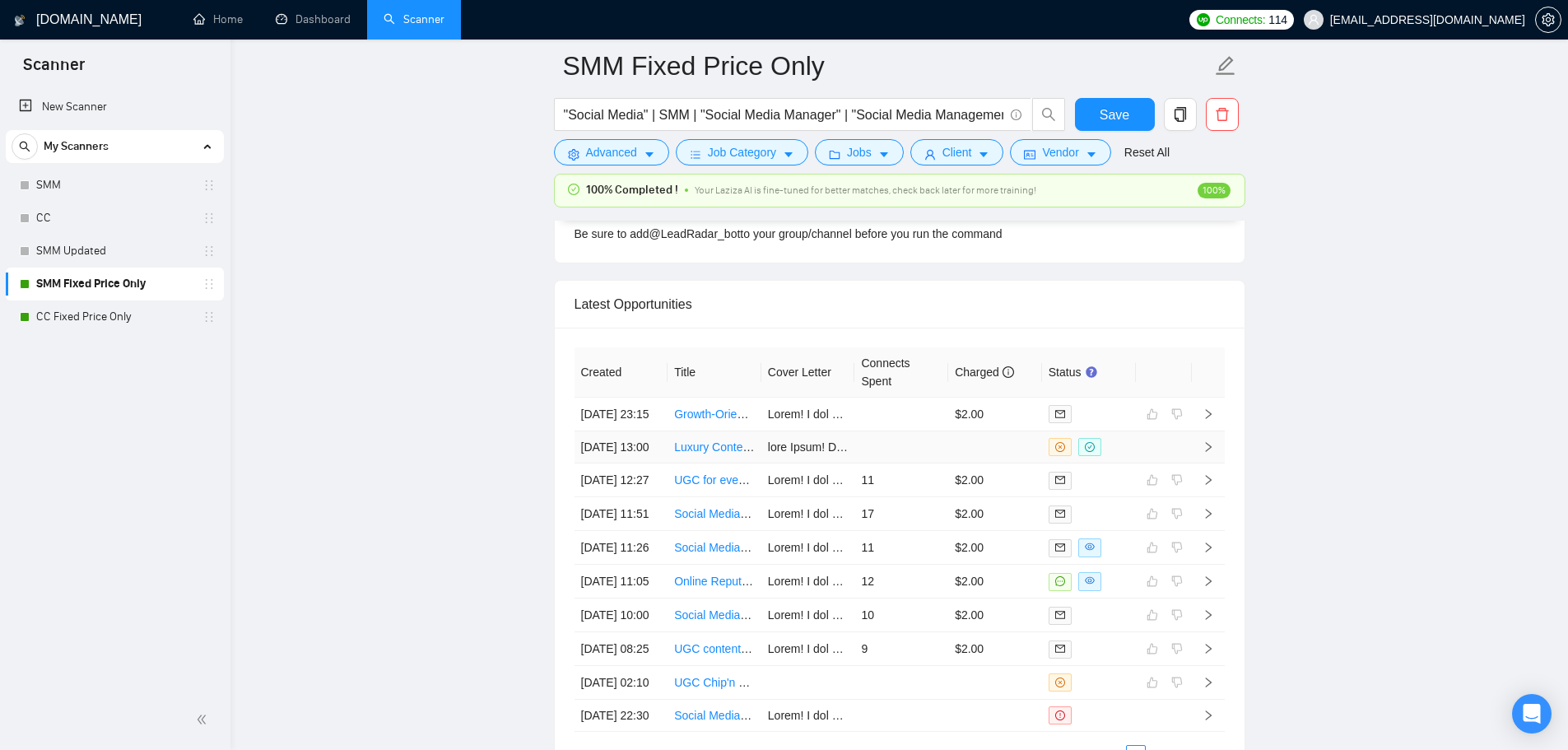
click at [704, 454] on link "Luxury Content & Social Media Assistant" at bounding box center [778, 447] width 208 height 13
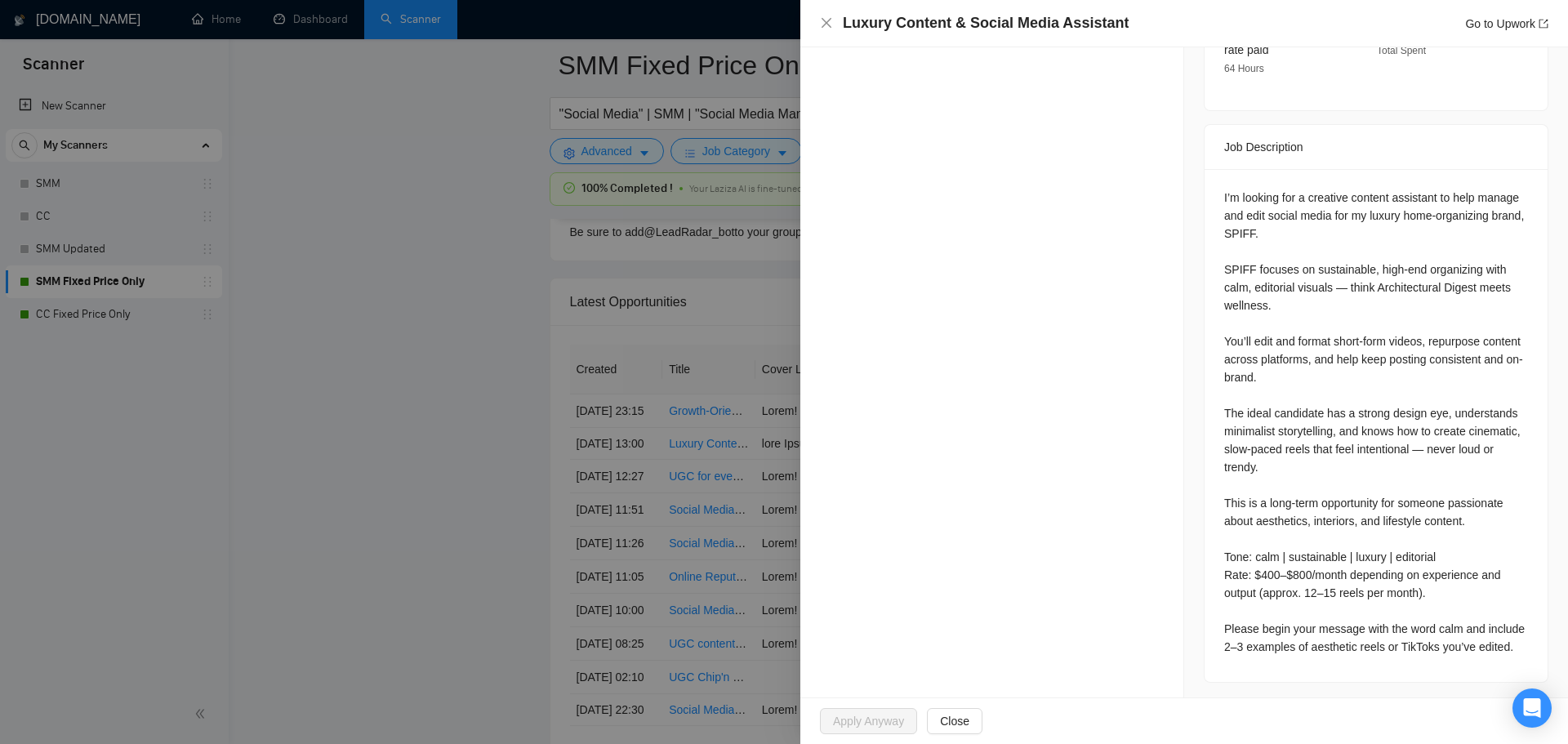
click at [415, 442] on div at bounding box center [784, 372] width 1568 height 744
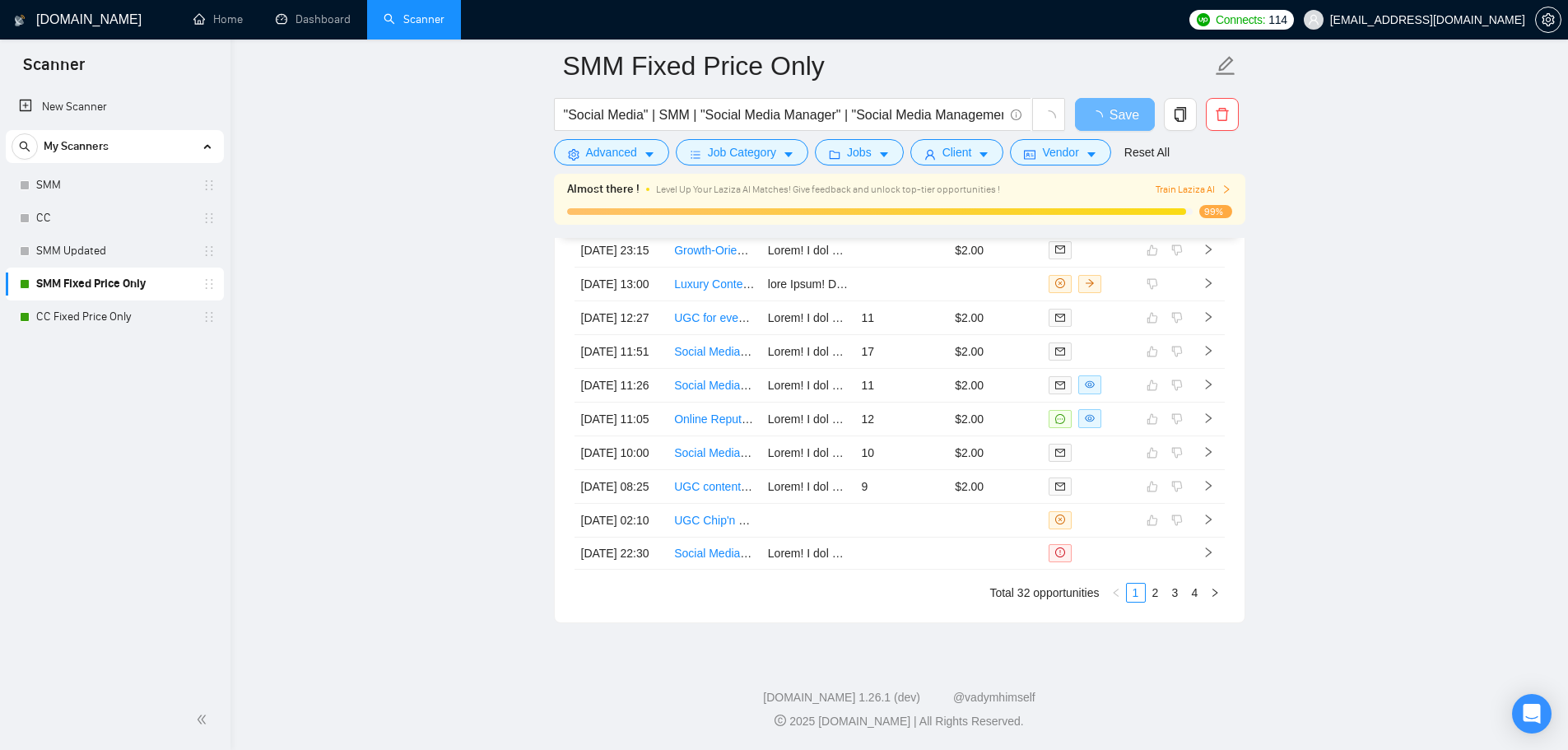
scroll to position [4328, 0]
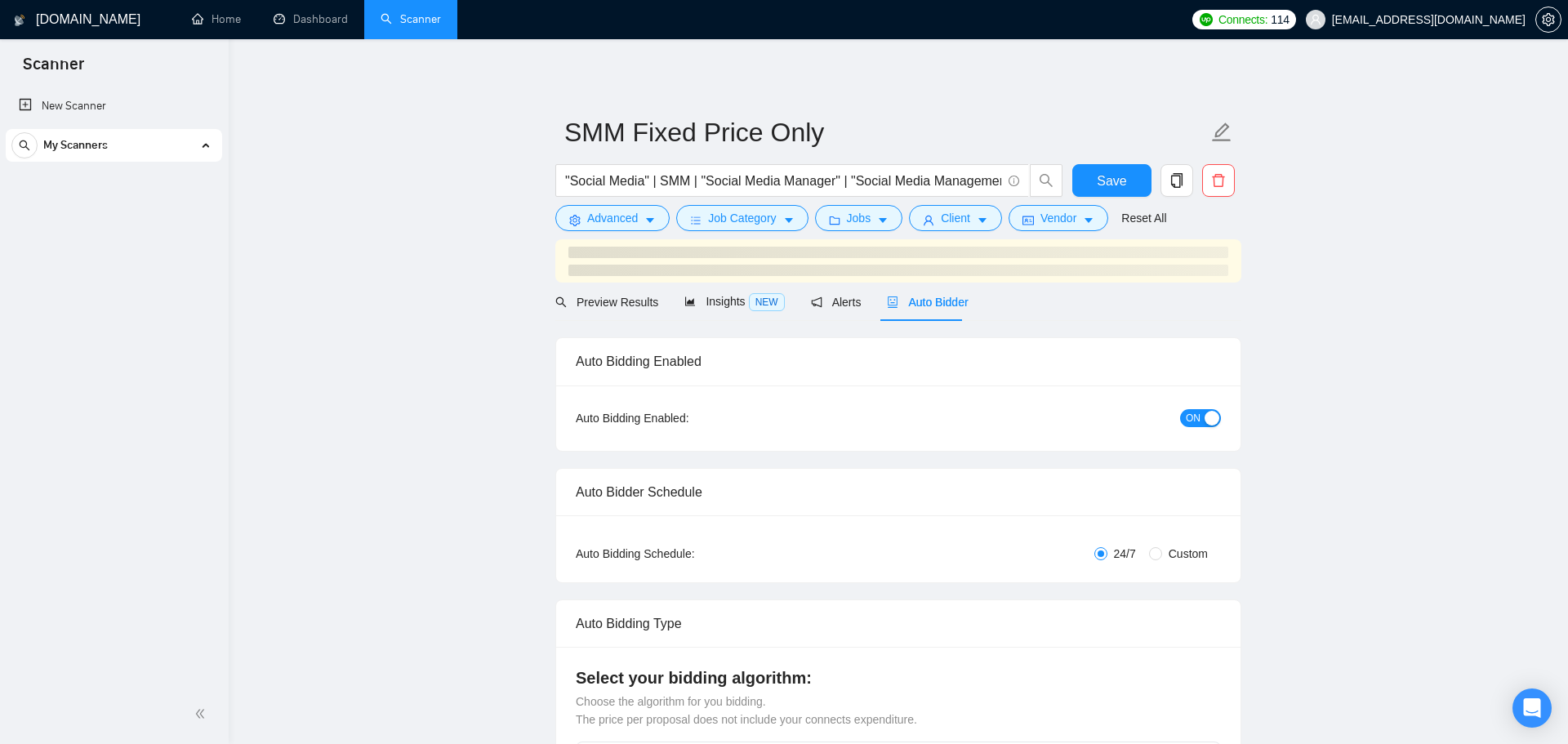
checkbox input "true"
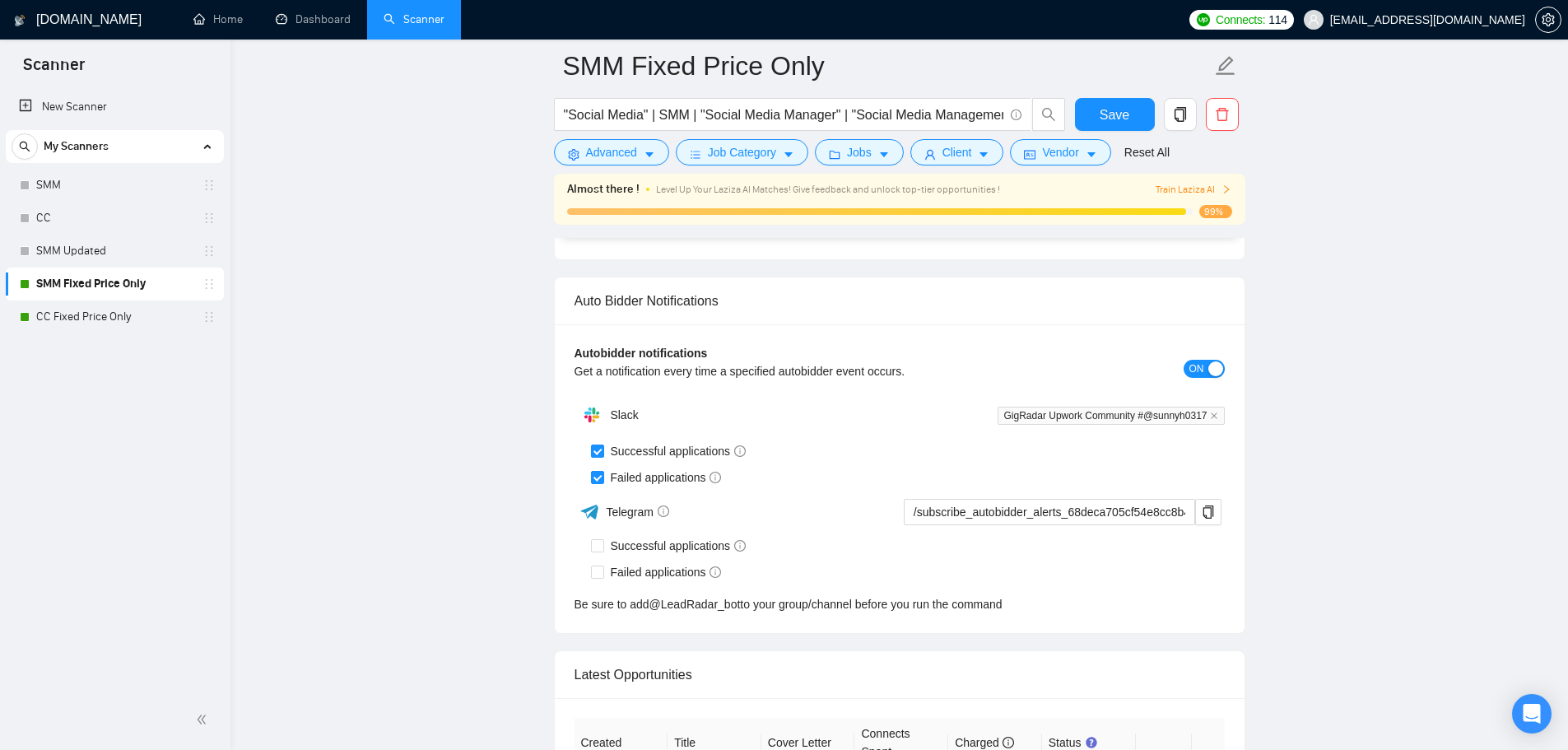
scroll to position [4355, 0]
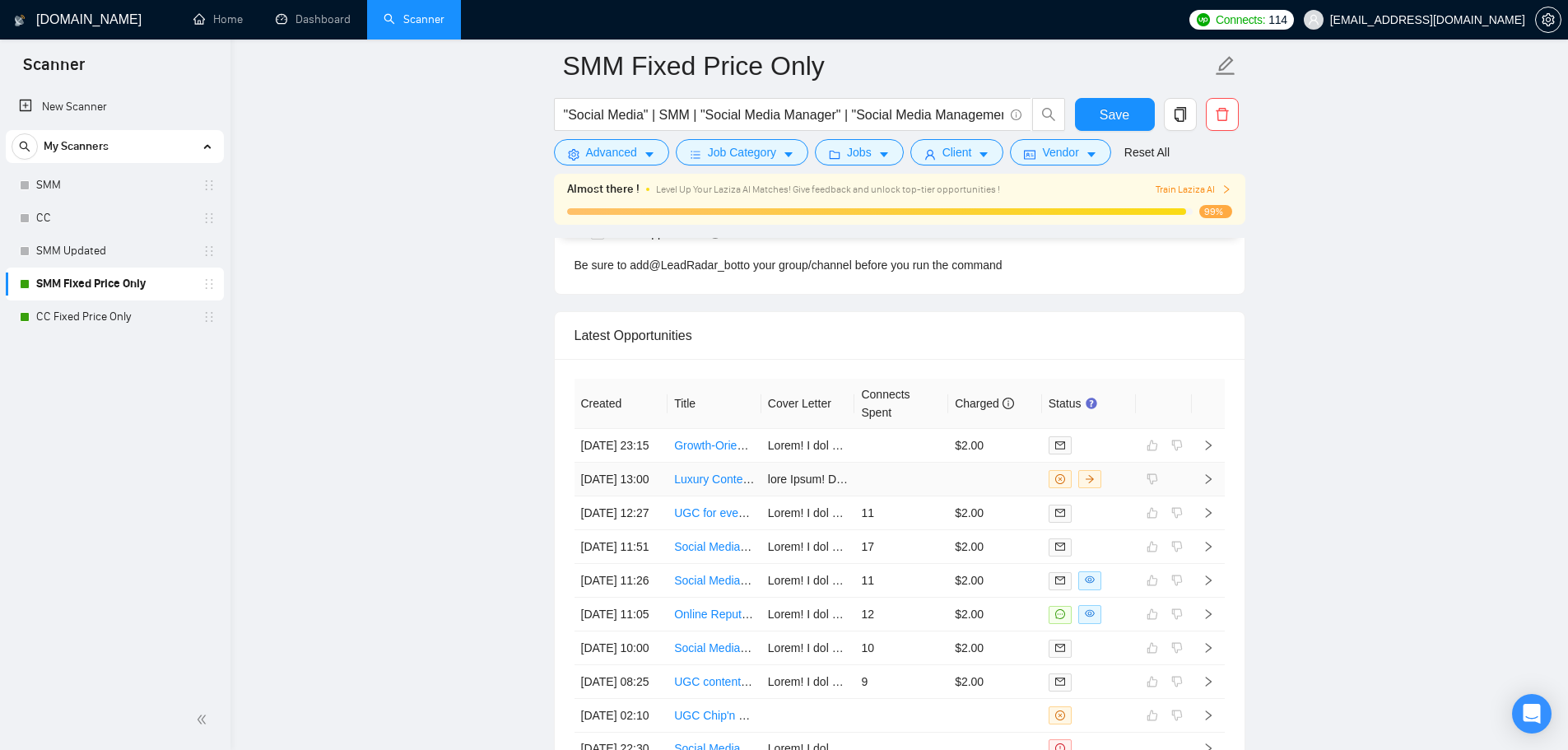
click at [712, 486] on link "Luxury Content & Social Media Assistant" at bounding box center [778, 479] width 208 height 13
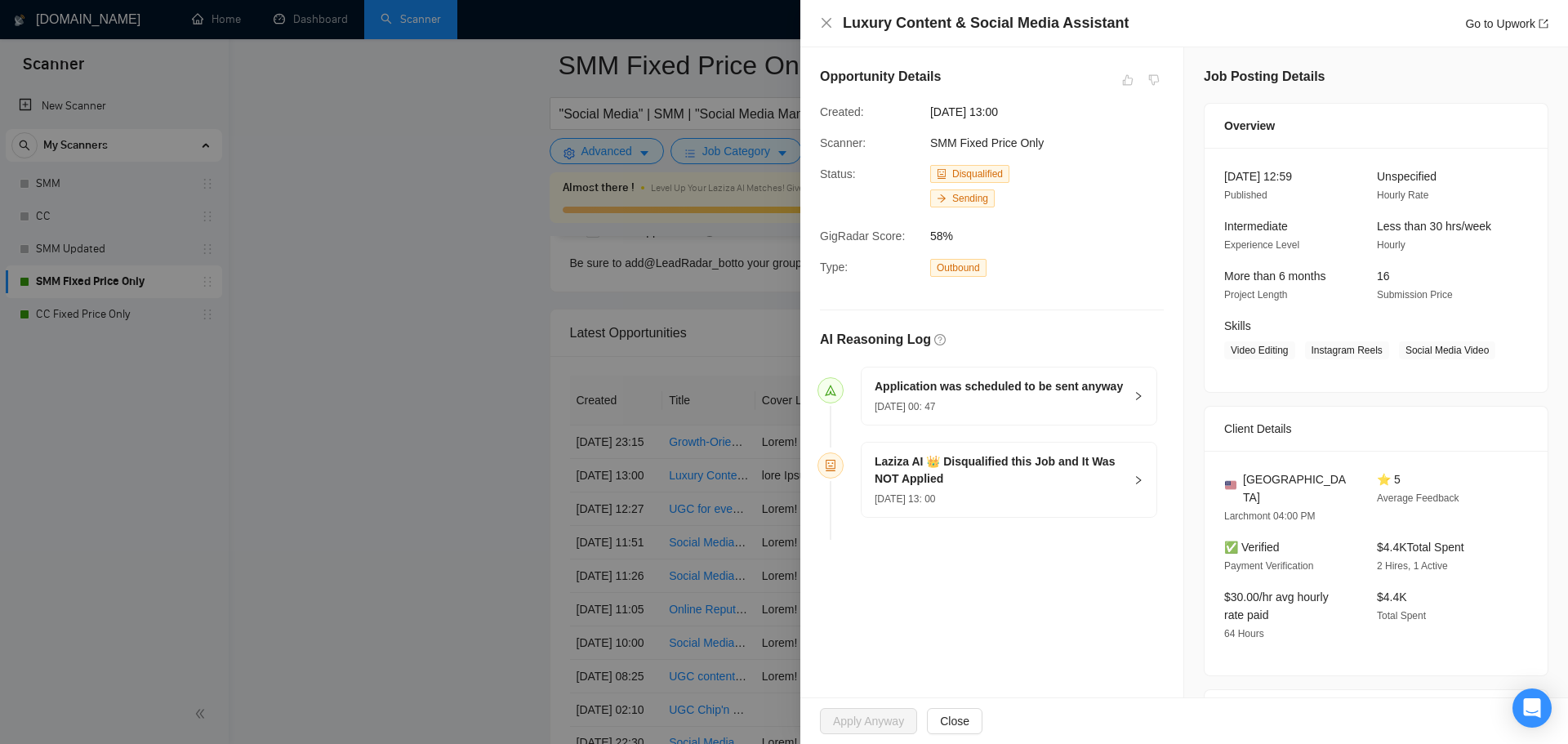
click at [410, 405] on div at bounding box center [784, 372] width 1568 height 744
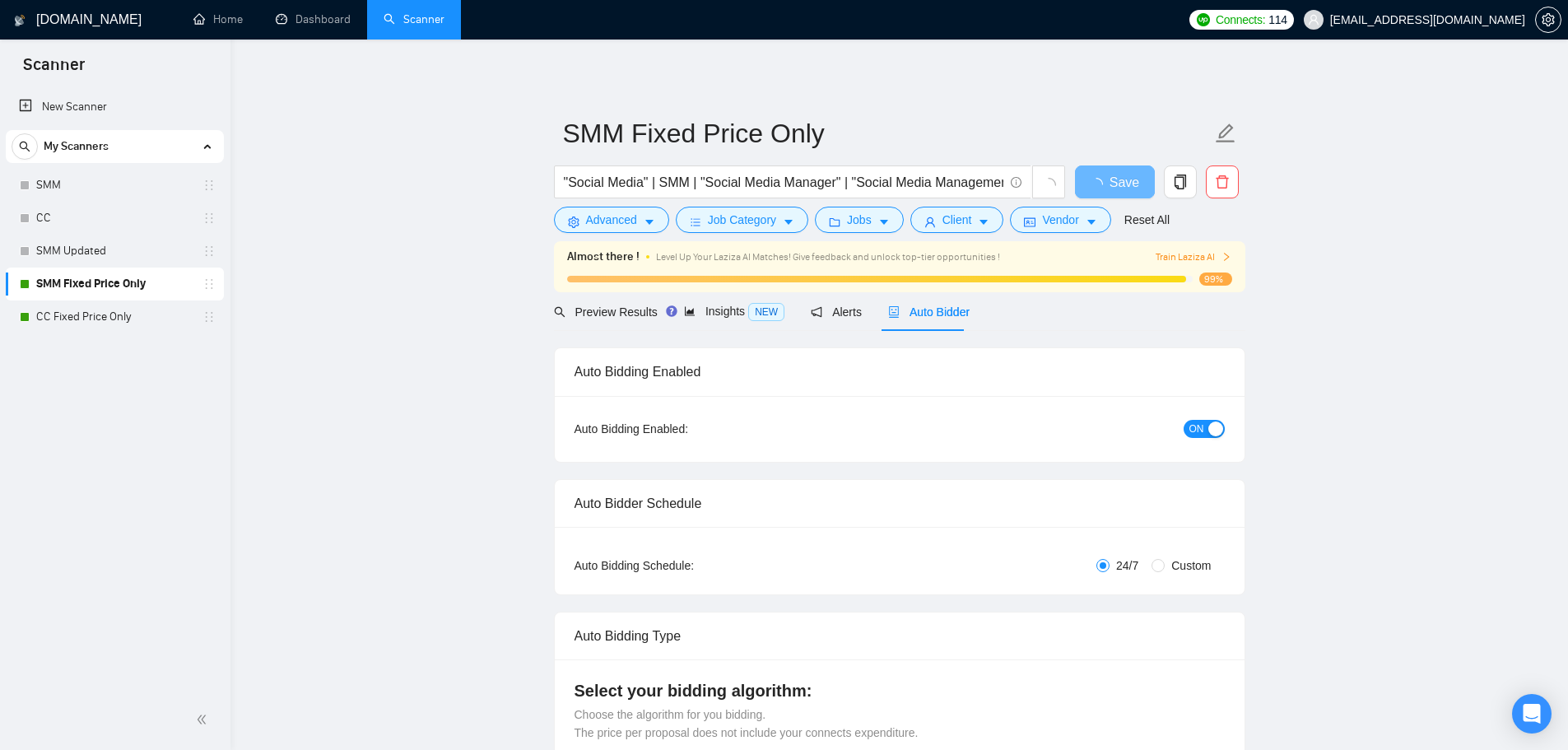
click at [898, 306] on span "Auto Bidder" at bounding box center [929, 312] width 82 height 13
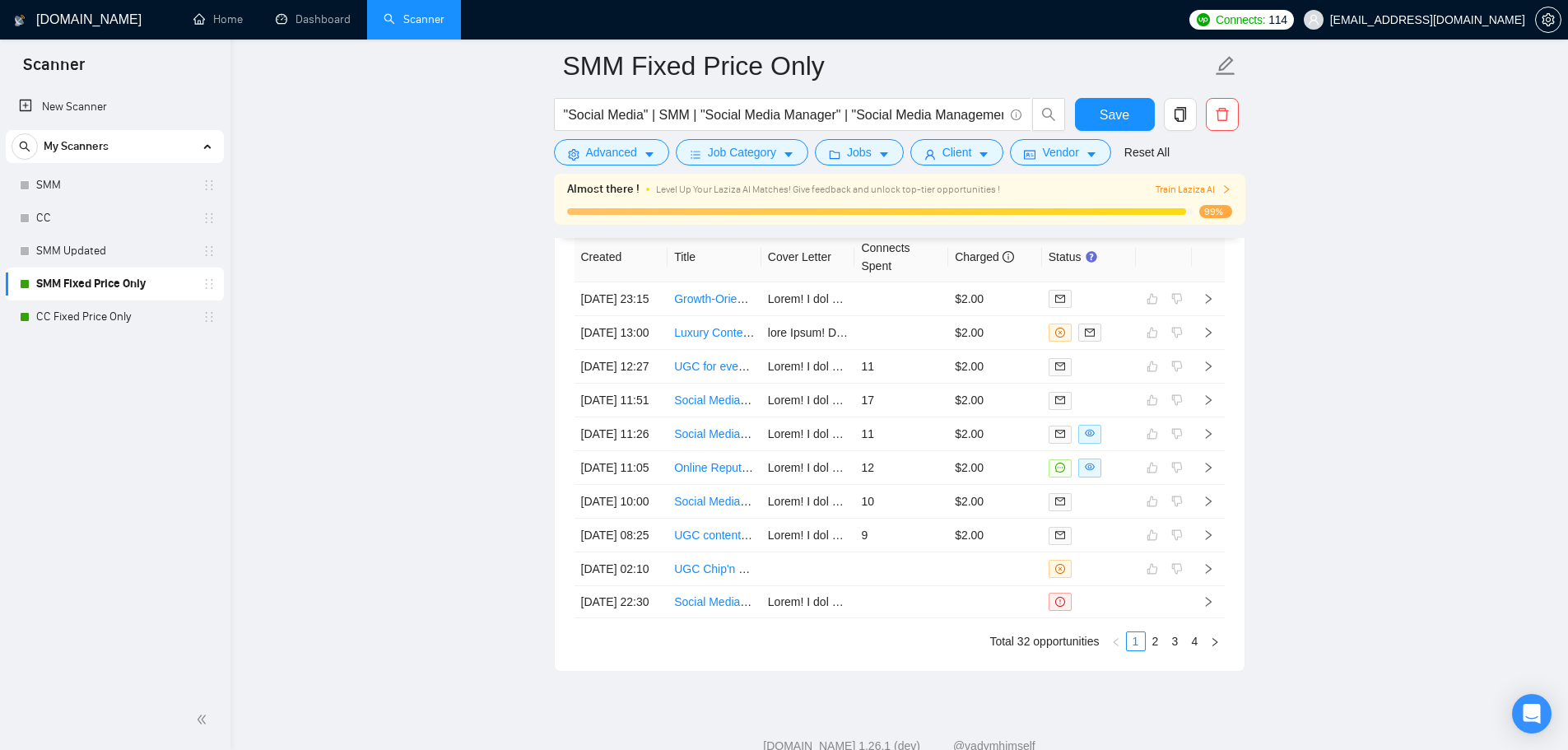
scroll to position [4495, 0]
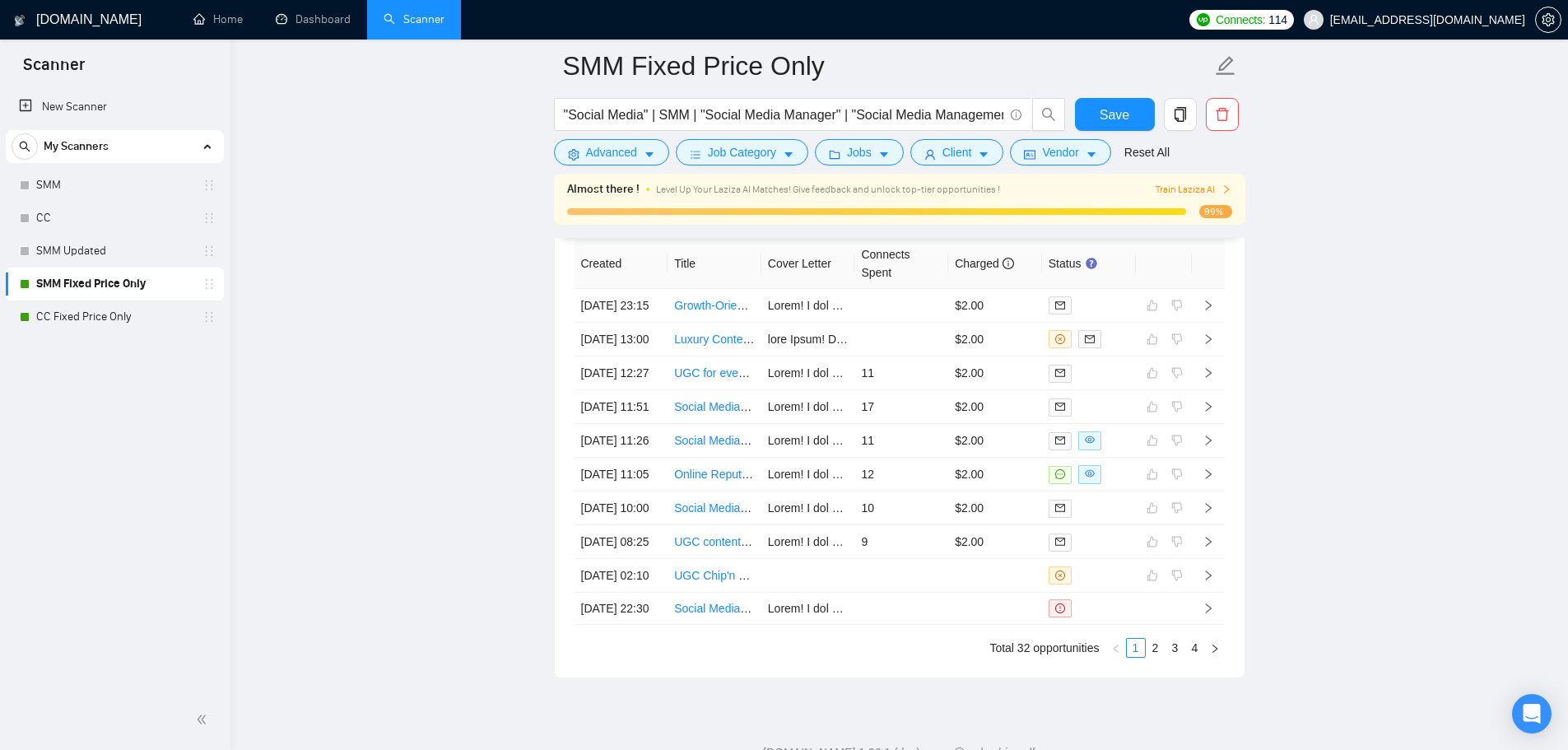
drag, startPoint x: 125, startPoint y: 331, endPoint x: 834, endPoint y: 327, distance: 709.0
click at [125, 331] on link "CC Fixed Price Only" at bounding box center [114, 317] width 157 height 33
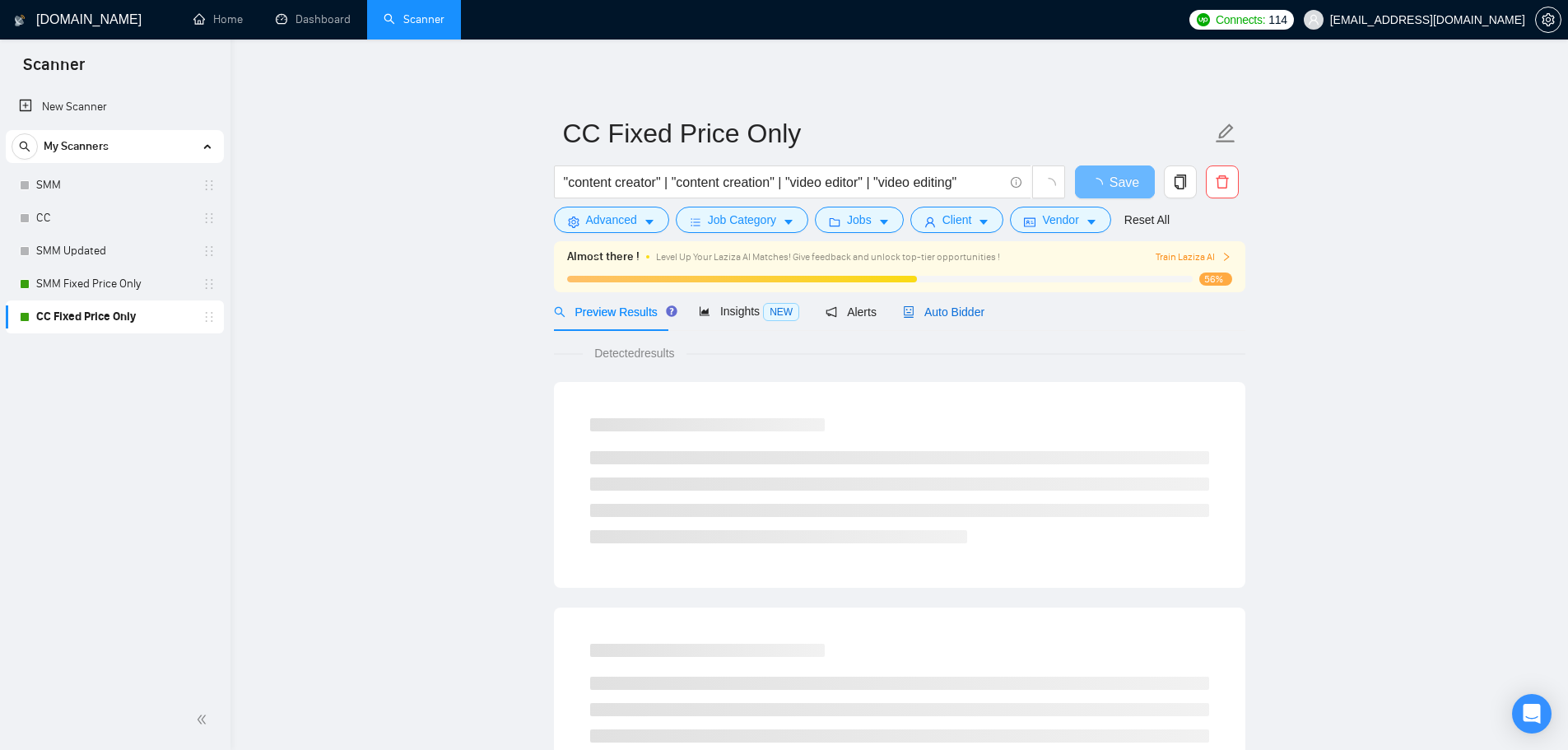
click at [941, 306] on span "Auto Bidder" at bounding box center [944, 312] width 82 height 13
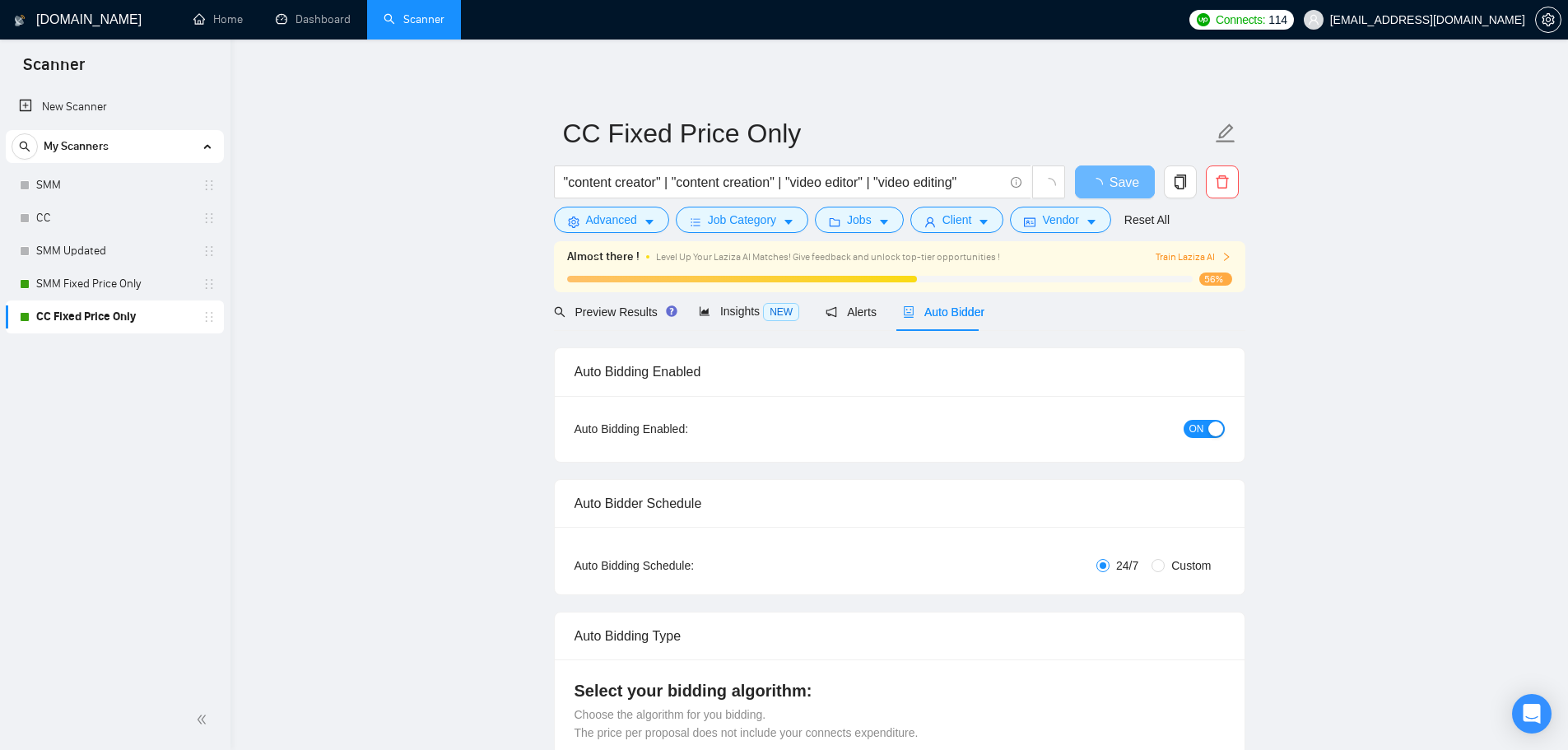
checkbox input "true"
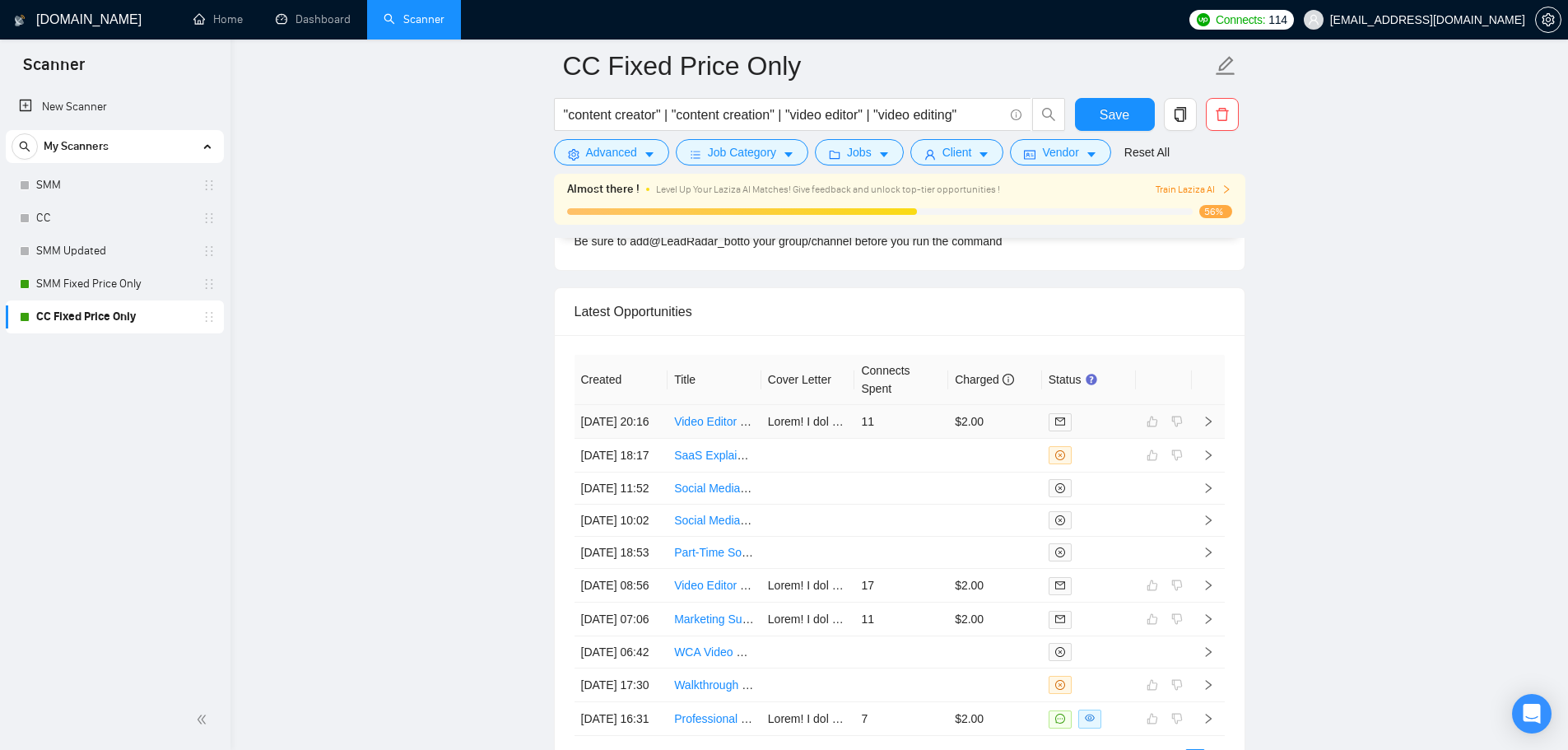
scroll to position [4346, 0]
